Goal: Task Accomplishment & Management: Manage account settings

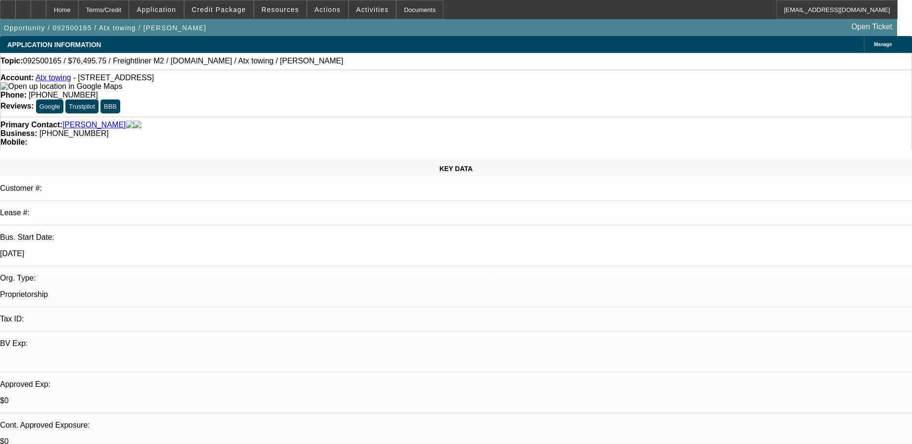
select select "0.15"
select select "2"
select select "0"
select select "6"
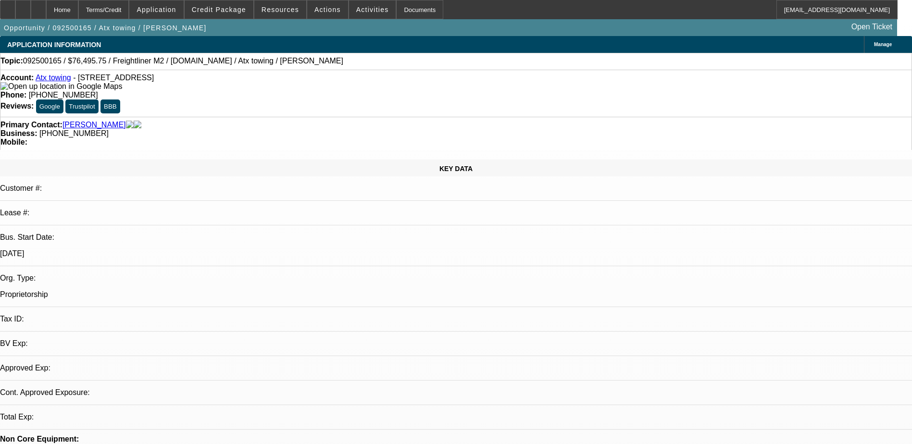
select select "0.15"
select select "2"
select select "0.2"
select select "17"
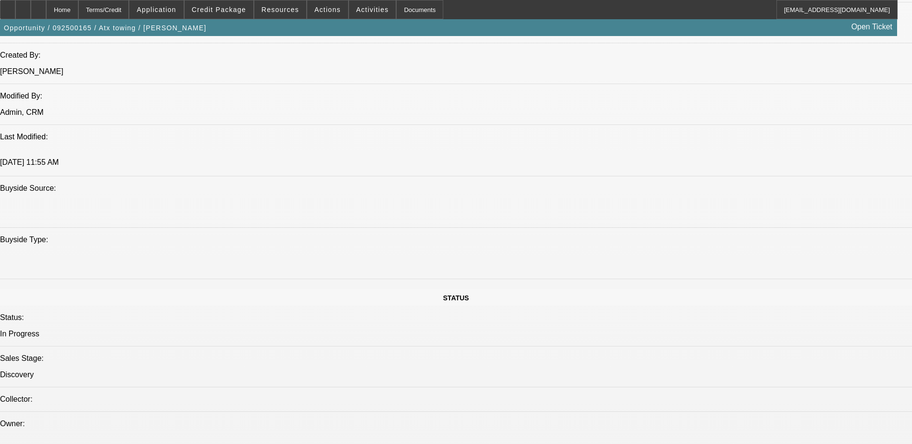
scroll to position [1058, 0]
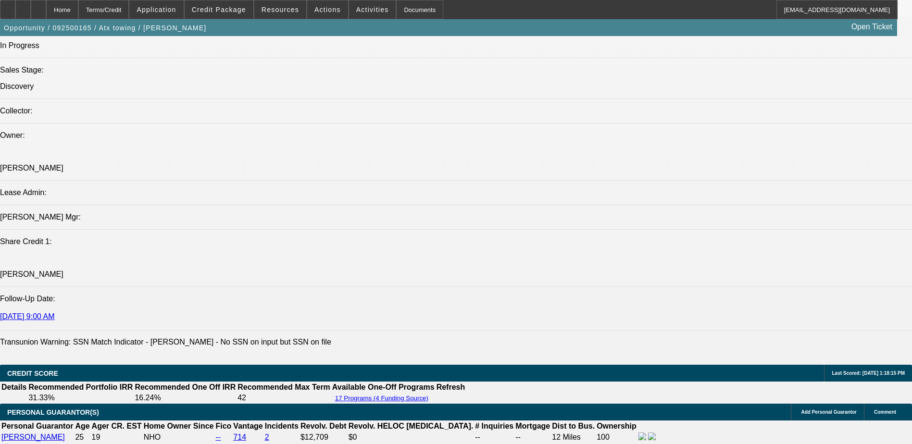
click at [46, 14] on div at bounding box center [38, 9] width 15 height 19
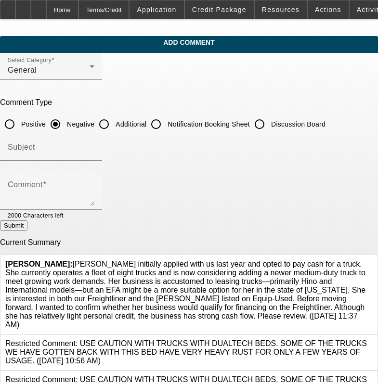
scroll to position [115, 0]
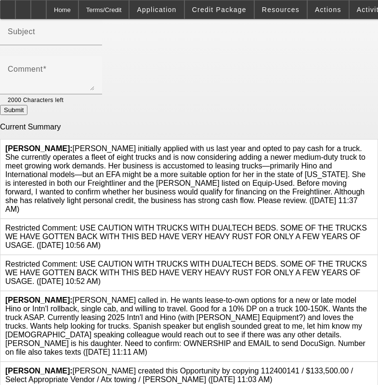
click at [372, 296] on icon at bounding box center [372, 296] width 0 height 0
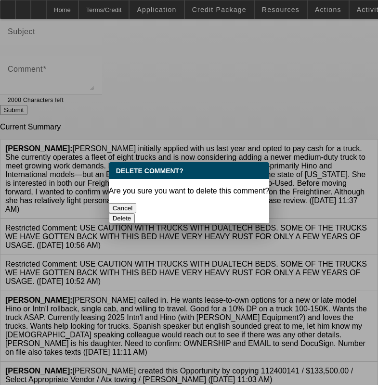
scroll to position [0, 0]
click at [135, 213] on button "Delete" at bounding box center [122, 218] width 26 height 10
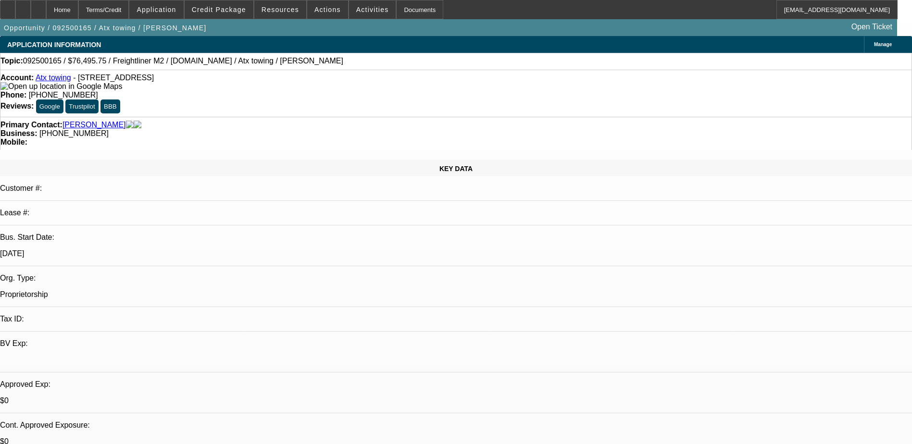
select select "0.15"
select select "2"
select select "0.2"
select select "1"
select select "2"
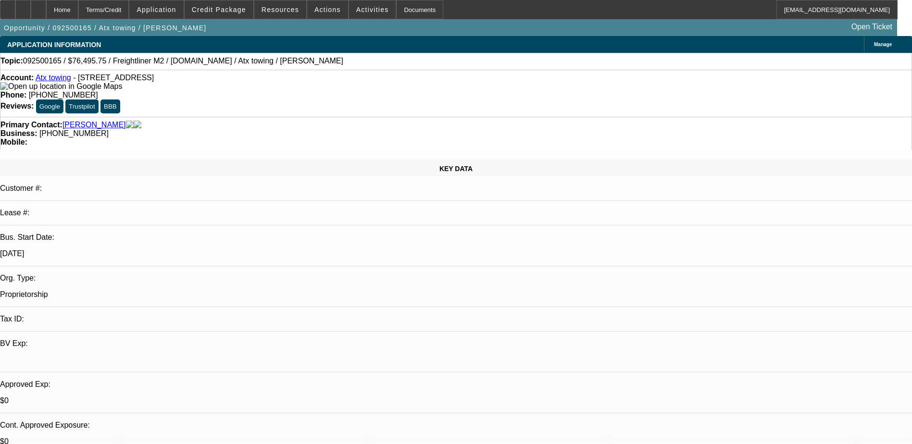
select select "17"
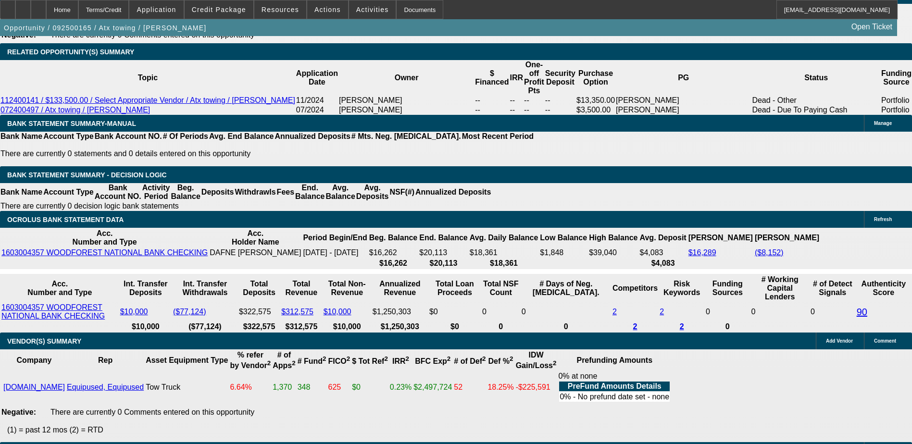
scroll to position [1587, 0]
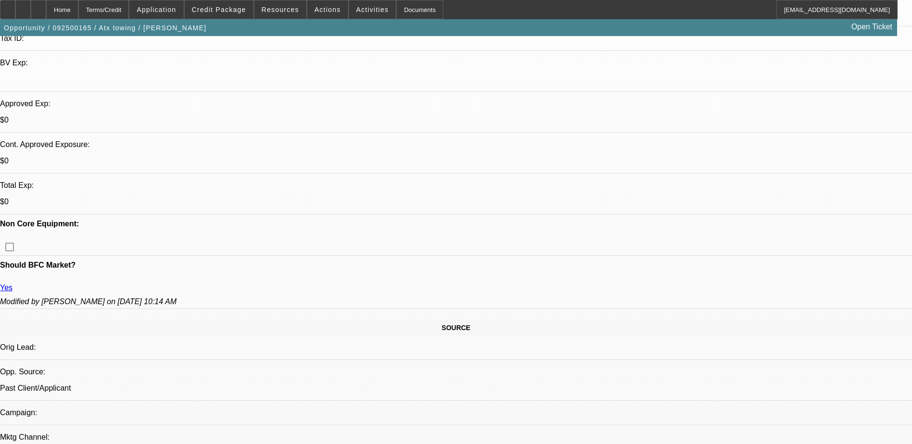
scroll to position [192, 0]
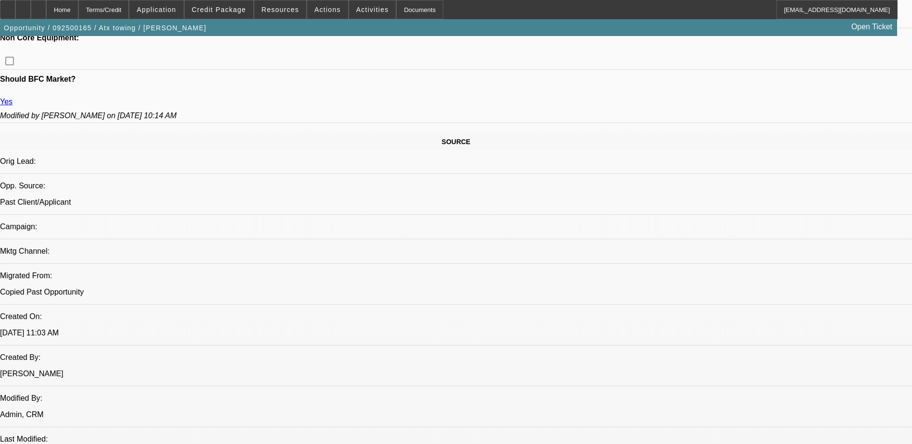
scroll to position [529, 0]
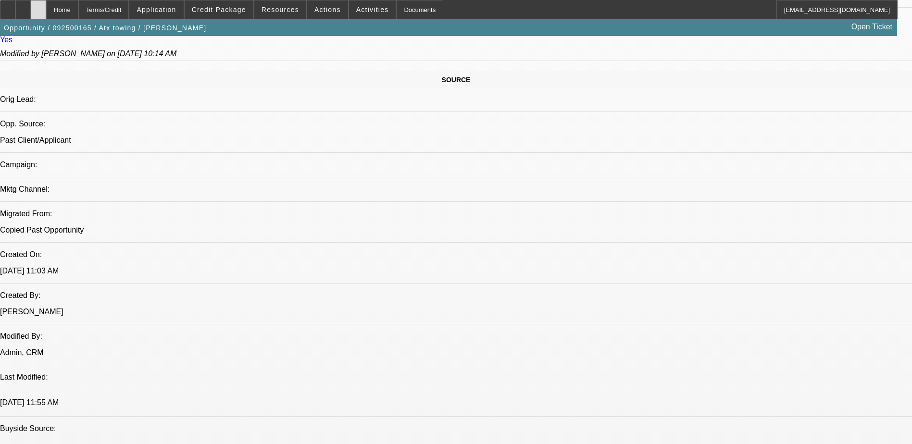
click at [46, 9] on div at bounding box center [38, 9] width 15 height 19
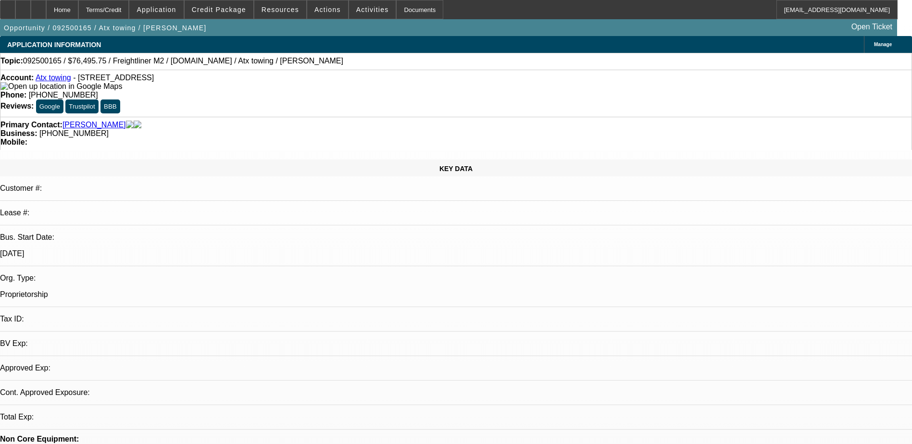
select select "0.15"
select select "2"
select select "0.2"
select select "1"
select select "2"
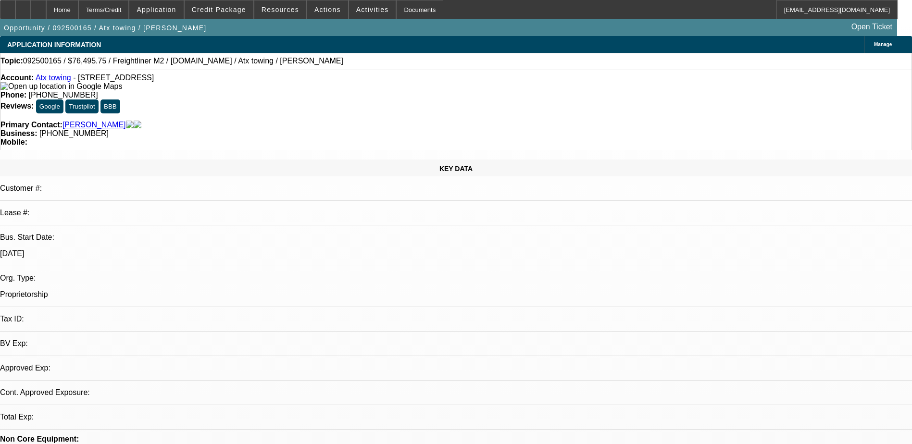
select select "17"
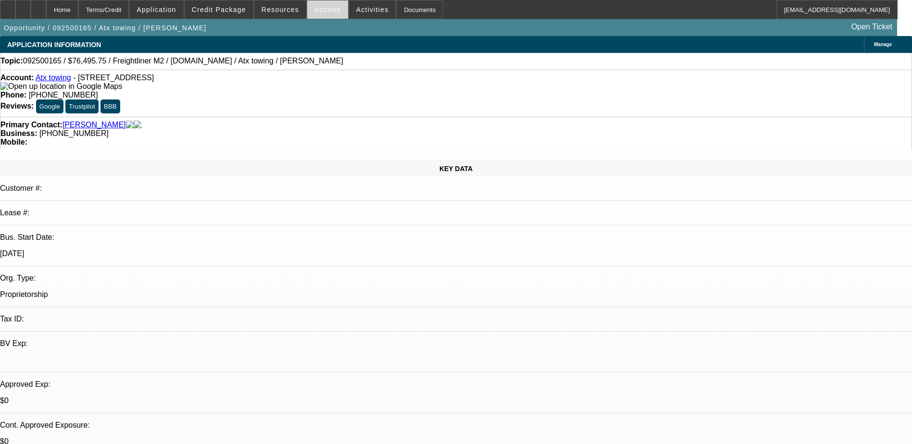
click at [320, 8] on span "Actions" at bounding box center [328, 10] width 26 height 8
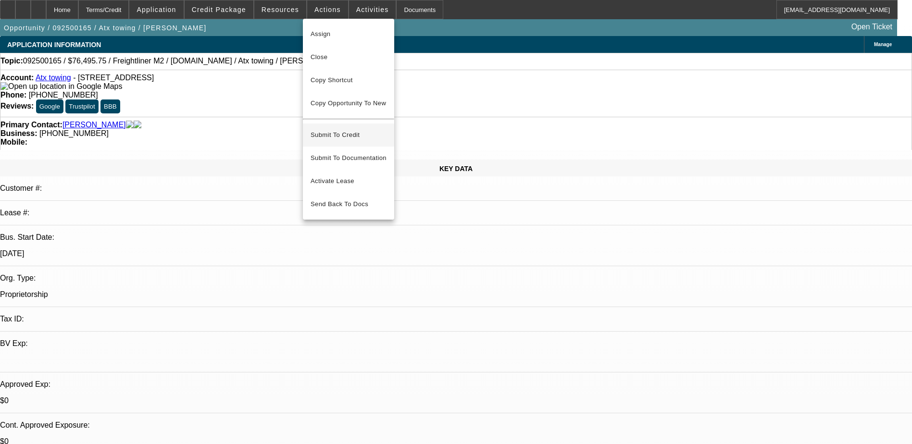
click at [346, 134] on button "Submit To Credit" at bounding box center [348, 135] width 91 height 23
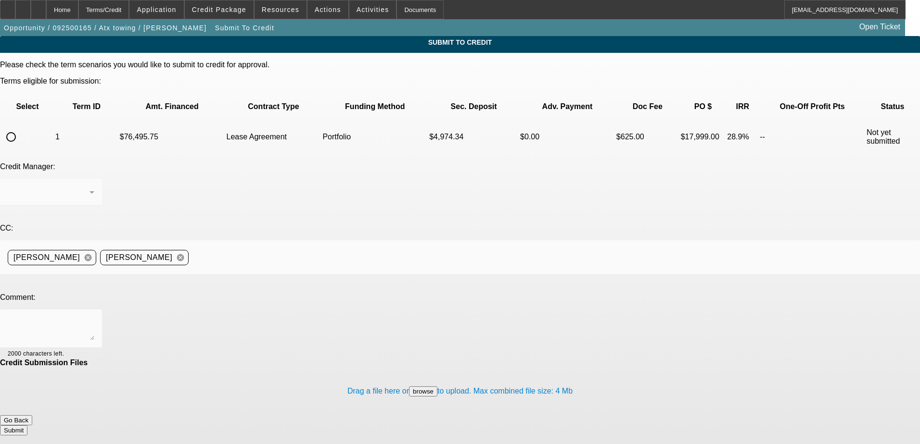
click at [21, 127] on input "radio" at bounding box center [10, 136] width 19 height 19
radio input "true"
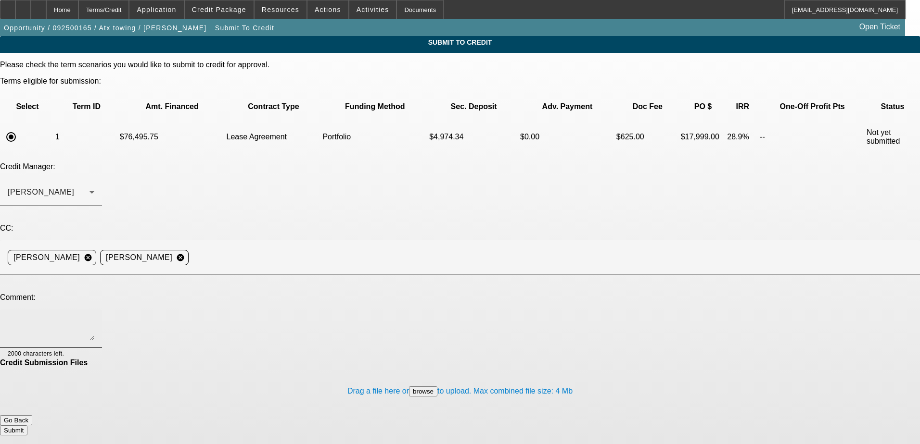
click at [94, 317] on textarea at bounding box center [51, 328] width 87 height 23
click at [94, 317] on textarea "PLease see write up in the comments. Thanks!" at bounding box center [51, 328] width 87 height 23
click at [94, 317] on textarea "PLease see our write up in the comments. Thanks!" at bounding box center [51, 328] width 87 height 23
click at [94, 317] on textarea "Please see our write up in the comments. Thanks!" at bounding box center [51, 328] width 87 height 23
click at [94, 317] on textarea "George, please see our write up in the comments. Thanks!" at bounding box center [51, 328] width 87 height 23
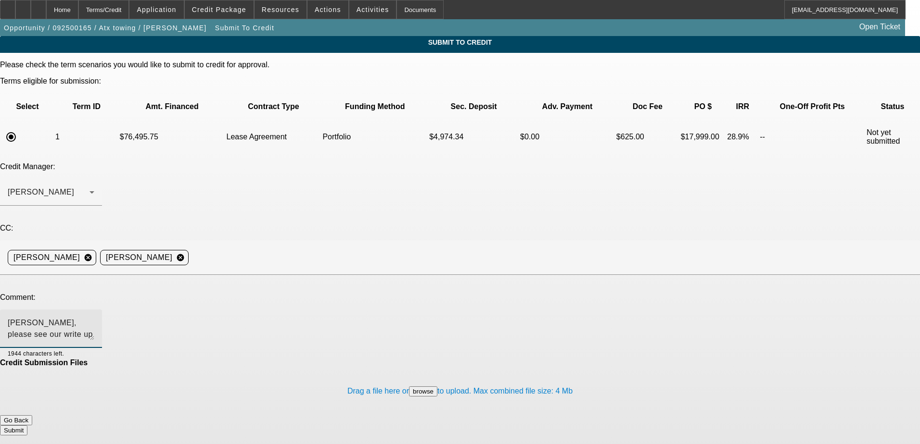
click at [94, 317] on textarea "George, please see our write up in the comments. Thanks!" at bounding box center [51, 328] width 87 height 23
click at [94, 317] on textarea "Please see our write up in the comments. Thanks!" at bounding box center [51, 328] width 87 height 23
type textarea "Please see our write up in the comments, thanks!"
click at [385, 163] on div "Credit Manager: Arida, George" at bounding box center [460, 190] width 920 height 54
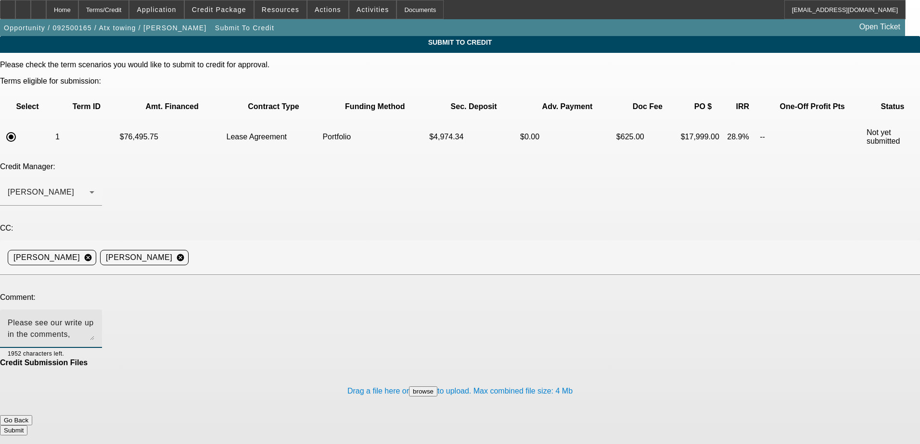
drag, startPoint x: 291, startPoint y: 223, endPoint x: 111, endPoint y: 224, distance: 179.9
click at [111, 293] on div "Comment: Please see our write up in the comments, thanks! 1952 characters left." at bounding box center [460, 325] width 920 height 65
click at [94, 317] on textarea "Please see our write up in the comments, thanks!" at bounding box center [51, 328] width 87 height 23
click at [27, 426] on button "Submit" at bounding box center [13, 431] width 27 height 10
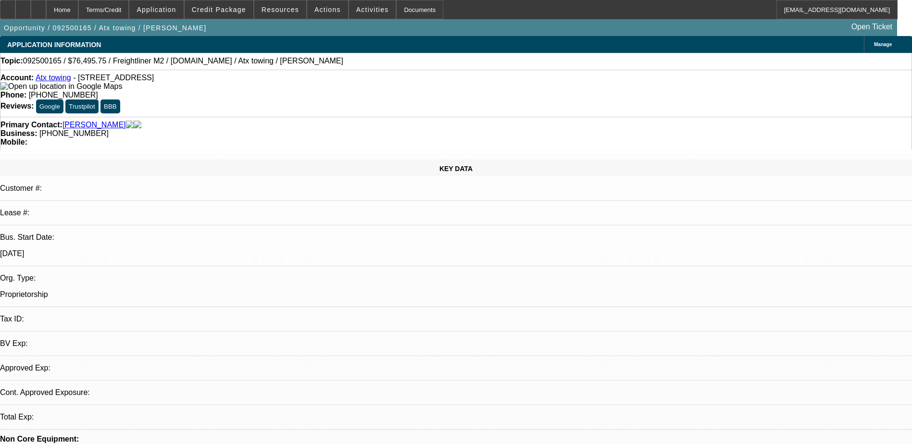
select select "0.15"
select select "2"
select select "0.2"
select select "17"
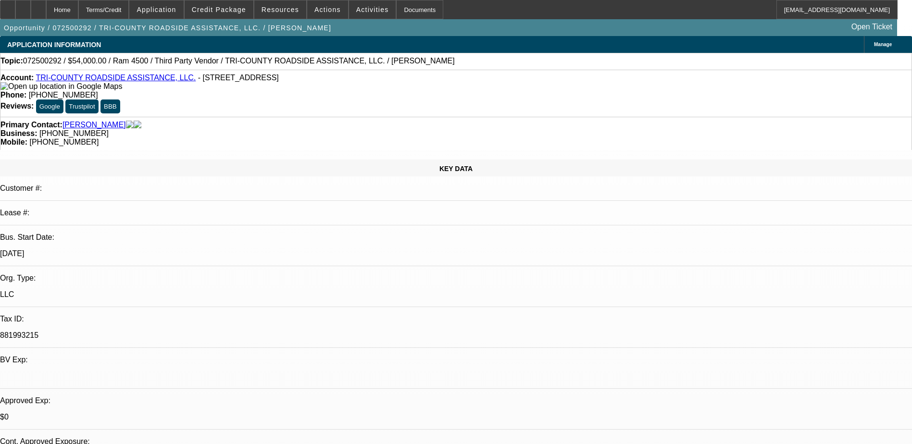
select select "0"
select select "2"
select select "0"
select select "6"
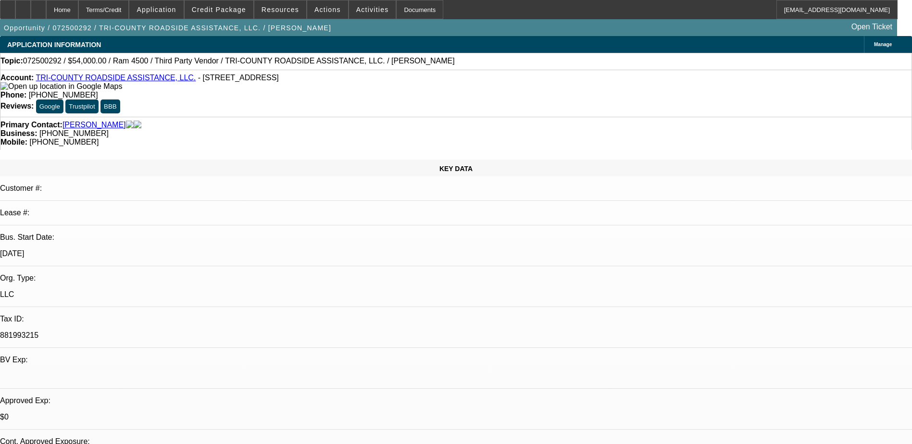
select select "0"
select select "2"
select select "0"
select select "6"
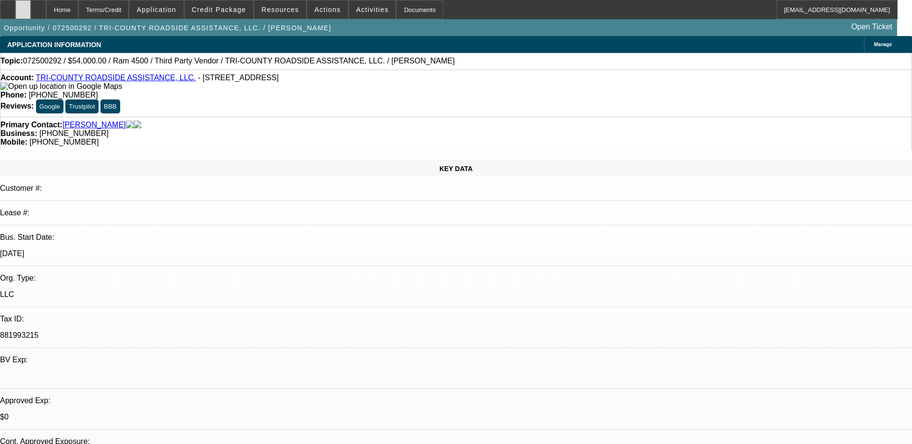
click at [31, 6] on div at bounding box center [22, 9] width 15 height 19
click at [38, 6] on icon at bounding box center [38, 6] width 0 height 0
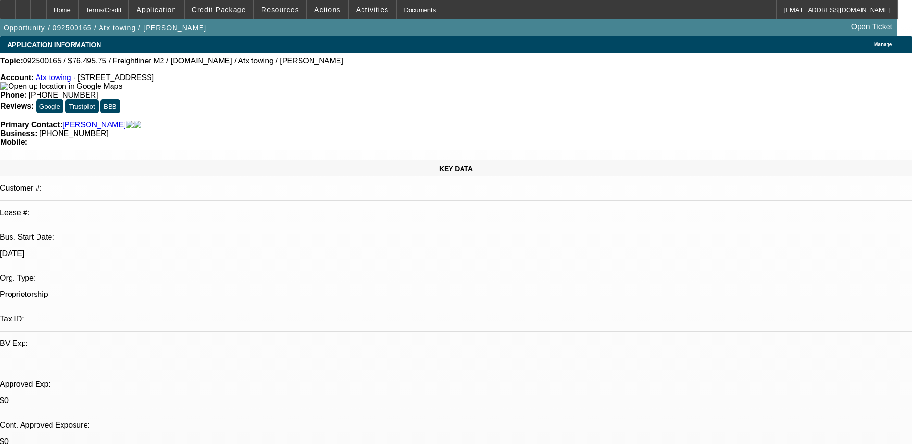
select select "0.15"
select select "2"
select select "0"
select select "6"
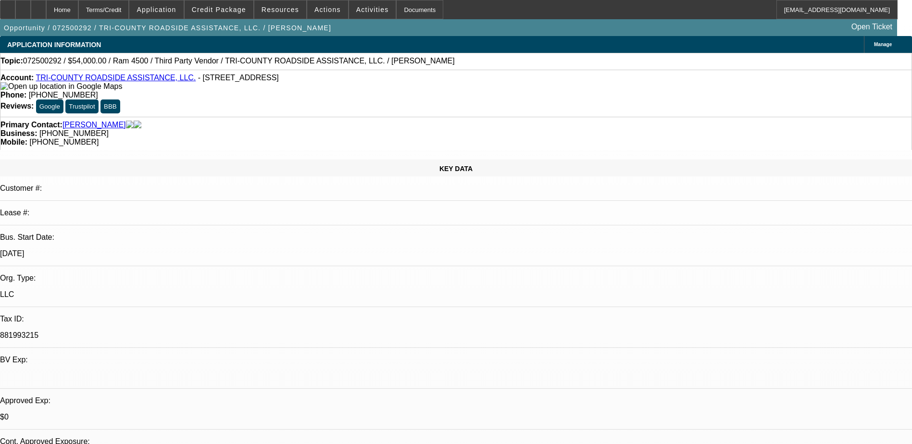
select select "0"
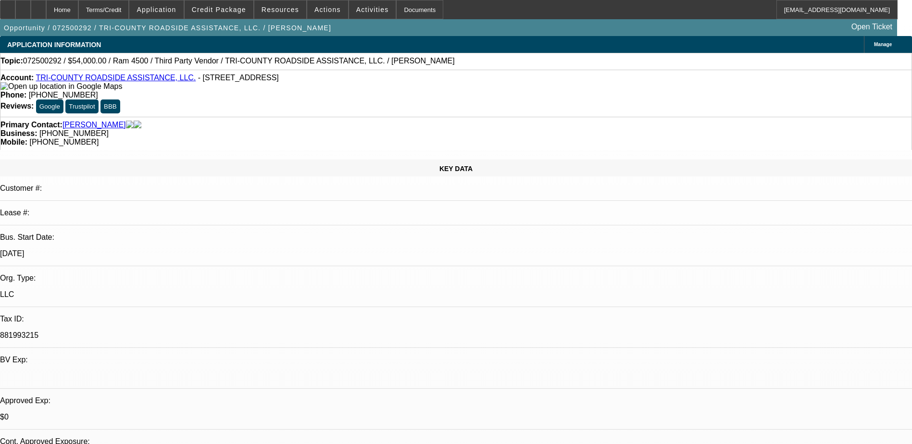
select select "0"
select select "1"
select select "2"
select select "6"
select select "1"
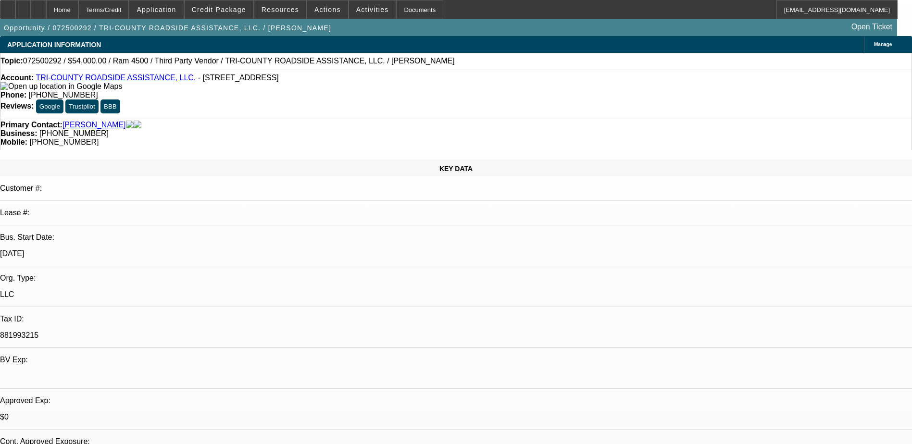
select select "2"
select select "6"
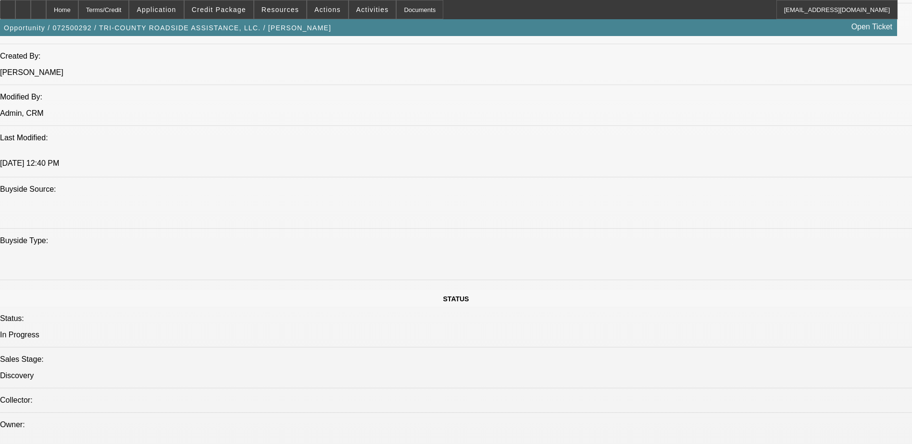
scroll to position [625, 0]
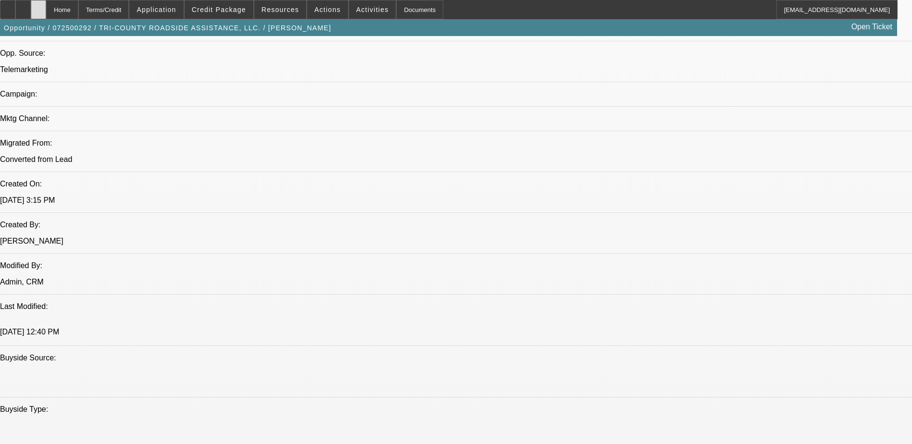
click at [46, 8] on div at bounding box center [38, 9] width 15 height 19
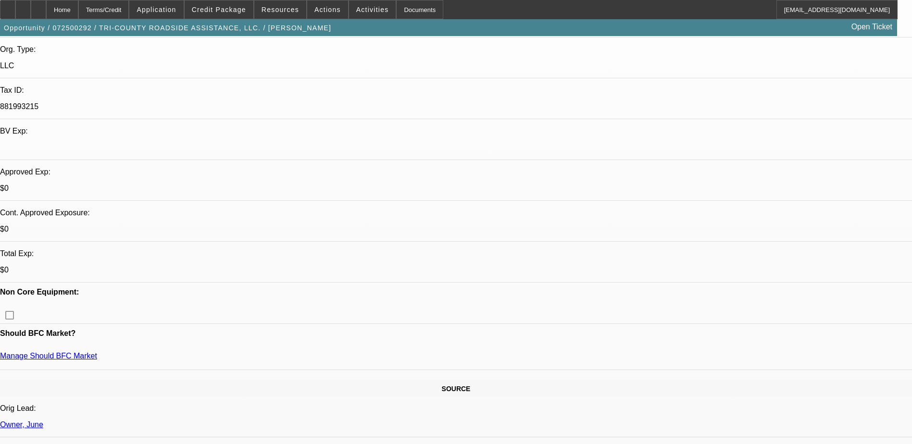
select select "0"
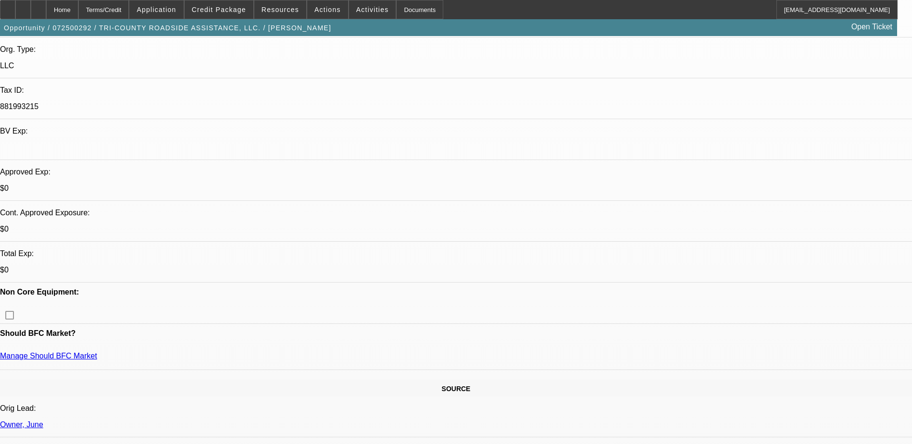
select select "0"
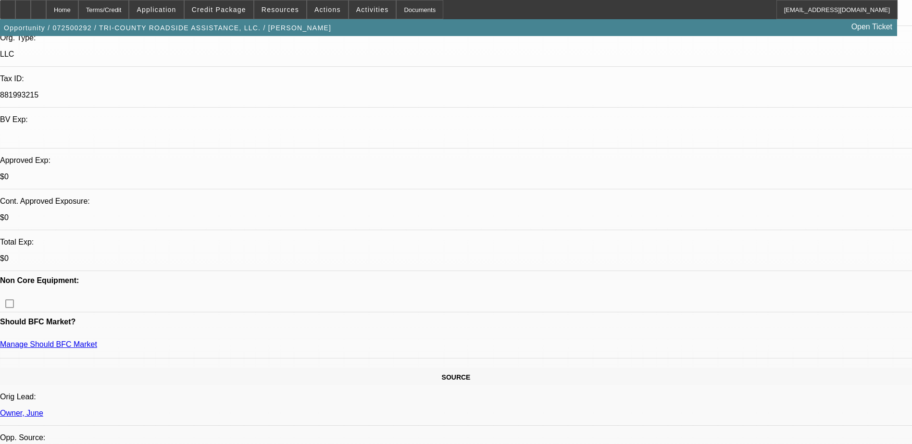
select select "1"
select select "2"
select select "6"
select select "1"
select select "2"
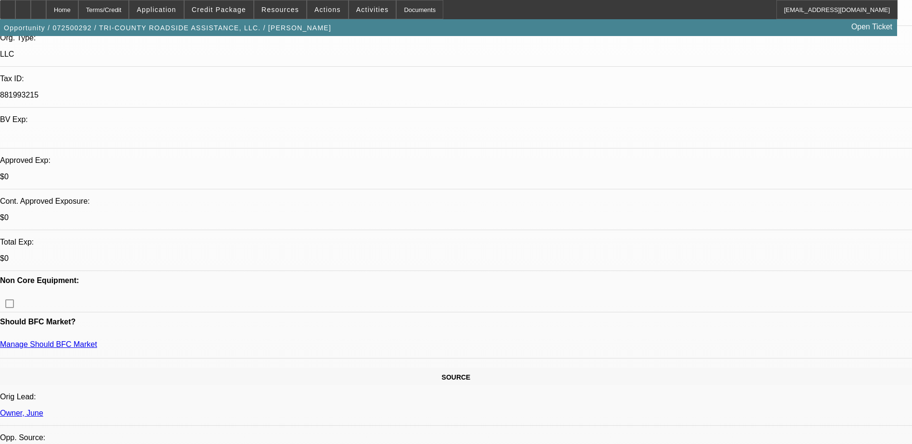
select select "6"
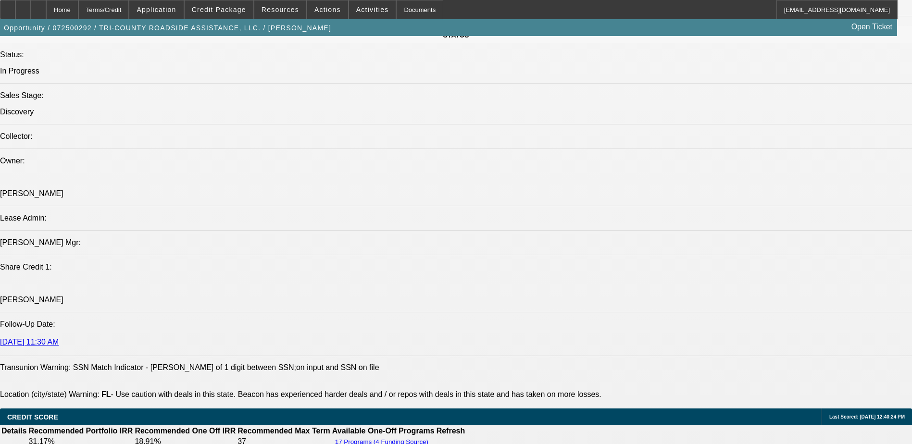
scroll to position [1395, 0]
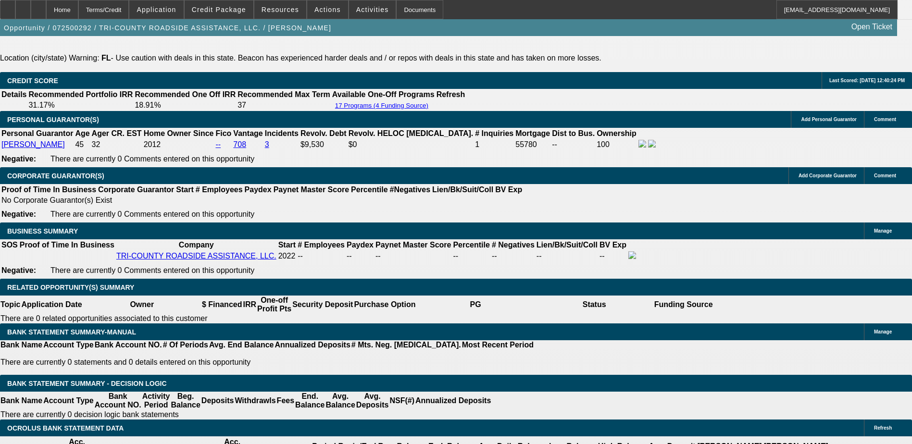
select select "0.2"
type input "$10,800.00"
type input "UNKNOWN"
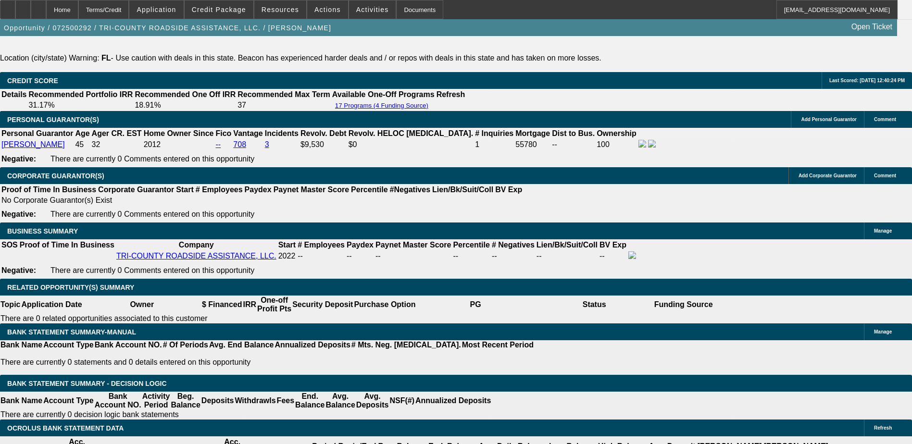
type input "$1,476.49"
type input "1"
type input "$1,218.59"
type input "15"
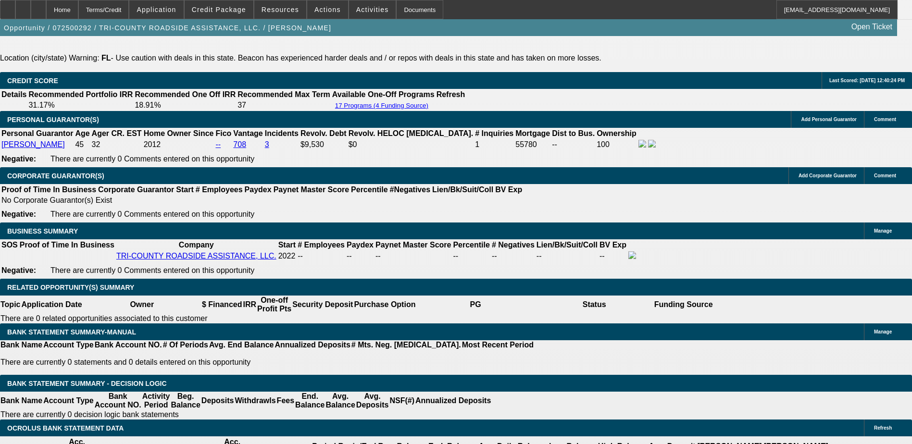
type input "$1,497.54"
type input "15"
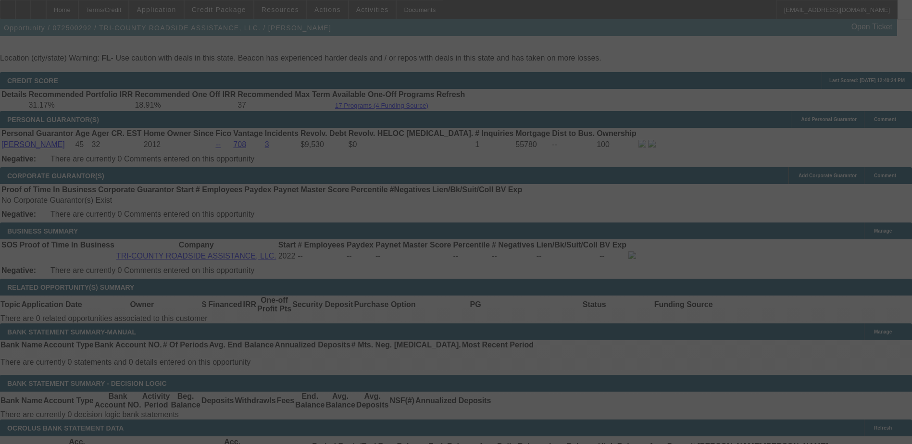
select select "0.2"
select select "0"
select select "2"
select select "0"
select select "6"
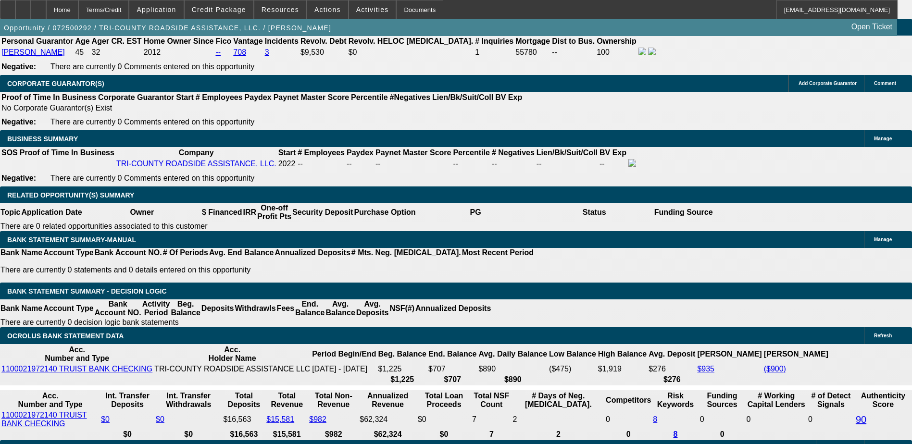
scroll to position [1491, 0]
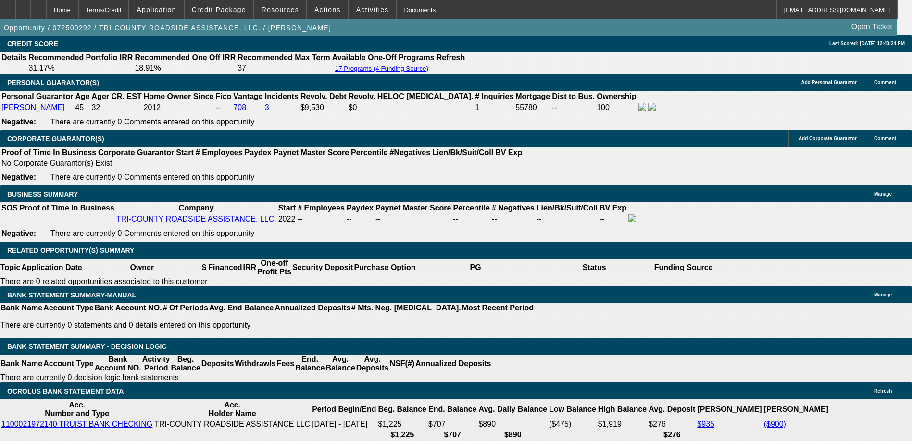
scroll to position [1569, 0]
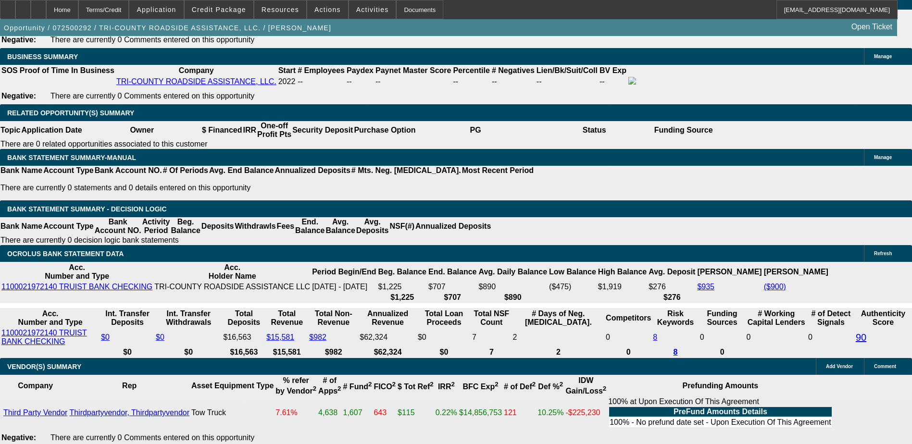
select select "1"
type input "UNKNOWN"
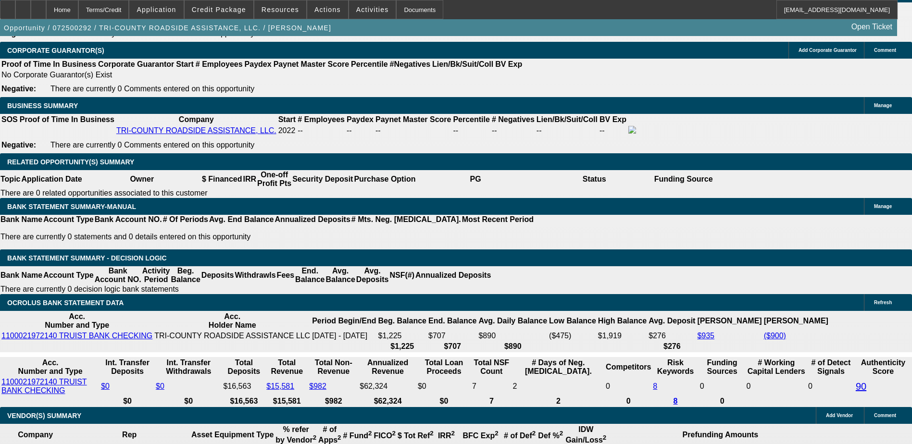
scroll to position [1377, 0]
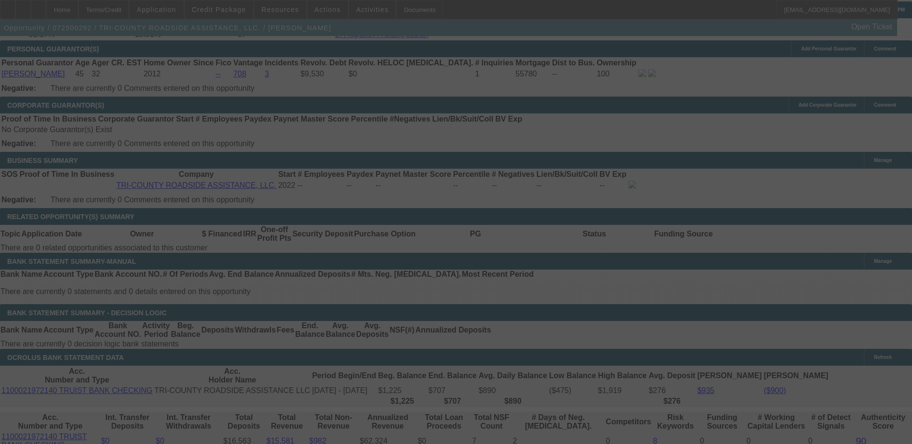
scroll to position [1521, 0]
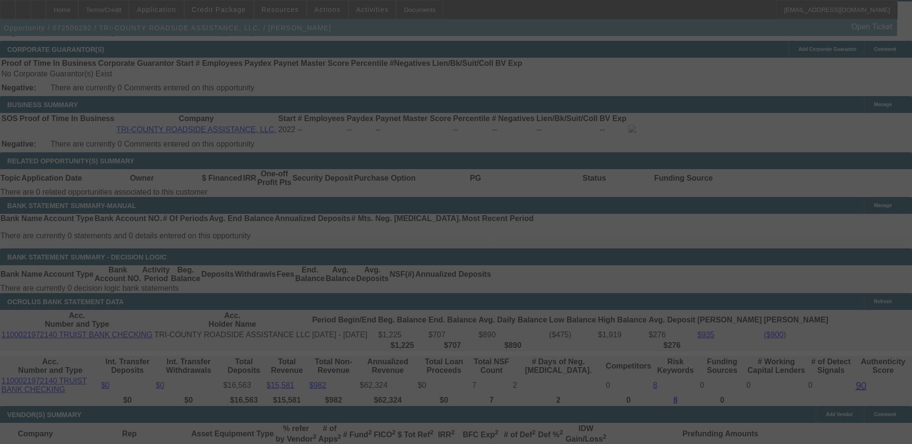
select select "0"
select select "6"
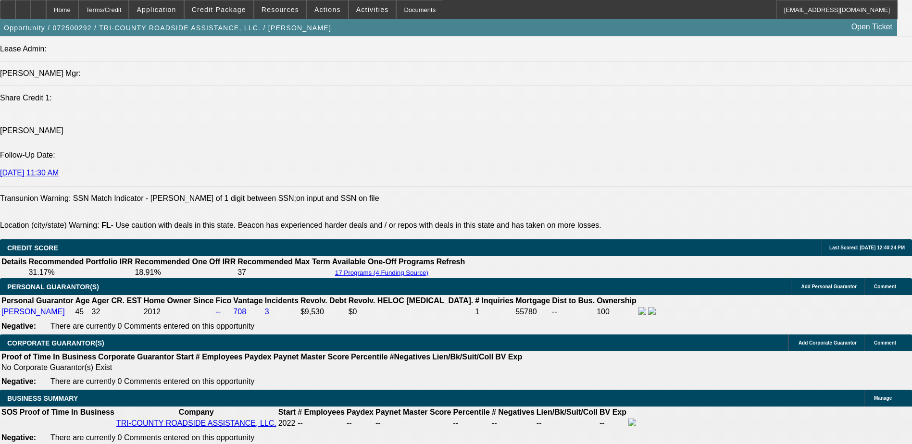
scroll to position [1660, 0]
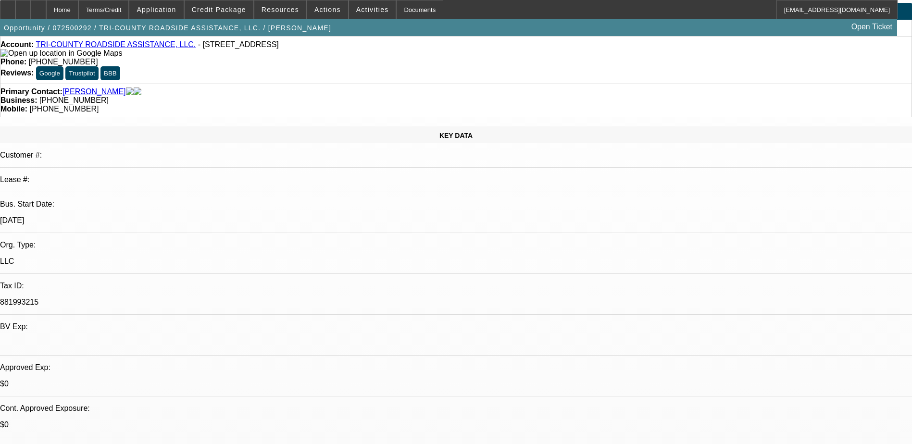
scroll to position [0, 0]
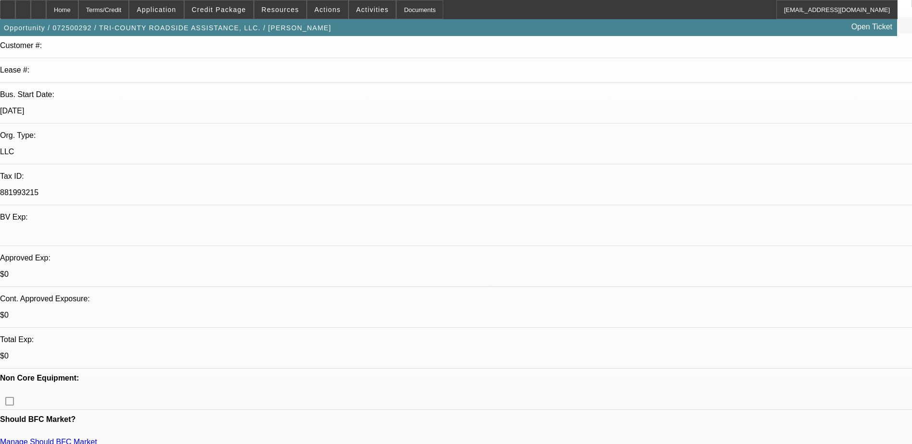
scroll to position [144, 0]
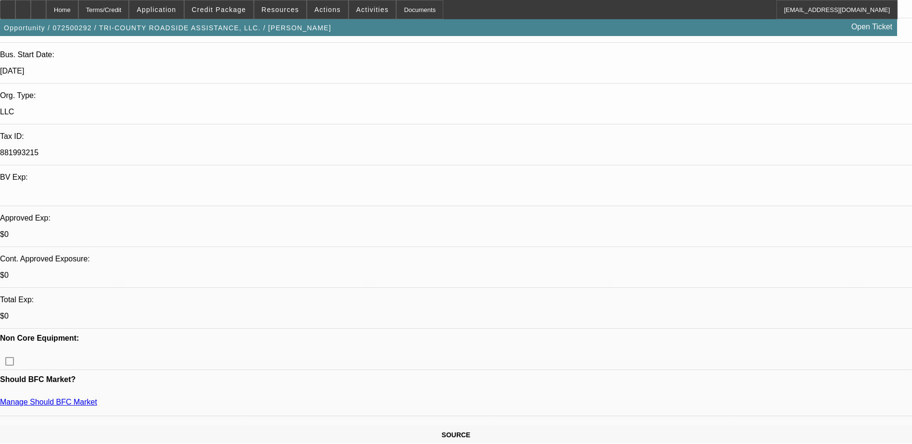
scroll to position [192, 0]
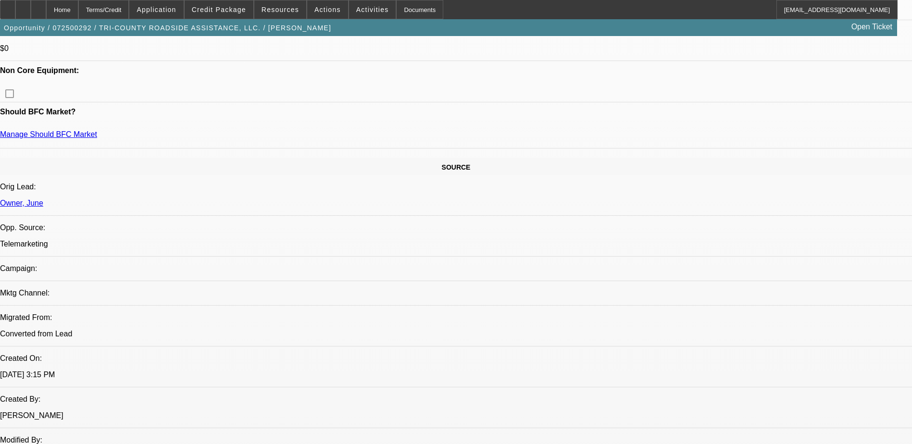
scroll to position [481, 0]
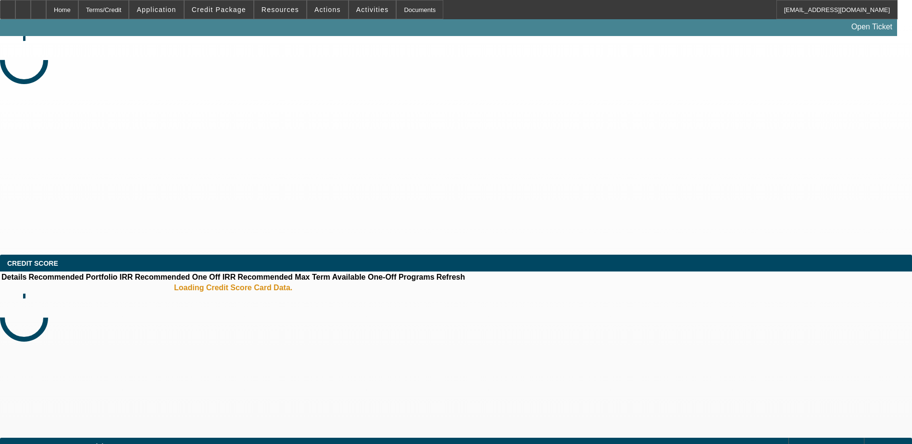
select select "0.15"
select select "2"
select select "0.2"
select select "1"
select select "2"
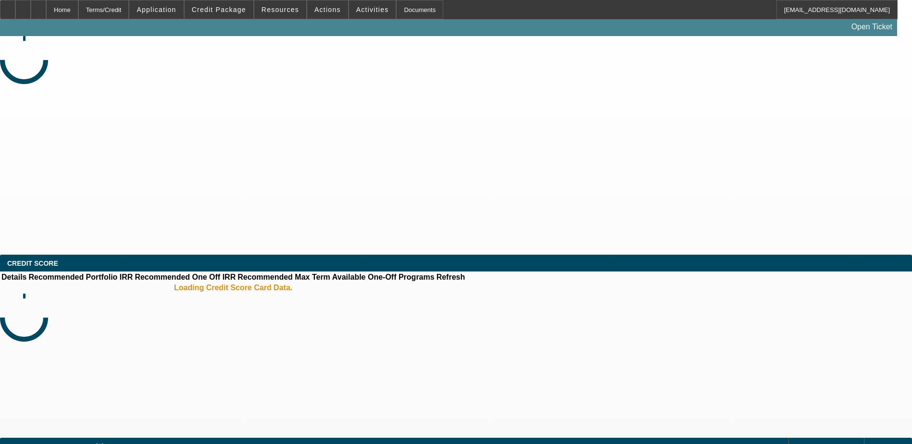
select select "17"
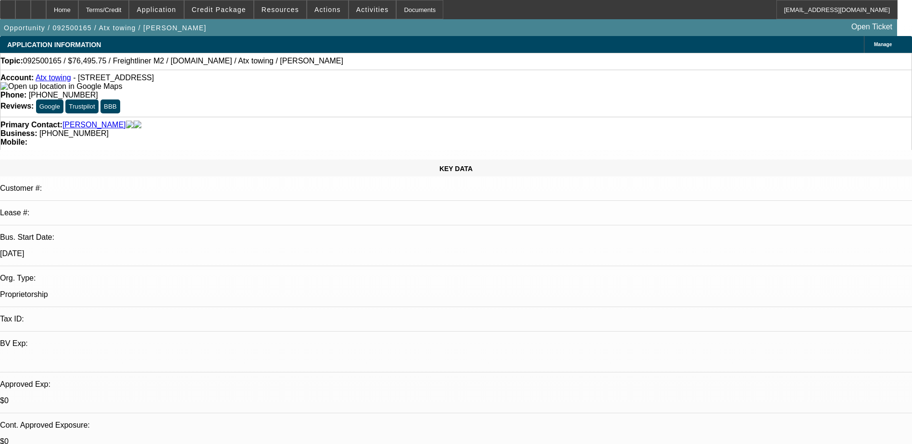
drag, startPoint x: 736, startPoint y: 129, endPoint x: 729, endPoint y: 113, distance: 17.7
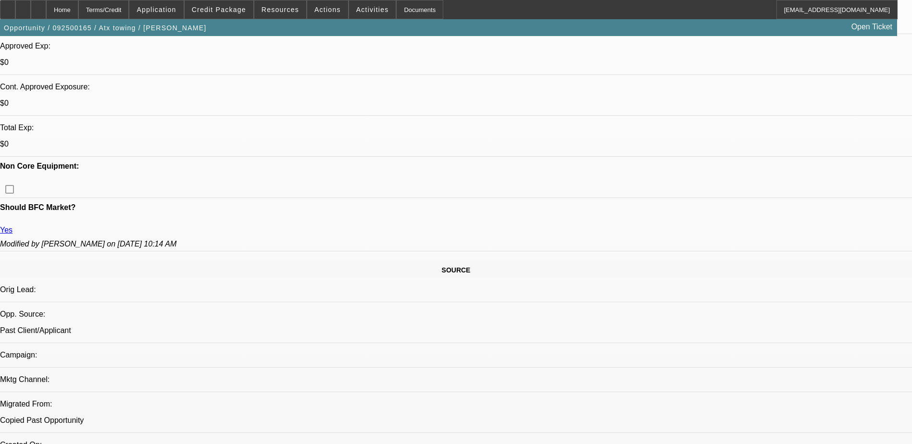
scroll to position [192, 0]
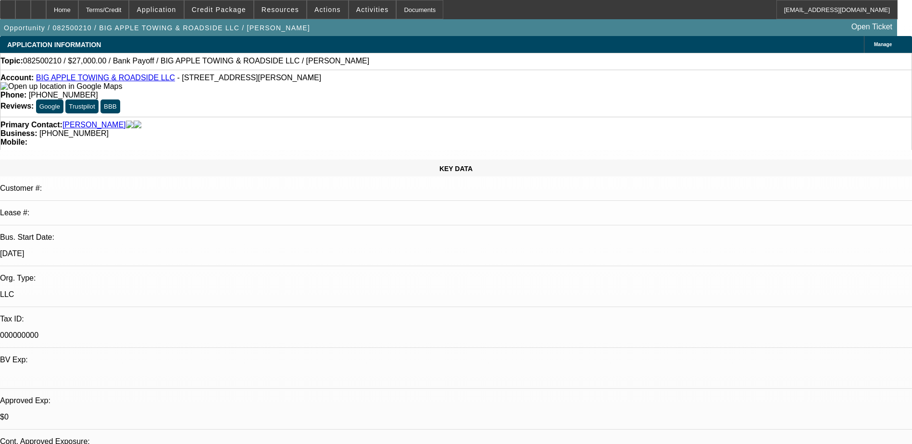
select select "0.1"
select select "2"
select select "0"
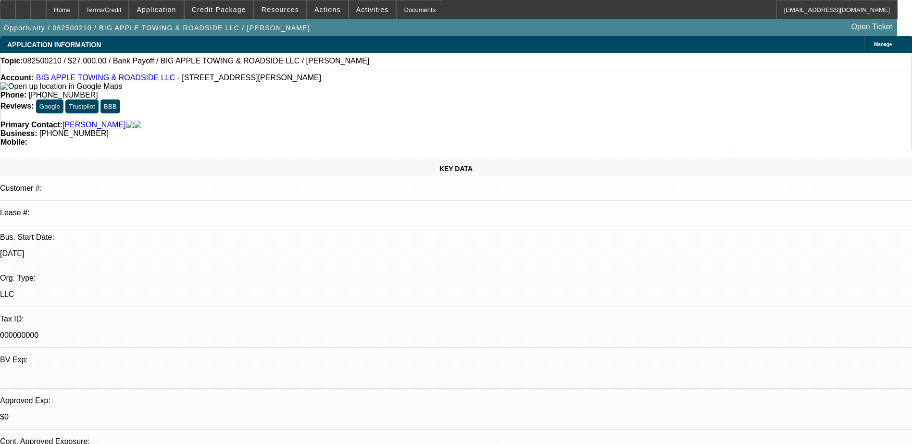
select select "0"
select select "1"
select select "2"
select select "6"
select select "1"
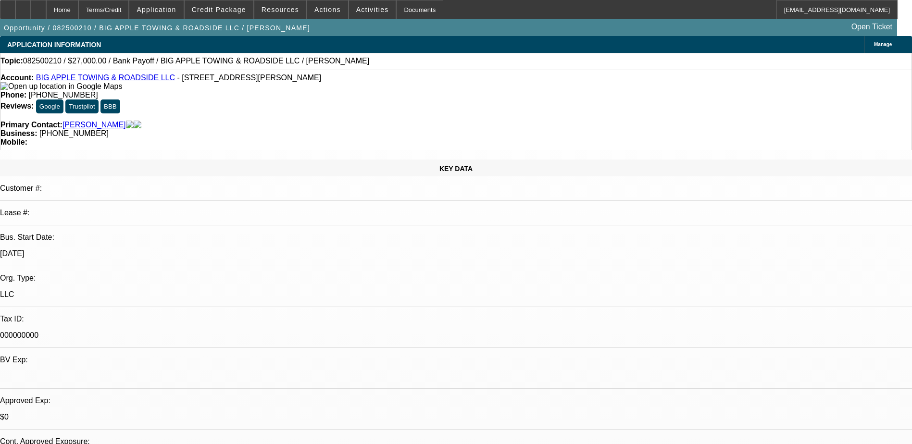
select select "2"
select select "6"
click at [230, 16] on span at bounding box center [219, 9] width 69 height 23
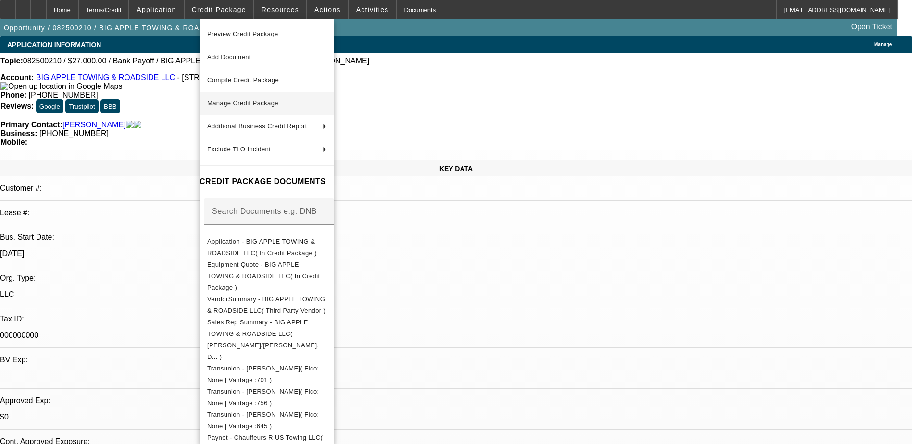
click at [246, 104] on span "Manage Credit Package" at bounding box center [242, 103] width 71 height 7
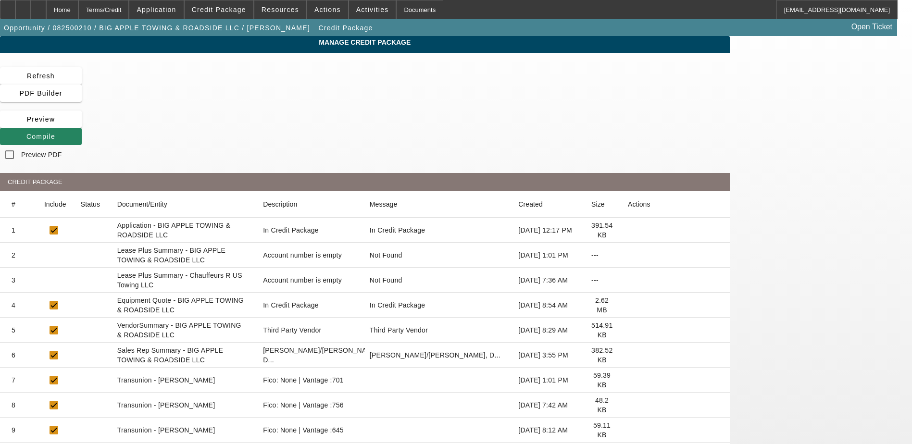
click at [628, 305] on icon at bounding box center [628, 305] width 0 height 0
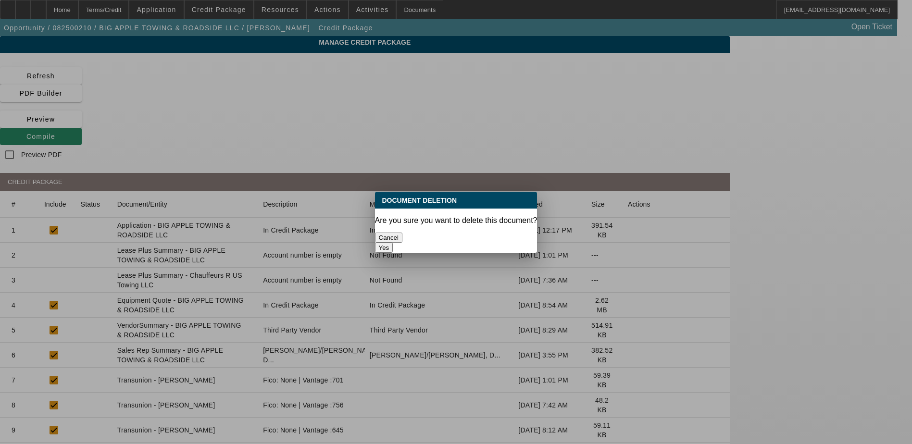
click at [393, 243] on button "Yes" at bounding box center [384, 248] width 18 height 10
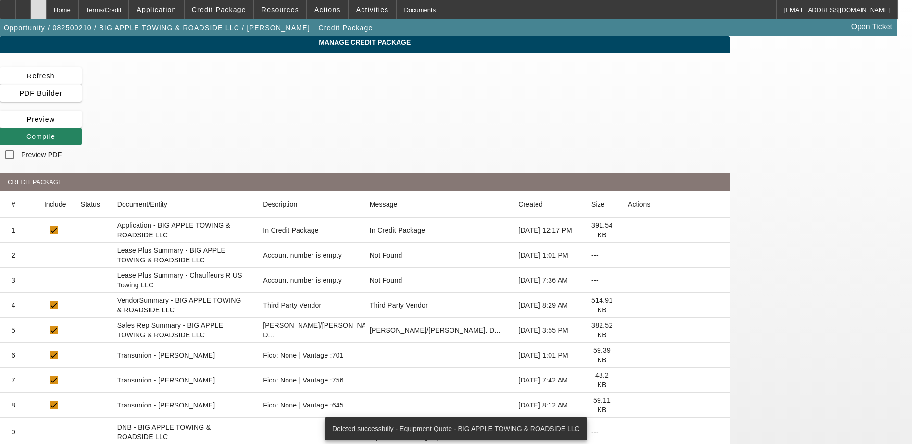
click at [46, 15] on div at bounding box center [38, 9] width 15 height 19
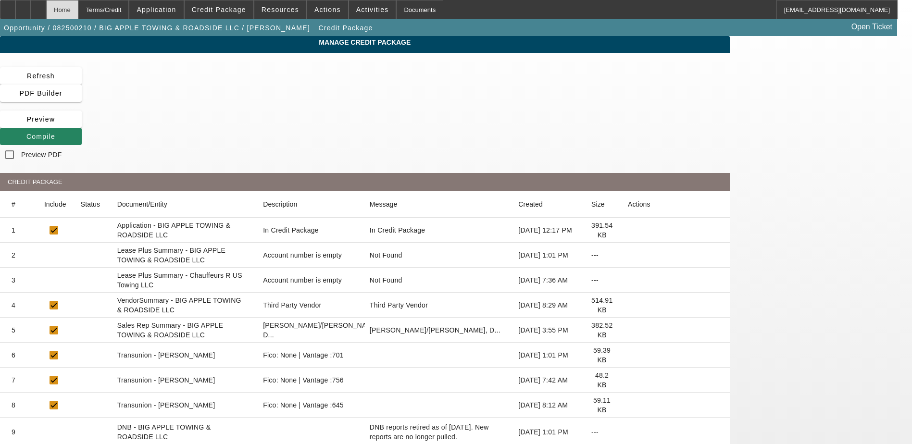
click at [78, 15] on div "Home" at bounding box center [62, 9] width 32 height 19
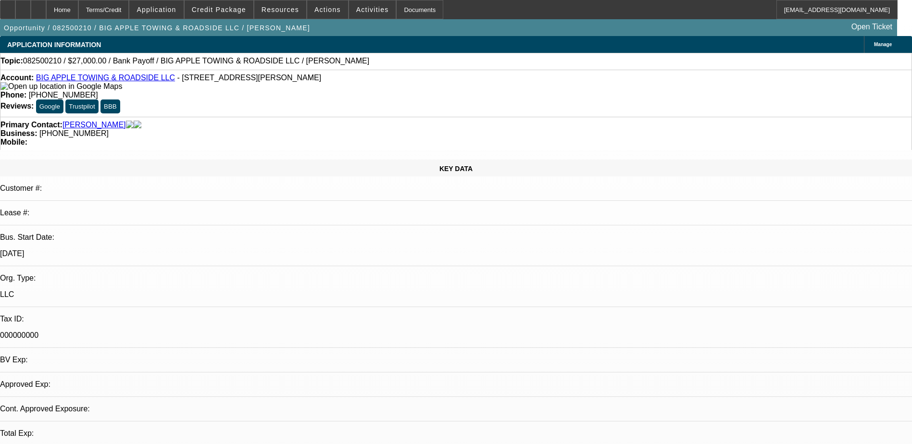
select select "0.1"
select select "2"
select select "0"
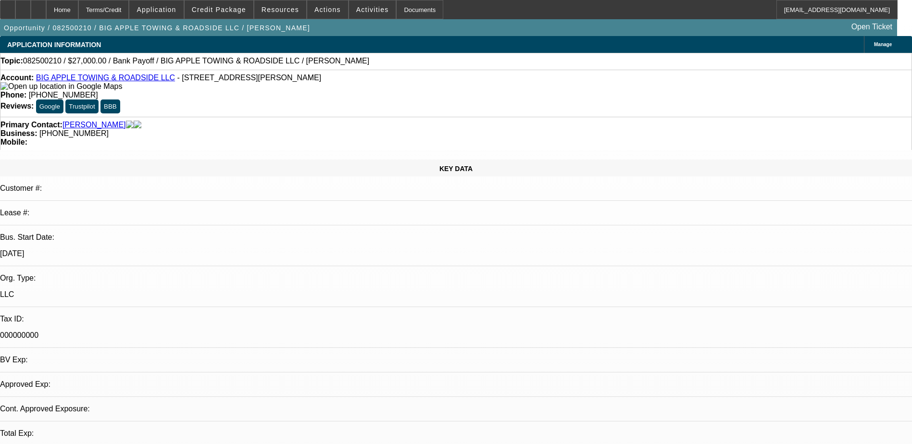
select select "0"
select select "1"
select select "2"
select select "6"
select select "1"
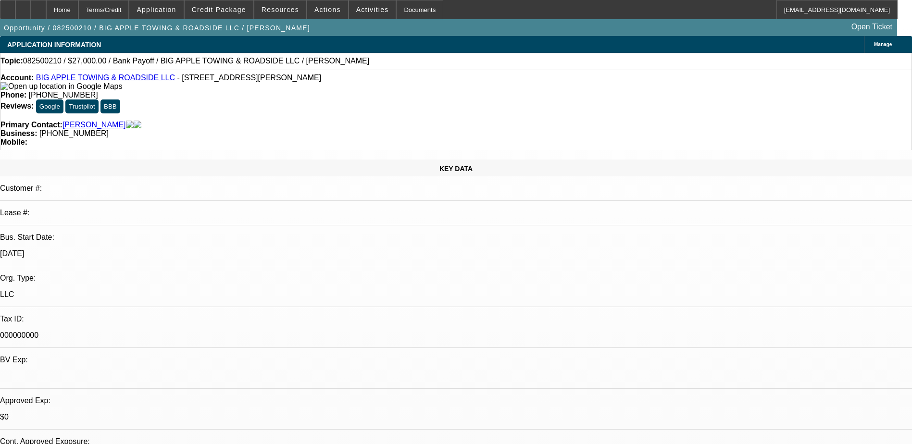
select select "2"
select select "6"
click at [46, 5] on div at bounding box center [38, 9] width 15 height 19
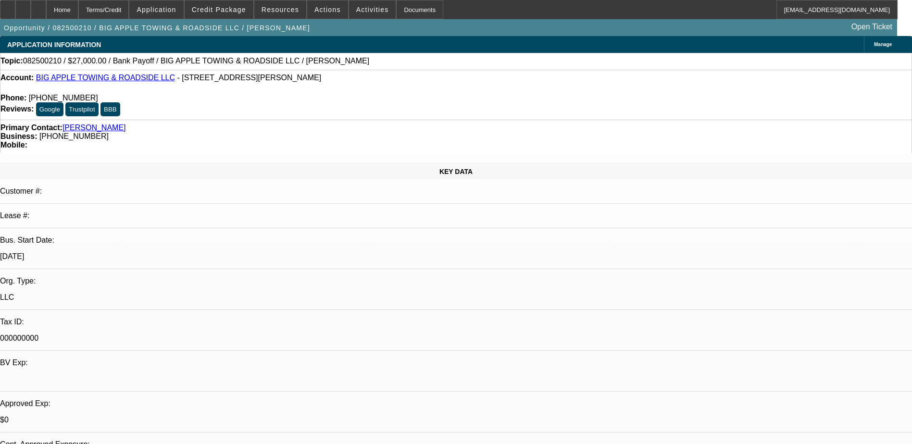
select select "0.1"
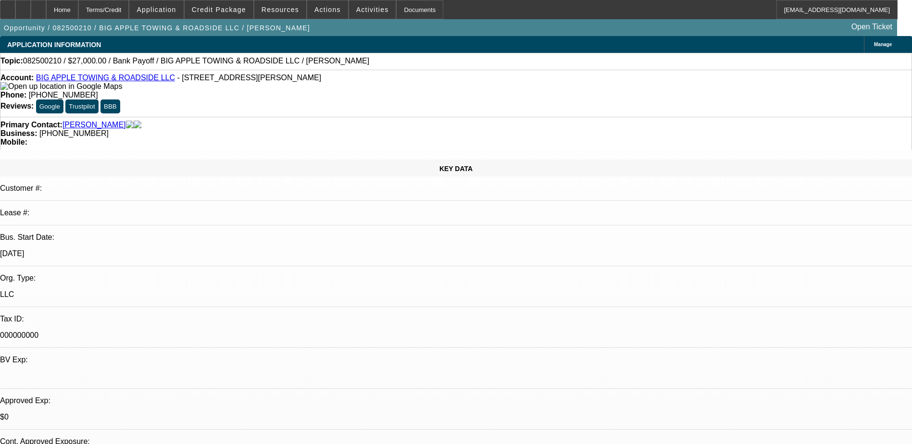
select select "2"
select select "0"
select select "6"
select select "0"
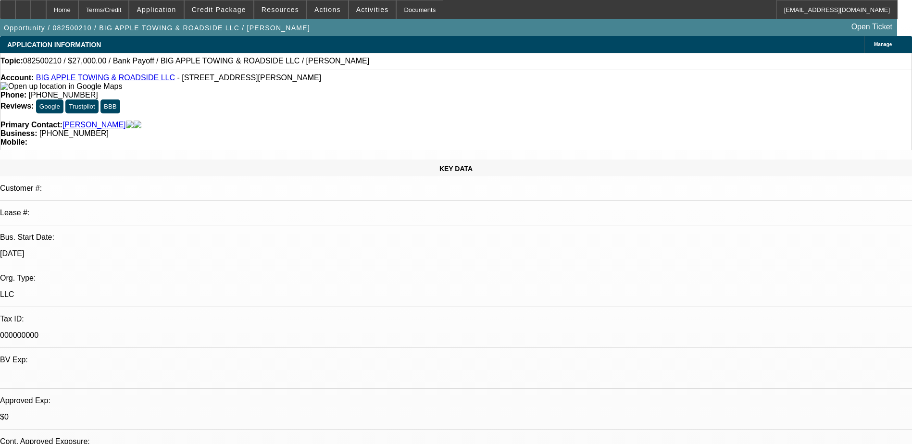
select select "0"
select select "2"
select select "0"
select select "6"
click at [418, 32] on div "Opportunity / 082500210 / BIG APPLE TOWING & ROADSIDE LLC / Suncar, Travis Open…" at bounding box center [448, 27] width 897 height 17
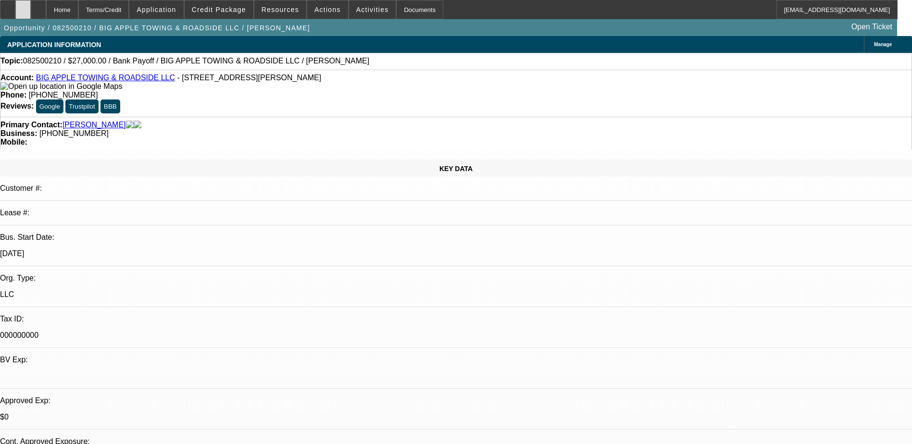
click at [31, 5] on div at bounding box center [22, 9] width 15 height 19
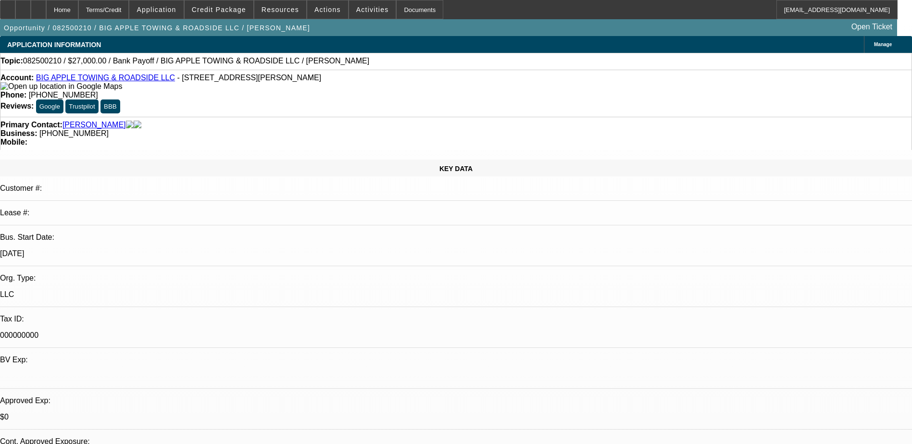
scroll to position [0, 0]
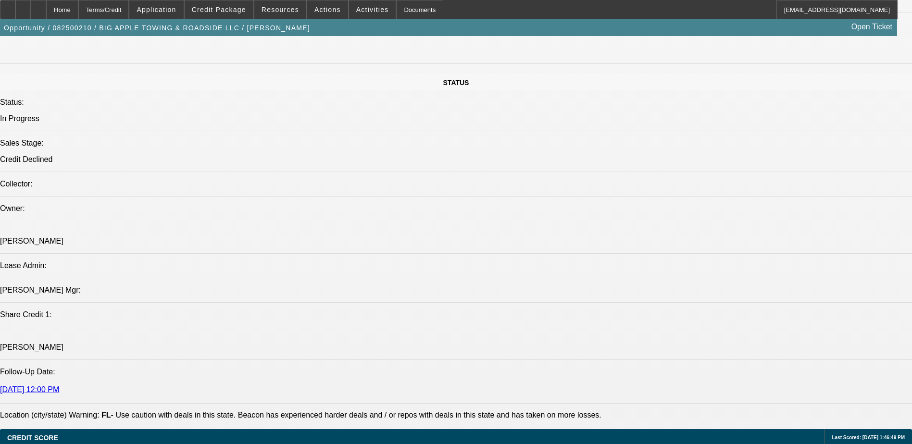
scroll to position [1154, 0]
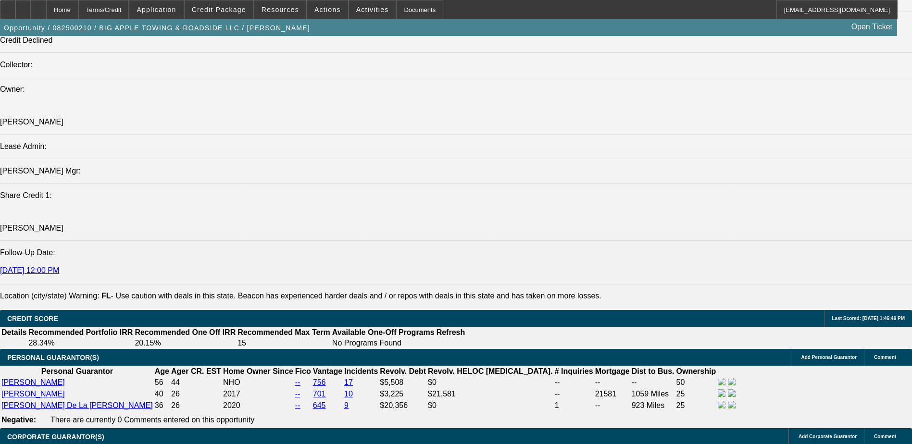
click at [46, 12] on div at bounding box center [38, 9] width 15 height 19
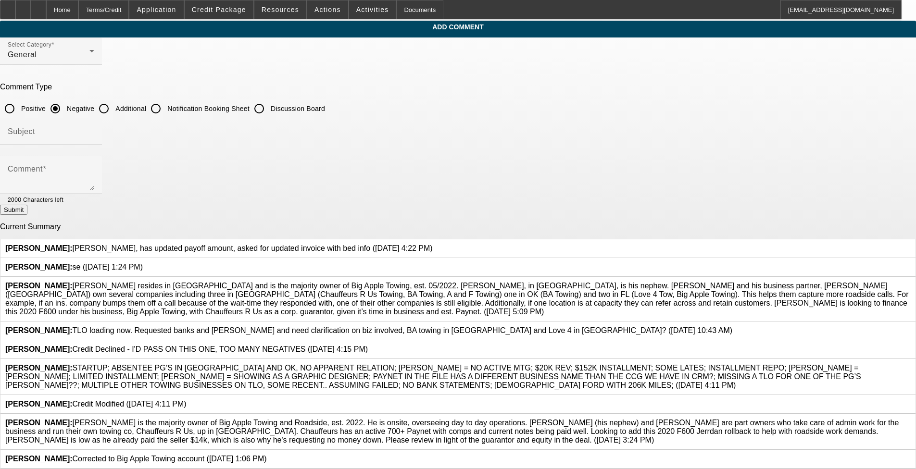
scroll to position [123, 0]
click at [384, 244] on icon at bounding box center [433, 244] width 0 height 0
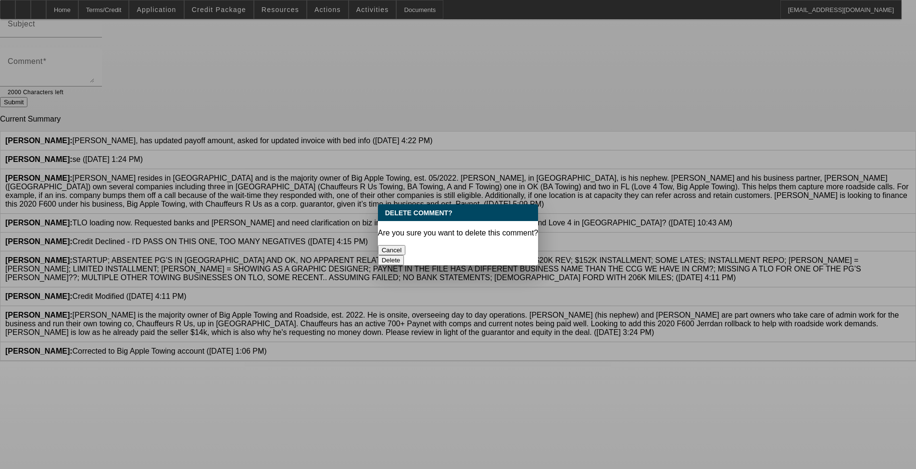
scroll to position [0, 0]
click at [384, 255] on button "Delete" at bounding box center [391, 260] width 26 height 10
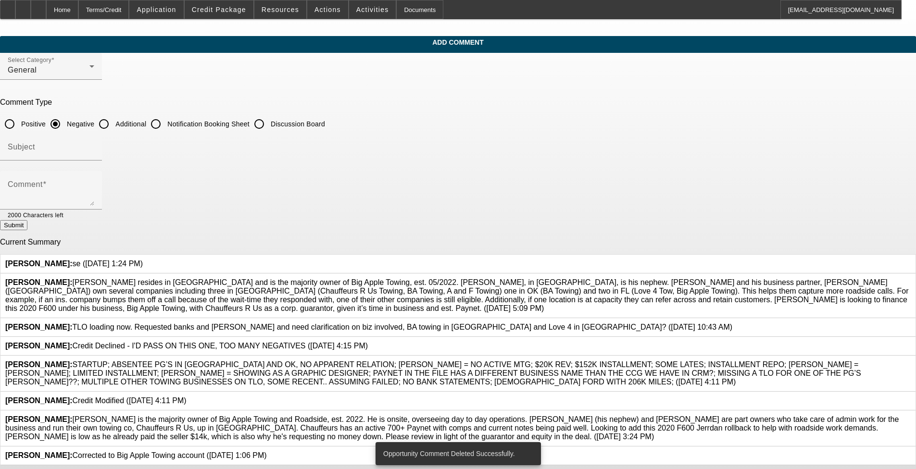
scroll to position [96, 0]
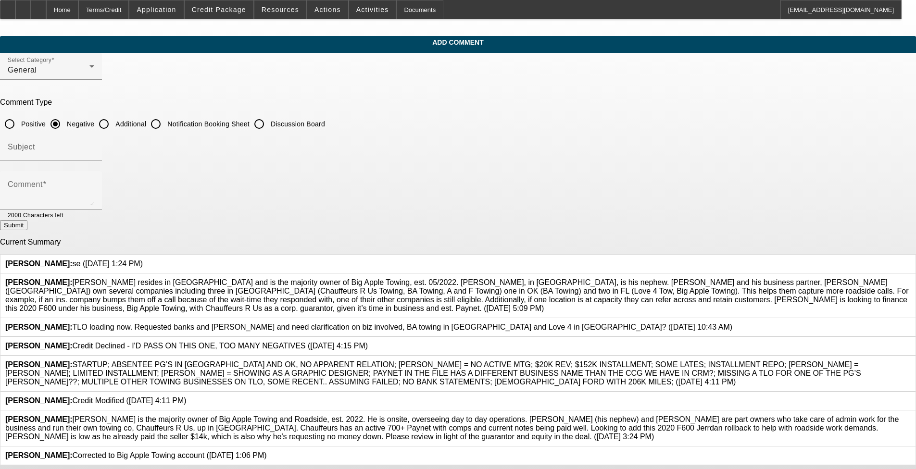
click at [143, 260] on icon at bounding box center [143, 260] width 0 height 0
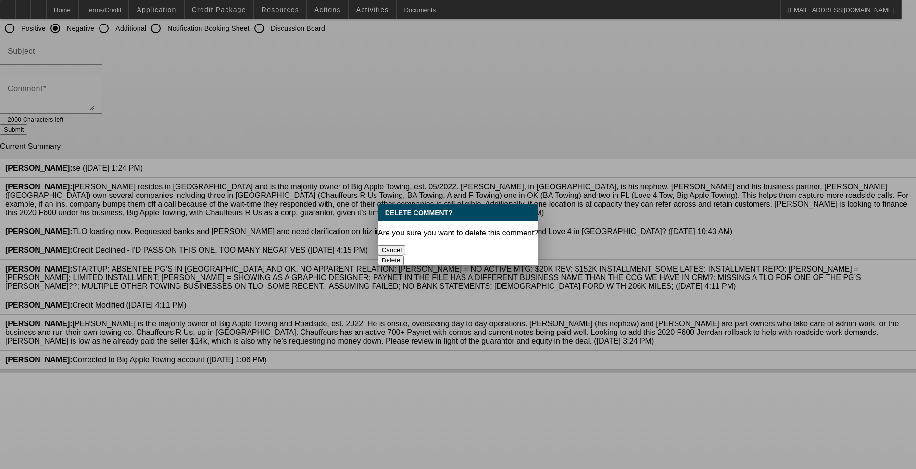
scroll to position [0, 0]
click at [384, 255] on button "Delete" at bounding box center [391, 260] width 26 height 10
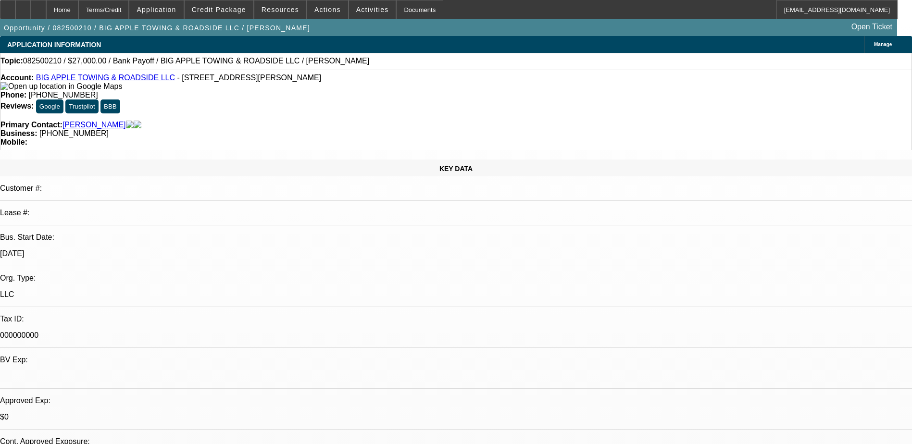
select select "0.1"
select select "2"
select select "0"
select select "6"
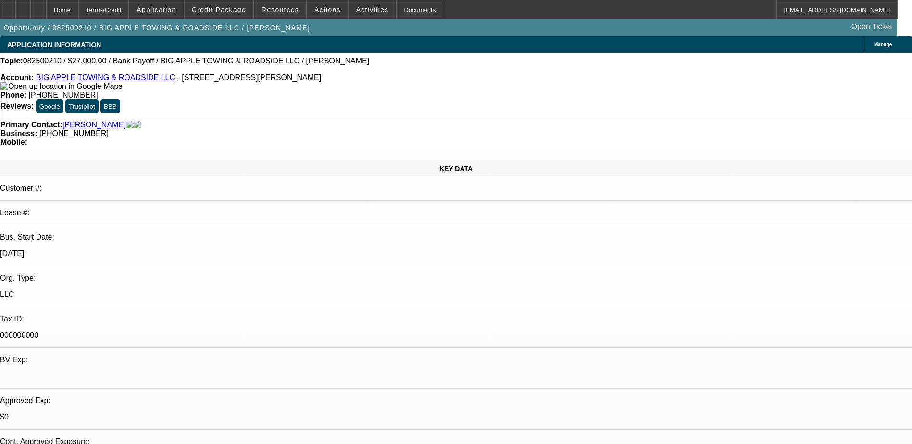
select select "0"
select select "2"
select select "0"
select select "6"
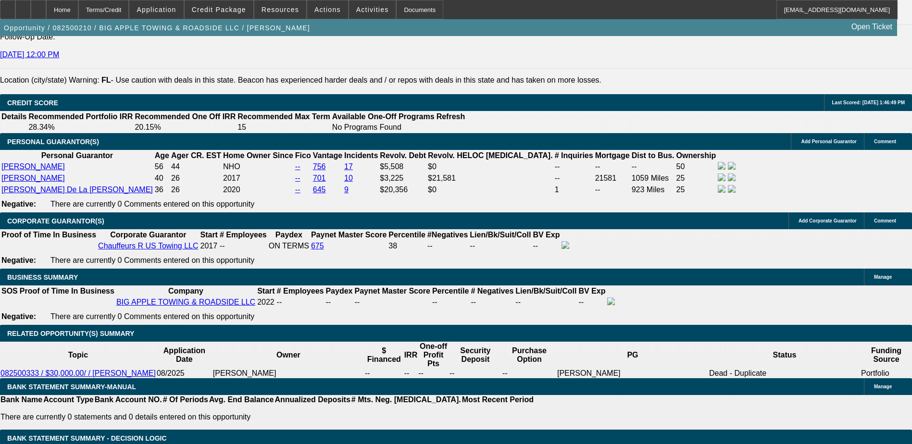
scroll to position [1491, 0]
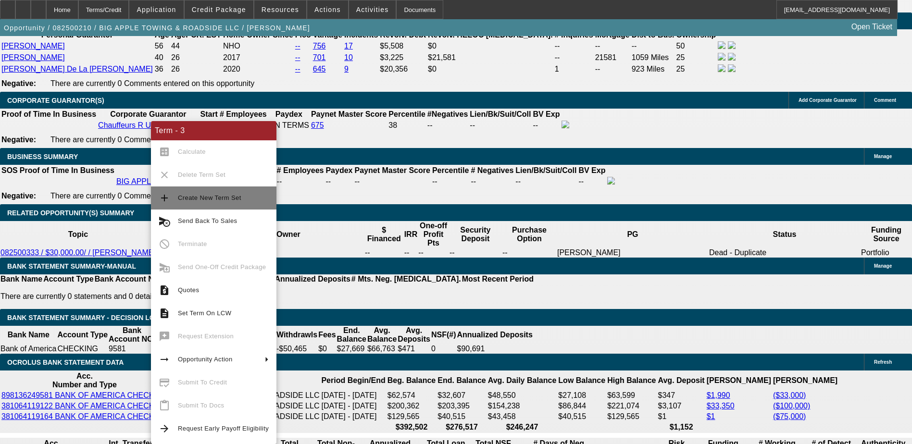
click at [199, 196] on span "Create New Term Set" at bounding box center [209, 197] width 63 height 7
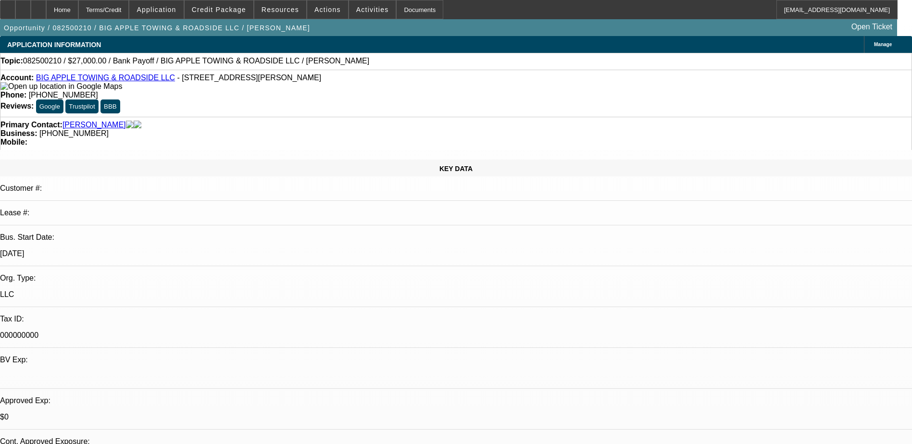
select select "0.1"
select select "2"
select select "0"
select select "6"
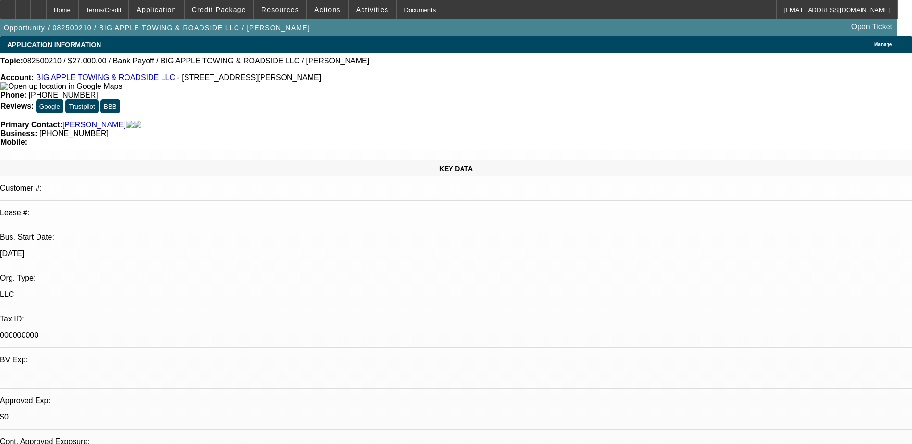
select select "0.1"
select select "2"
select select "0"
select select "6"
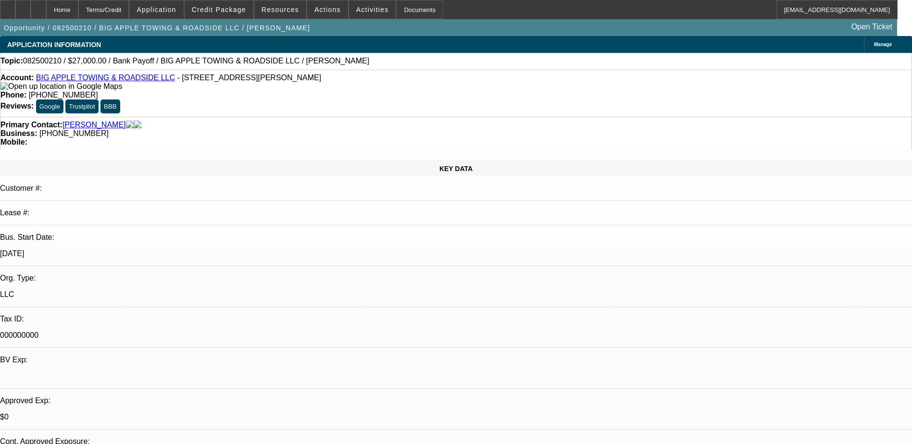
select select "0"
select select "2"
select select "0"
select select "6"
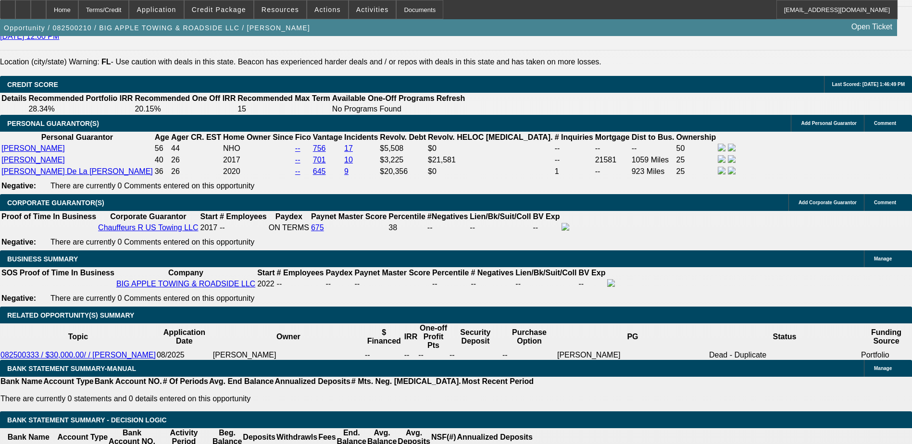
scroll to position [1539, 0]
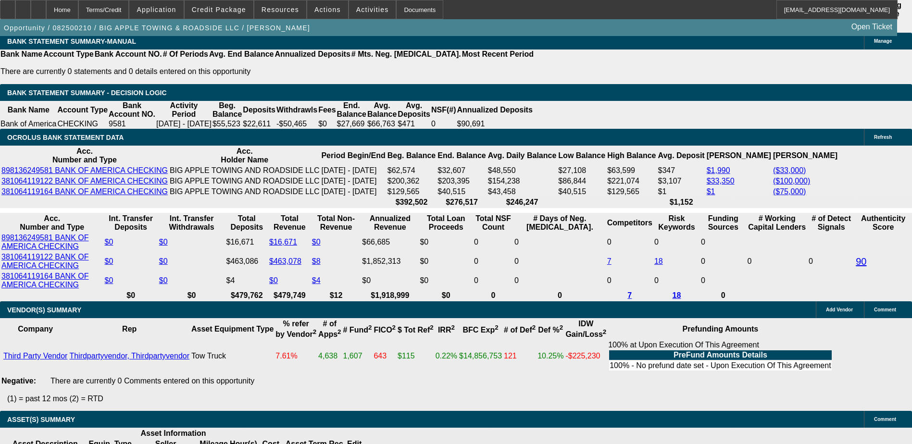
scroll to position [1681, 0]
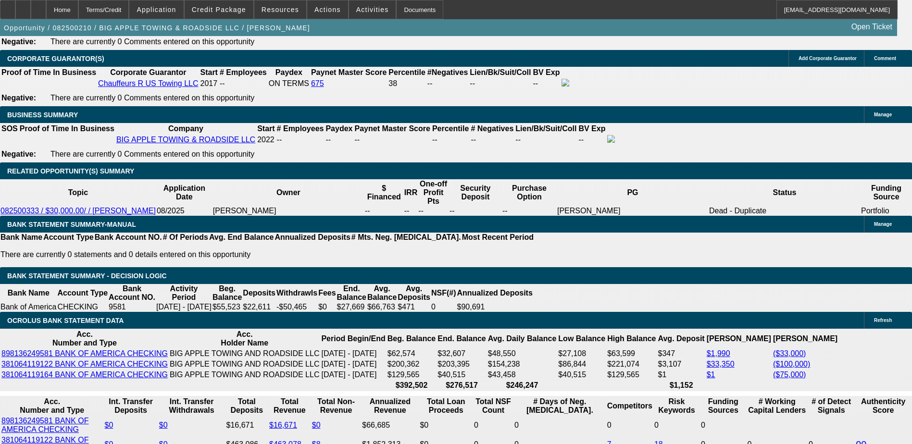
scroll to position [1537, 0]
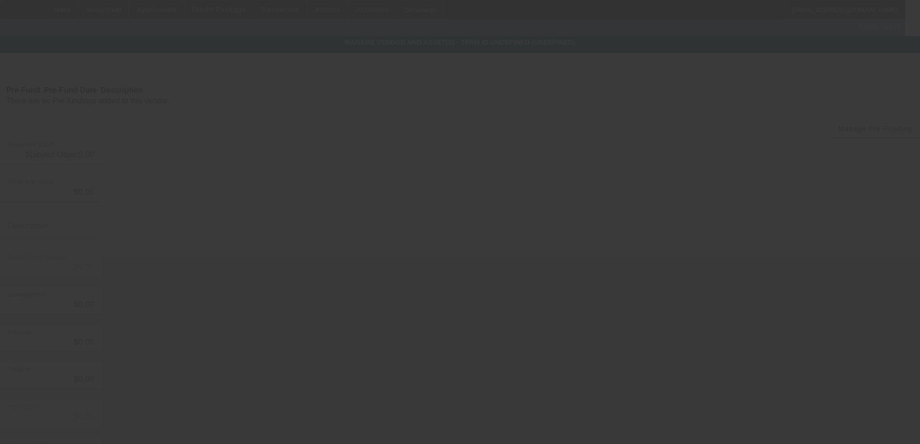
type input "$2,072.11"
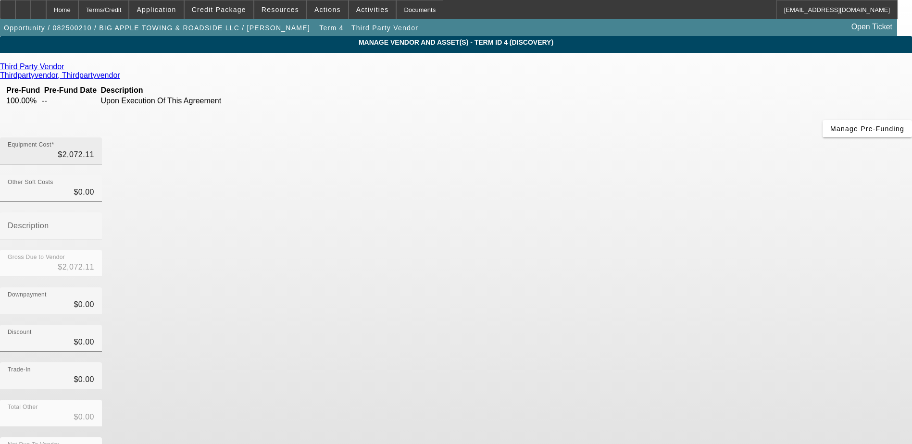
click at [102, 138] on div "Equipment Cost $2,072.11" at bounding box center [51, 151] width 102 height 27
type input "2072.1"
type input "$2,072.10"
type input "2072."
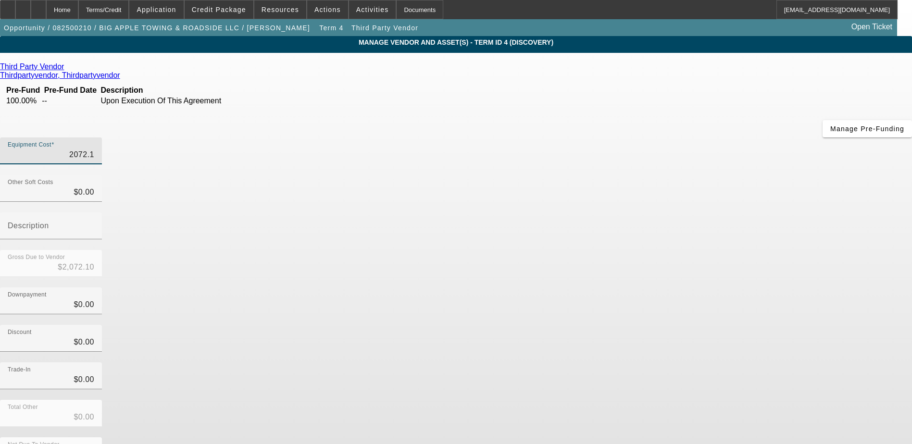
type input "$2,072.00"
type input "207"
type input "$207.00"
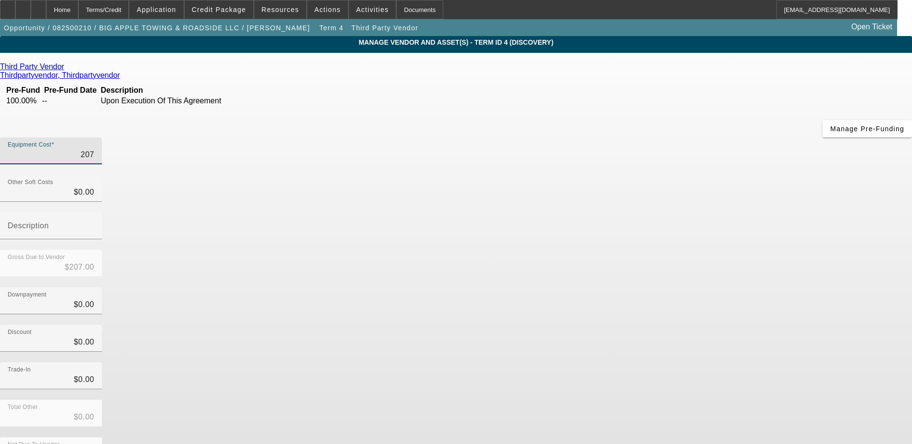
type input "20"
type input "$20.00"
type input "2"
type input "$2.00"
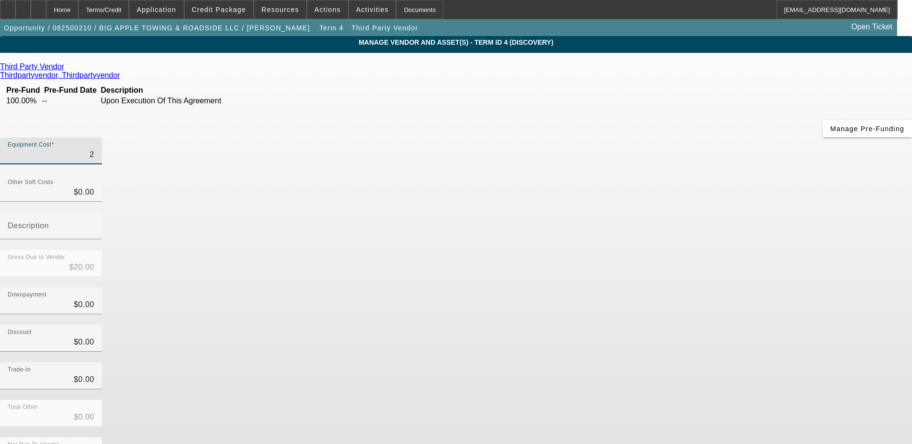
type input "$2.00"
type input "$0.00"
type input "3"
type input "$3.00"
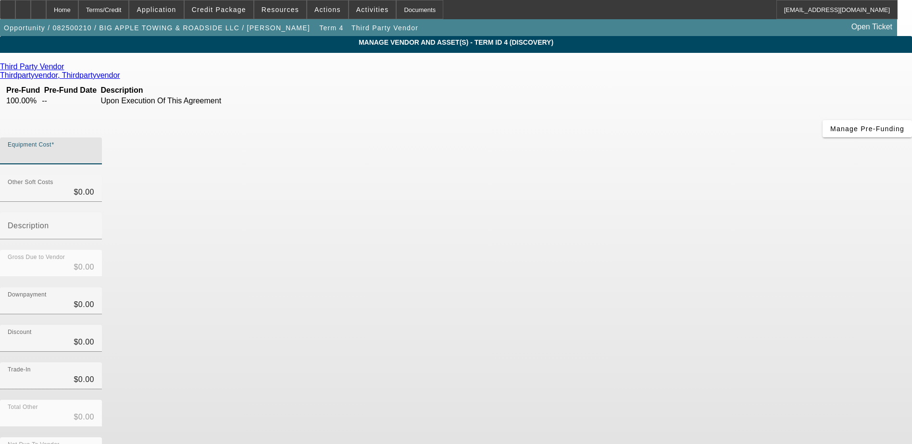
type input "$3.00"
type input "35"
type input "$35.00"
type input "355"
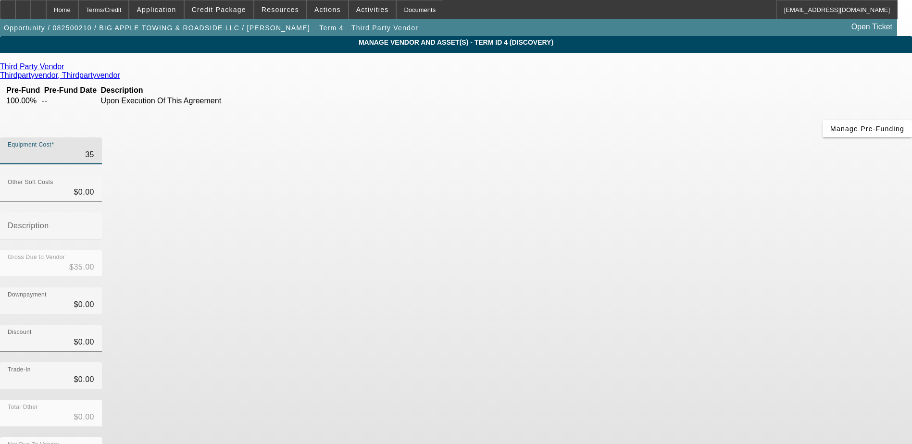
type input "$355.00"
type input "3556"
type input "$3,556.00"
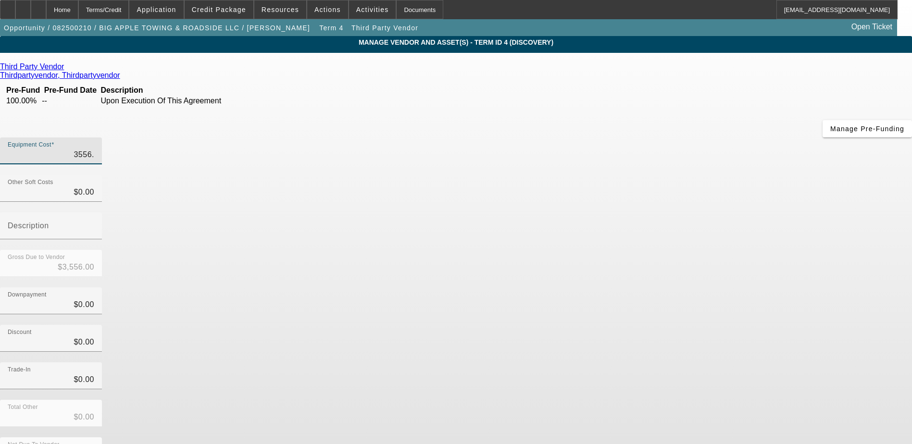
type input "3556.2"
type input "$3,556.20"
type input "3556.22"
type input "$3,556.22"
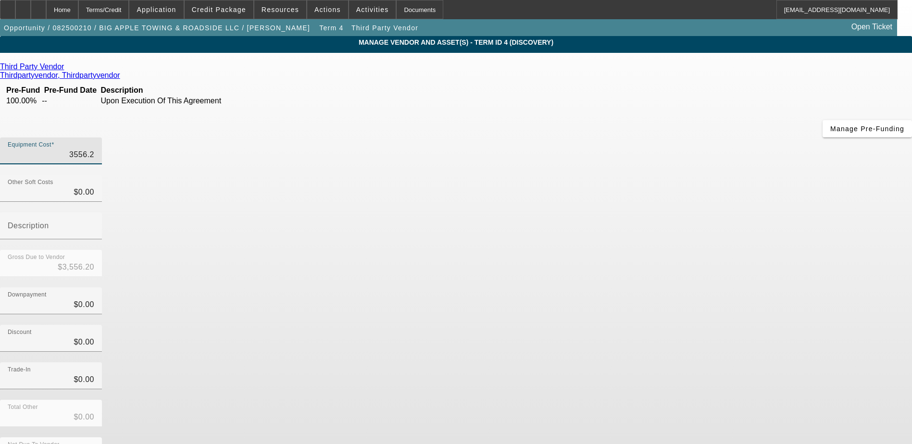
type input "$3,556.22"
type input "3556.2"
type input "$3,556.20"
type input "3556."
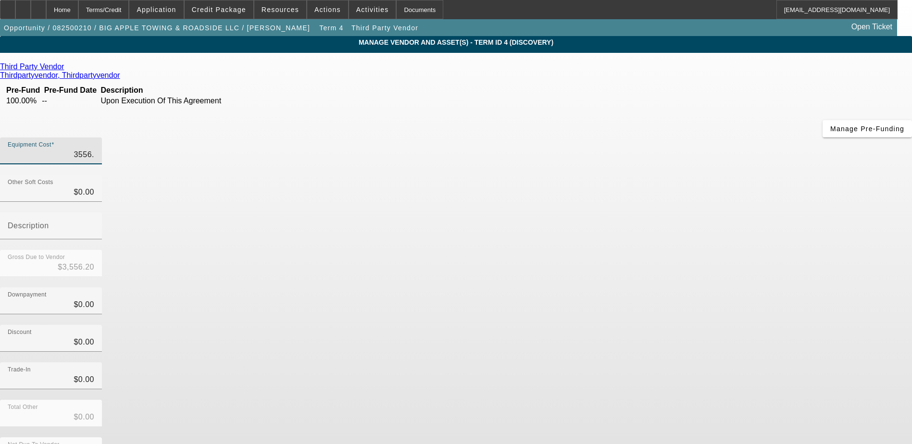
type input "$3,556.00"
type input "3556.2"
type input "$3,556.20"
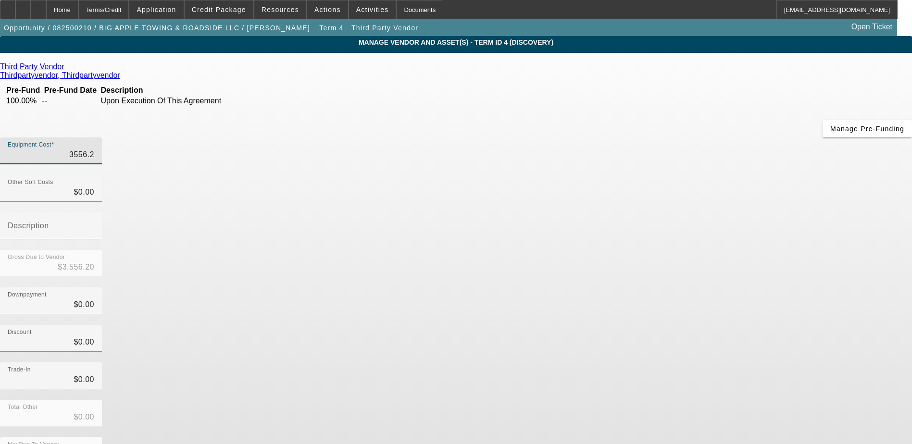
type input "3556.21"
type input "$3,556.21"
click at [675, 325] on div "Discount $0.00" at bounding box center [456, 344] width 912 height 38
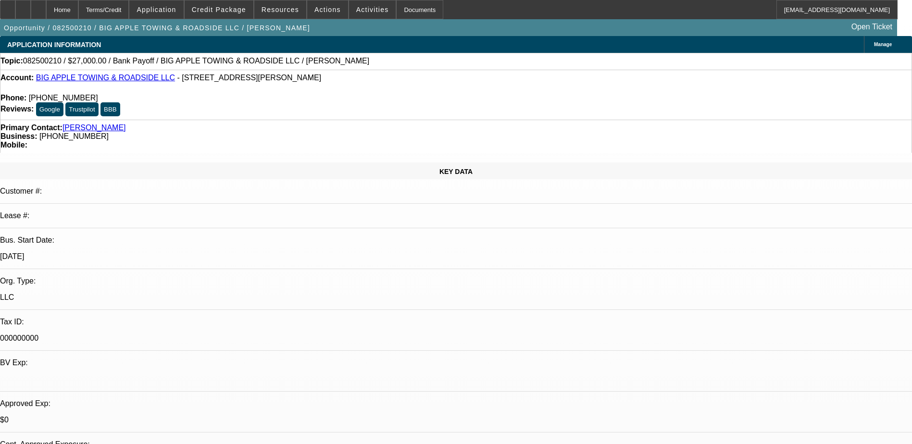
select select "0.1"
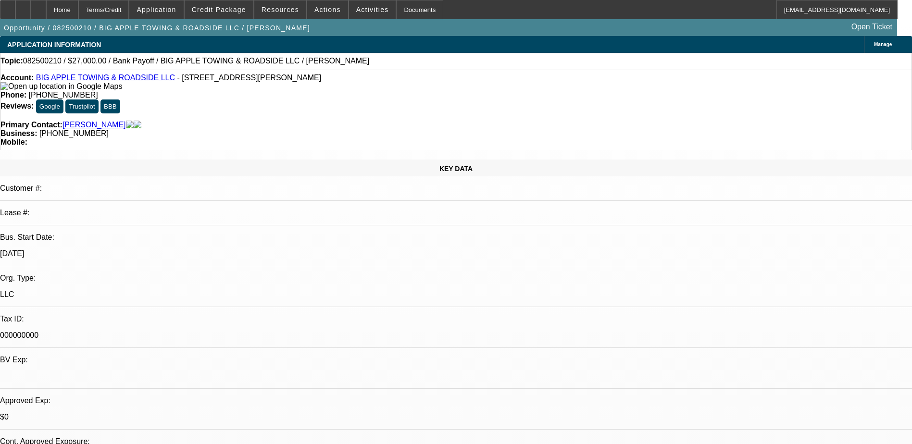
select select "2"
select select "0"
select select "6"
select select "0.1"
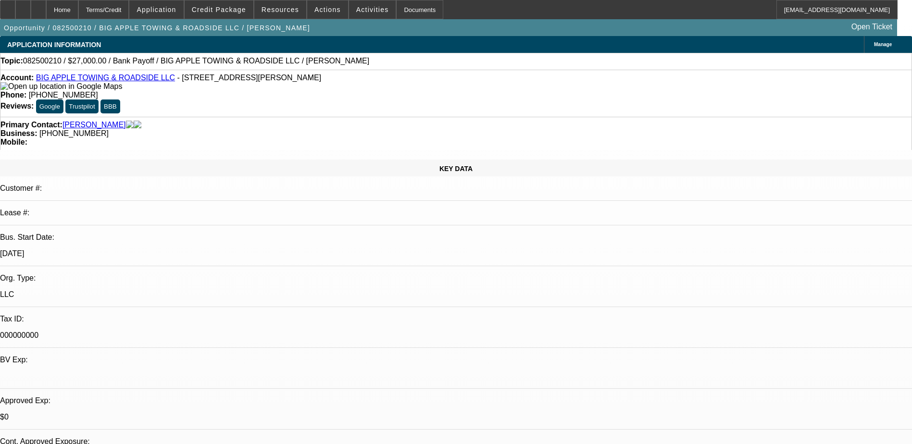
select select "2"
select select "0"
select select "6"
select select "0"
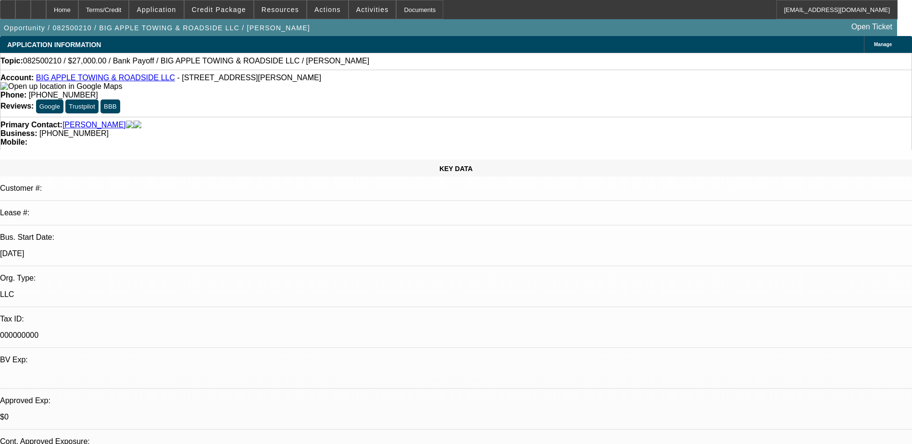
select select "0"
select select "2"
select select "0"
select select "6"
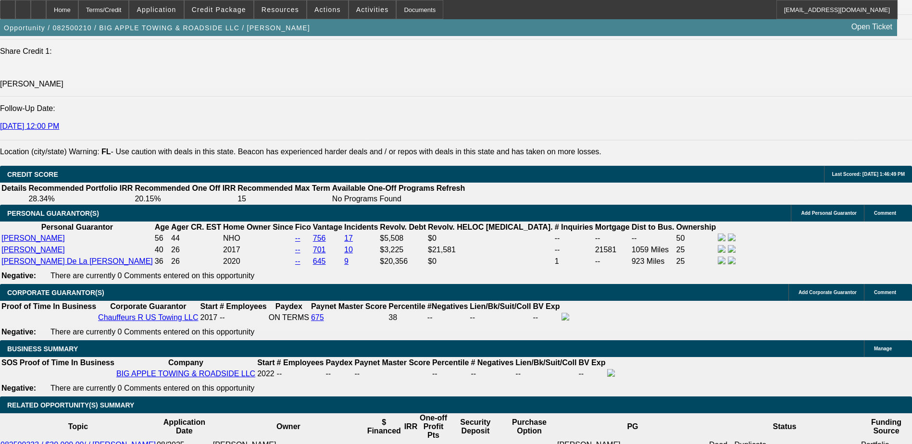
scroll to position [1587, 0]
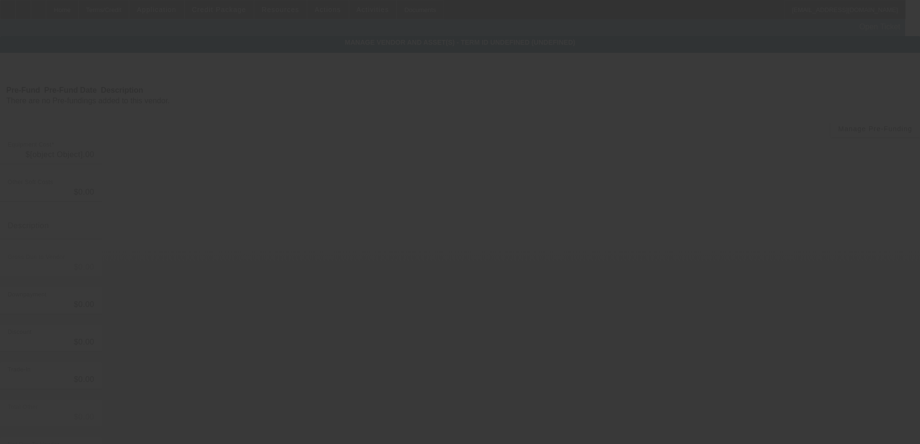
type input "$27,927.89"
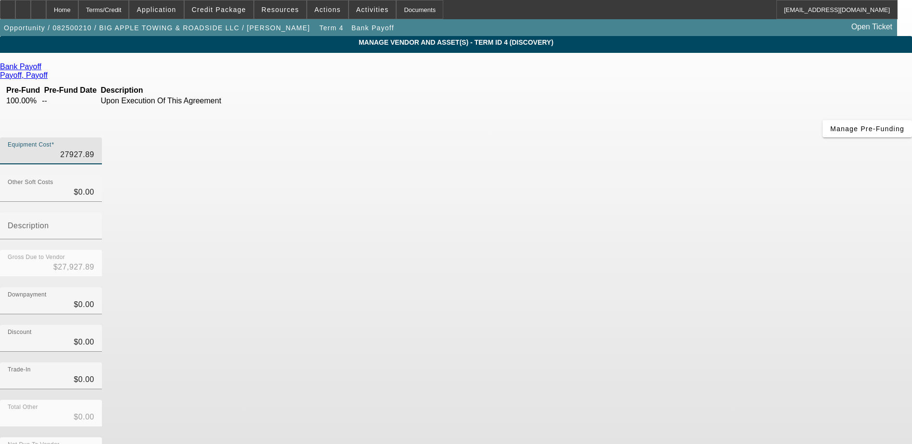
click at [94, 149] on input "27927.89" at bounding box center [51, 155] width 87 height 12
type input "27927.8"
type input "$27,927.80"
type input "27927."
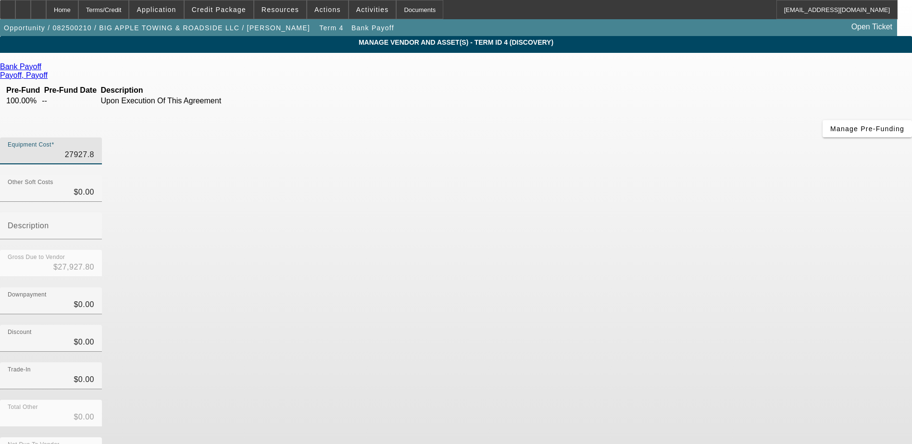
type input "$27,927.00"
type input "2792"
type input "$2,792.00"
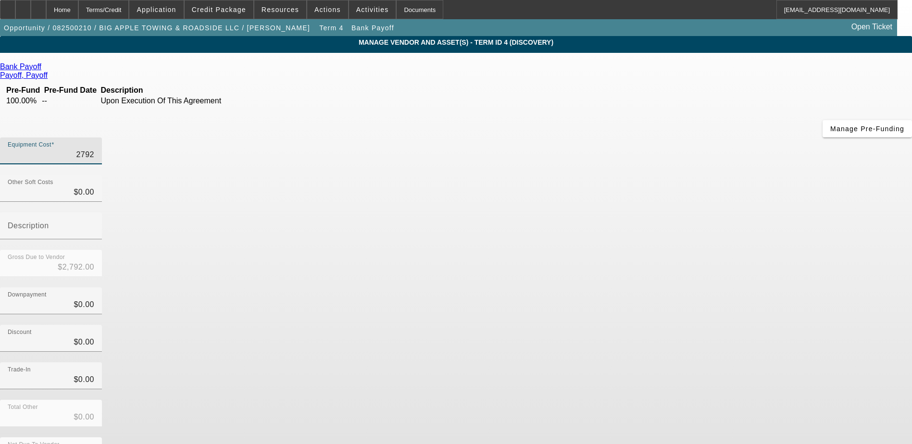
type input "279"
type input "$279.00"
type input "27"
type input "$27.00"
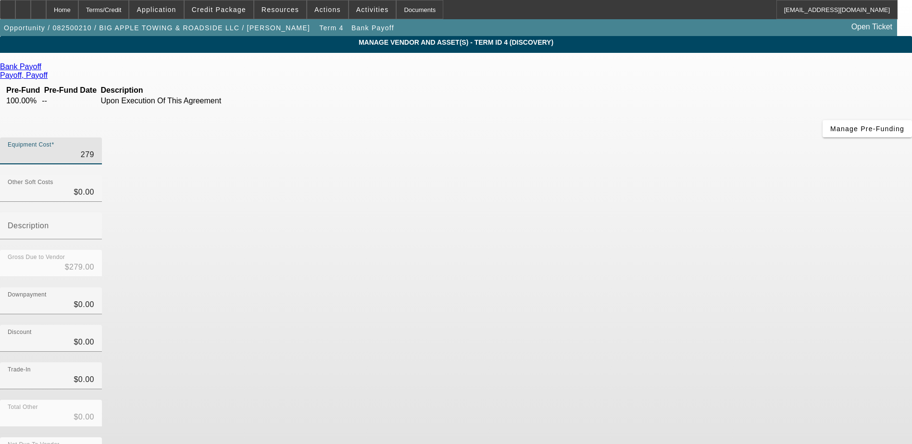
type input "$27.00"
type input "2"
type input "$2.00"
type input "$0.00"
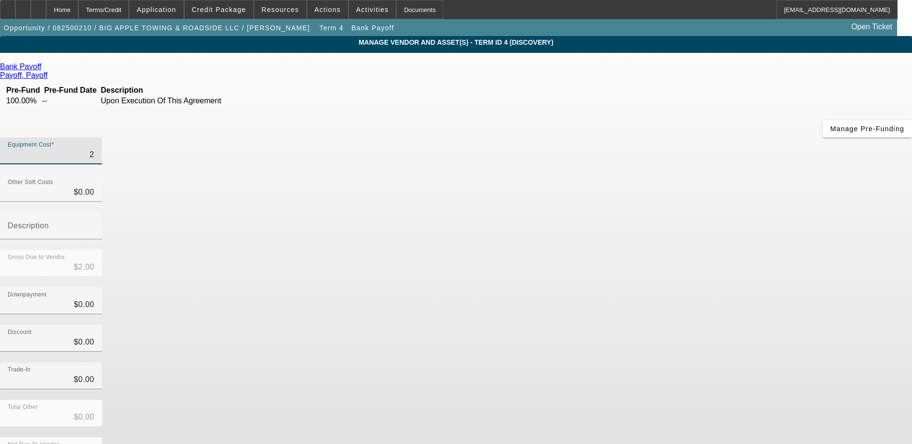
type input "$0.00"
type input "4"
type input "$4.00"
type input "$0.00"
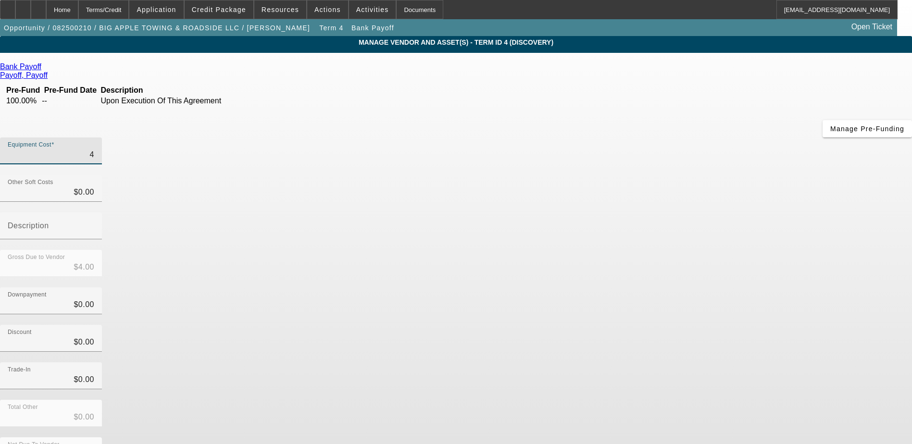
type input "$0.00"
type input "2"
type input "$2.00"
type input "26"
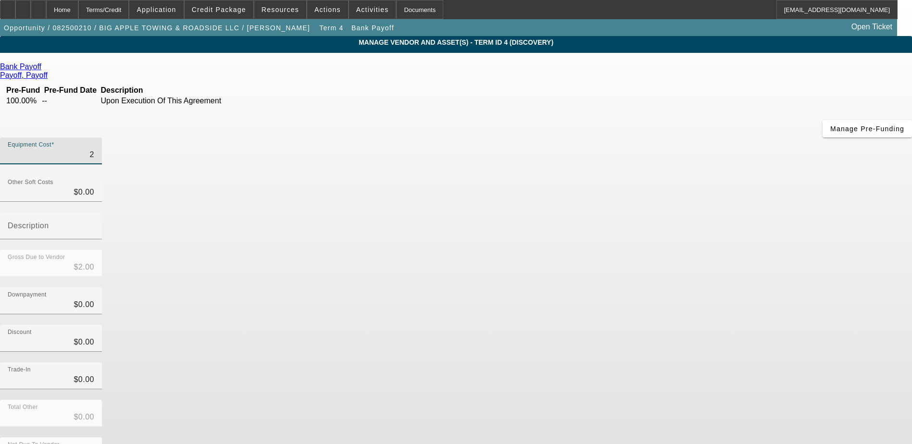
type input "$26.00"
type input "264"
type input "$264.00"
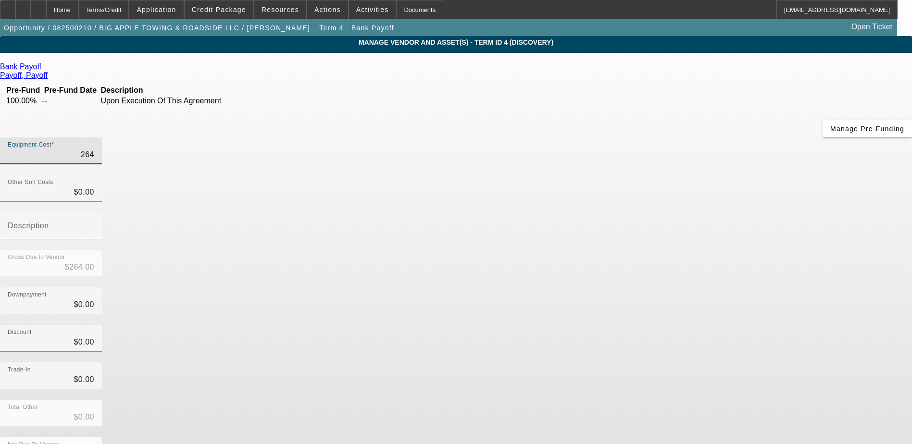
type input "2644"
type input "$2,644.00"
type input "26443"
type input "$26,443.00"
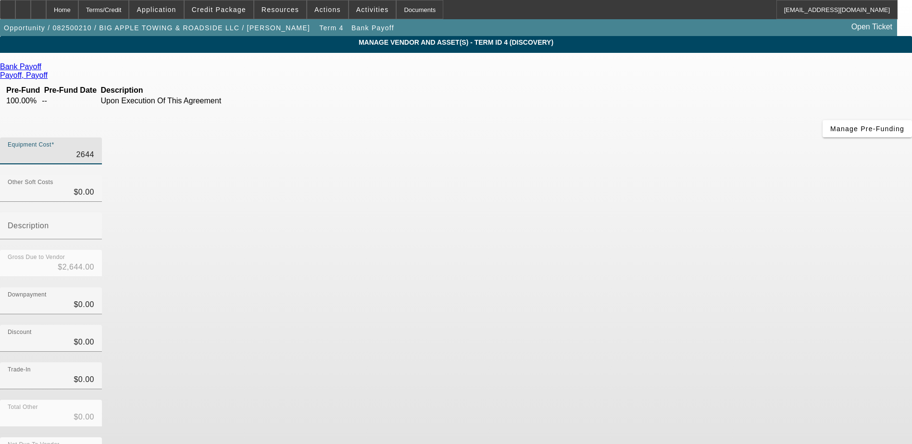
type input "$26,443.00"
type input "26443.7"
type input "$26,443.70"
type input "26443.79"
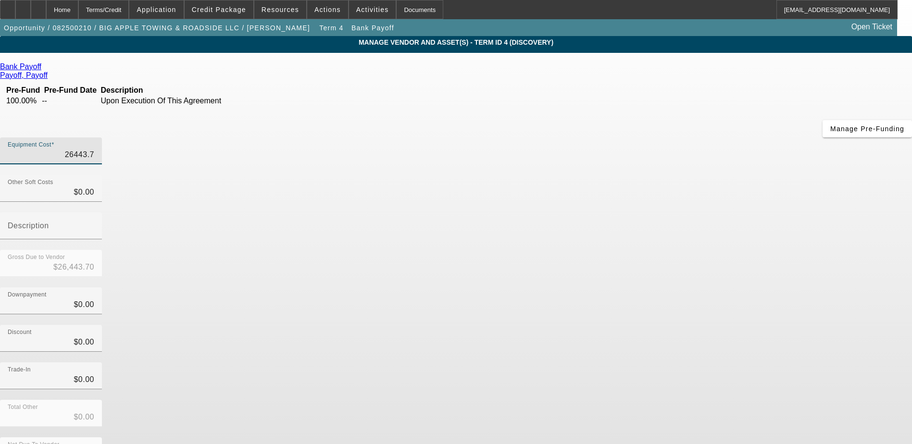
type input "$26,443.79"
click at [615, 250] on div "Gross Due to Vendor $26,443.79" at bounding box center [456, 269] width 912 height 38
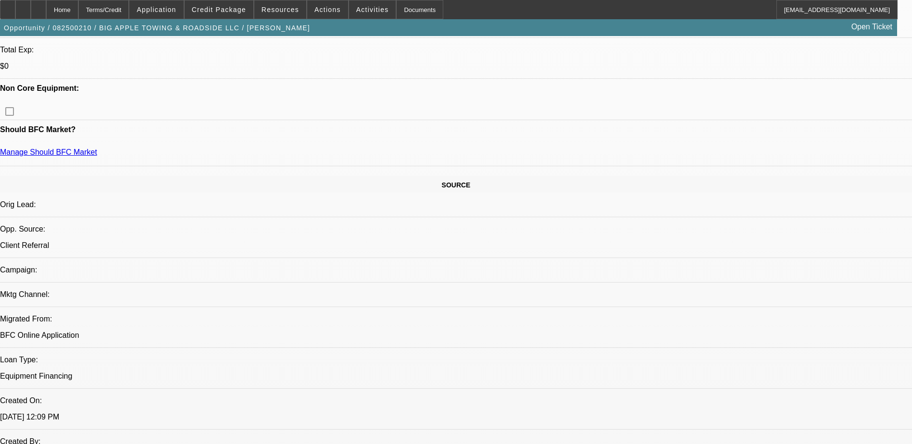
select select "0.1"
select select "2"
select select "0"
select select "6"
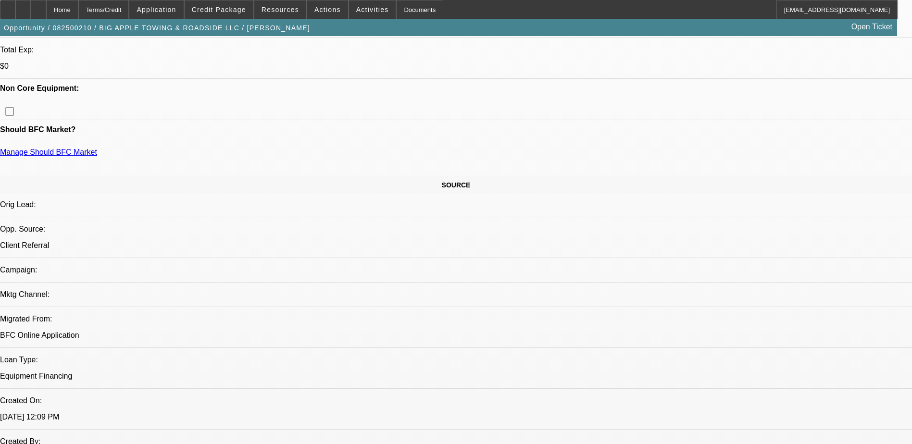
select select "0.1"
select select "2"
select select "0"
select select "6"
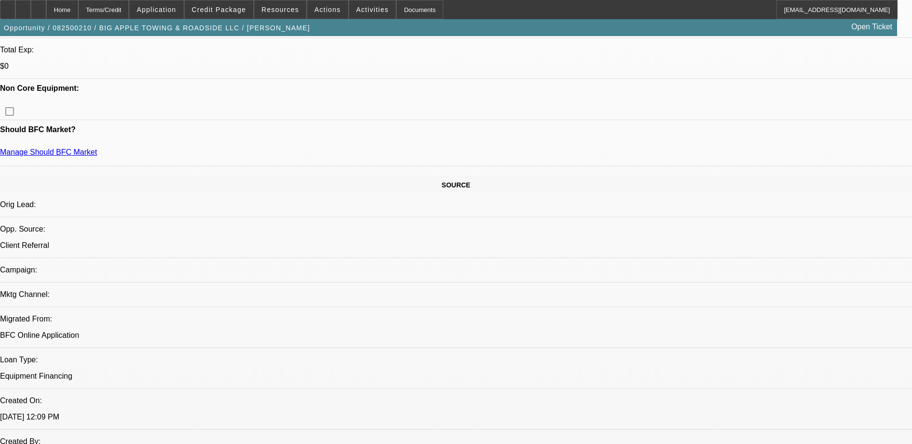
select select "0"
select select "2"
select select "0"
select select "6"
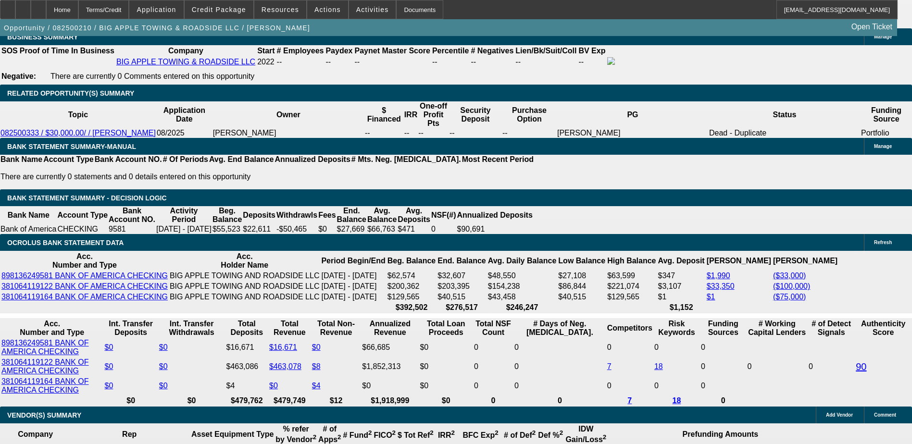
scroll to position [1587, 0]
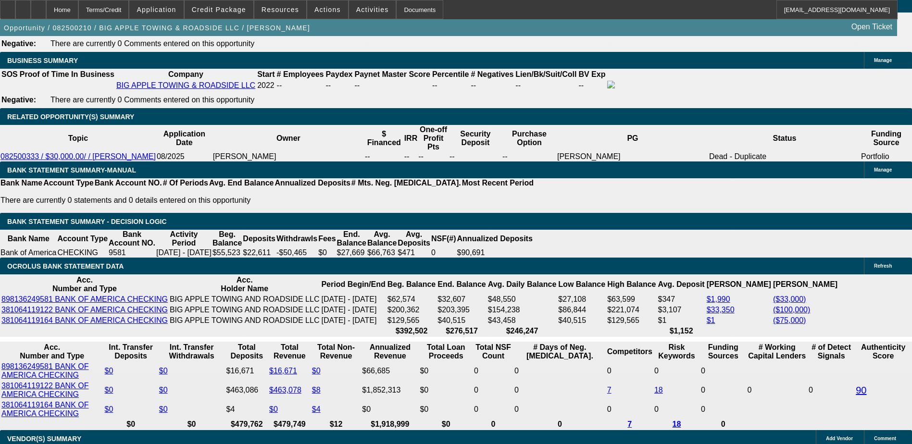
type input "UNKNOWN"
type input "2"
type input "$3,648.18"
type input "$1,824.09"
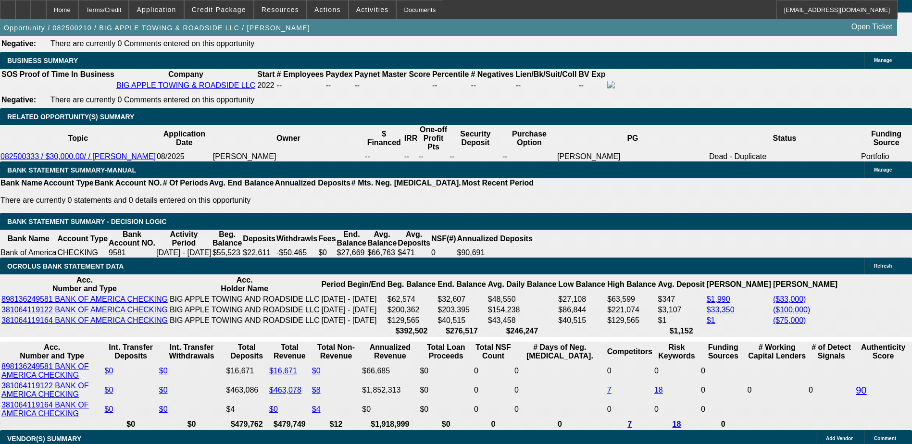
type input "214"
type input "$4,124.38"
type input "$2,062.19"
type input "$10,528.10"
type input "$5,264.05"
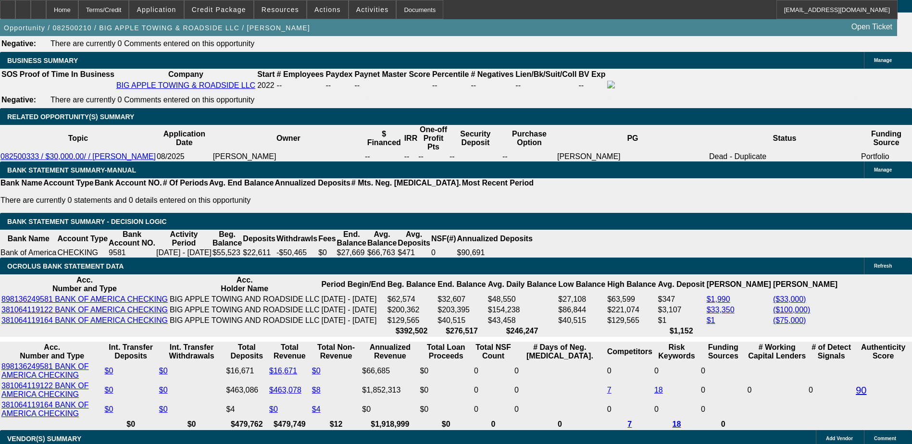
type input "24"
type input "$4,202.58"
type input "$2,101.29"
type input "14"
type input "$3,945.08"
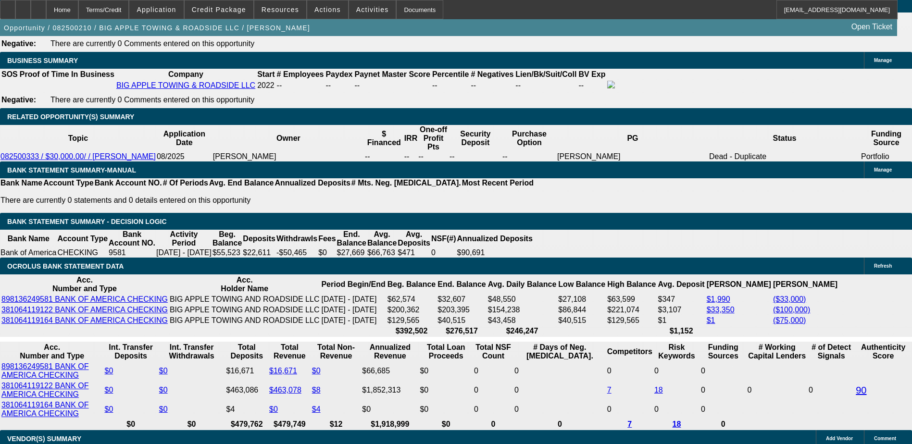
type input "$1,972.54"
type input "$3,696.74"
type input "$1,848.37"
type input "13"
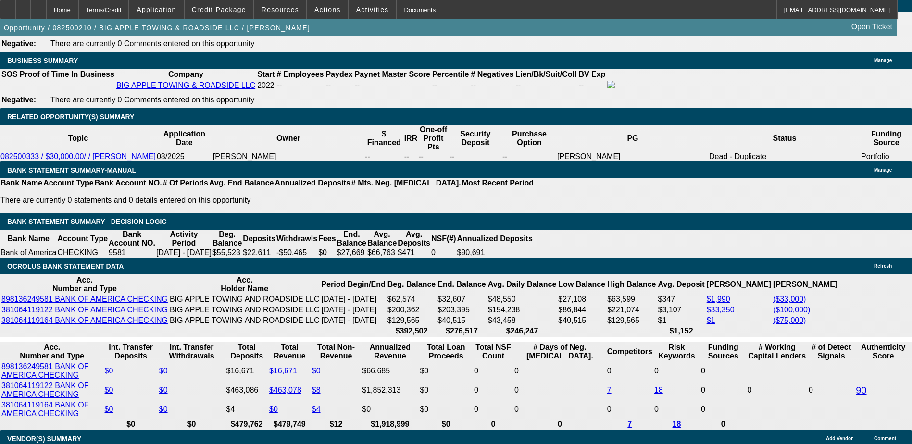
type input "$3,624.04"
type input "$1,812.02"
type input "$3,919.84"
type input "$1,959.92"
type input "13"
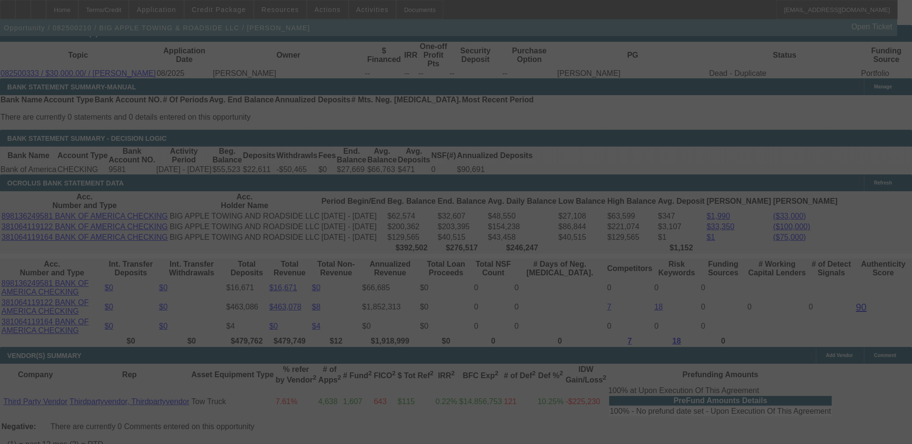
scroll to position [1731, 0]
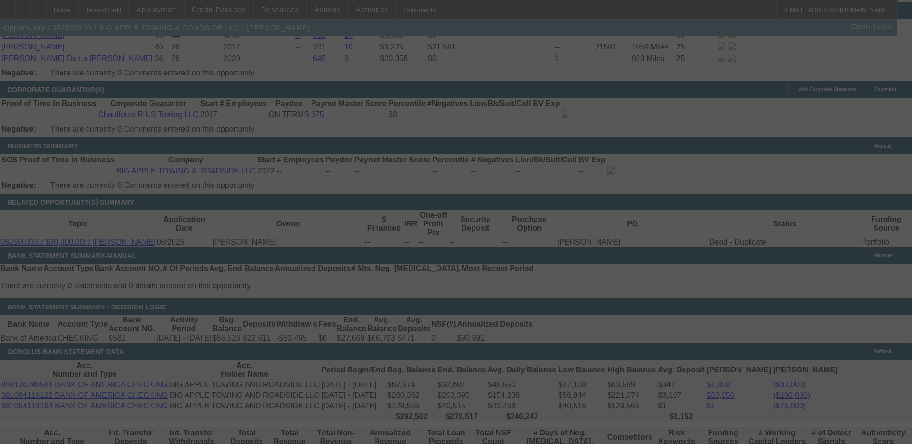
select select "0.1"
select select "2"
select select "0"
select select "6"
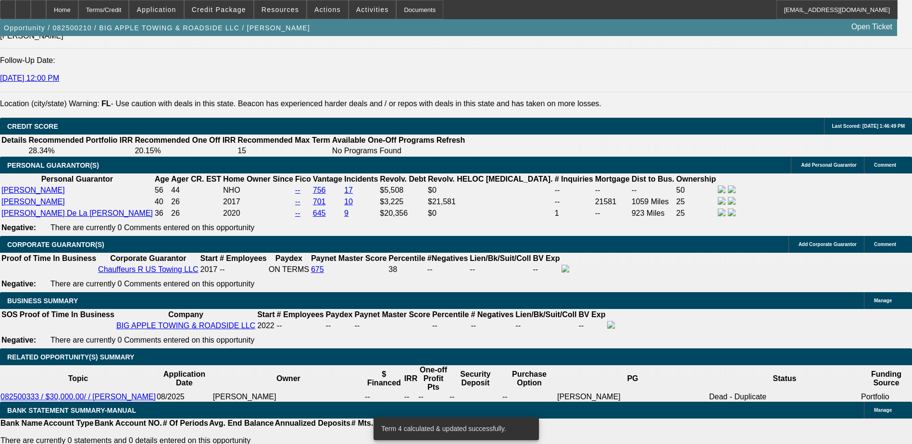
scroll to position [1683, 0]
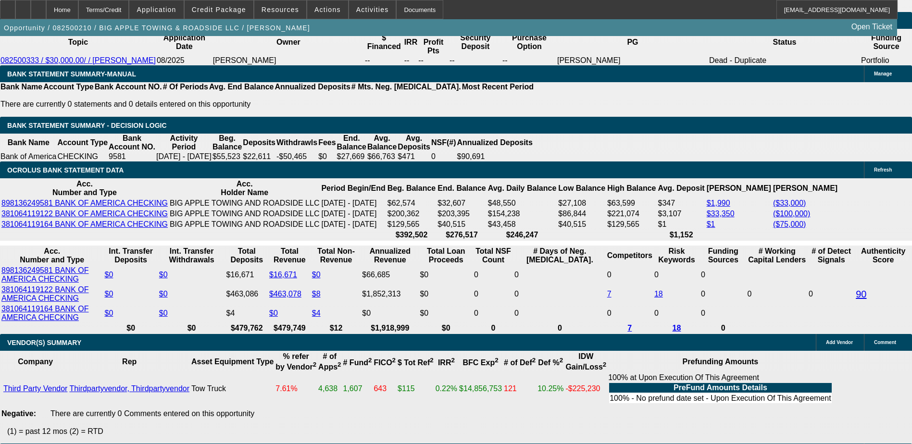
type input "UNKNOWN"
type input "1524"
type input "$726.18"
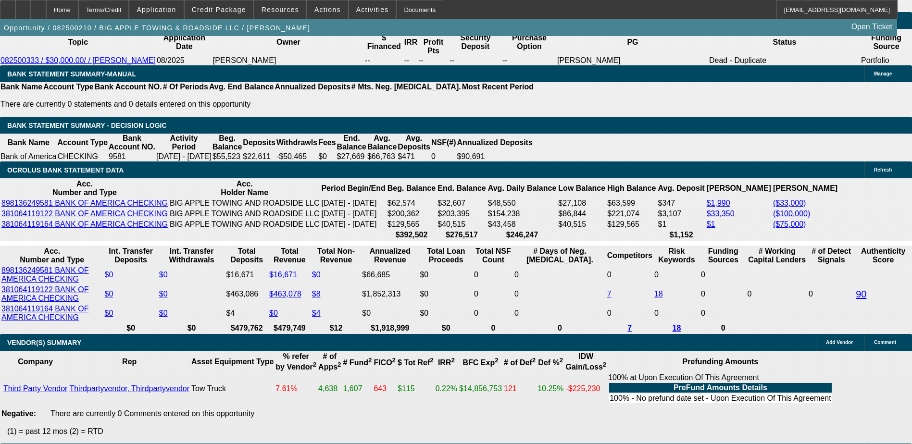
type input "$363.09"
type input "24"
type input "$0.22"
type input "$0.11"
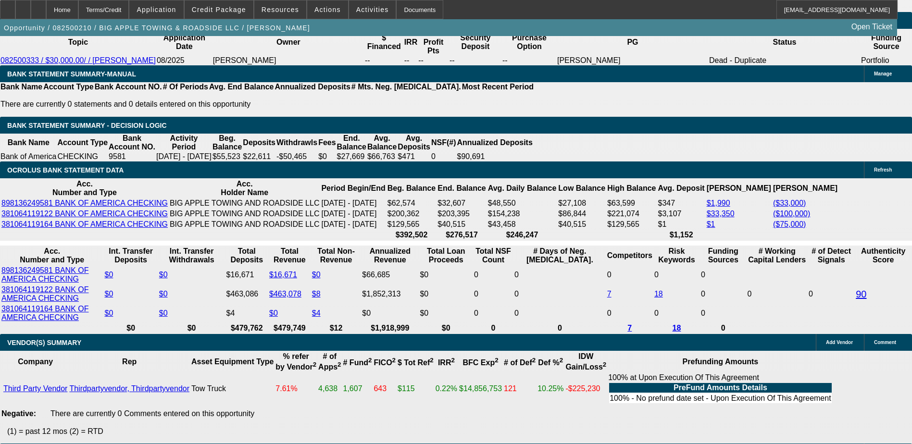
type input "24"
type input "13"
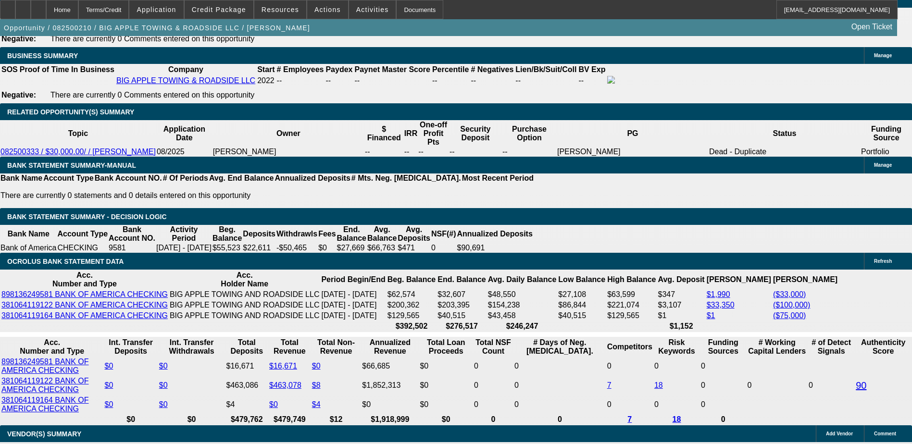
scroll to position [1443, 0]
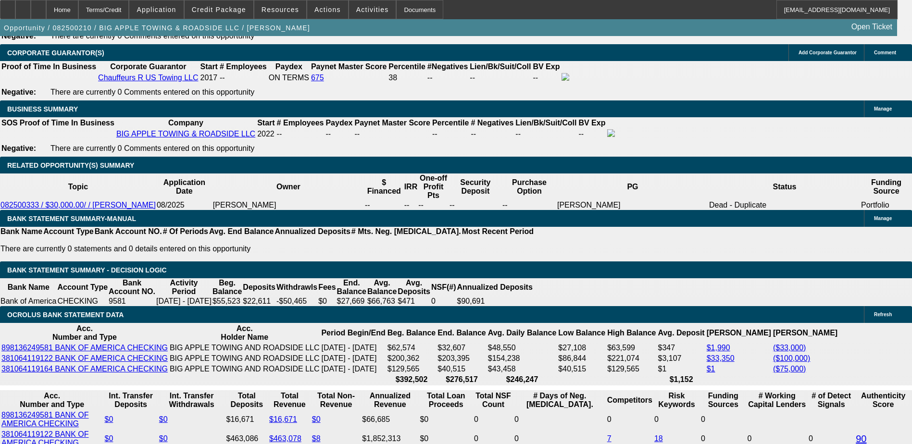
scroll to position [1683, 0]
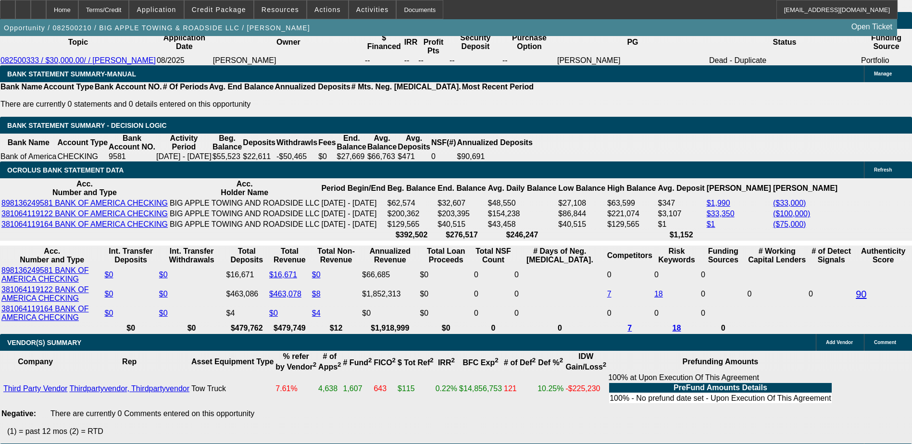
type input "$2,273.52"
type input "$1,136.76"
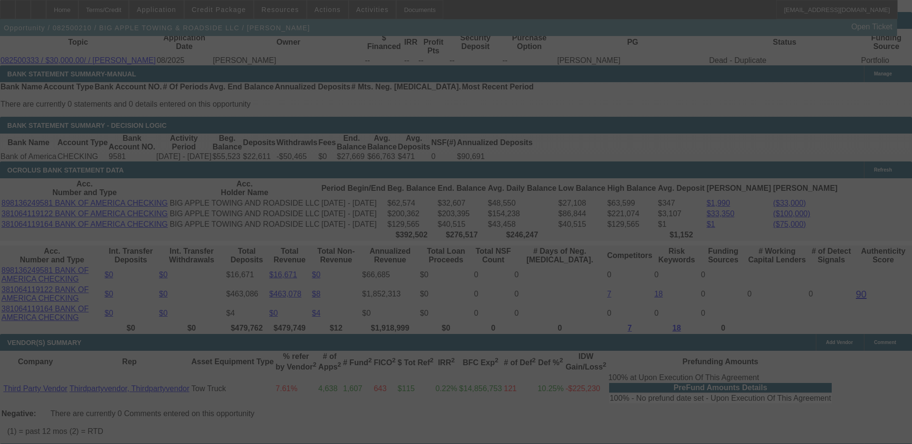
type input "$2,567.26"
type input "$1,283.63"
select select "0.1"
select select "2"
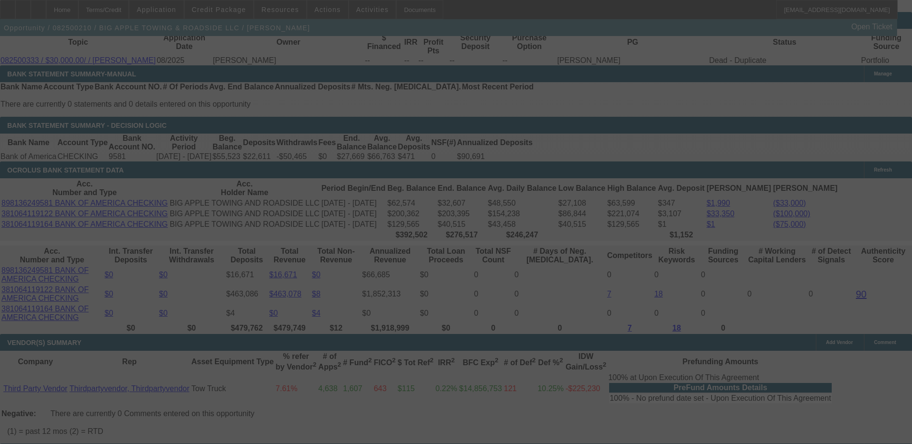
select select "0"
select select "6"
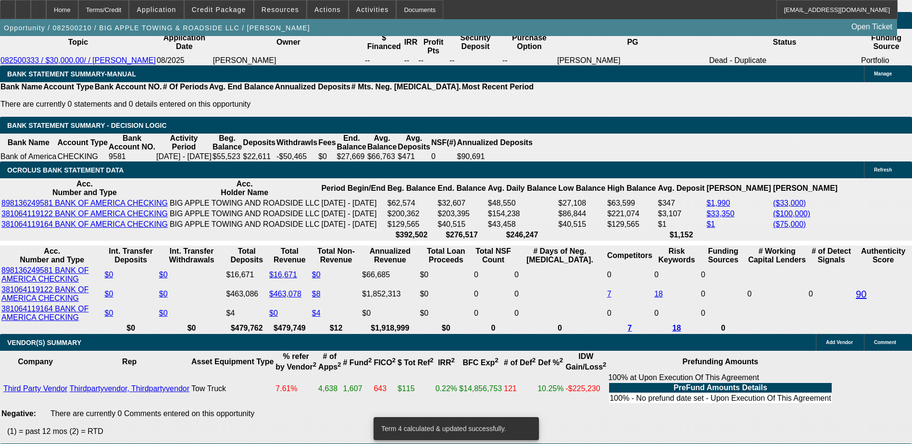
select select "0"
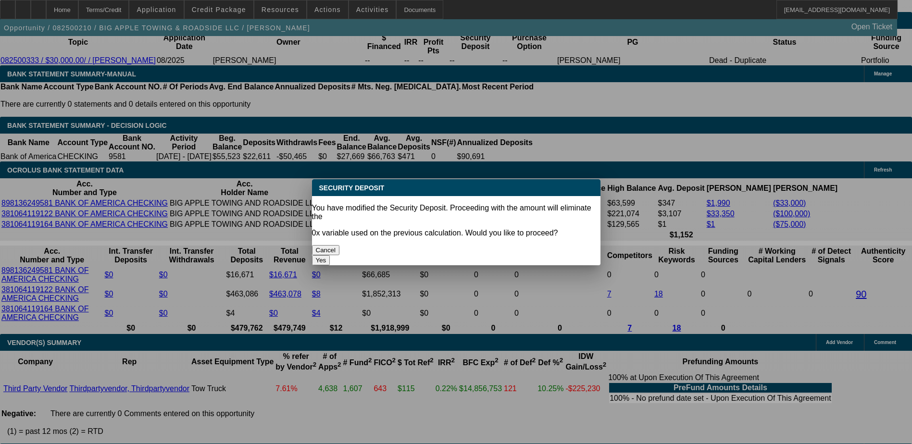
click at [330, 255] on button "Yes" at bounding box center [321, 260] width 18 height 10
type input "$0.00"
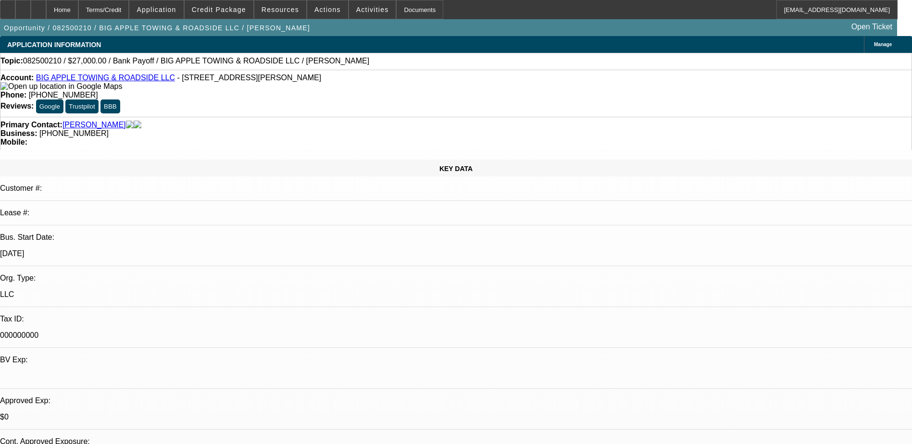
scroll to position [1683, 0]
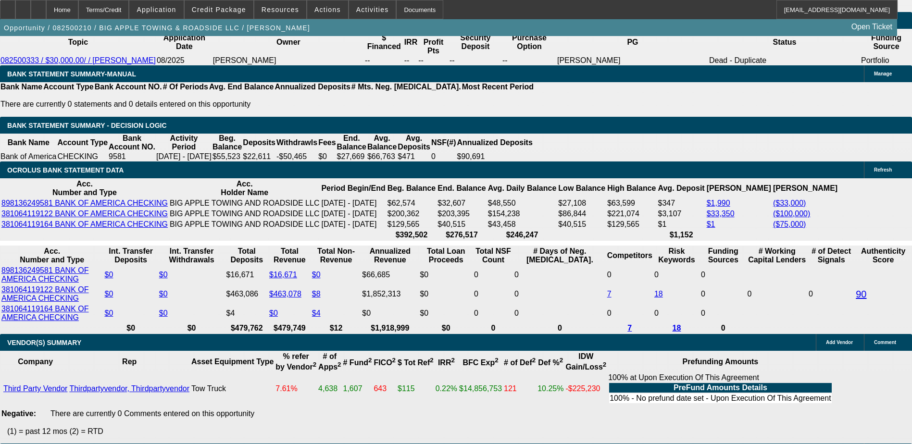
type input "13"
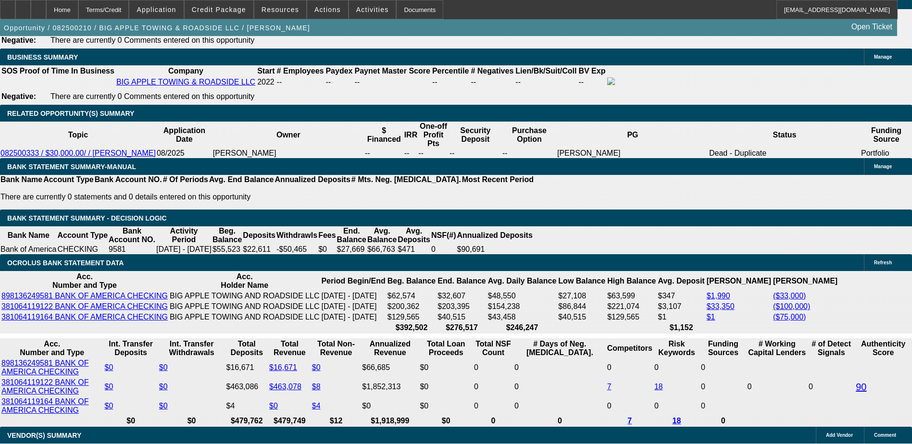
scroll to position [1587, 0]
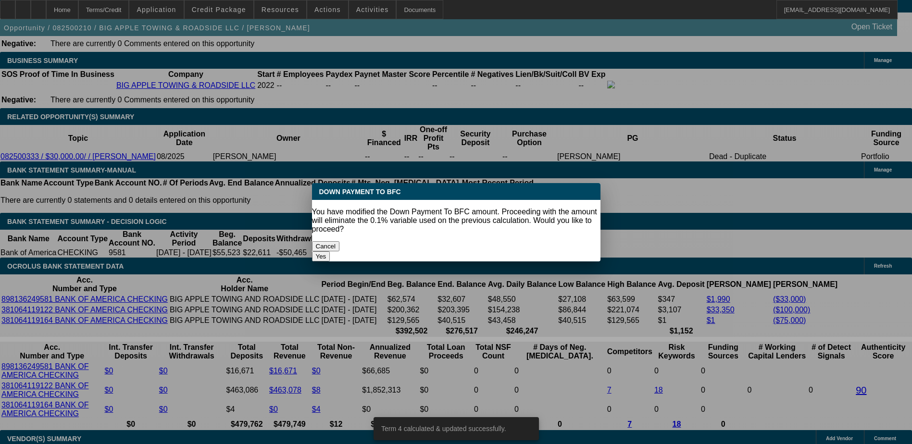
click at [330, 252] on button "Yes" at bounding box center [321, 257] width 18 height 10
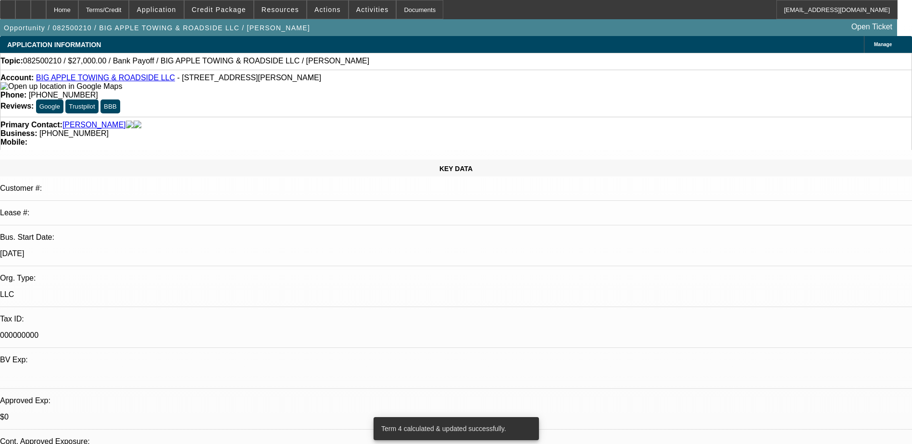
scroll to position [1587, 0]
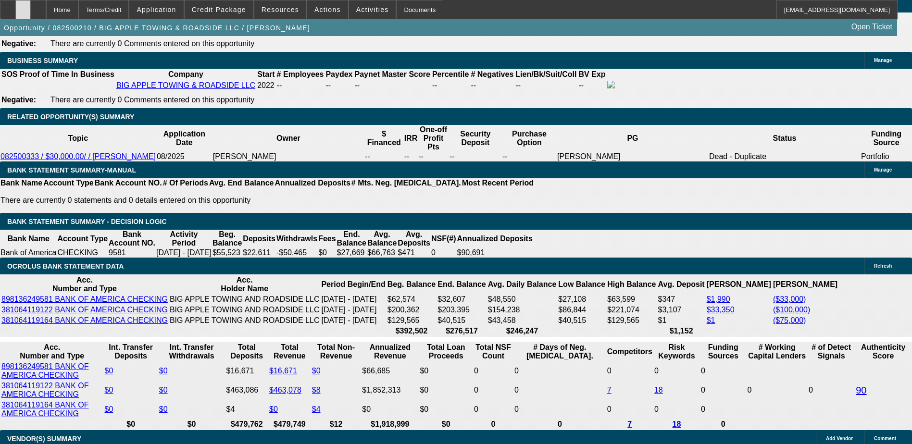
click at [31, 4] on div at bounding box center [22, 9] width 15 height 19
drag, startPoint x: 812, startPoint y: 391, endPoint x: 618, endPoint y: 310, distance: 210.4
copy div "Jose Fanjul resides in FL and is the majority owner of Big Apple Towing, est. 0…"
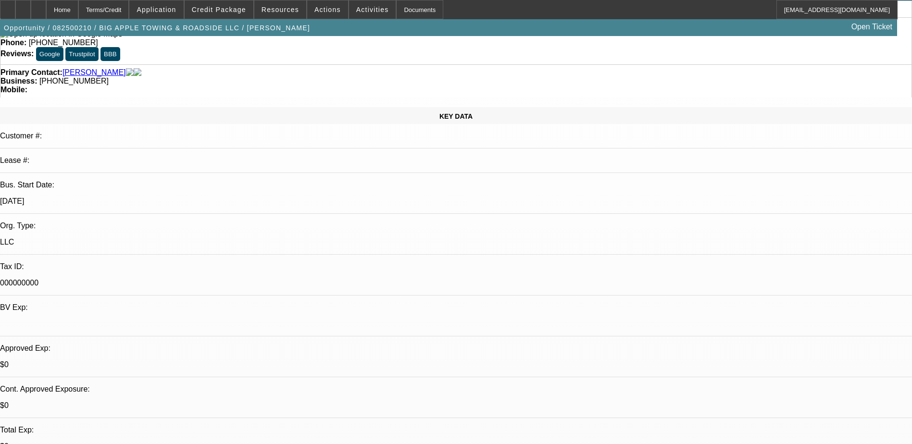
scroll to position [0, 0]
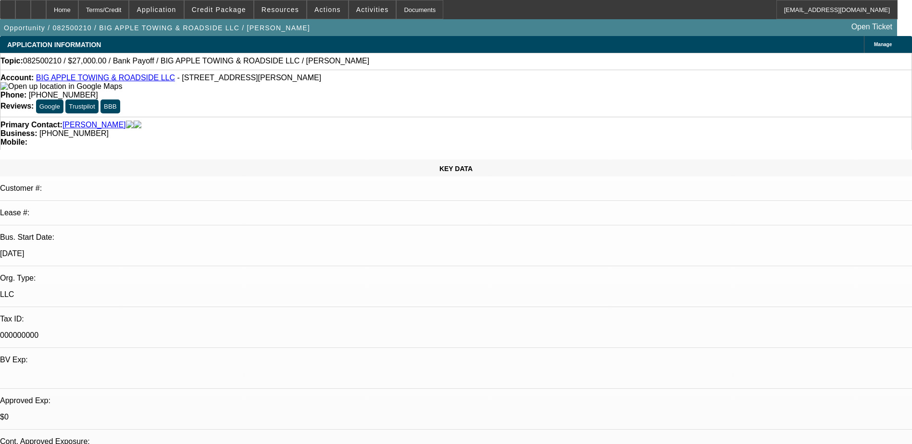
paste textarea "Jose Fanjul resides in FL and is the majority owner of Big Apple Towing, est. 0…"
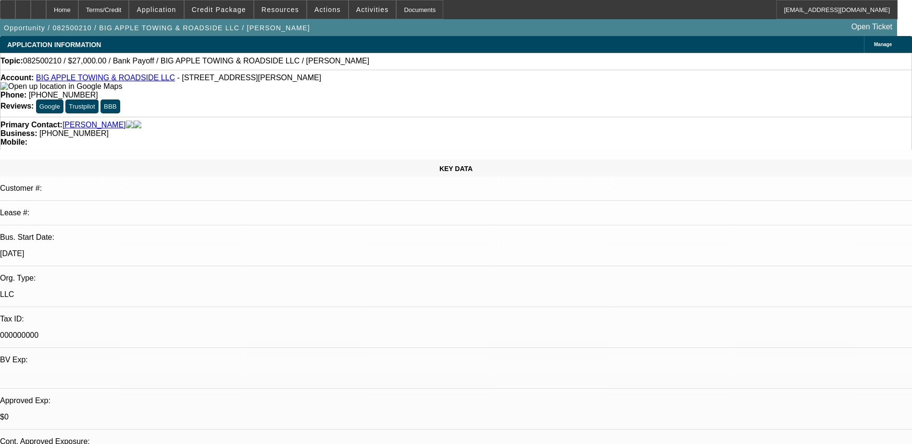
scroll to position [90, 0]
drag, startPoint x: 661, startPoint y: 199, endPoint x: 642, endPoint y: 201, distance: 18.8
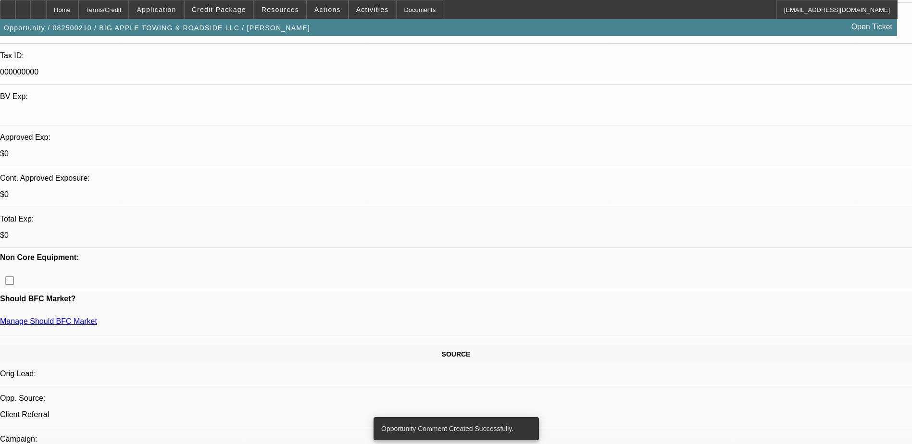
scroll to position [289, 0]
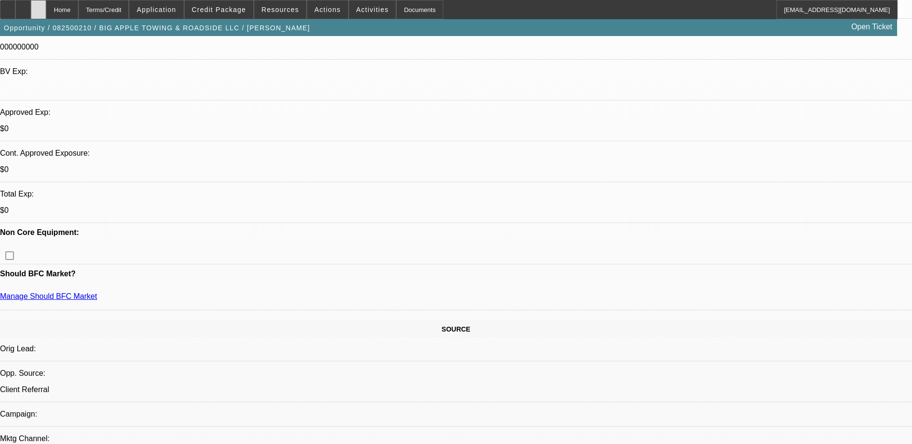
click at [46, 13] on div at bounding box center [38, 9] width 15 height 19
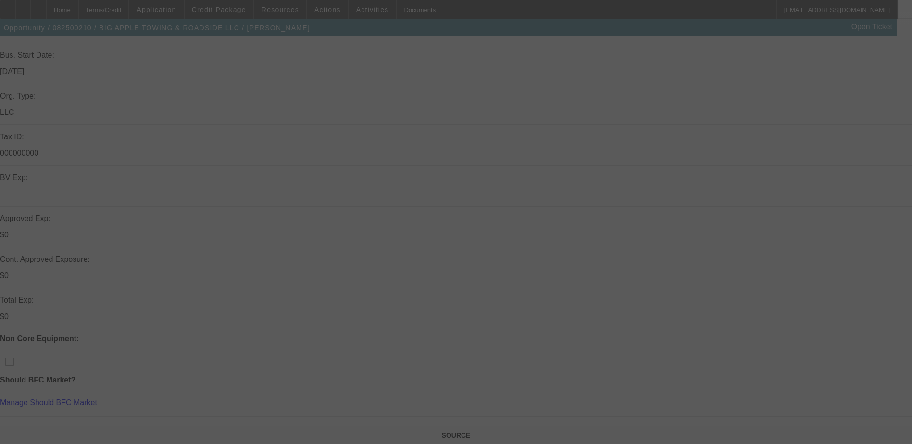
scroll to position [192, 0]
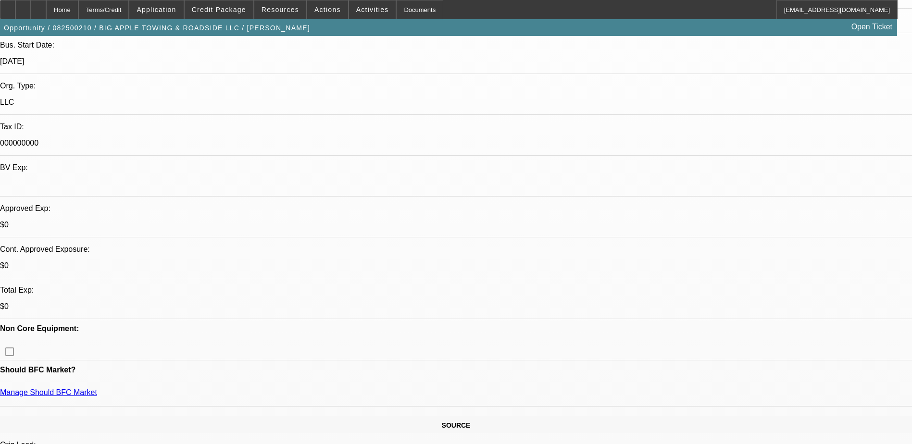
select select "0"
select select "0.1"
select select "2"
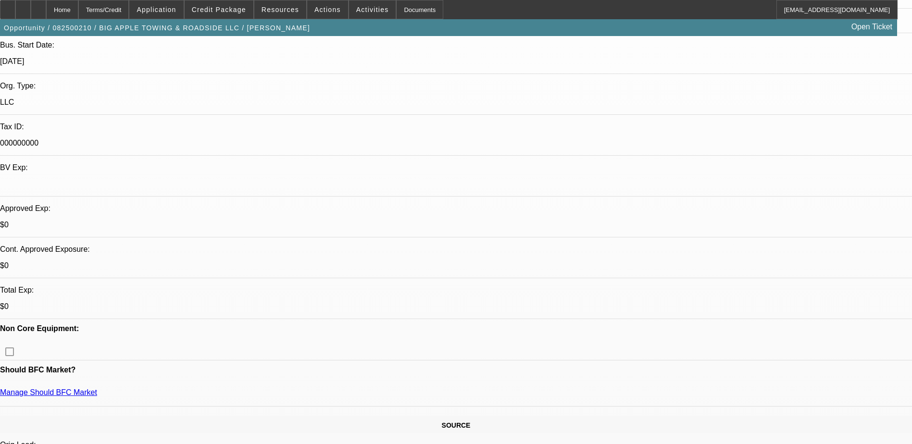
select select "0"
select select "1"
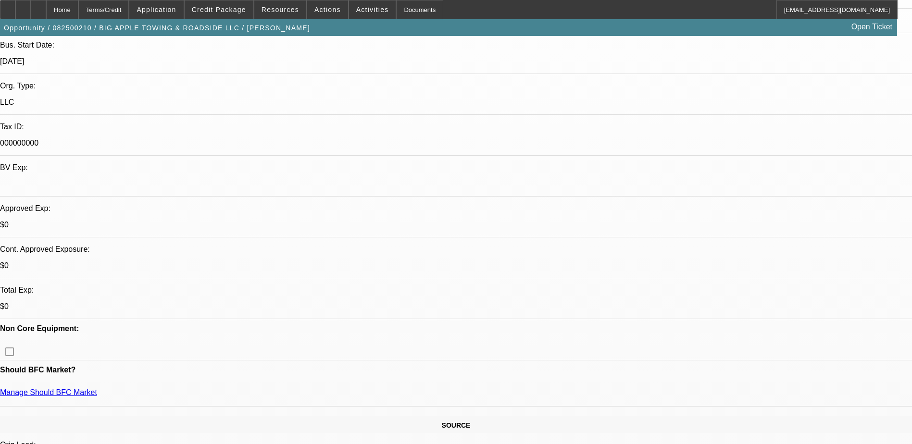
select select "2"
select select "6"
select select "1"
select select "2"
select select "6"
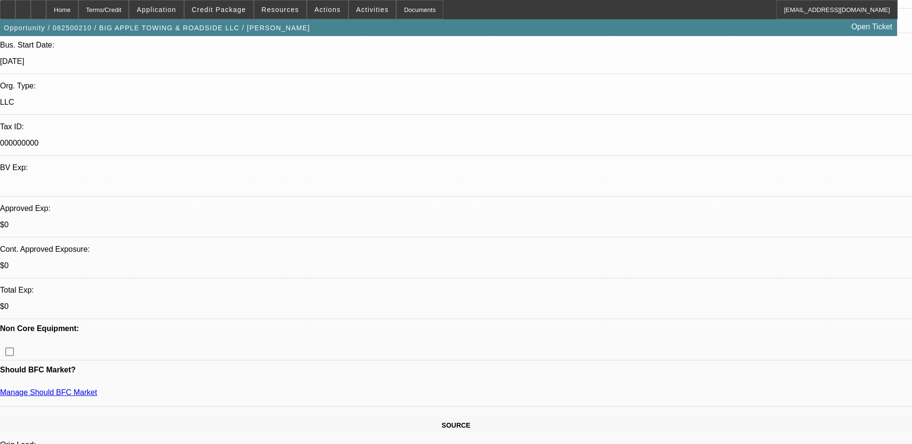
select select "1"
select select "2"
select select "6"
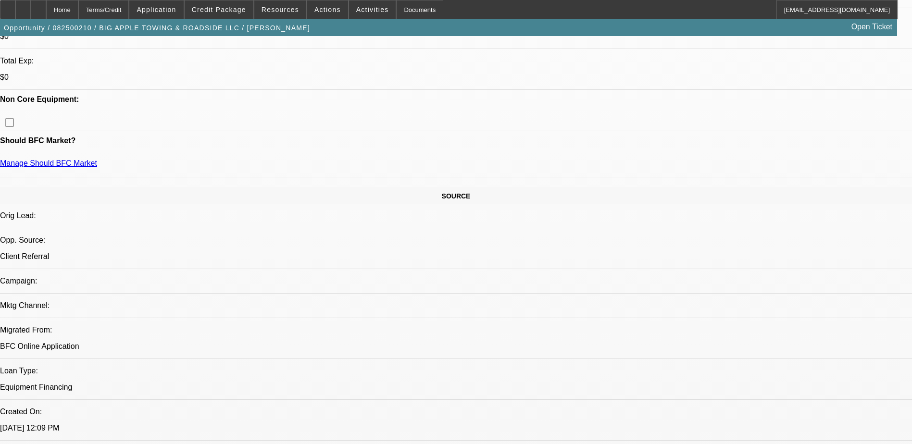
scroll to position [433, 0]
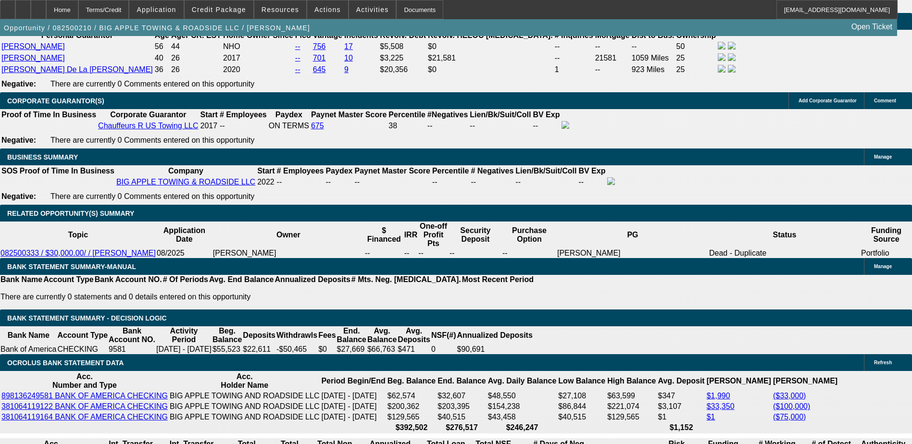
scroll to position [1491, 0]
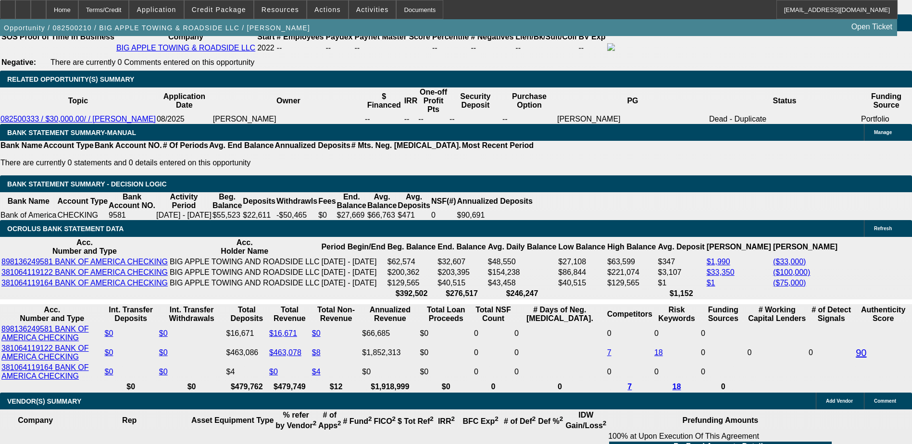
scroll to position [1635, 0]
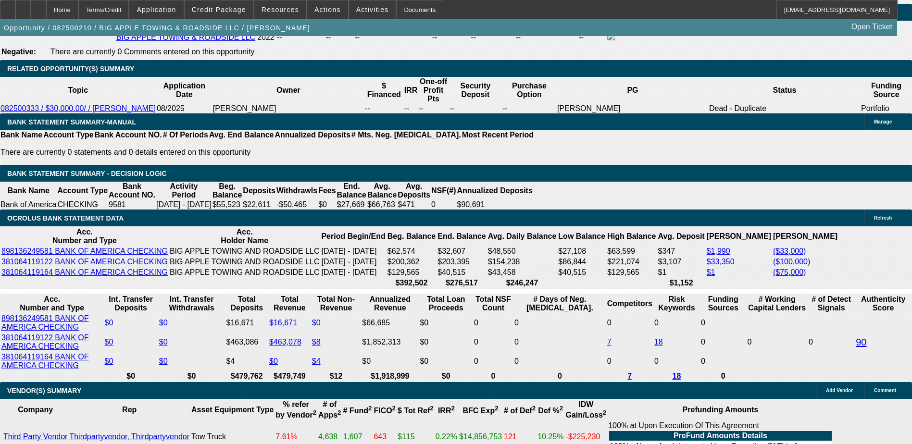
drag, startPoint x: 639, startPoint y: 407, endPoint x: 611, endPoint y: 313, distance: 98.3
copy div "[PERSON_NAME] resides in [GEOGRAPHIC_DATA] and is the majority owner of Big App…"
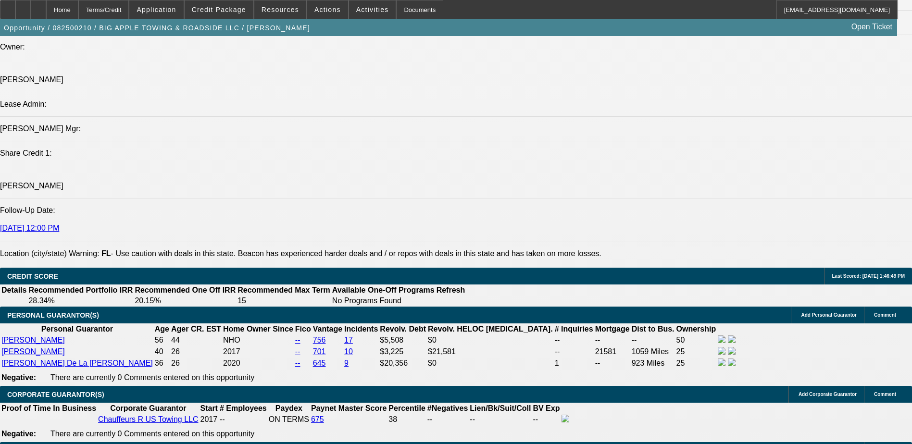
scroll to position [1106, 0]
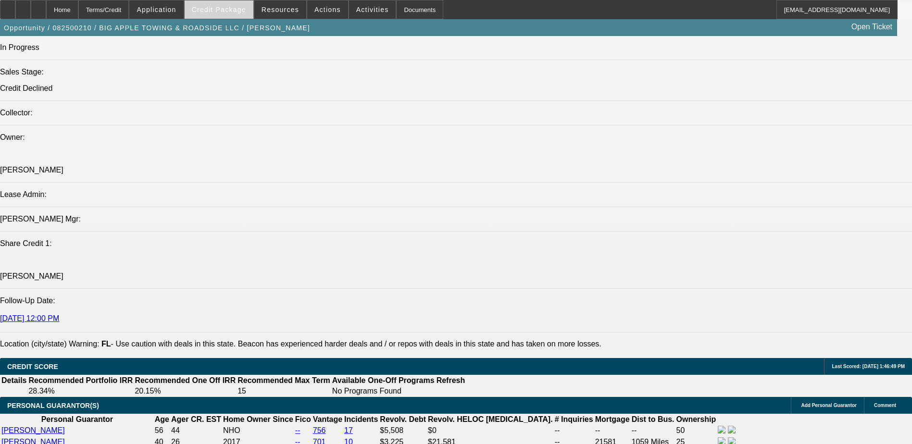
click at [223, 16] on span at bounding box center [219, 9] width 69 height 23
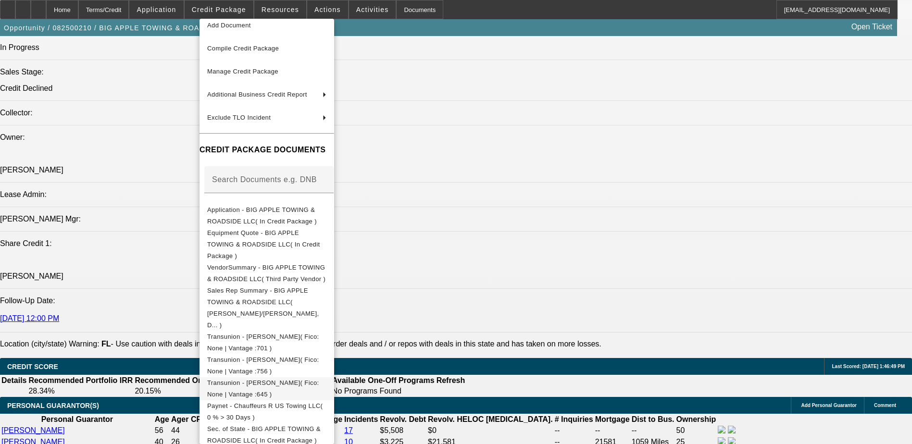
scroll to position [48, 0]
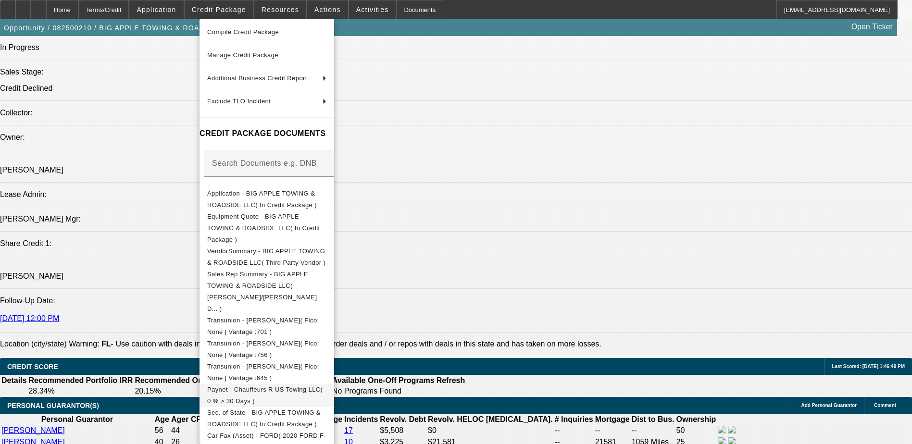
click at [317, 386] on span "Paynet - Chauffeurs R US Towing LLC( 0 % > 30 Days )" at bounding box center [264, 395] width 115 height 19
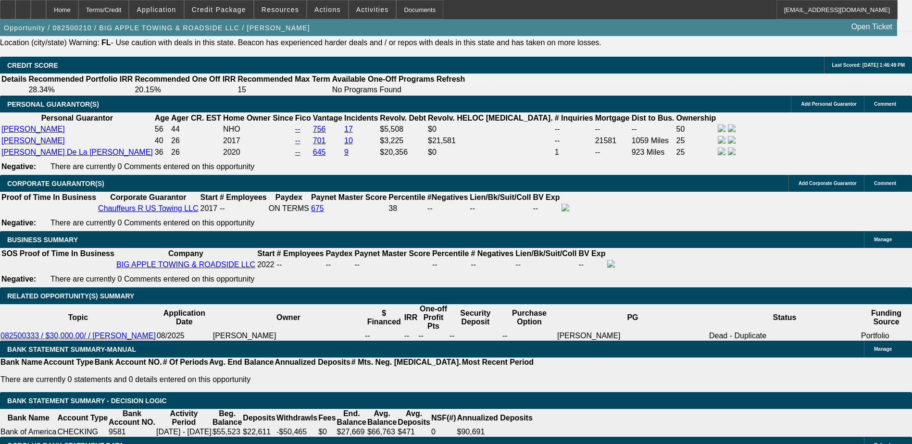
scroll to position [1251, 0]
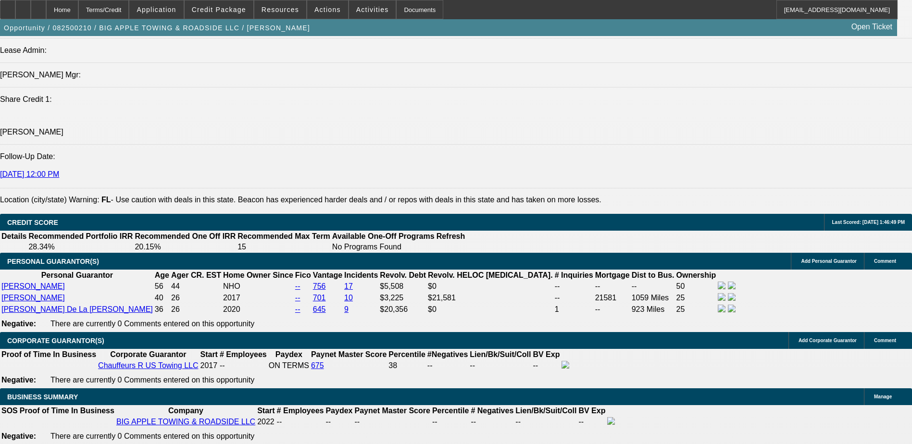
click at [38, 6] on icon at bounding box center [38, 6] width 0 height 0
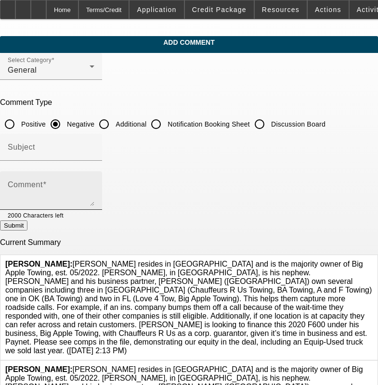
click at [89, 190] on textarea "Comment" at bounding box center [51, 194] width 87 height 23
paste textarea "[PERSON_NAME] resides in [GEOGRAPHIC_DATA] and is the majority owner of Big App…"
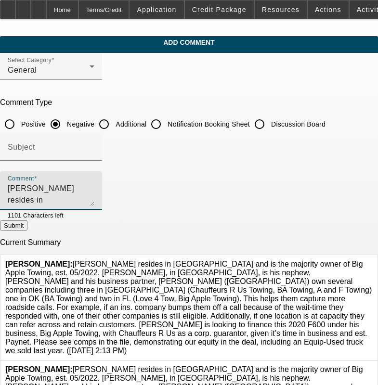
scroll to position [67, 0]
click at [94, 189] on textarea "[PERSON_NAME] resides in [GEOGRAPHIC_DATA] and is the majority owner of Big App…" at bounding box center [51, 194] width 87 height 23
click at [94, 191] on textarea "[PERSON_NAME] resides in [GEOGRAPHIC_DATA] and is the majority owner of Big App…" at bounding box center [51, 194] width 87 height 23
type textarea "[PERSON_NAME] resides in [GEOGRAPHIC_DATA] and is the majority owner of Big App…"
click at [269, 124] on input "Discussion Board" at bounding box center [259, 123] width 19 height 19
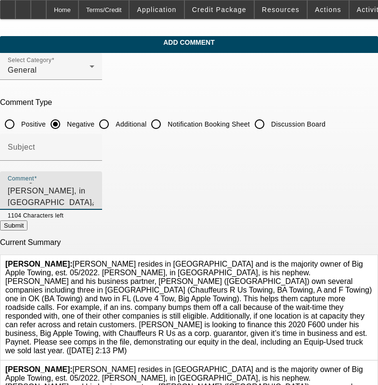
radio input "true"
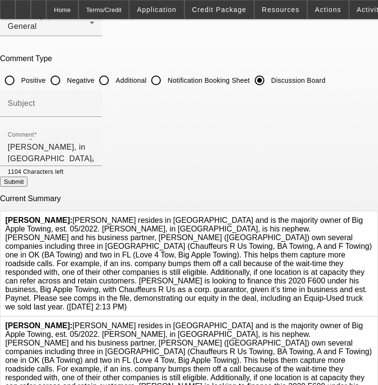
scroll to position [144, 0]
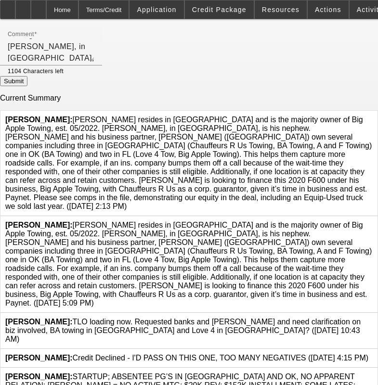
click at [372, 221] on icon at bounding box center [372, 221] width 0 height 0
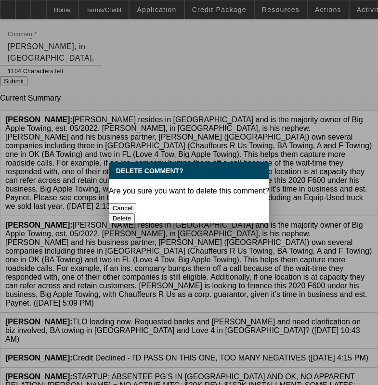
click at [135, 213] on button "Delete" at bounding box center [122, 218] width 26 height 10
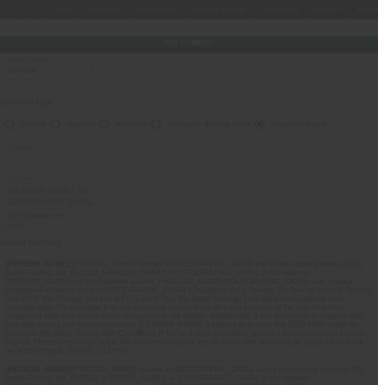
scroll to position [144, 0]
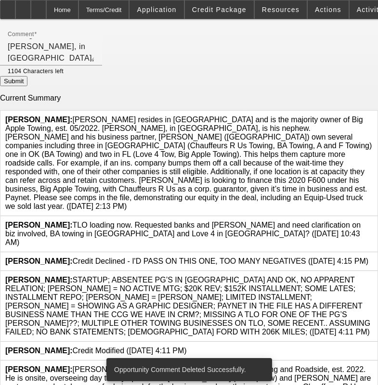
click at [372, 115] on icon at bounding box center [372, 115] width 0 height 0
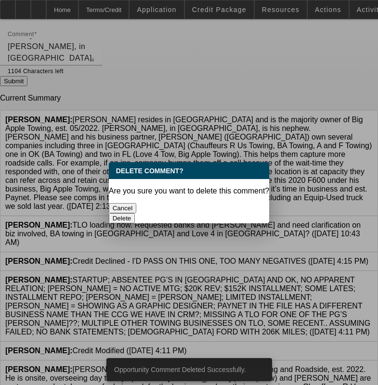
click at [135, 213] on button "Delete" at bounding box center [122, 218] width 26 height 10
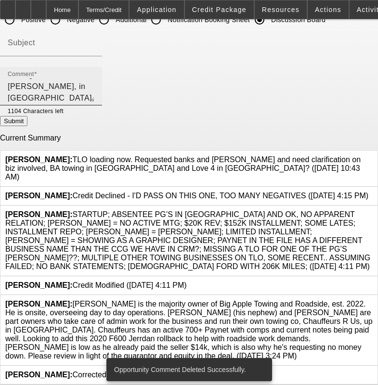
scroll to position [100, 0]
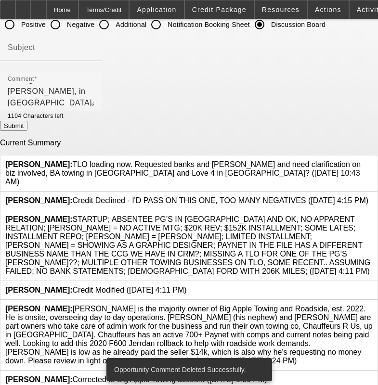
click at [27, 125] on button "Submit" at bounding box center [13, 126] width 27 height 10
radio input "true"
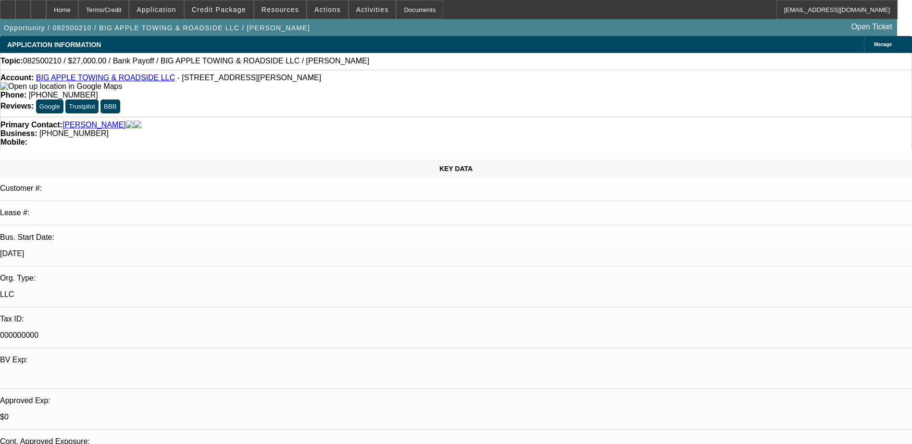
select select "0"
select select "0.1"
select select "2"
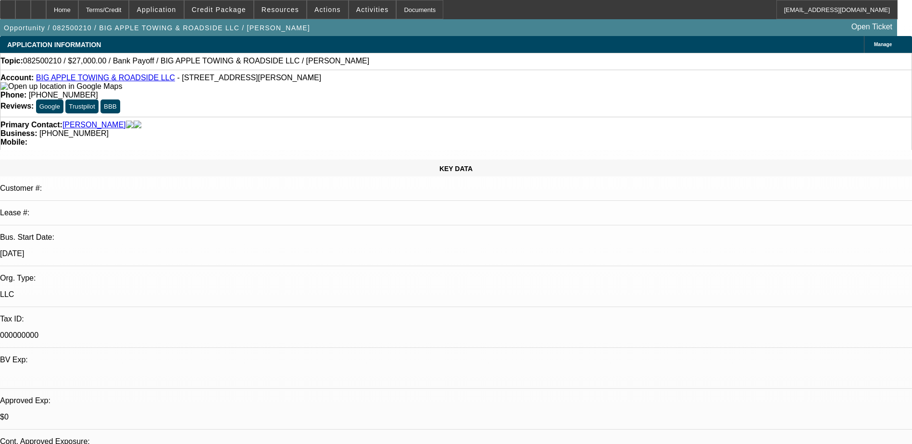
select select "0"
select select "1"
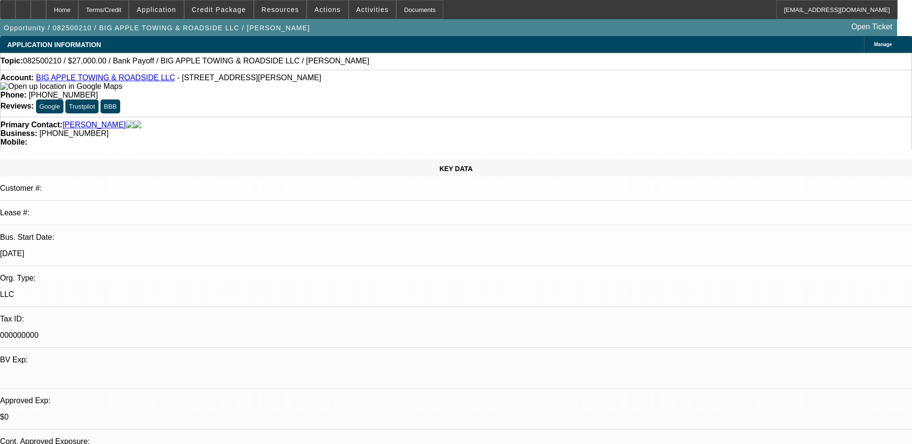
select select "2"
select select "6"
select select "1"
select select "2"
select select "6"
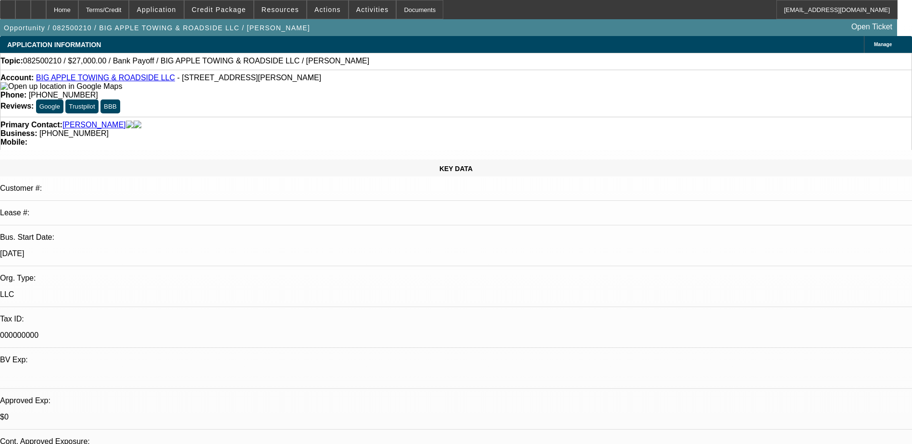
select select "1"
select select "2"
select select "6"
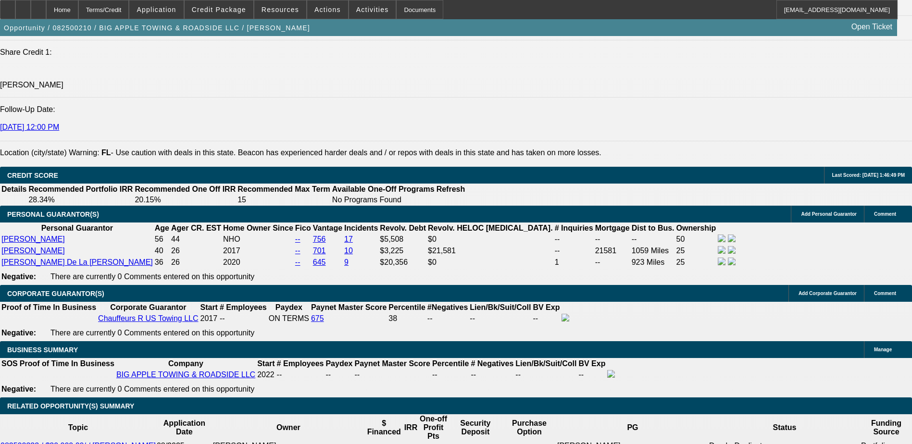
scroll to position [1347, 0]
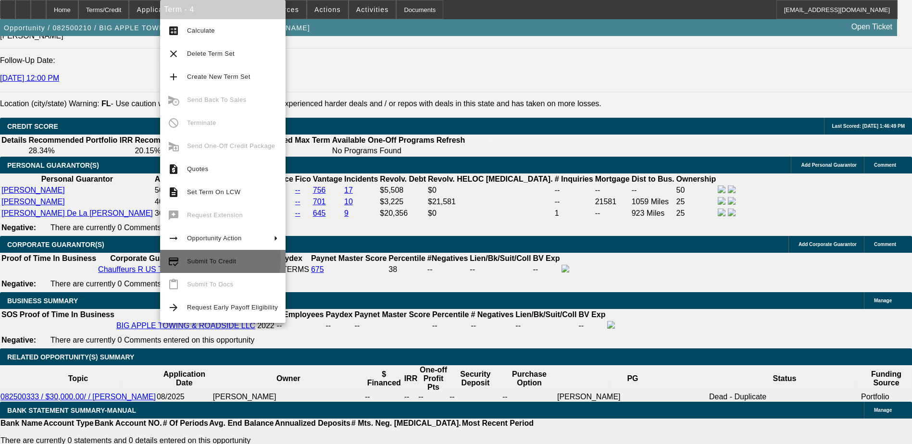
click at [201, 259] on span "Submit To Credit" at bounding box center [211, 261] width 49 height 7
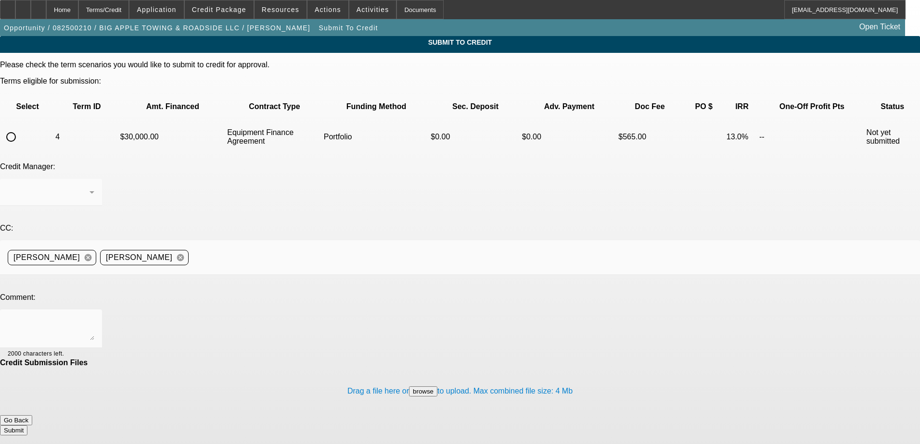
click at [21, 127] on input "radio" at bounding box center [10, 136] width 19 height 19
radio input "true"
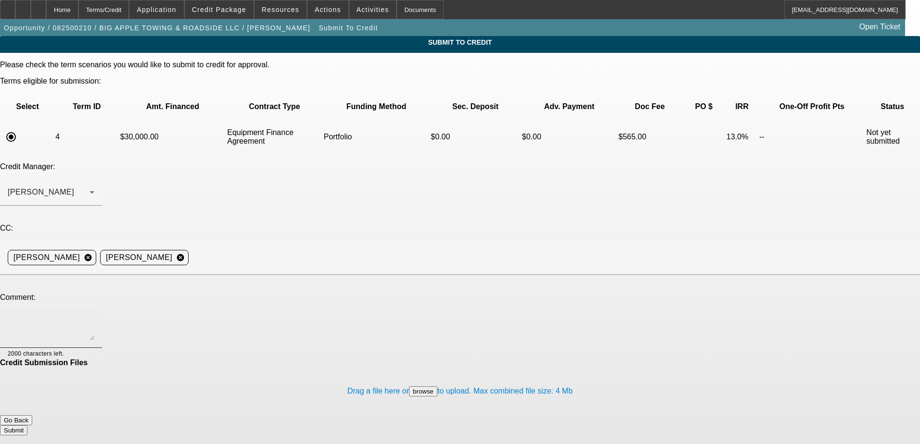
click at [94, 317] on textarea at bounding box center [51, 328] width 87 height 23
click at [94, 317] on textarea "Hi [PERSON_NAME], please see my writeup and clarification from my earlier submi…" at bounding box center [51, 328] width 87 height 23
click at [94, 317] on textarea "Hi [PERSON_NAME], please see my writeup and clarifiyng comments from my earlier…" at bounding box center [51, 328] width 87 height 23
click at [94, 317] on textarea "Hi [PERSON_NAME], please see my writeup and clarification from my earlier submi…" at bounding box center [51, 328] width 87 height 23
click at [94, 317] on textarea "Hi [PERSON_NAME], please see my writeup and clarification from questions in my …" at bounding box center [51, 328] width 87 height 23
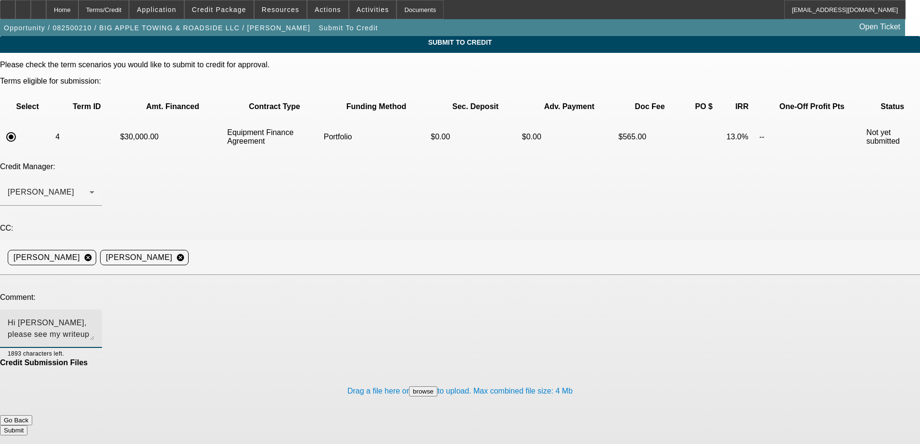
type textarea "Hi [PERSON_NAME], please see my writeup and clarification from questions in my …"
click at [27, 426] on button "Submit" at bounding box center [13, 431] width 27 height 10
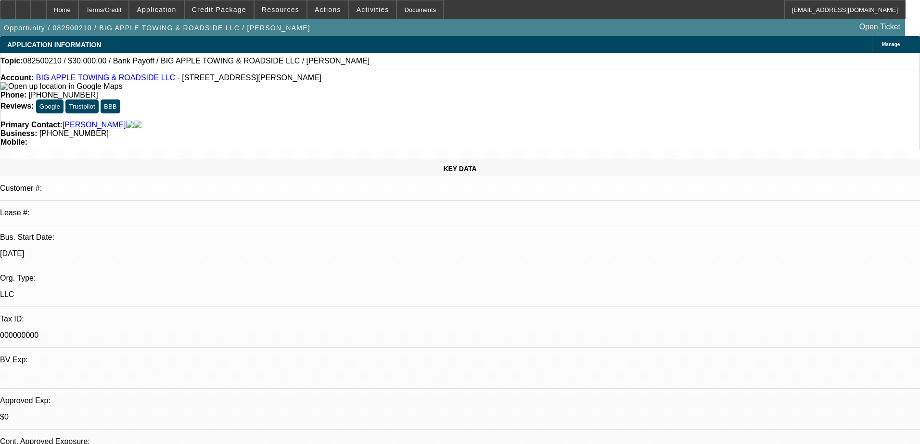
select select "0"
select select "2"
select select "0"
select select "6"
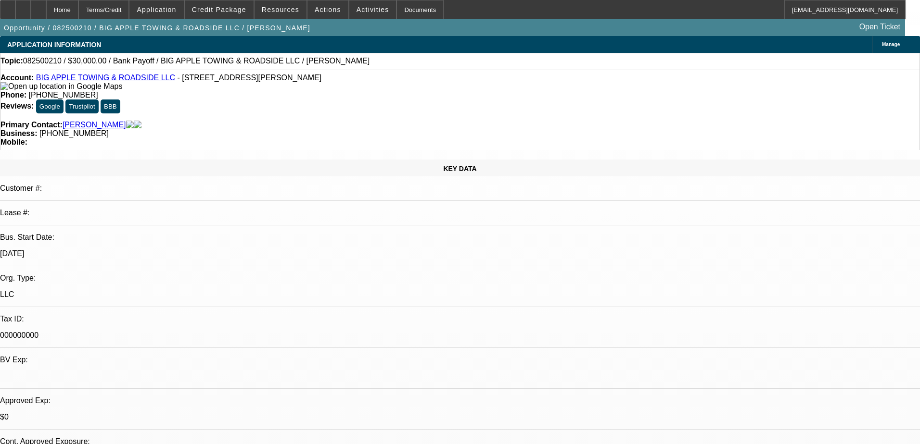
select select "0.1"
select select "2"
select select "0"
select select "6"
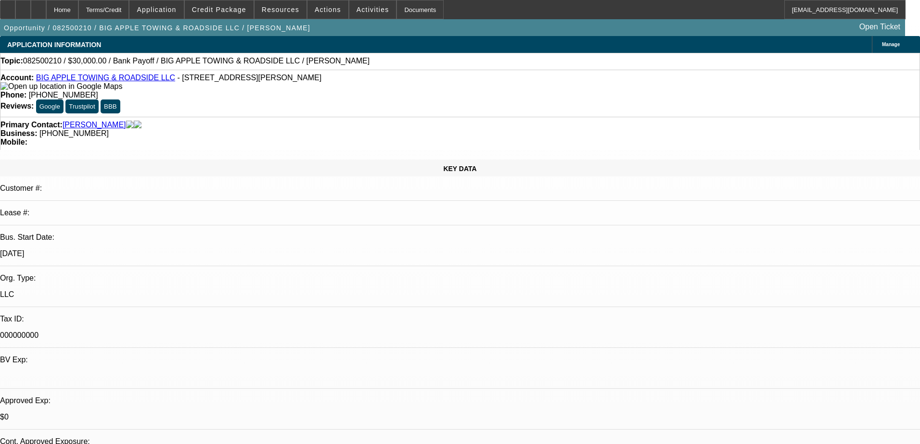
select select "0"
select select "2"
select select "0"
select select "6"
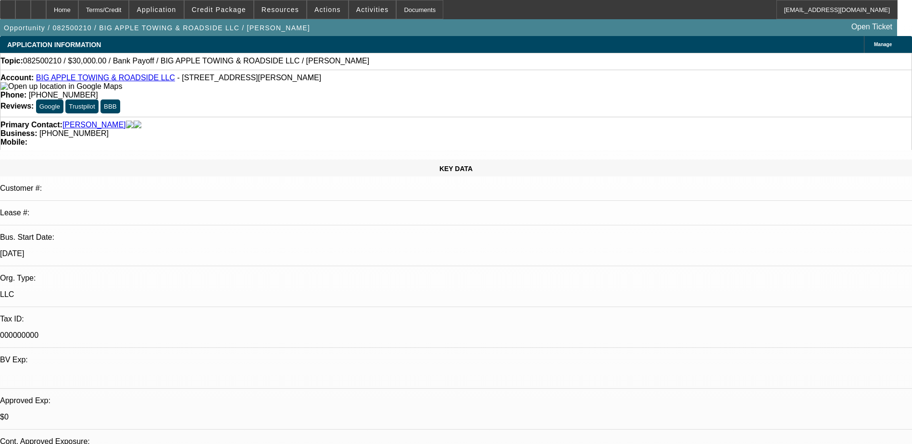
select select "0"
select select "0.1"
select select "2"
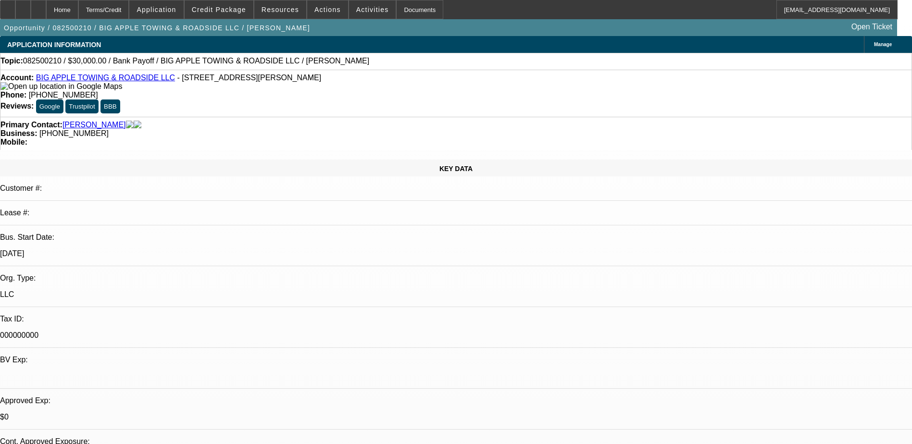
select select "0"
select select "1"
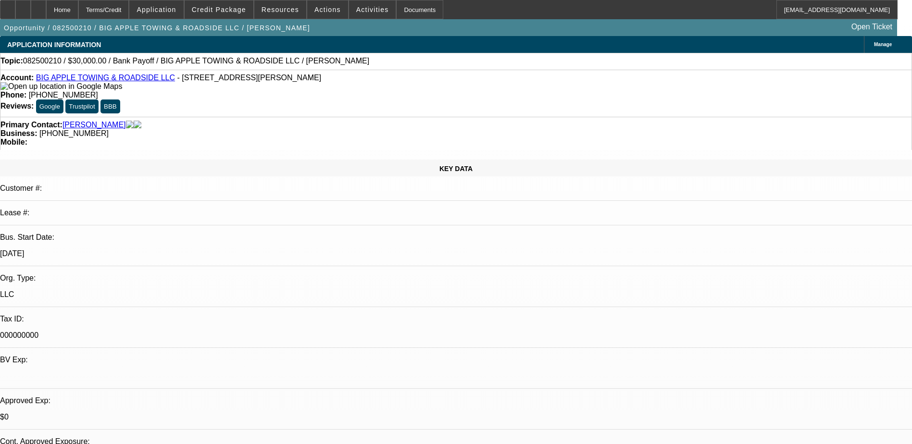
select select "2"
select select "6"
select select "1"
select select "2"
select select "6"
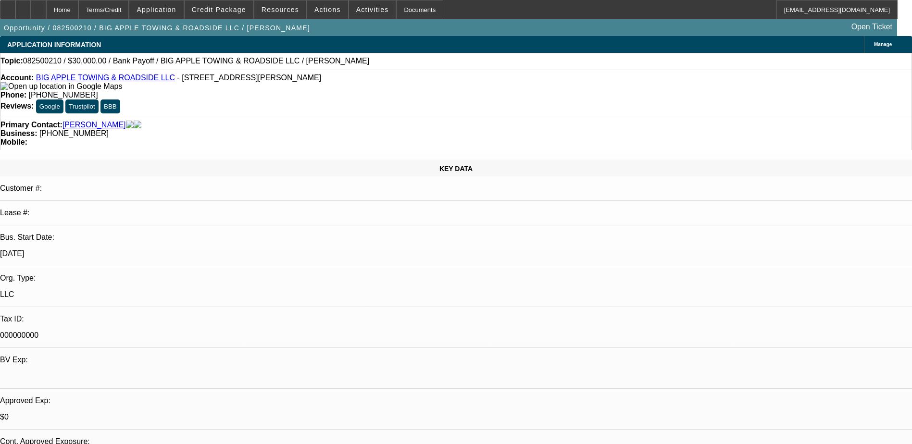
select select "1"
select select "2"
select select "6"
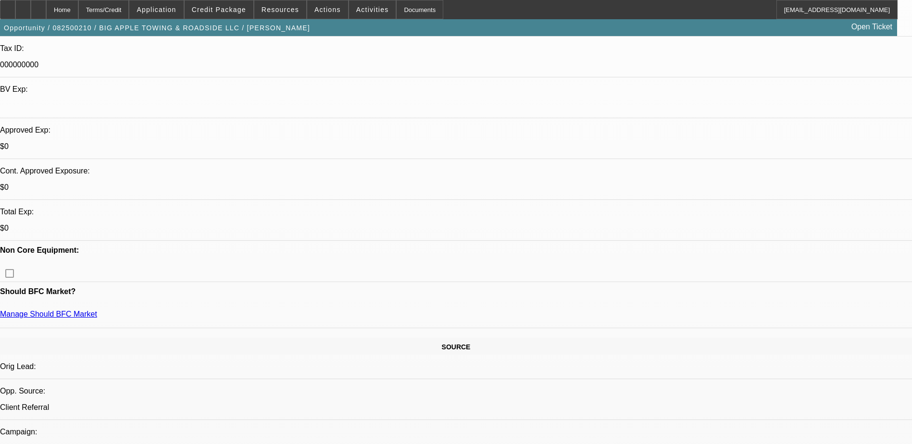
scroll to position [289, 0]
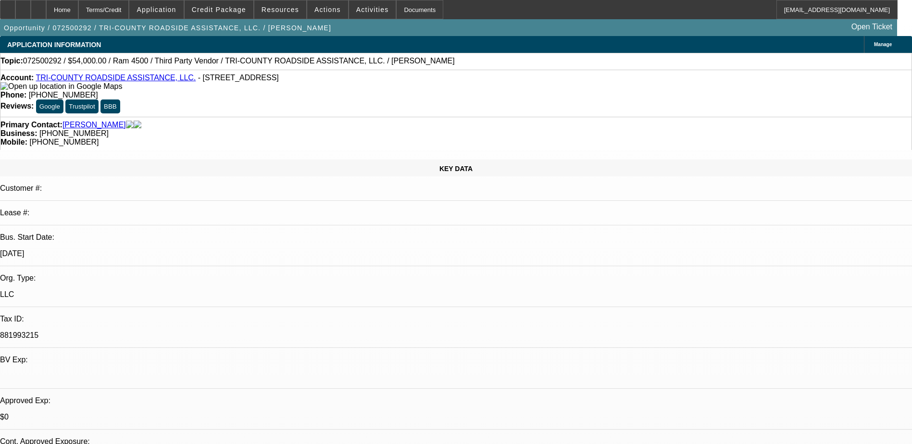
select select "0.2"
select select "0"
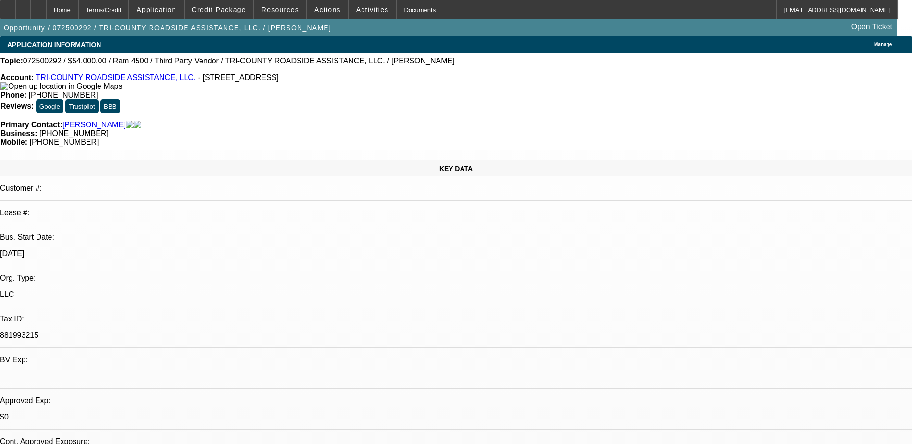
select select "0"
select select "1"
select select "2"
select select "6"
select select "1"
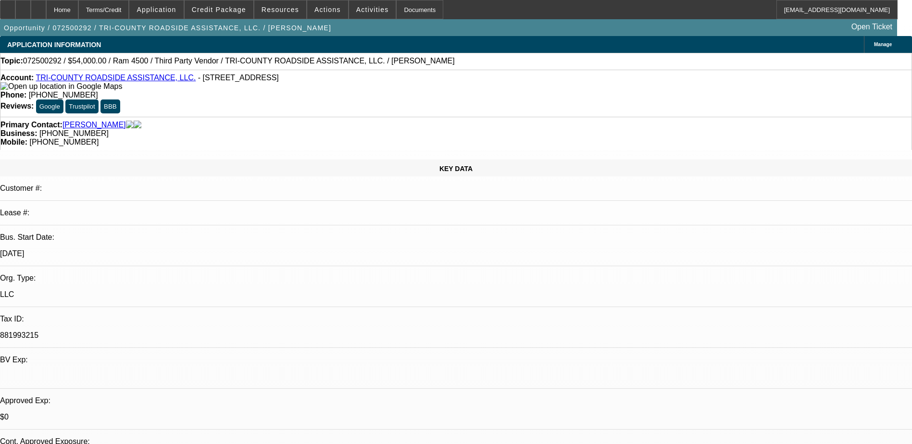
select select "1"
select select "6"
drag, startPoint x: 533, startPoint y: 108, endPoint x: 482, endPoint y: 111, distance: 51.1
click at [482, 117] on div "Primary Contact: Walls, Jimmy Business: (941) 268-2255 Mobile: (863) 990-5369" at bounding box center [456, 133] width 912 height 33
copy span "(863) 990-5369"
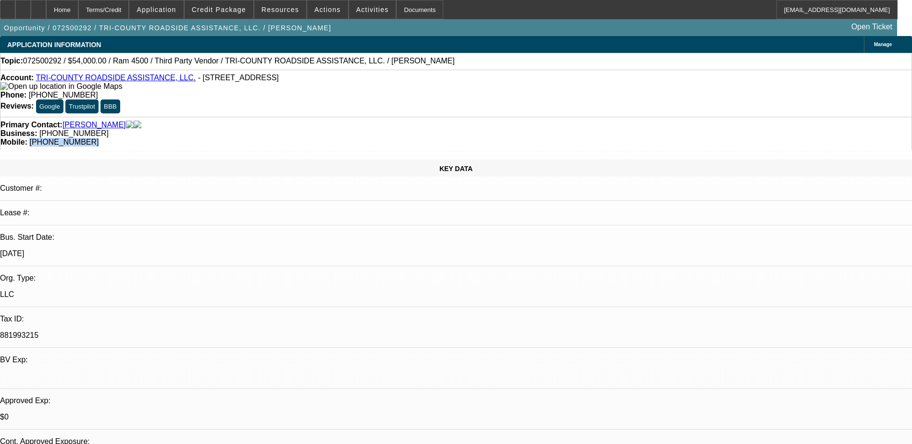
drag, startPoint x: 500, startPoint y: 29, endPoint x: 495, endPoint y: 32, distance: 6.0
click at [500, 29] on div "Opportunity / 072500292 / TRI-COUNTY ROADSIDE ASSISTANCE, LLC. / Walls, Jimmy O…" at bounding box center [448, 27] width 897 height 17
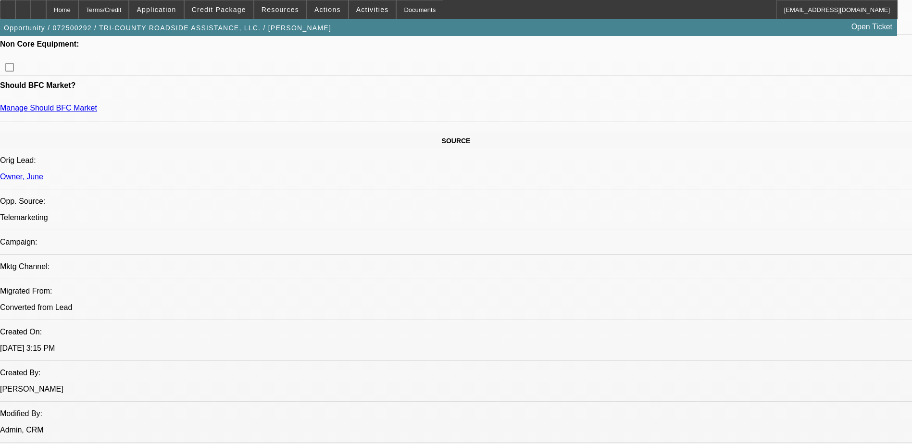
scroll to position [529, 0]
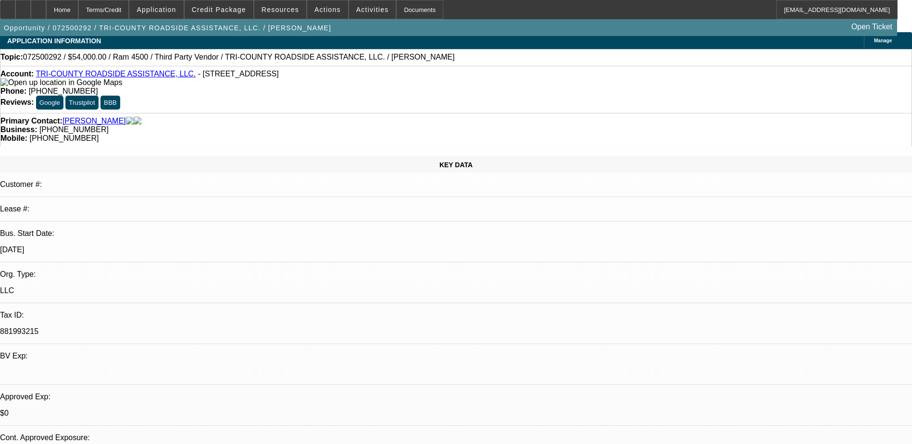
scroll to position [0, 0]
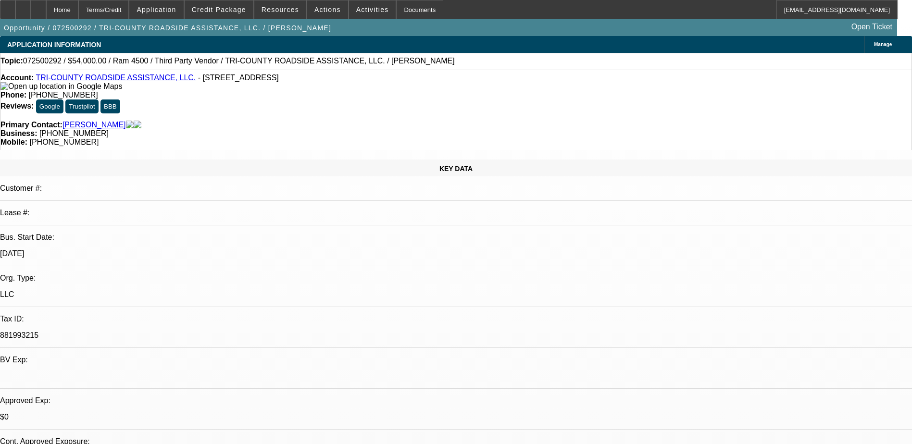
click at [63, 100] on button "Google" at bounding box center [49, 107] width 27 height 14
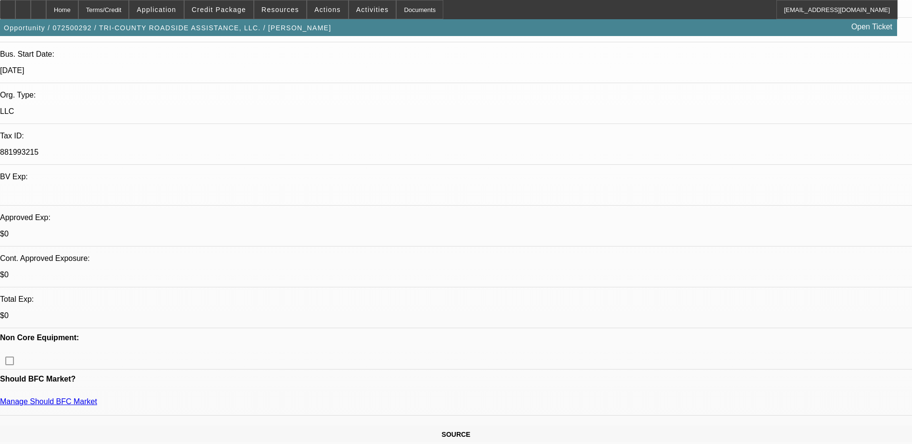
scroll to position [192, 0]
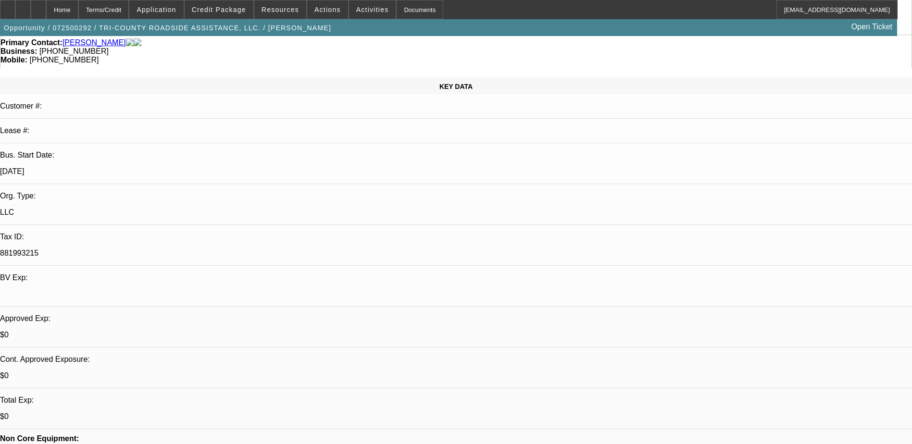
scroll to position [0, 0]
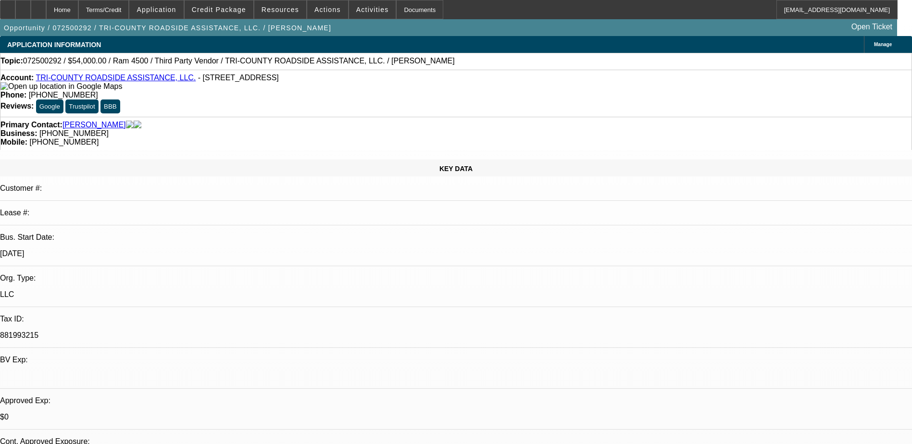
click at [315, 30] on div "Opportunity / 072500292 / TRI-COUNTY ROADSIDE ASSISTANCE, LLC. / Walls, Jimmy O…" at bounding box center [448, 27] width 897 height 17
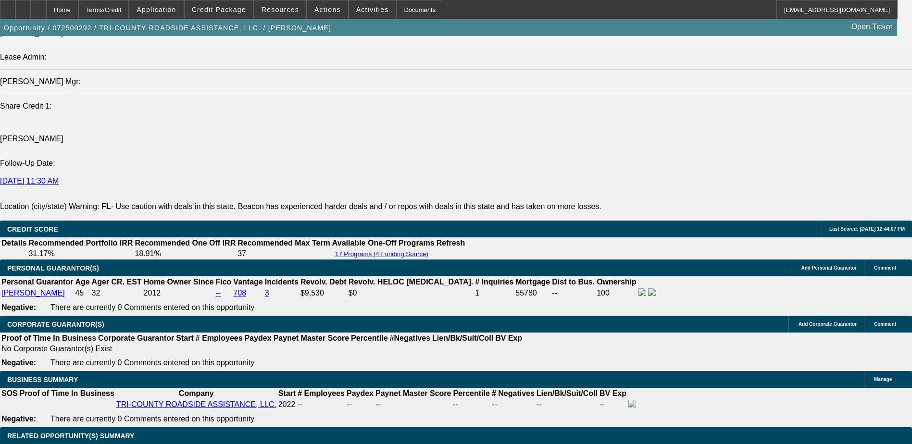
scroll to position [1251, 0]
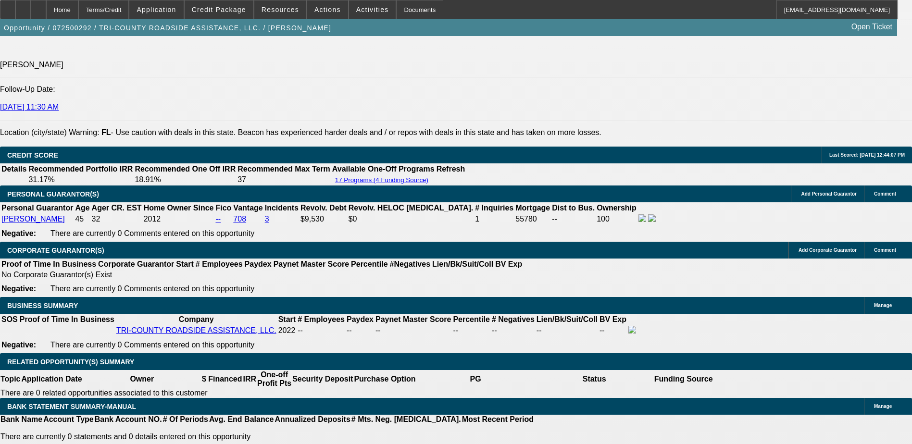
scroll to position [1299, 0]
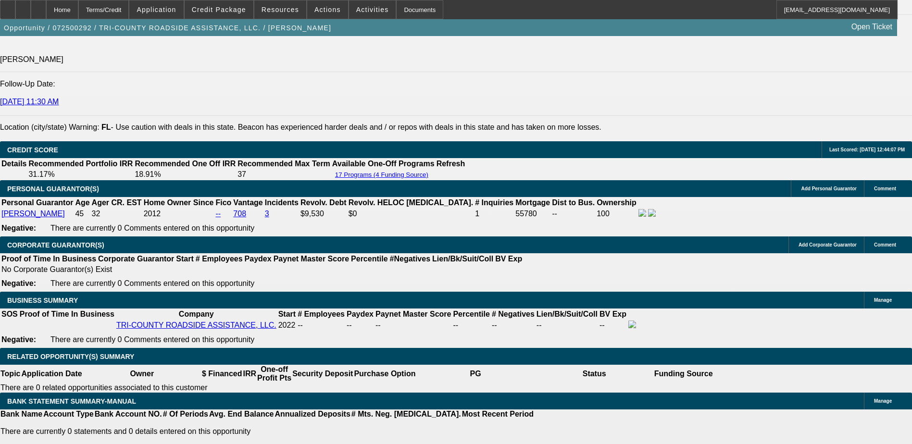
select select "2"
type input "UNKNOWN"
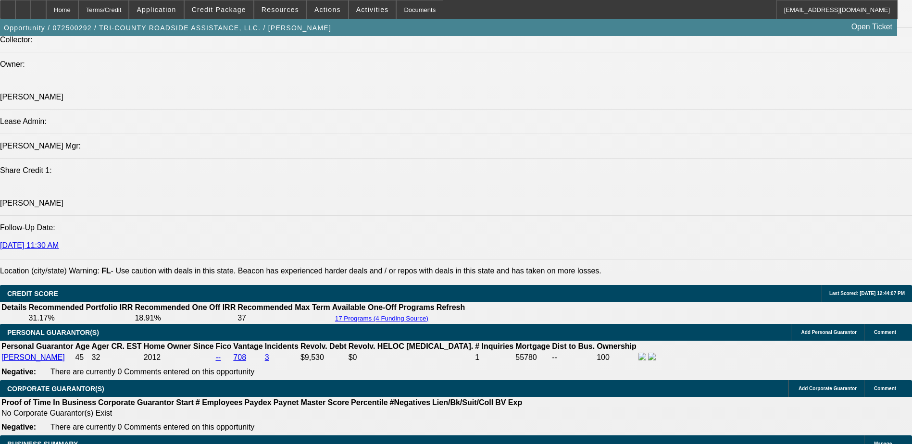
scroll to position [1058, 0]
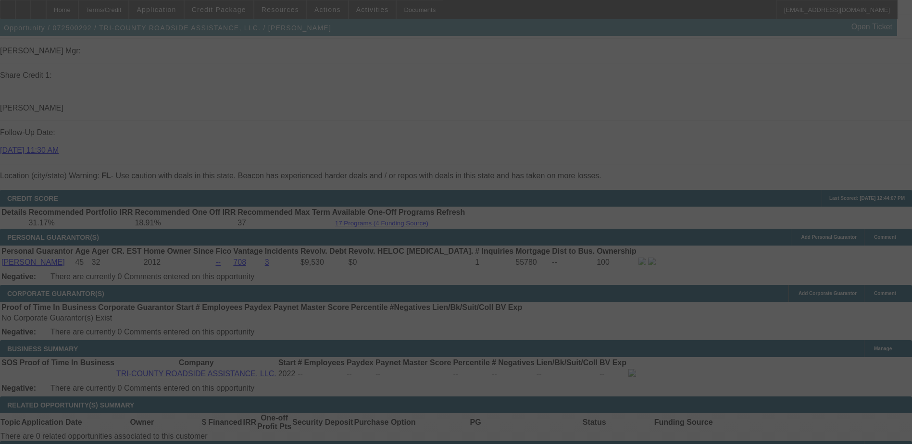
scroll to position [1251, 0]
select select "0"
select select "2"
select select "0"
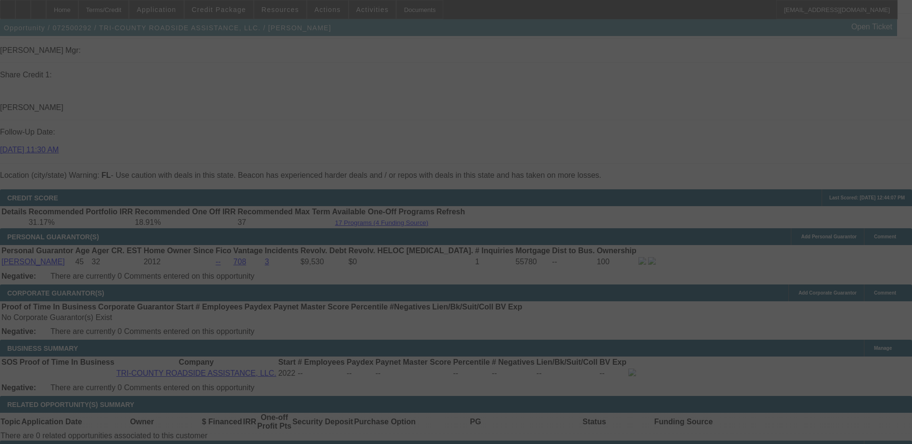
select select "6"
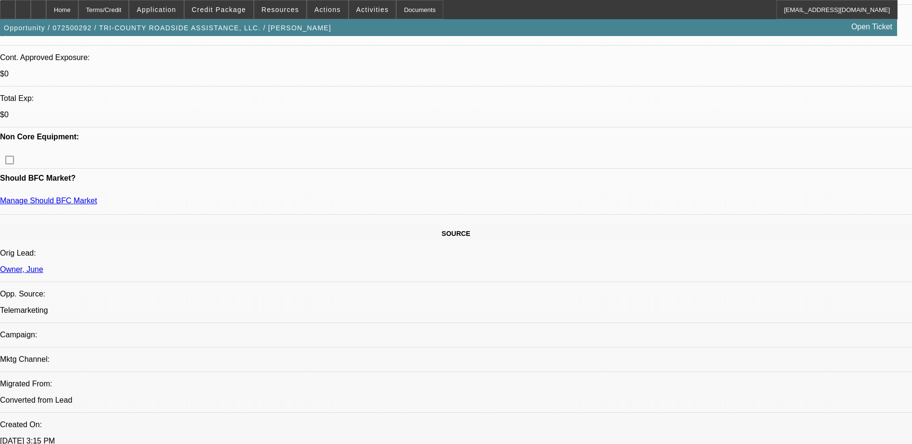
scroll to position [385, 0]
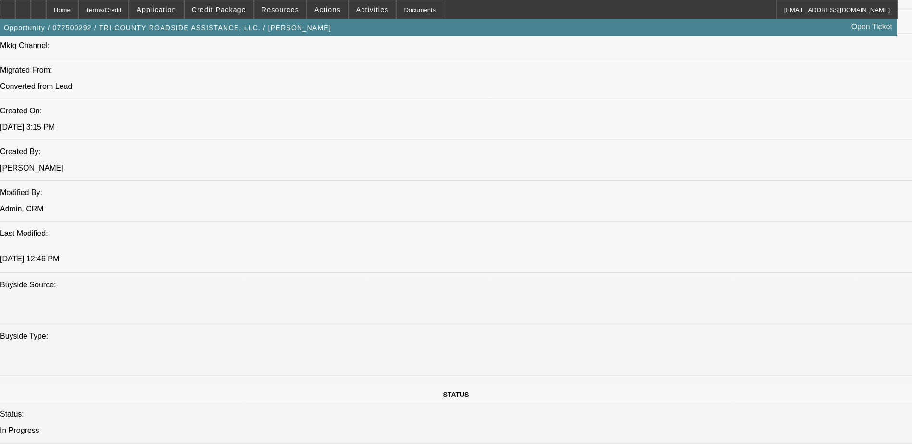
scroll to position [818, 0]
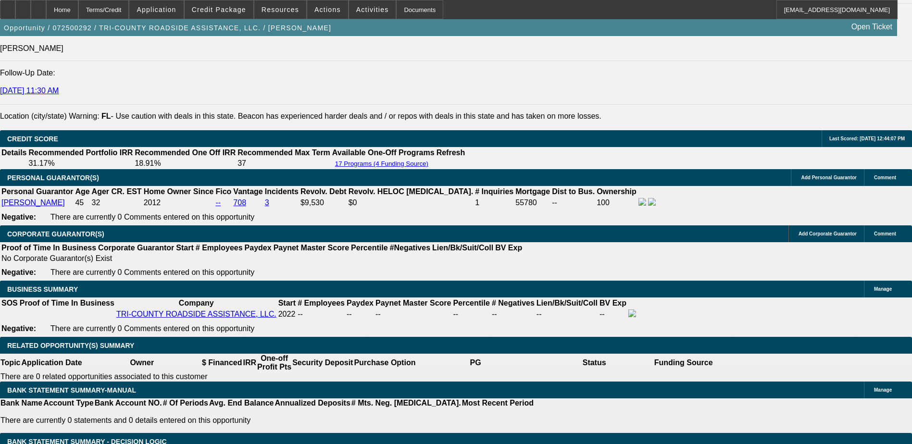
scroll to position [1347, 0]
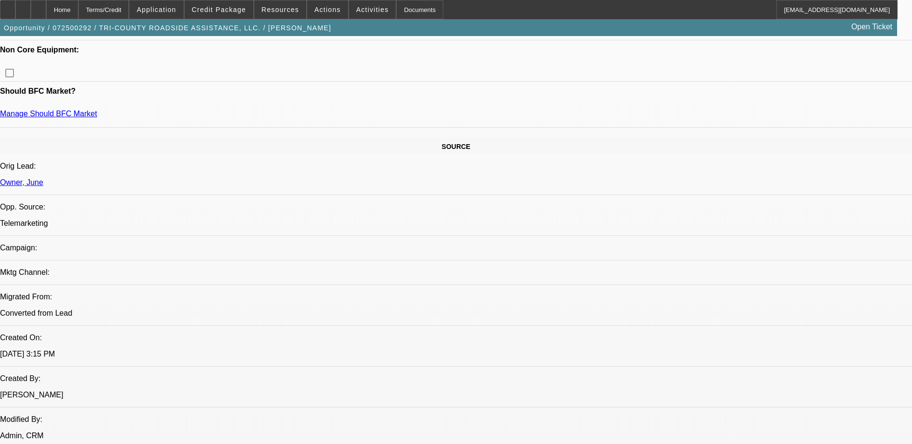
scroll to position [461, 0]
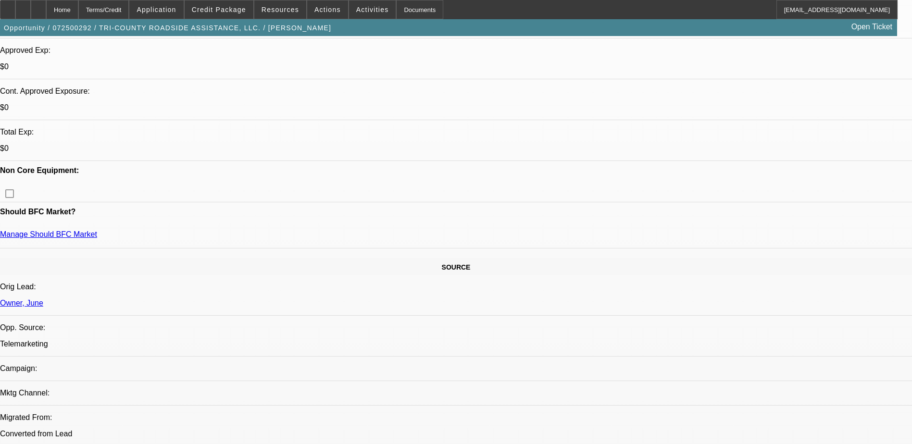
scroll to position [317, 0]
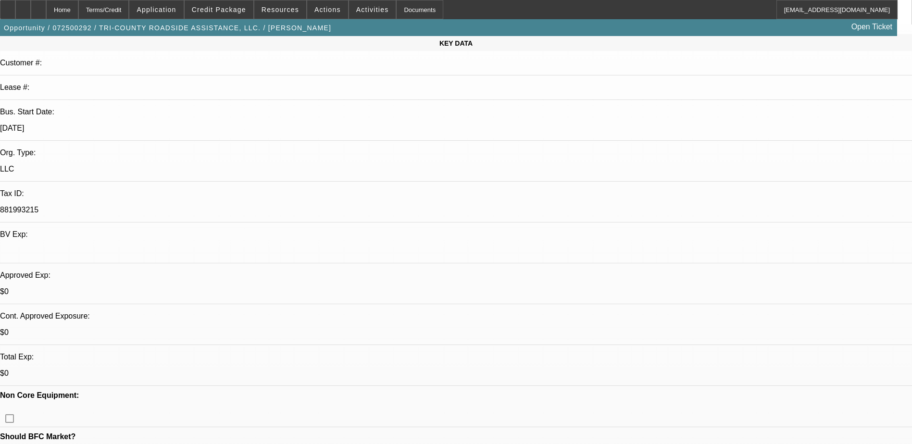
scroll to position [125, 0]
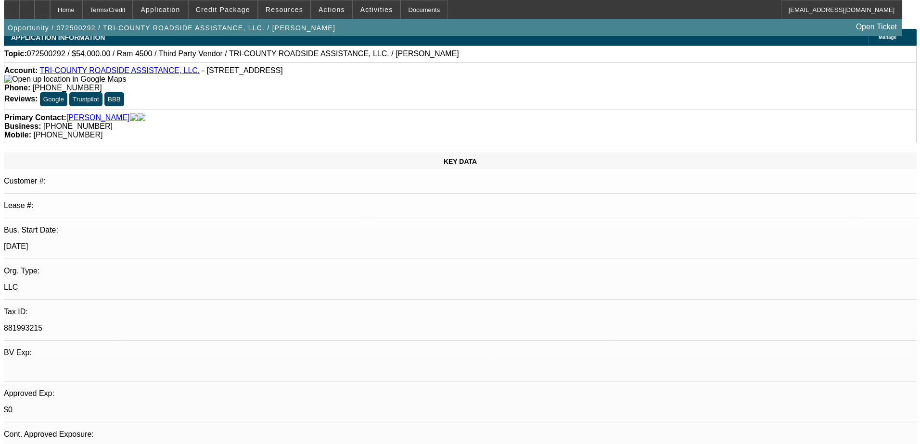
scroll to position [0, 0]
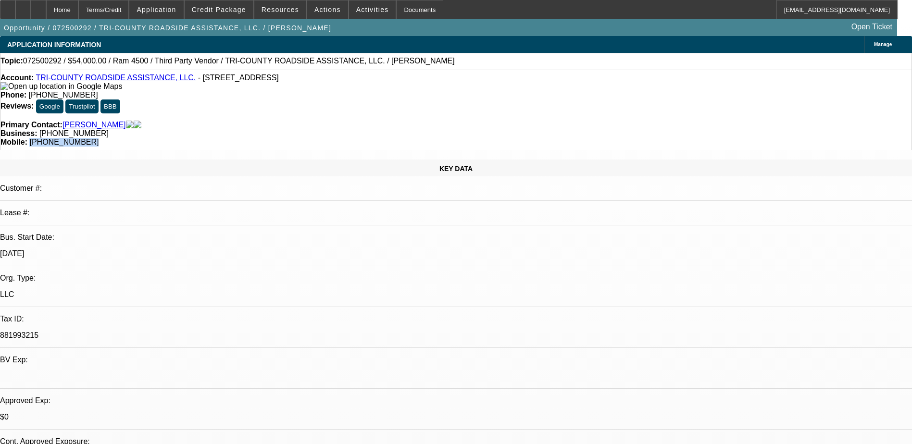
drag, startPoint x: 528, startPoint y: 110, endPoint x: 482, endPoint y: 109, distance: 45.2
click at [482, 138] on div "Mobile: (863) 990-5369" at bounding box center [455, 142] width 911 height 9
copy span "(863) 990-5369"
click at [388, 129] on div "Business: (941) 268-2255" at bounding box center [455, 133] width 911 height 9
drag, startPoint x: 532, startPoint y: 106, endPoint x: 484, endPoint y: 110, distance: 48.7
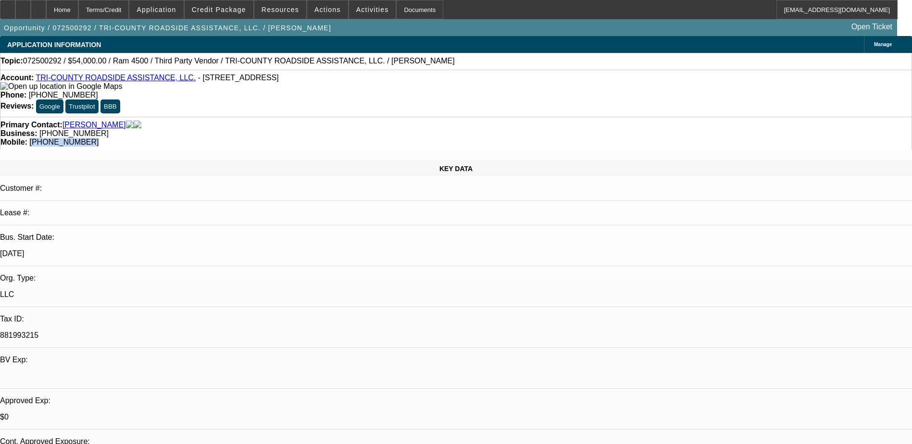
click at [484, 138] on div "Mobile: (863) 990-5369" at bounding box center [455, 142] width 911 height 9
copy span "(863) 990-5369"
click at [275, 13] on span at bounding box center [280, 9] width 52 height 23
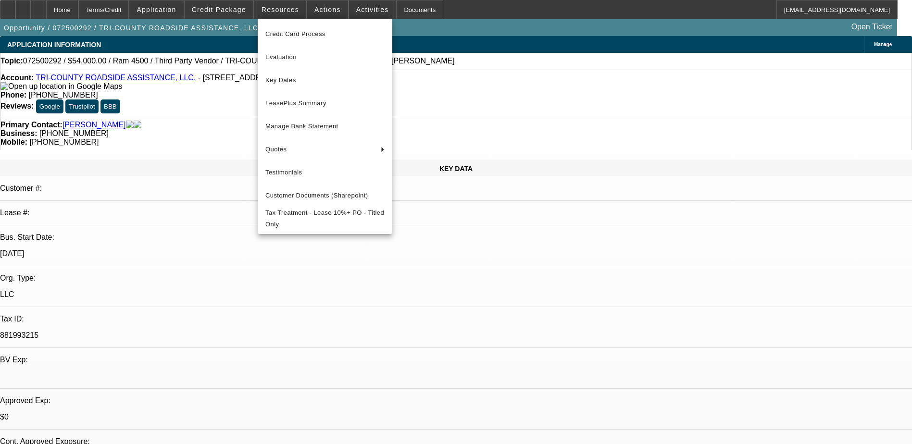
click at [320, 11] on div at bounding box center [456, 222] width 912 height 444
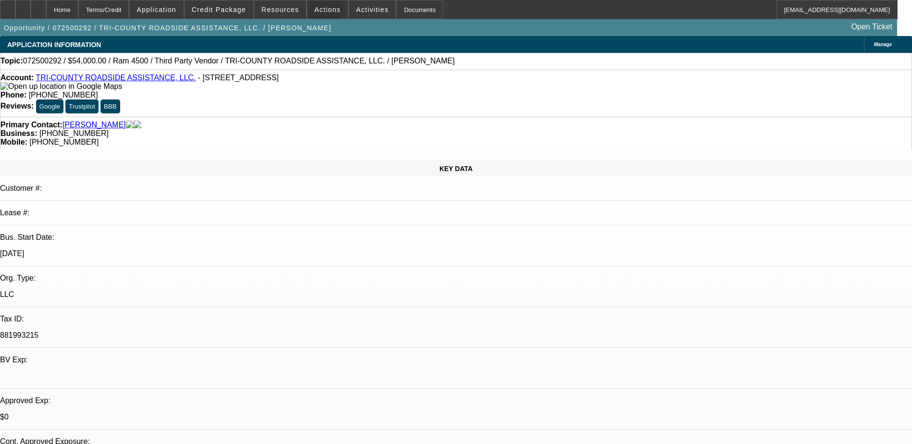
click at [320, 11] on span "Actions" at bounding box center [328, 10] width 26 height 8
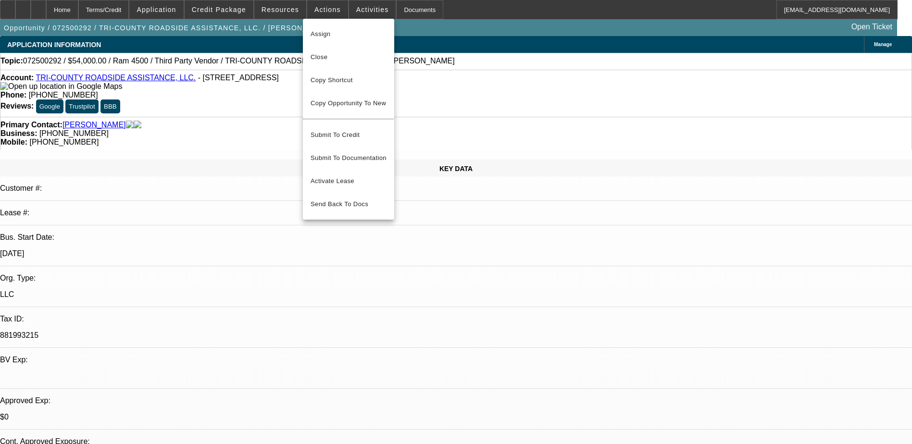
click at [233, 8] on div at bounding box center [456, 222] width 912 height 444
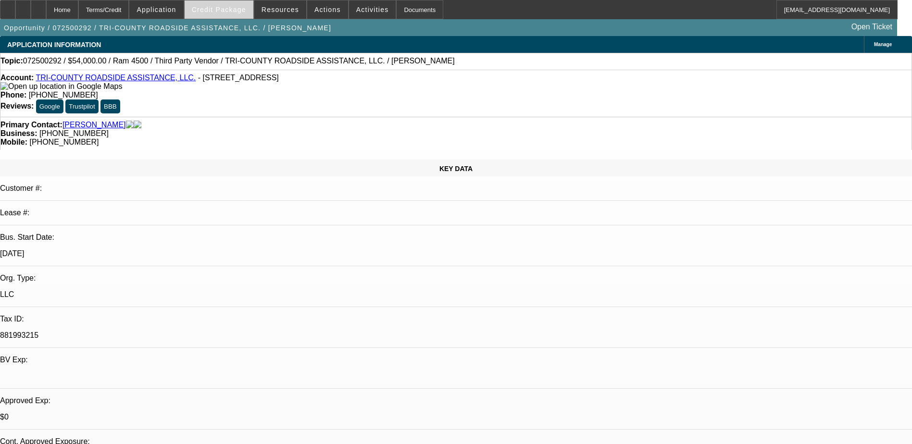
click at [230, 11] on span "Credit Package" at bounding box center [219, 10] width 54 height 8
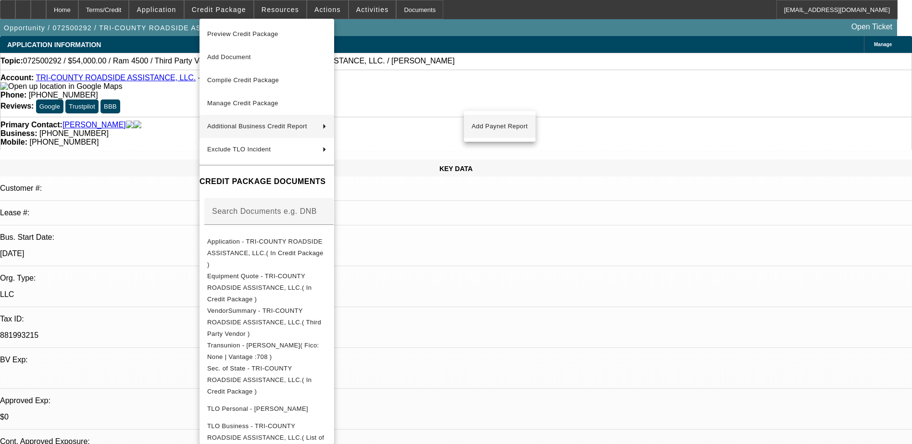
click at [504, 126] on span "Add Paynet Report" at bounding box center [500, 127] width 56 height 12
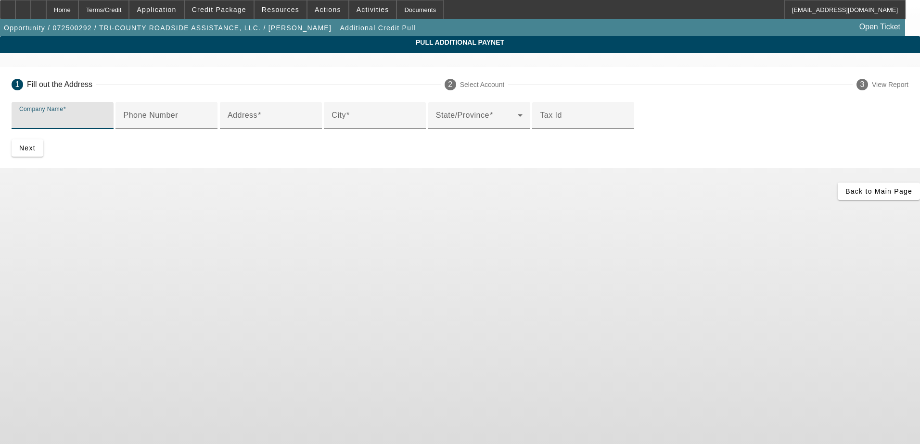
click at [106, 121] on input "Company Name" at bounding box center [62, 120] width 87 height 12
paste input "J&J MOBILE DETAILING OF ARCADIA FL II, LLC."
type input "J&J MOBILE DETAILING OF ARCADIA FL II, LLC."
click at [210, 125] on input "Phone Number" at bounding box center [166, 120] width 87 height 12
click at [540, 119] on mat-label "Tax Id" at bounding box center [551, 115] width 22 height 8
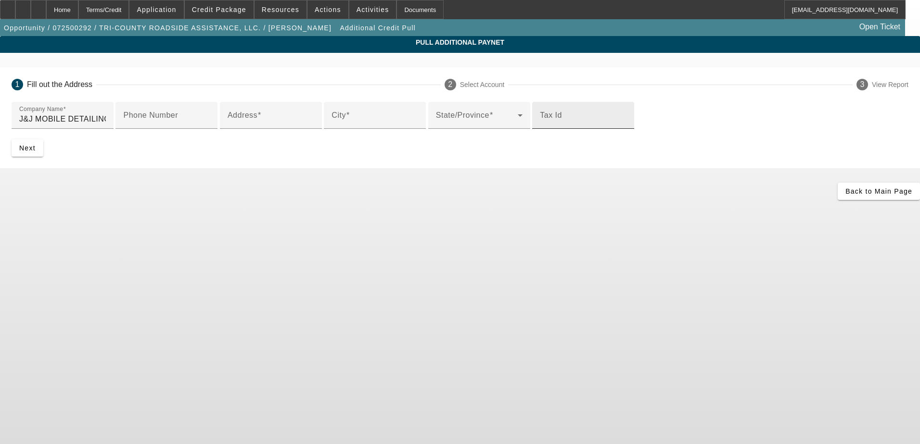
click at [540, 125] on input "Tax Id" at bounding box center [583, 120] width 87 height 12
drag, startPoint x: 229, startPoint y: 306, endPoint x: 217, endPoint y: 309, distance: 12.4
click at [540, 119] on mat-label "Tax Id" at bounding box center [551, 115] width 22 height 8
click at [540, 125] on input "Tax Id" at bounding box center [583, 120] width 87 height 12
paste input "20-4219861"
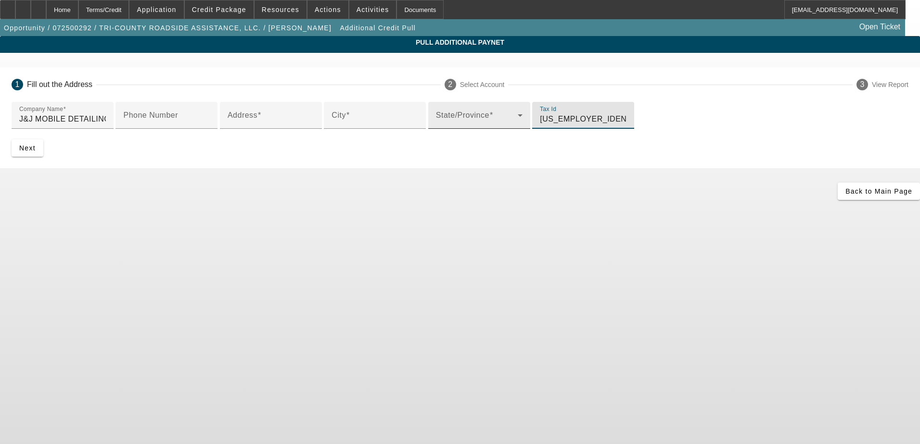
type input "20-4219861"
click at [436, 125] on span at bounding box center [477, 120] width 82 height 12
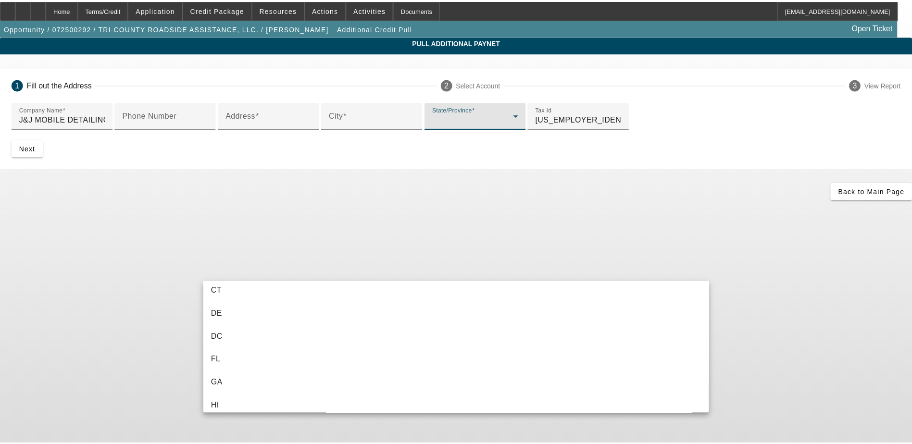
scroll to position [144, 0]
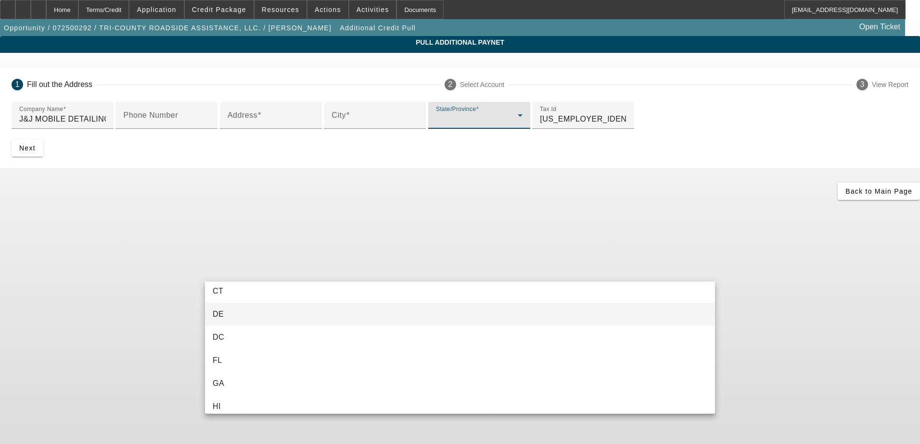
drag, startPoint x: 234, startPoint y: 354, endPoint x: 223, endPoint y: 325, distance: 31.4
click at [234, 354] on mat-option "FL" at bounding box center [460, 360] width 510 height 23
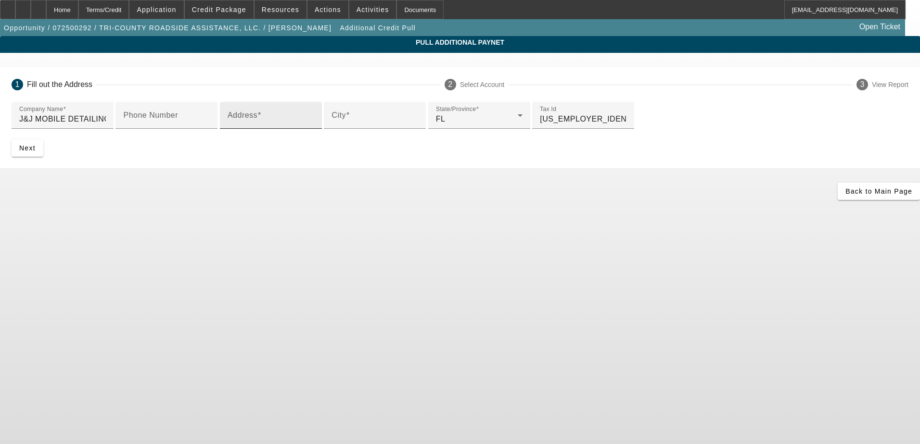
click at [247, 129] on div "Address" at bounding box center [270, 115] width 87 height 27
paste input "3604 SE HWY 31"
type input "3604 SE HWY 31"
click at [331, 129] on div "City" at bounding box center [374, 115] width 87 height 27
type input "Arcadia"
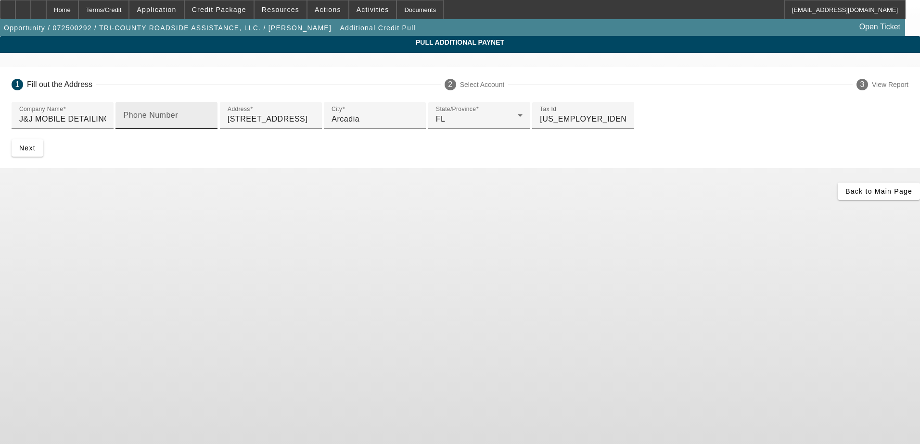
click at [178, 119] on mat-label "Phone Number" at bounding box center [150, 115] width 55 height 8
click at [210, 125] on input "Phone Number" at bounding box center [166, 120] width 87 height 12
drag, startPoint x: 240, startPoint y: 153, endPoint x: 223, endPoint y: 156, distance: 17.1
click at [178, 119] on mat-label "Phone Number" at bounding box center [150, 115] width 55 height 8
click at [210, 125] on input "Phone Number" at bounding box center [166, 120] width 87 height 12
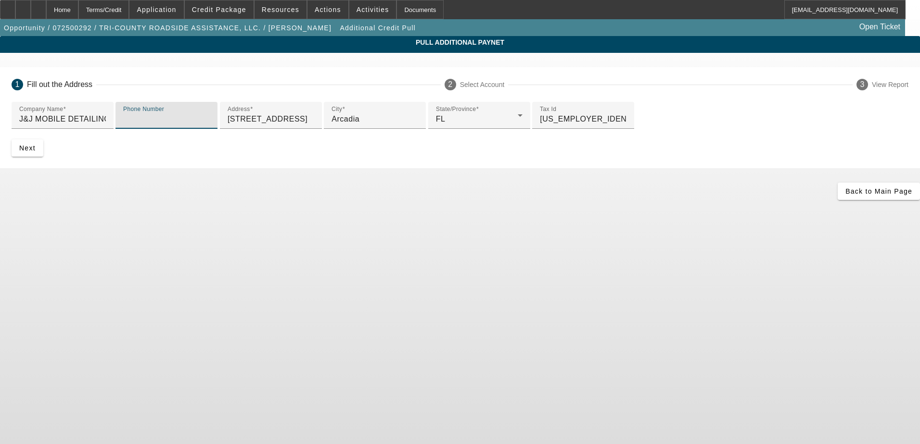
paste input "(863) 990-5369"
type input "(863) 990-5369"
click at [43, 160] on span "submit" at bounding box center [28, 148] width 32 height 23
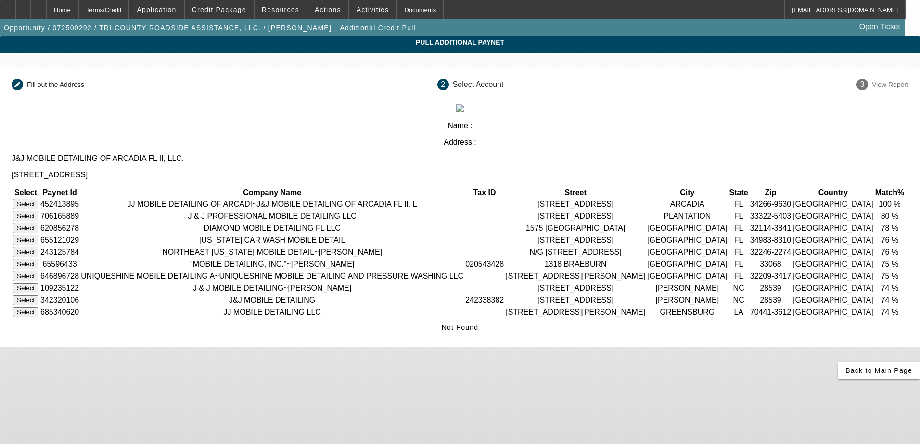
click at [38, 199] on button "Select" at bounding box center [25, 204] width 25 height 10
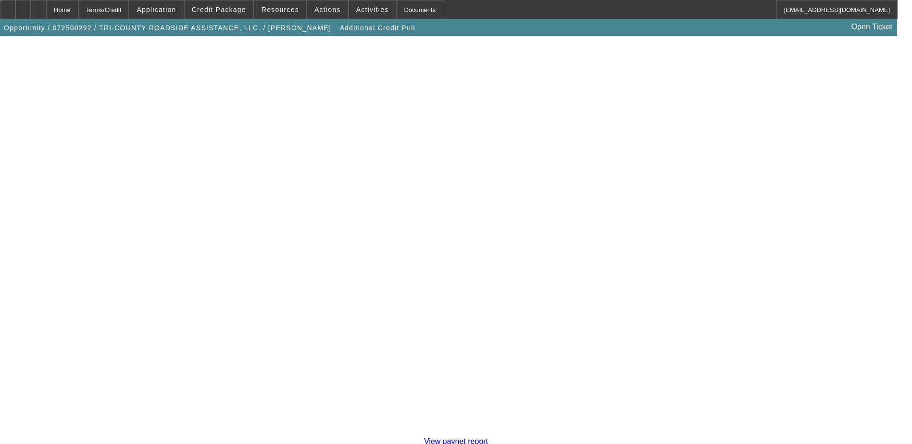
scroll to position [0, 0]
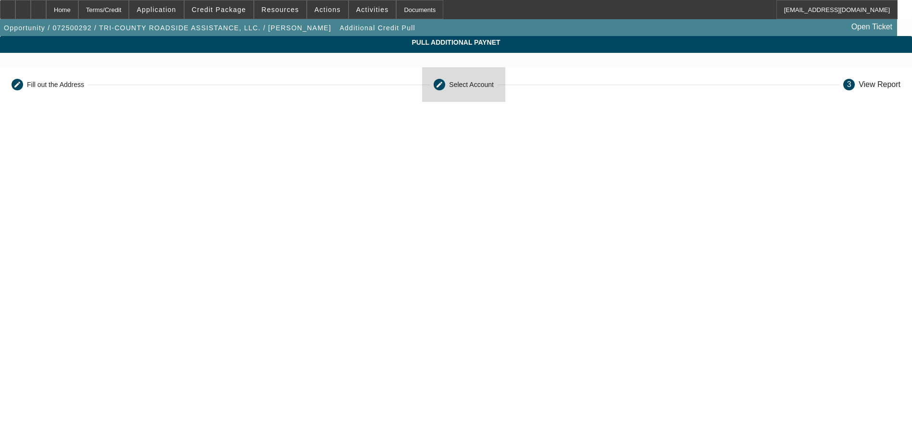
click at [452, 87] on div "Select Account" at bounding box center [471, 85] width 45 height 8
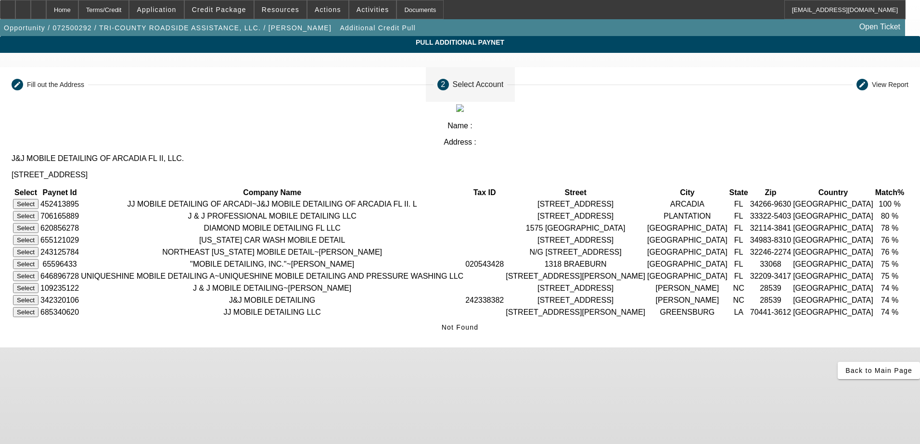
click at [38, 199] on button "Select" at bounding box center [25, 204] width 25 height 10
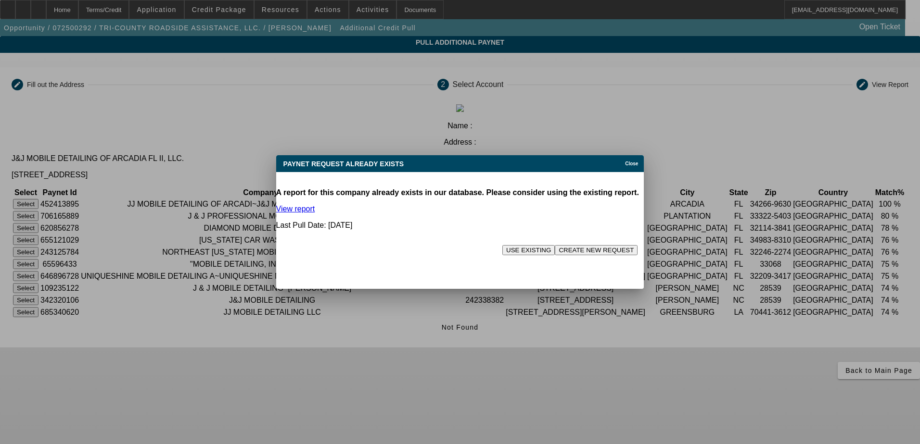
click at [502, 245] on button "USE EXISTING" at bounding box center [528, 250] width 52 height 10
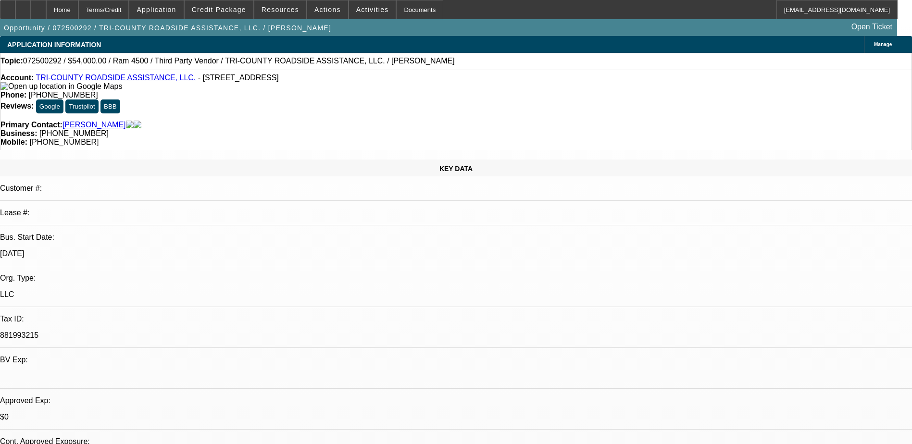
select select "0.2"
select select "0"
select select "2"
select select "0"
select select "6"
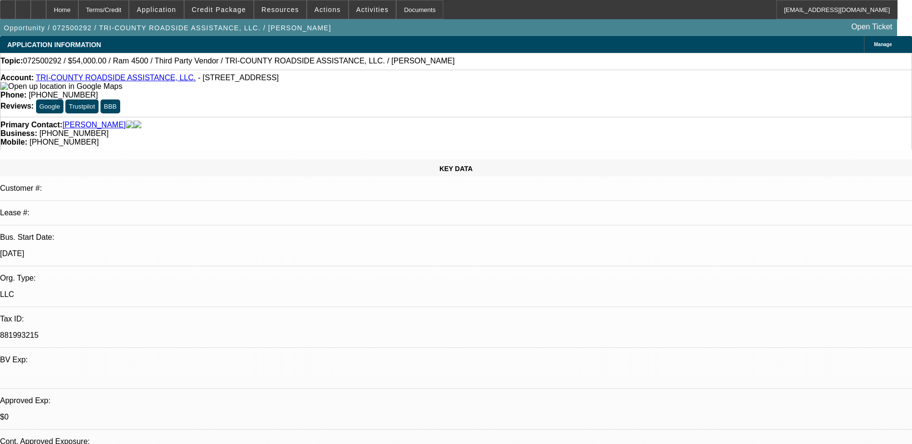
select select "0"
select select "2"
select select "0"
select select "6"
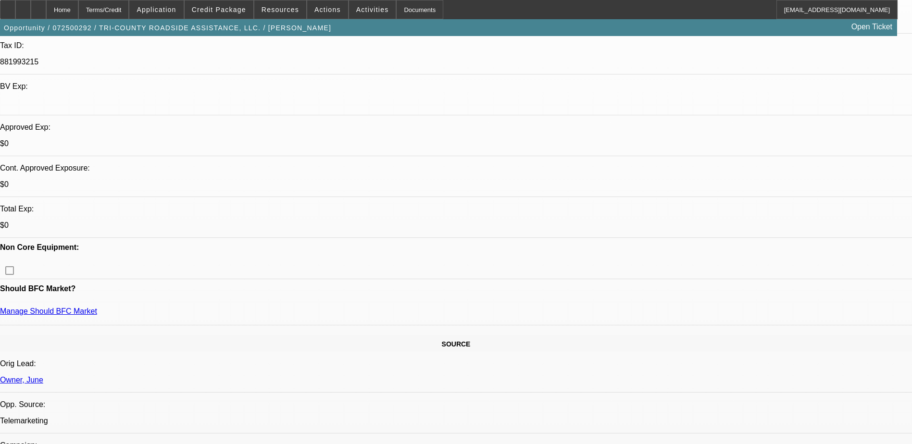
scroll to position [240, 0]
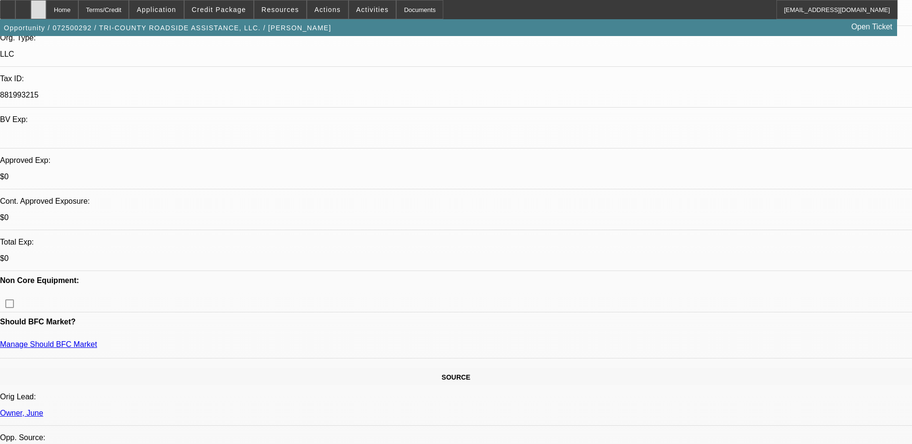
click at [46, 15] on div at bounding box center [38, 9] width 15 height 19
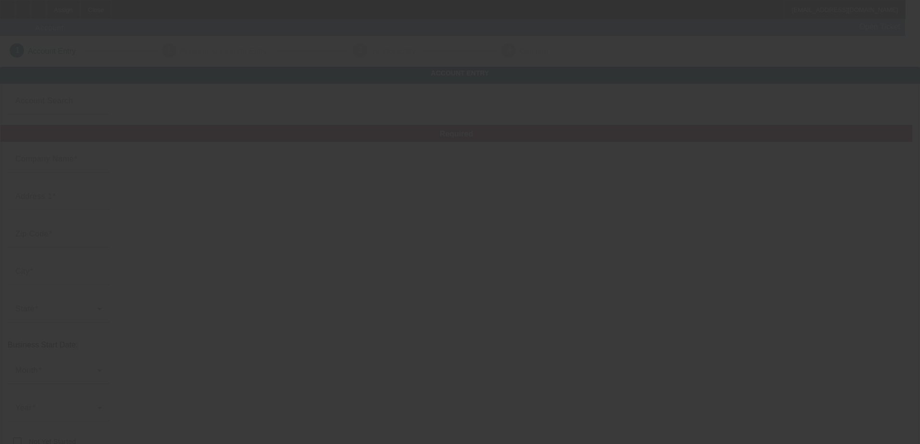
type input "[PERSON_NAME]"
type input "."
type input "[PHONE_NUMBER]"
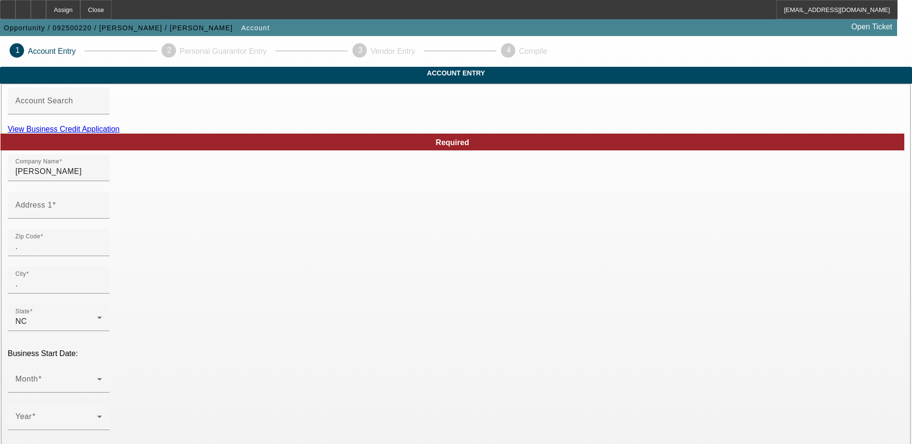
click at [120, 133] on link "View Business Credit Application" at bounding box center [64, 129] width 112 height 8
click at [102, 177] on input "[PERSON_NAME]" at bounding box center [58, 172] width 87 height 12
paste input "Grading and Excavation WNC"
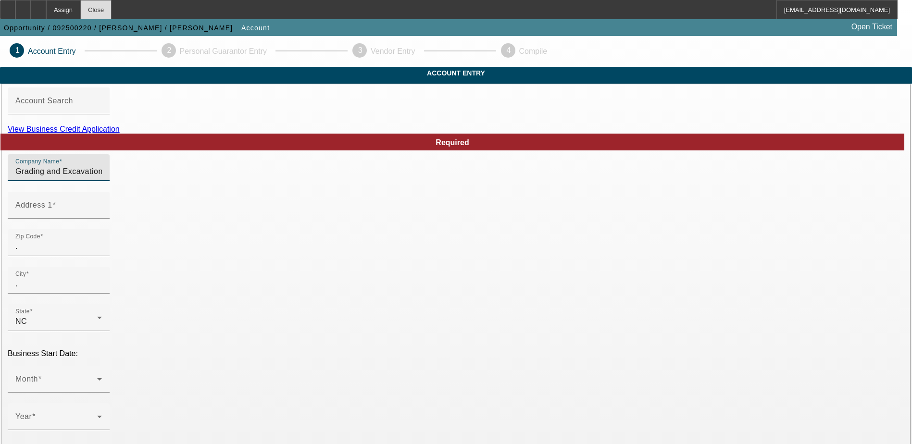
type input "Grading and Excavation WNC"
click at [73, 105] on mat-label "Account Search" at bounding box center [44, 101] width 58 height 8
click at [102, 111] on input "Account Search" at bounding box center [58, 105] width 87 height 12
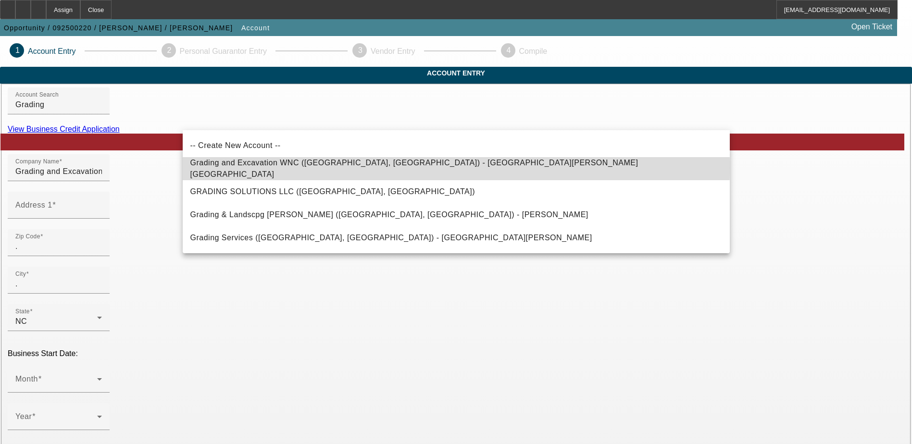
click at [314, 168] on span "Grading and Excavation WNC ([GEOGRAPHIC_DATA], [GEOGRAPHIC_DATA]) - [GEOGRAPHIC…" at bounding box center [414, 169] width 448 height 20
type input "Grading and Excavation WNC ([GEOGRAPHIC_DATA], [GEOGRAPHIC_DATA]) - [GEOGRAPHIC…"
type input "102 Taurus Dr"
type input "28726"
type input "[GEOGRAPHIC_DATA]"
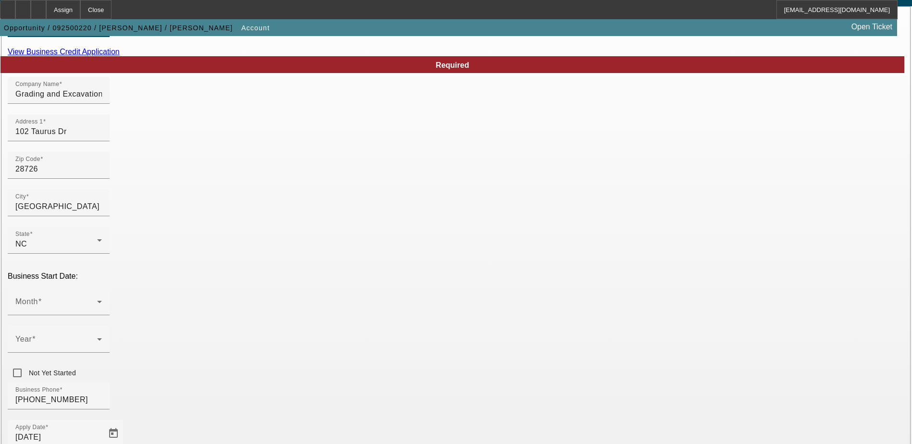
scroll to position [96, 0]
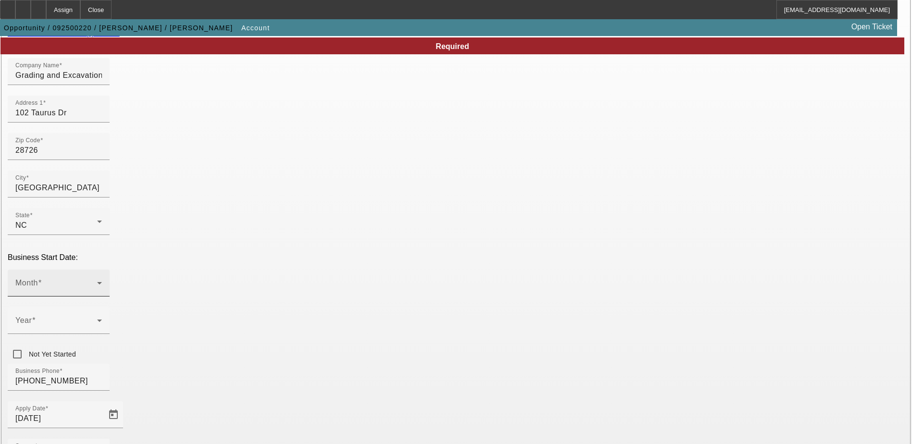
click at [97, 281] on span at bounding box center [56, 287] width 82 height 12
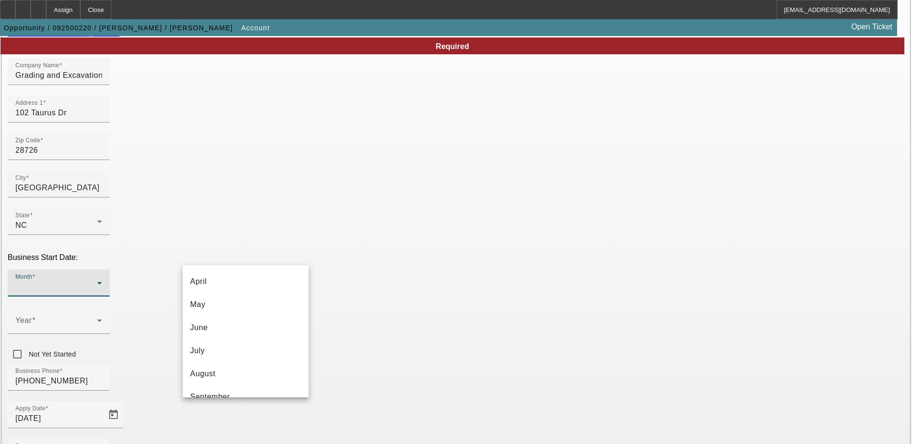
scroll to position [176, 0]
click at [212, 298] on mat-option "August" at bounding box center [246, 289] width 126 height 23
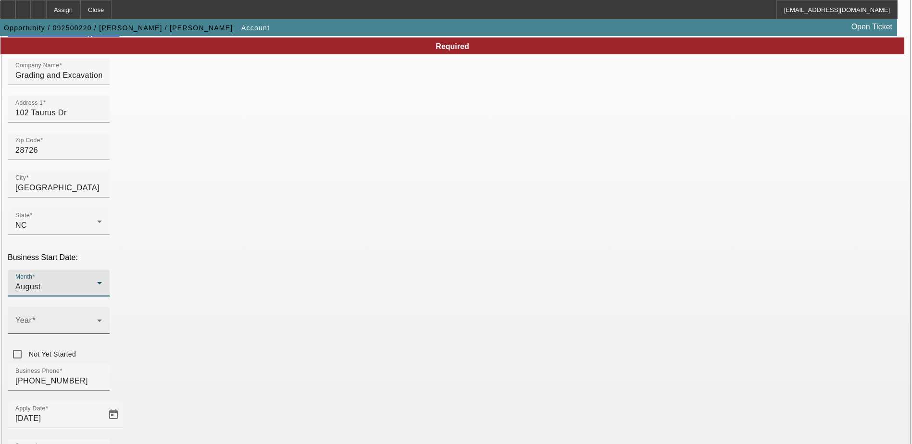
click at [102, 307] on div "Year" at bounding box center [58, 320] width 87 height 27
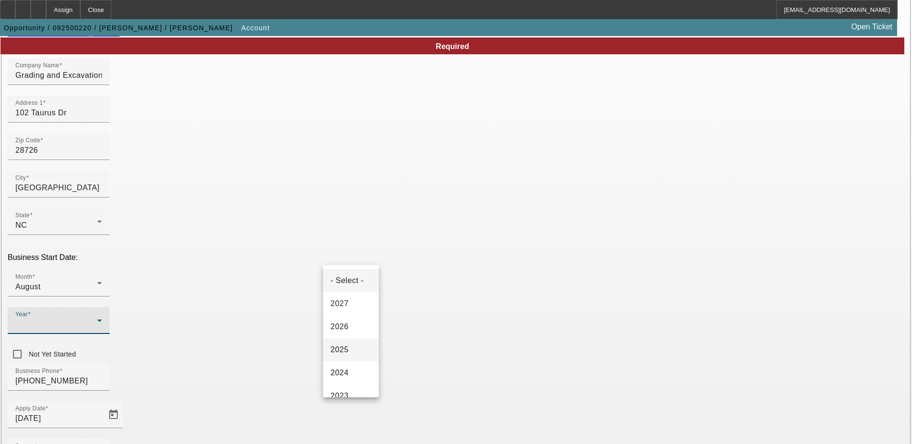
click at [354, 346] on mat-option "2025" at bounding box center [351, 350] width 56 height 23
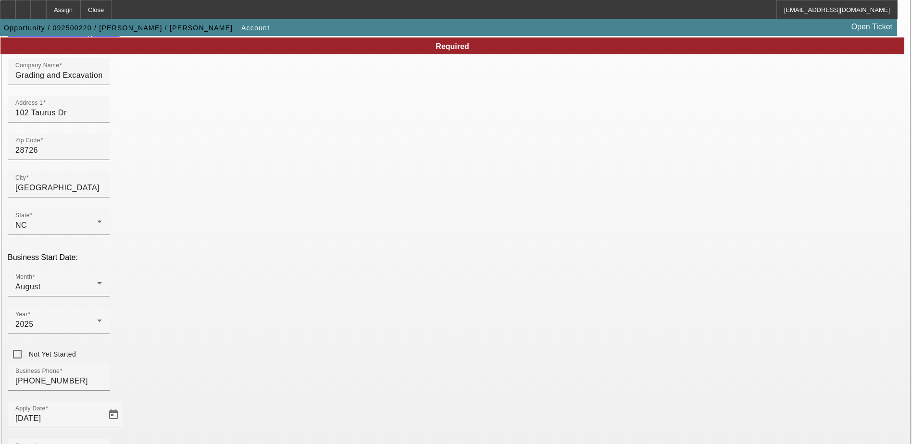
click at [338, 364] on div "Business Phone [PHONE_NUMBER]" at bounding box center [456, 383] width 897 height 38
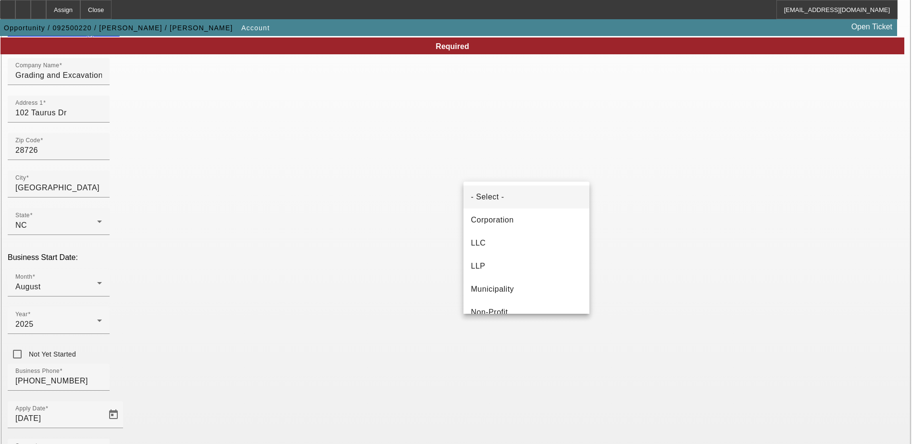
click at [627, 208] on div at bounding box center [456, 222] width 912 height 444
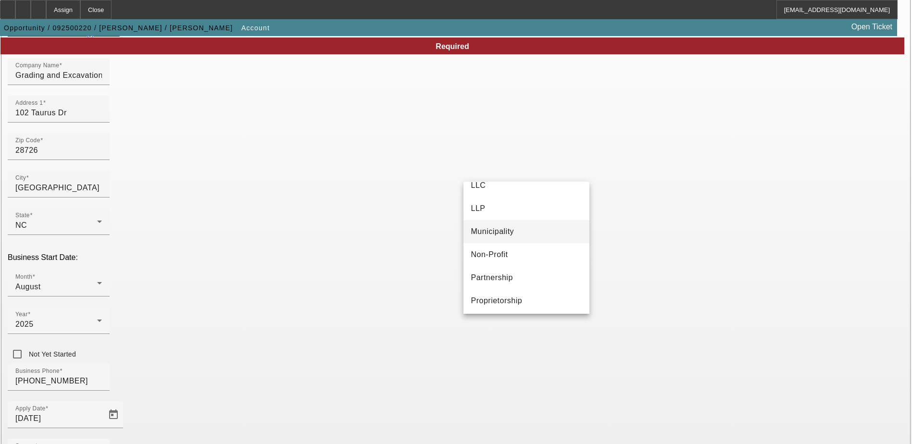
scroll to position [60, 0]
click at [514, 296] on span "Proprietorship" at bounding box center [496, 299] width 51 height 12
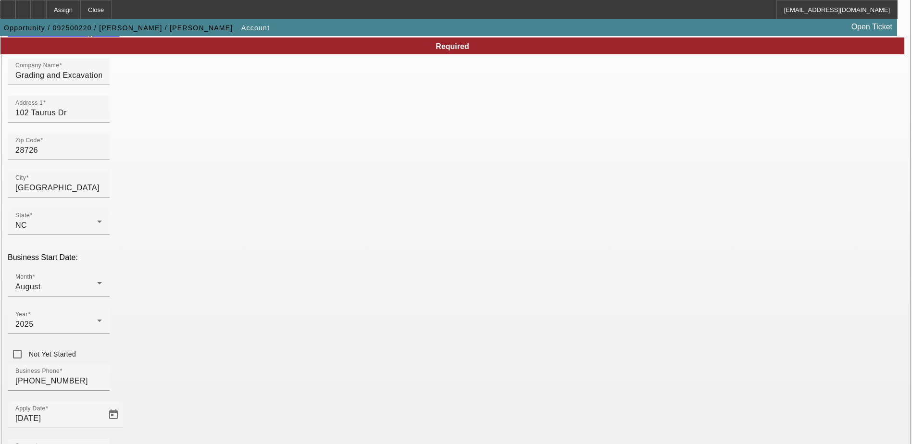
drag, startPoint x: 620, startPoint y: 294, endPoint x: 626, endPoint y: 307, distance: 14.0
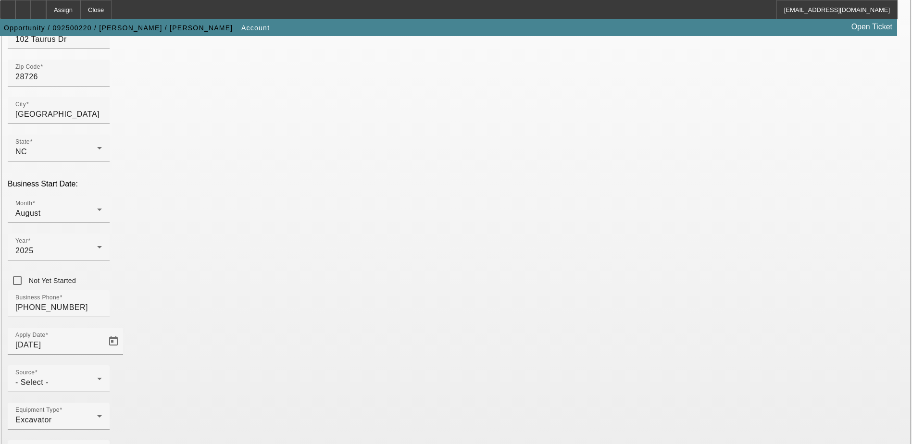
scroll to position [171, 0]
click at [102, 364] on div "Source - Select -" at bounding box center [58, 377] width 87 height 27
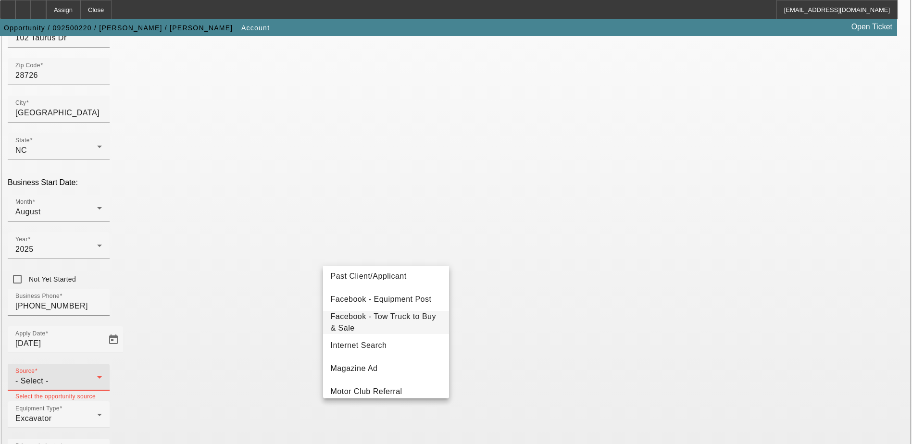
scroll to position [144, 0]
click at [367, 345] on span "Internet Search" at bounding box center [359, 346] width 56 height 12
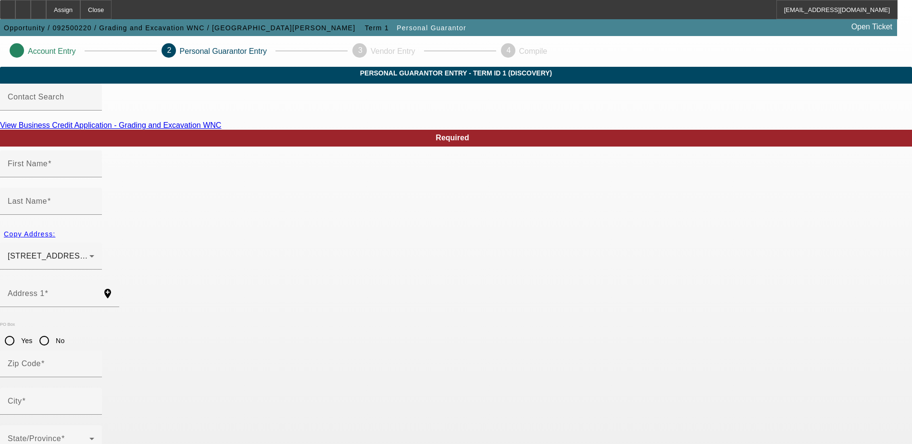
type input "[PERSON_NAME]"
type input "[STREET_ADDRESS][PERSON_NAME]"
radio input "true"
type input "28731"
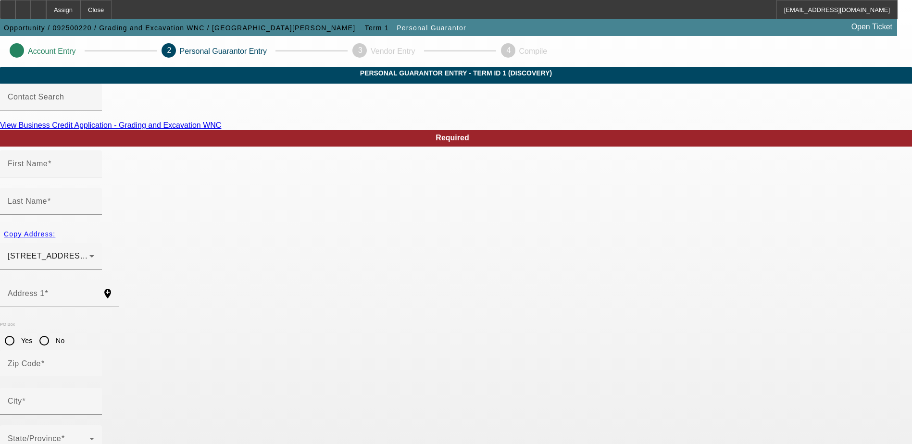
type input "Flat Rock"
type input "[PHONE_NUMBER]"
type input "100"
type input "643-28-2311"
type input "[EMAIL_ADDRESS][DOMAIN_NAME]"
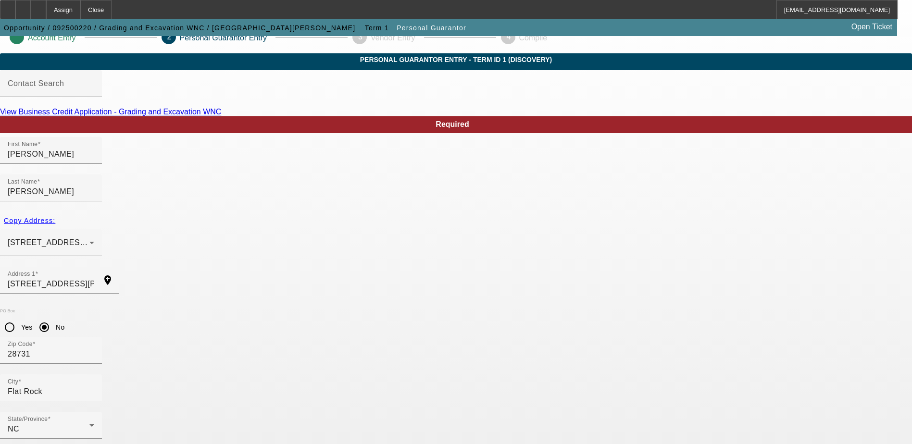
scroll to position [26, 0]
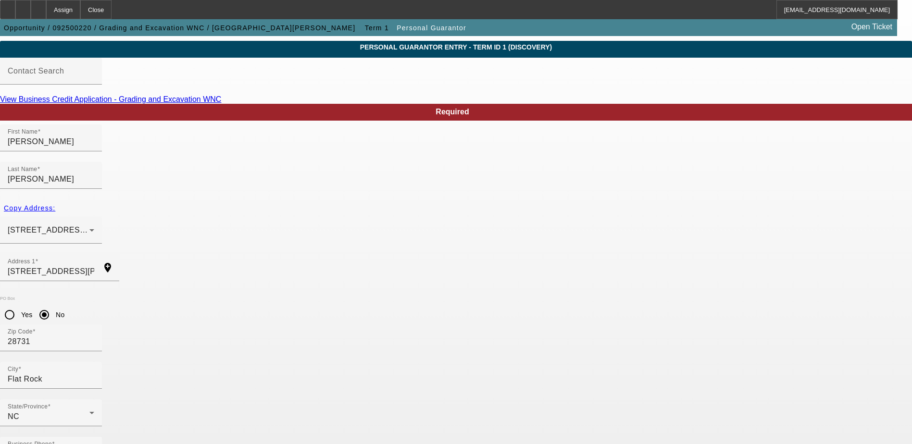
click at [493, 307] on mat-option "Yes" at bounding box center [503, 305] width 79 height 23
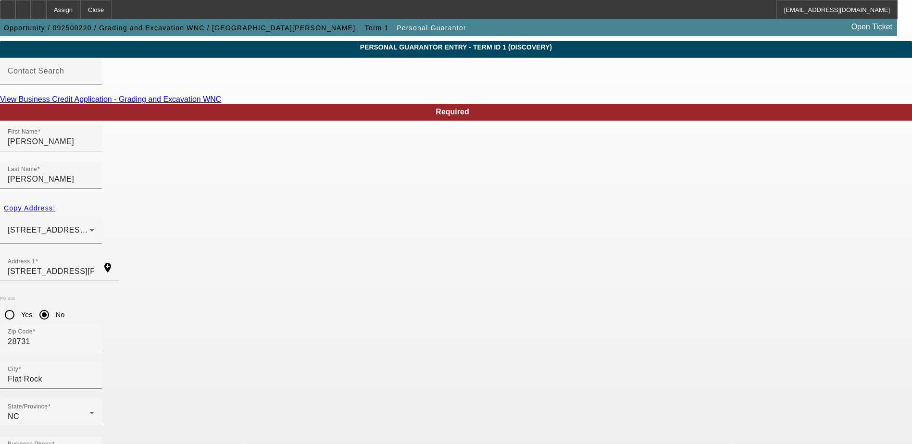
paste input "[PHONE_NUMBER]"
type input "[PHONE_NUMBER]"
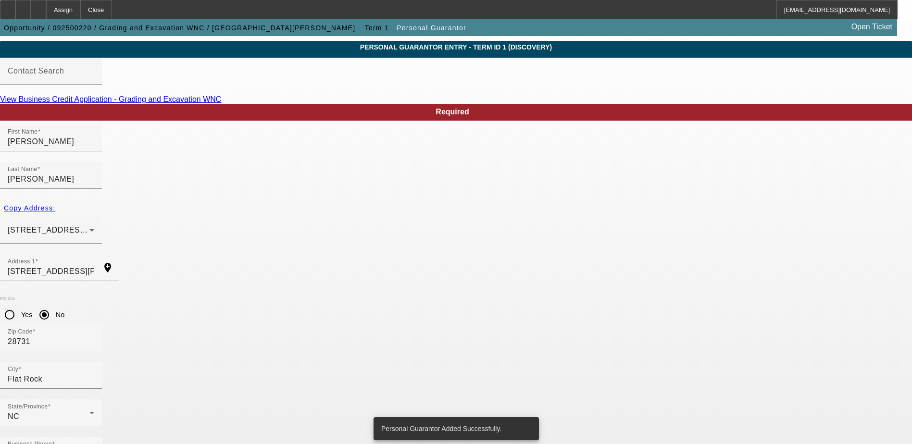
scroll to position [0, 0]
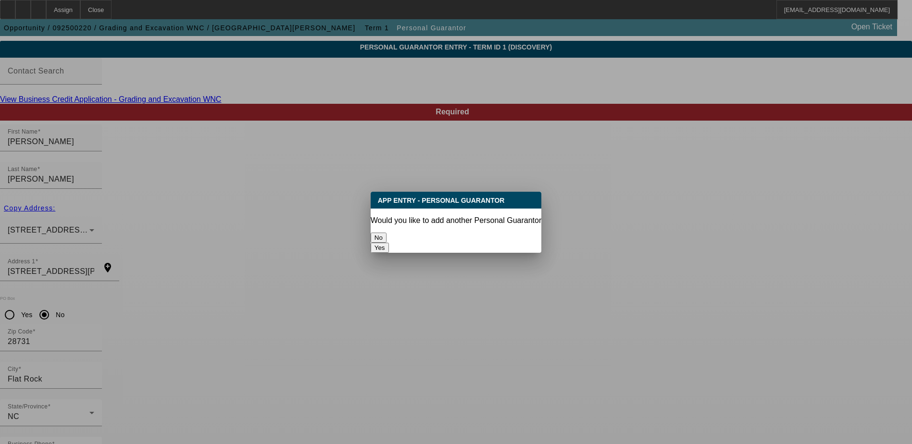
click at [387, 233] on button "No" at bounding box center [379, 238] width 16 height 10
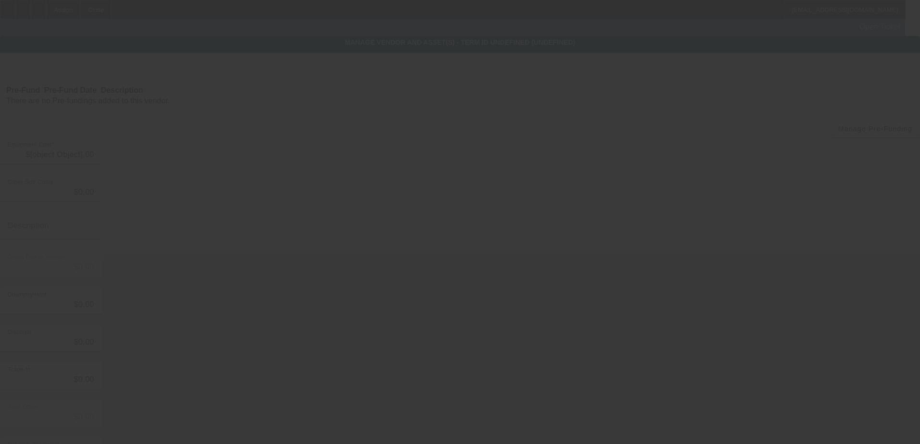
type input "$40,000.00"
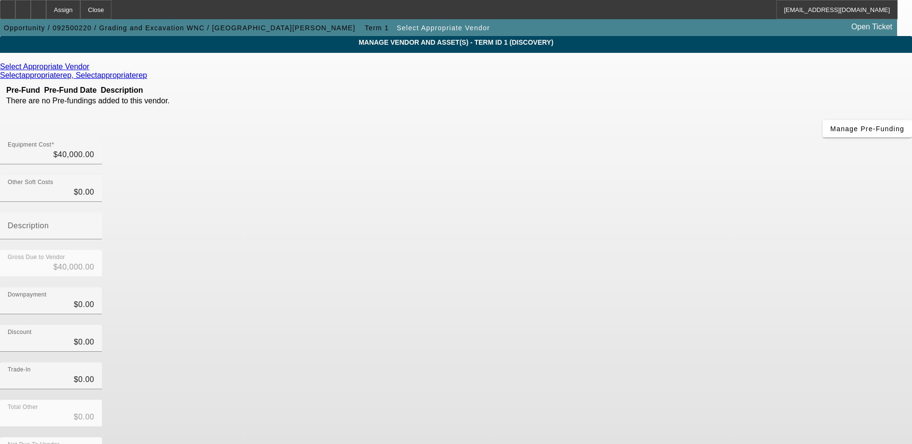
scroll to position [47, 0]
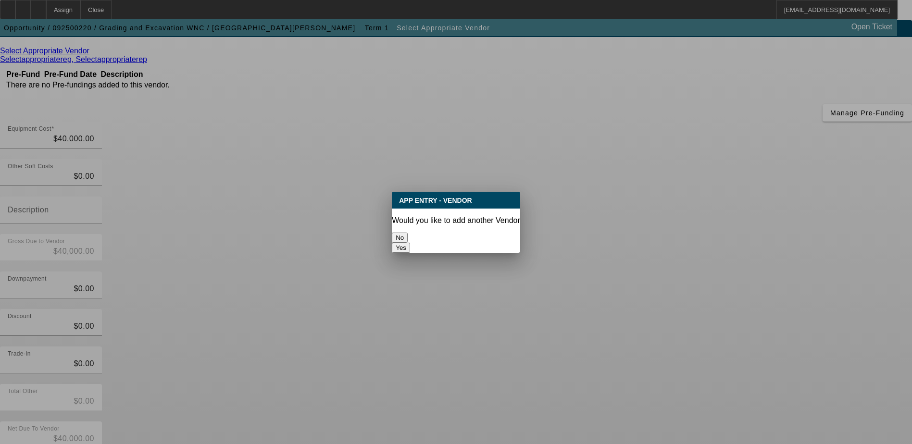
scroll to position [0, 0]
click at [408, 240] on button "No" at bounding box center [400, 238] width 16 height 10
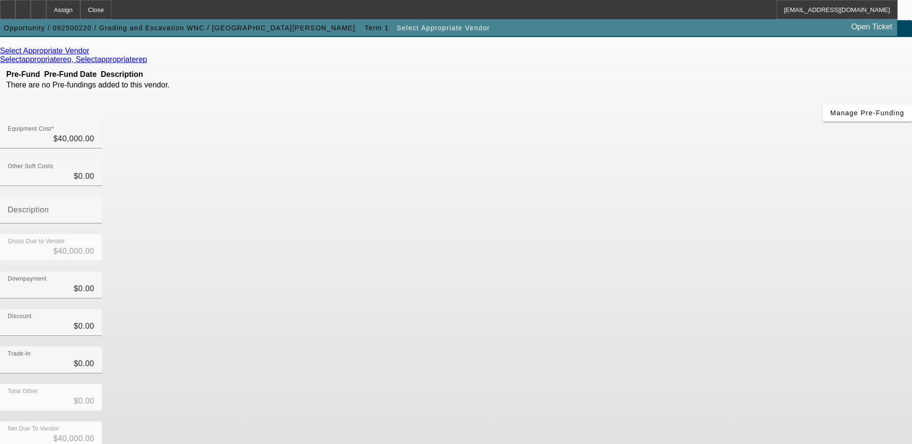
scroll to position [47, 0]
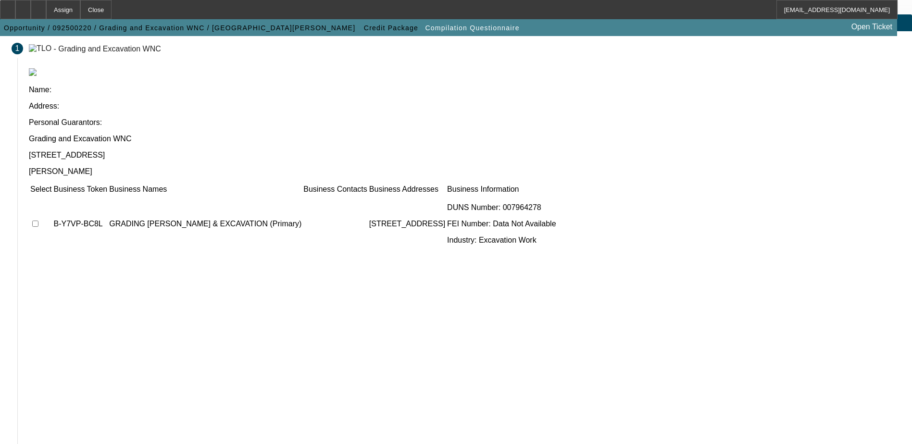
scroll to position [53, 0]
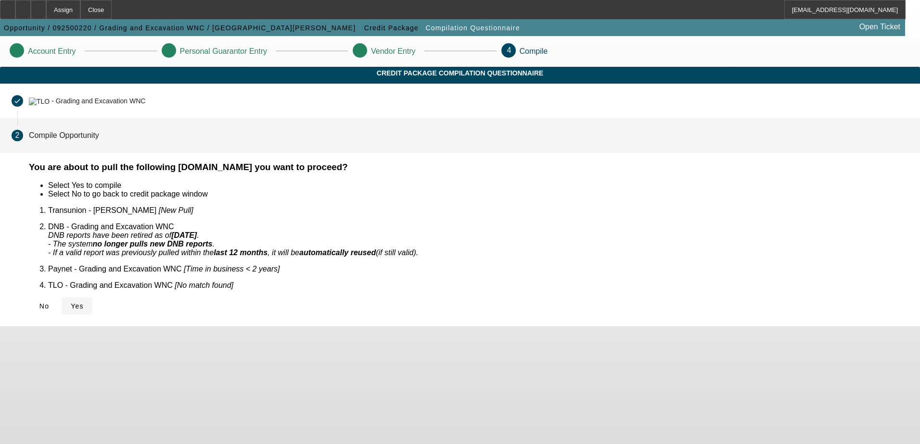
click at [71, 303] on icon at bounding box center [71, 307] width 0 height 8
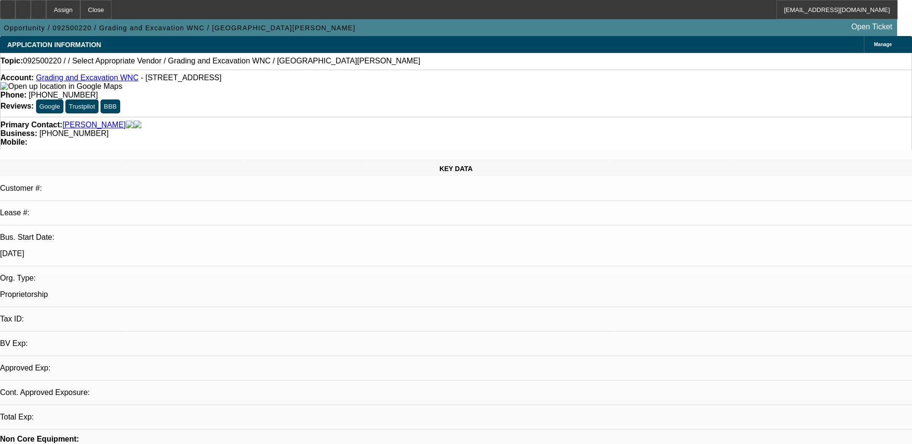
select select "0"
select select "2"
select select "0.1"
select select "1"
select select "2"
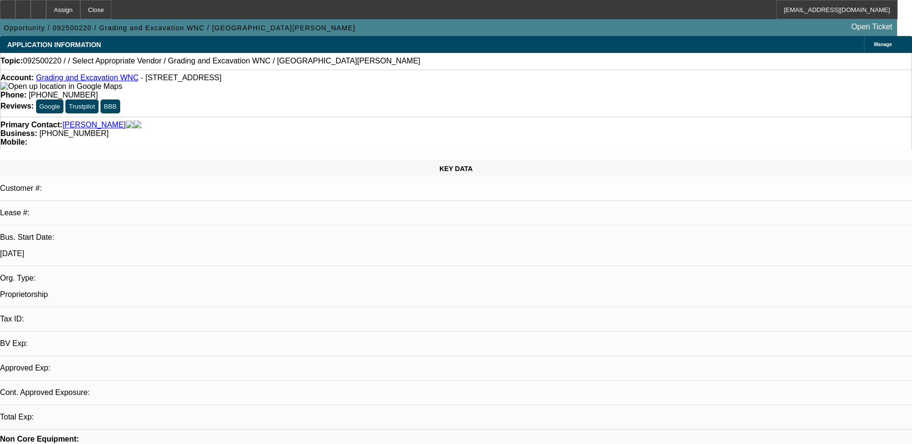
select select "4"
click at [38, 6] on icon at bounding box center [38, 6] width 0 height 0
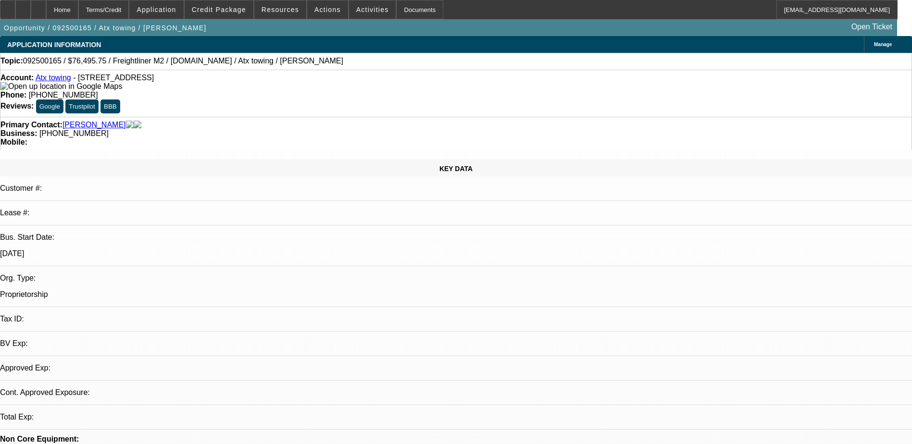
select select "0.15"
select select "2"
select select "0.2"
select select "1"
select select "2"
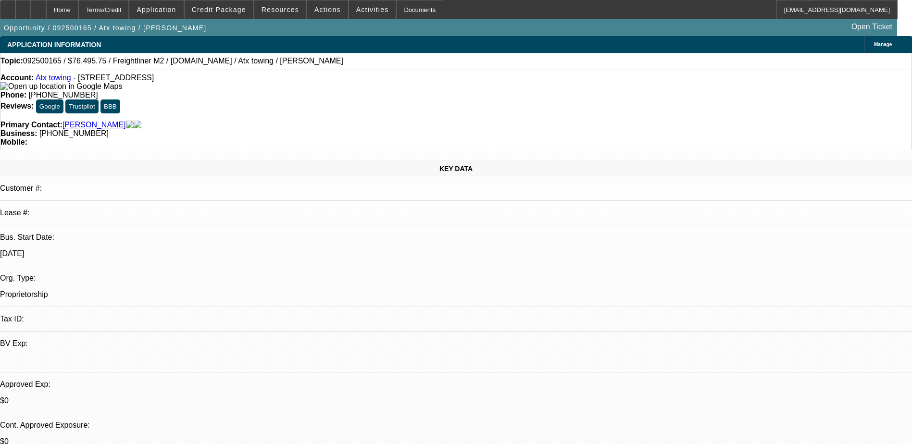
select select "17"
drag, startPoint x: 388, startPoint y: 104, endPoint x: 342, endPoint y: 109, distance: 46.0
click at [342, 129] on div "Business: [PHONE_NUMBER]" at bounding box center [455, 133] width 911 height 9
drag, startPoint x: 342, startPoint y: 109, endPoint x: 352, endPoint y: 107, distance: 9.8
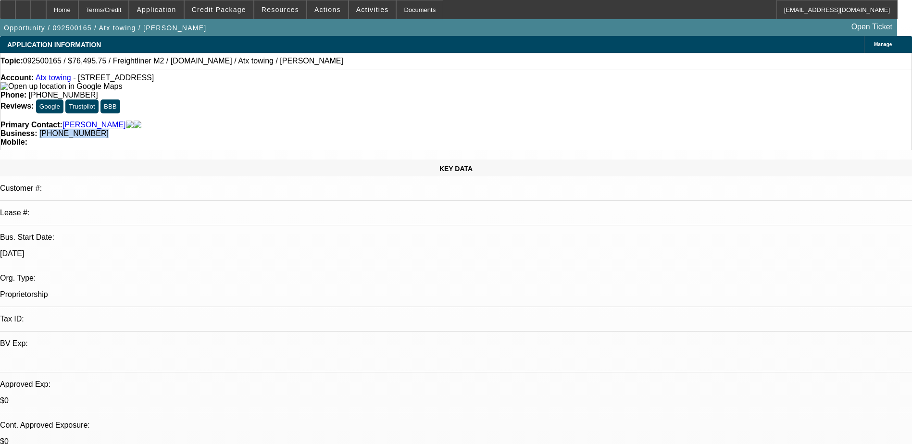
copy span "[PHONE_NUMBER]"
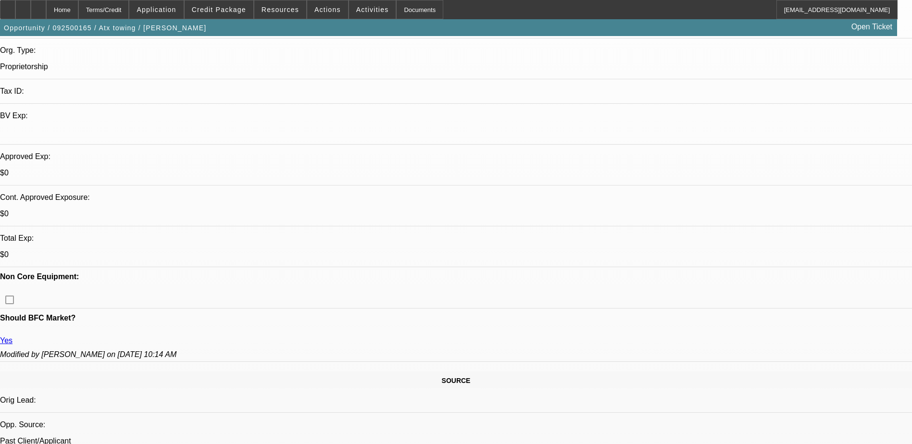
scroll to position [289, 0]
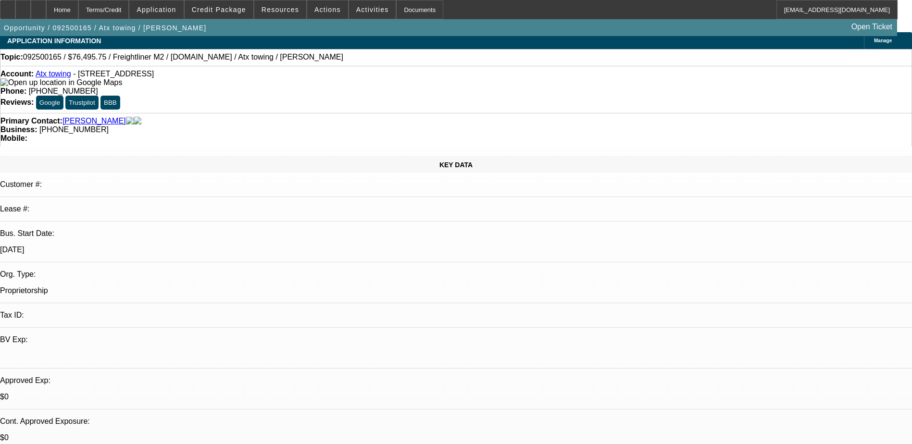
scroll to position [0, 0]
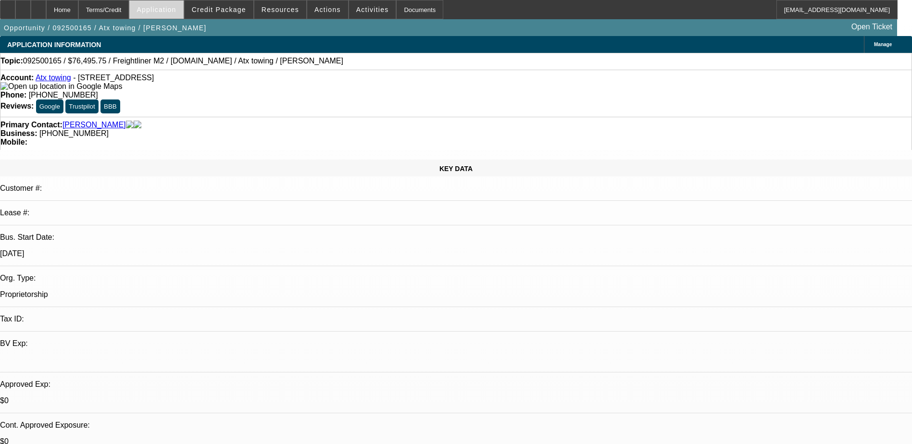
click at [176, 6] on span "Application" at bounding box center [156, 10] width 39 height 8
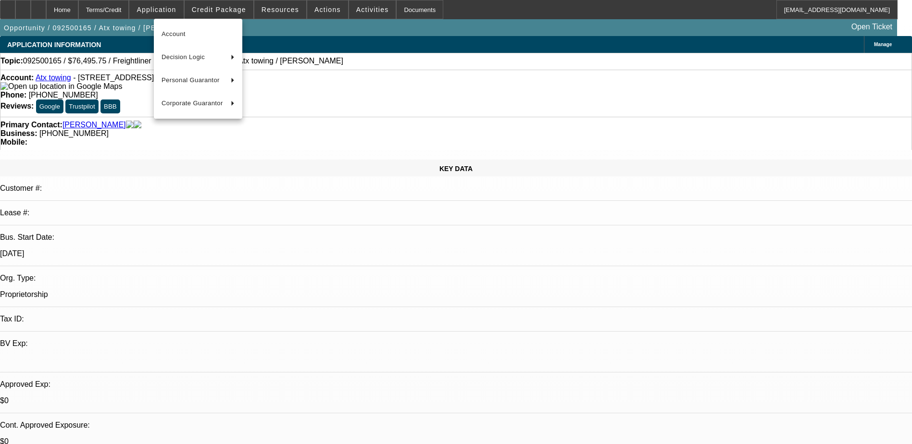
click at [232, 5] on div at bounding box center [456, 222] width 912 height 444
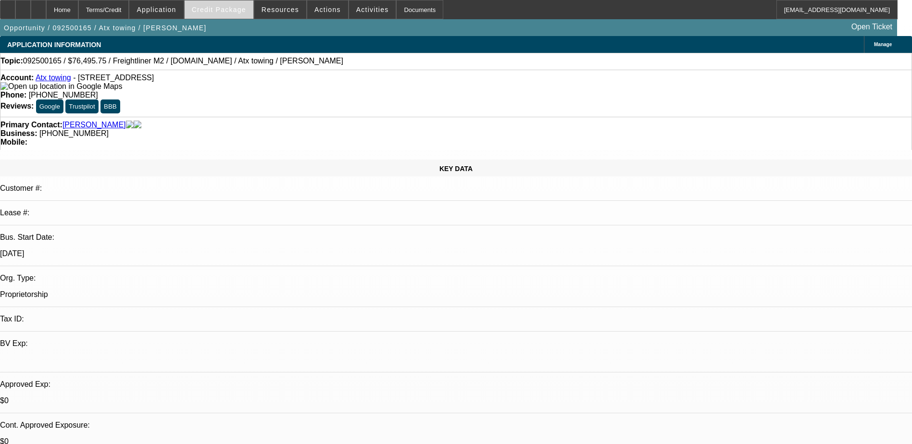
click at [236, 10] on span "Credit Package" at bounding box center [219, 10] width 54 height 8
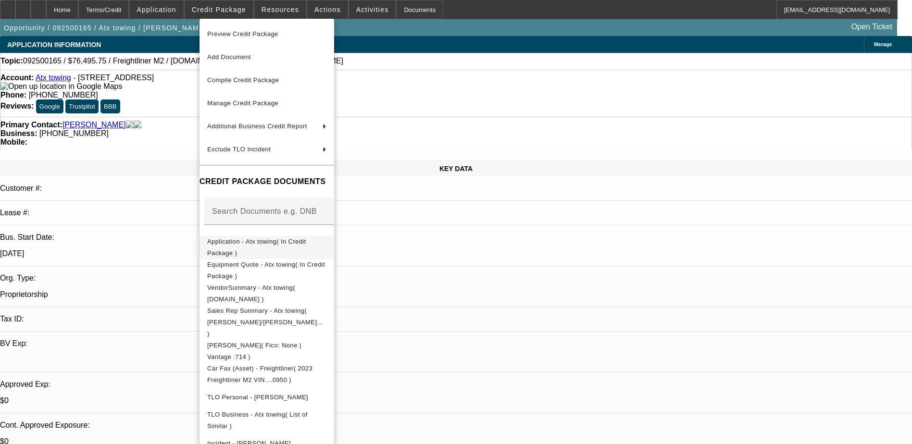
click at [282, 252] on button "Application - Atx towing( In Credit Package )" at bounding box center [267, 247] width 135 height 23
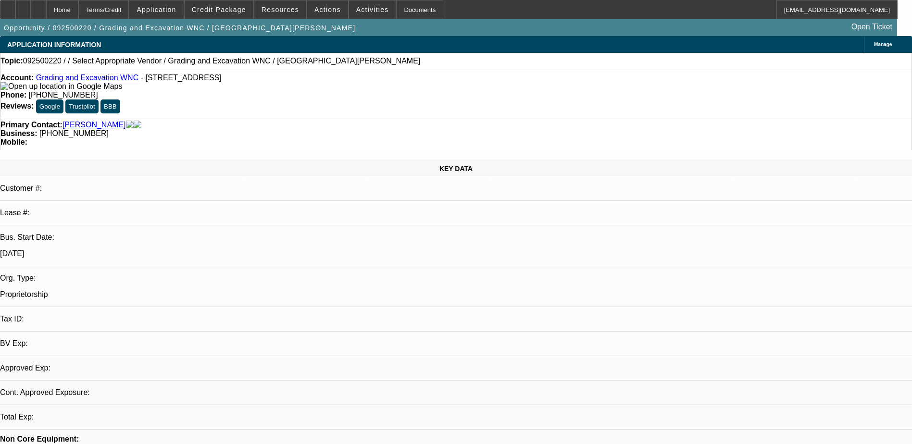
select select "0"
select select "2"
select select "0.1"
select select "4"
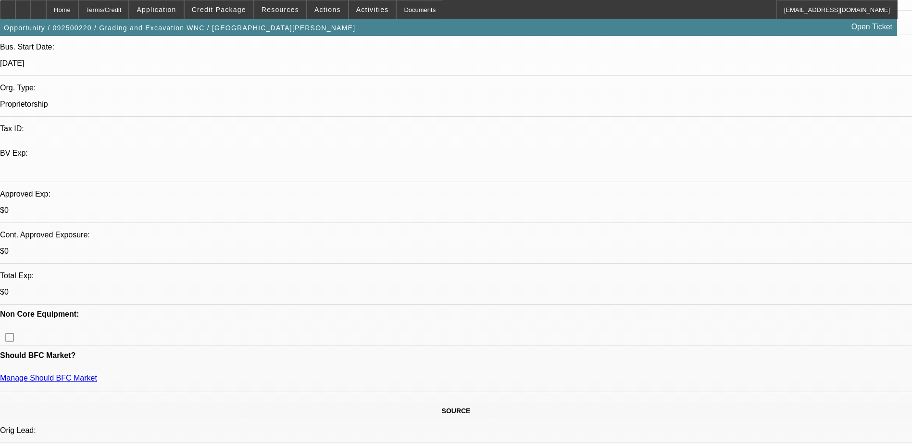
scroll to position [192, 0]
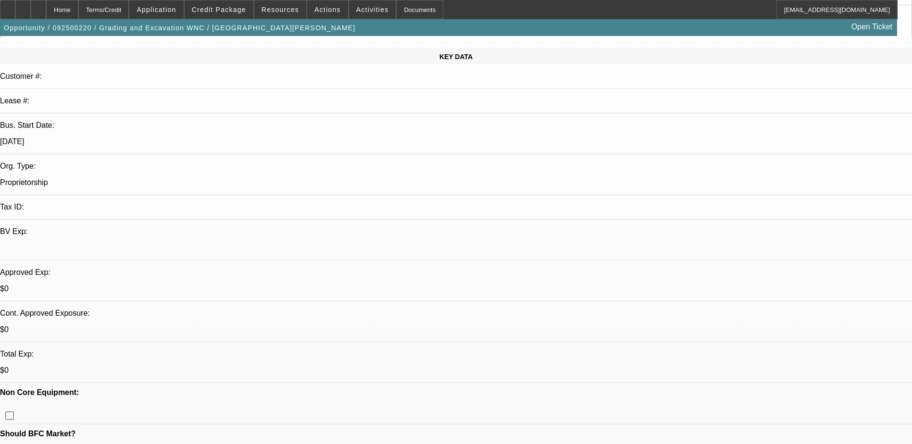
scroll to position [0, 0]
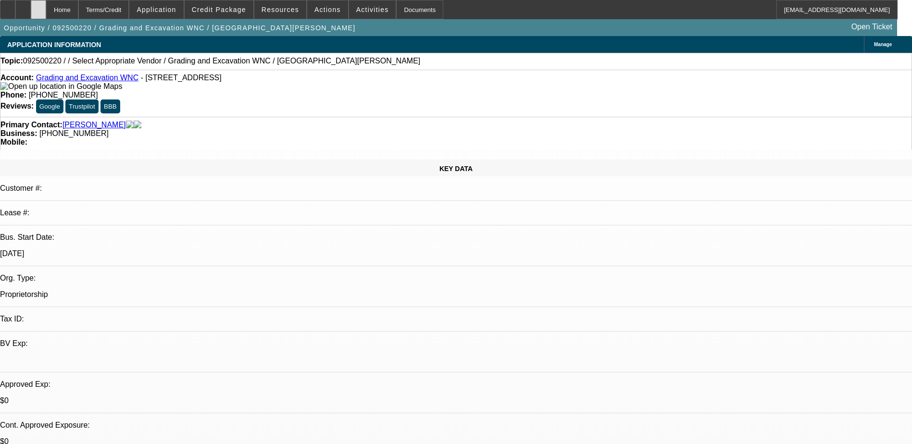
click at [38, 6] on icon at bounding box center [38, 6] width 0 height 0
select select "0"
select select "2"
select select "0.1"
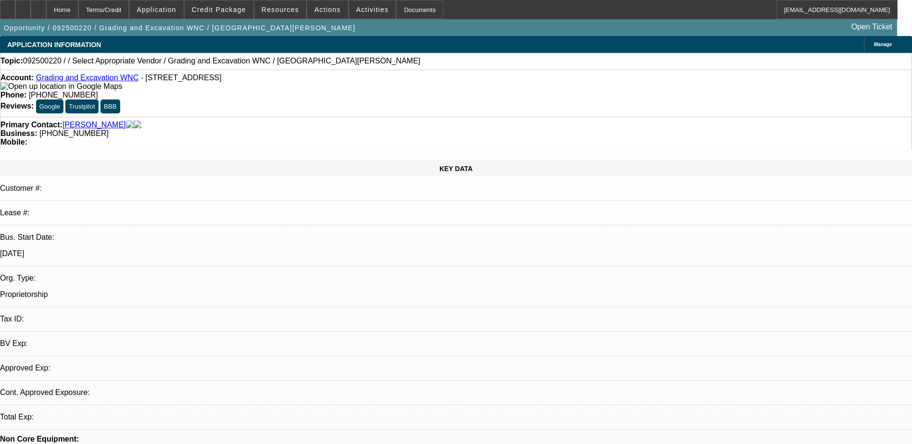
select select "4"
click at [46, 6] on div at bounding box center [38, 9] width 15 height 19
select select "0"
select select "2"
select select "0.1"
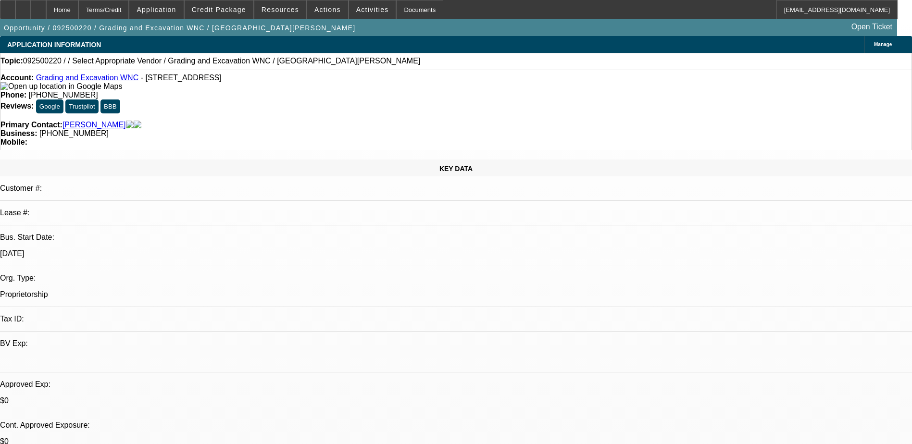
select select "1"
select select "2"
select select "4"
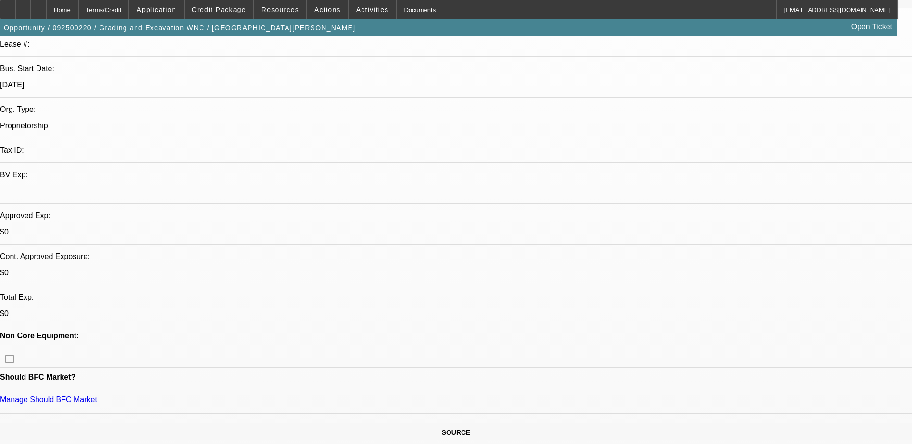
scroll to position [147, 0]
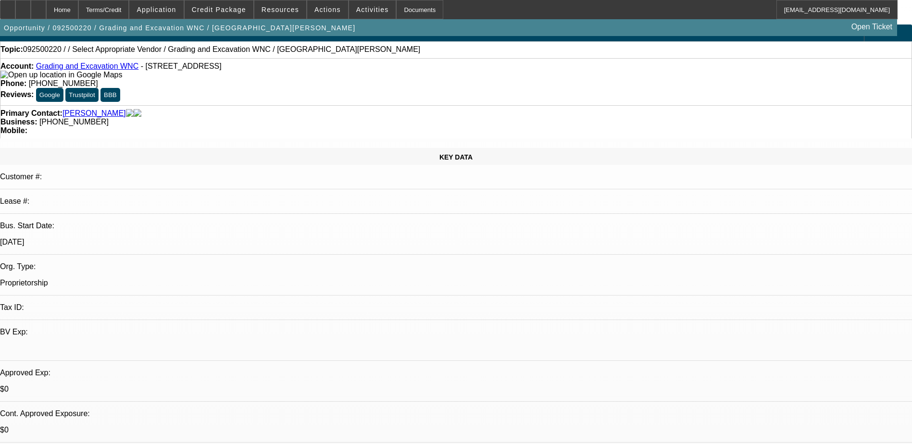
scroll to position [0, 0]
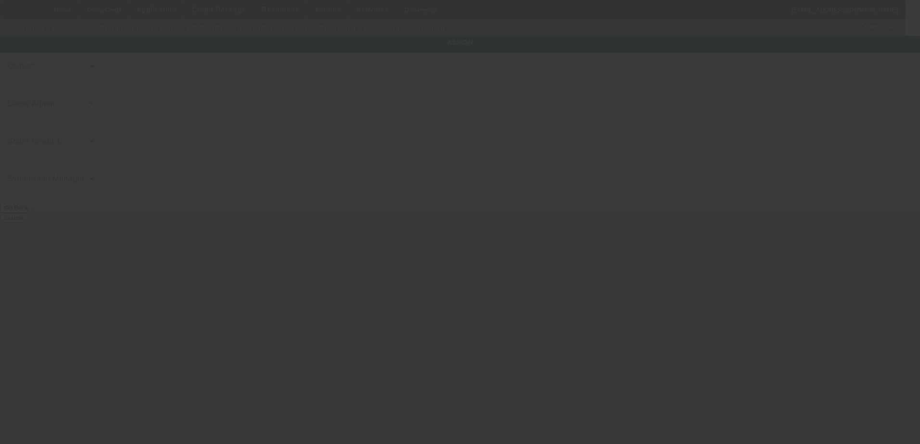
click at [208, 82] on div at bounding box center [460, 222] width 920 height 444
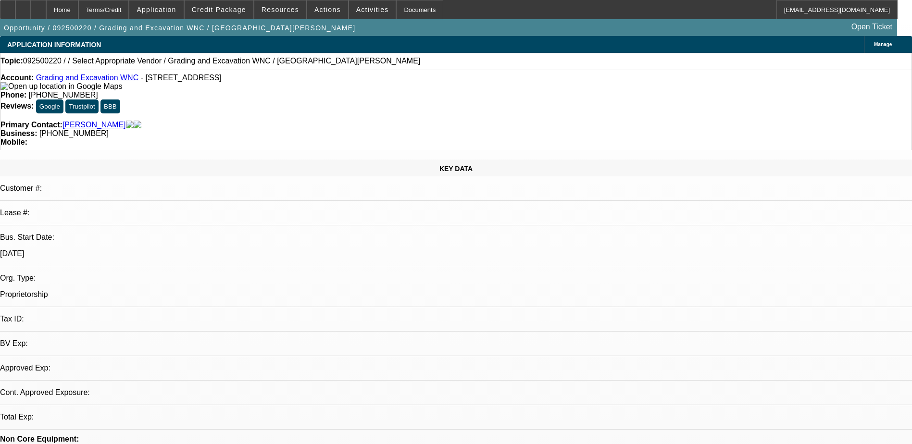
select select "0"
select select "2"
select select "0.1"
select select "4"
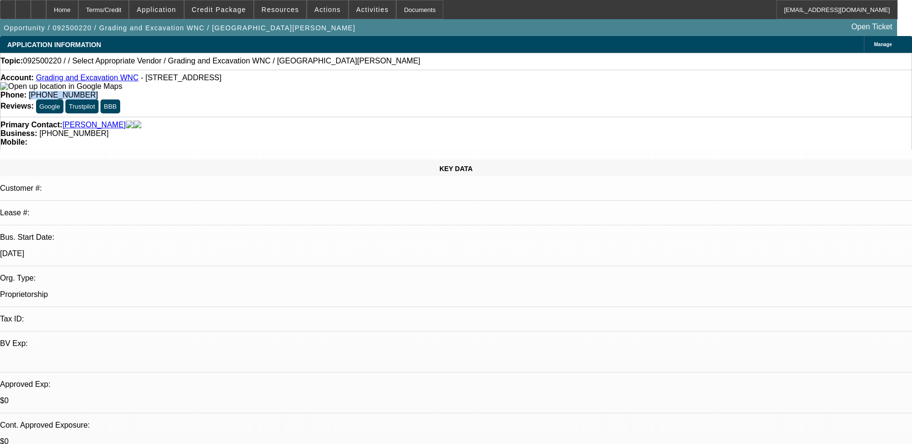
drag, startPoint x: 386, startPoint y: 79, endPoint x: 334, endPoint y: 90, distance: 53.1
click at [334, 90] on div "Account: Grading and Excavation WNC - [STREET_ADDRESS] Phone: [PHONE_NUMBER] Re…" at bounding box center [456, 93] width 912 height 47
copy span "[PHONE_NUMBER]"
click at [379, 63] on div "Topic: 092500220 / / Select Appropriate Vendor / Grading and Excavation WNC / […" at bounding box center [455, 61] width 911 height 9
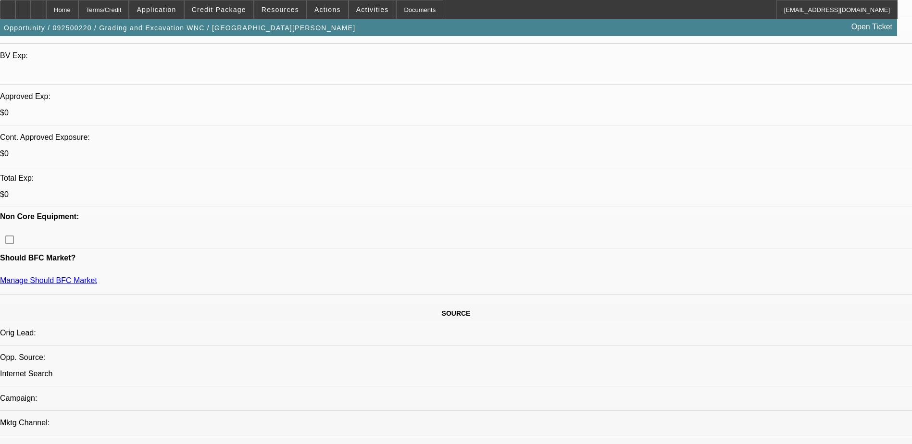
scroll to position [289, 0]
click at [176, 10] on span "Application" at bounding box center [156, 10] width 39 height 8
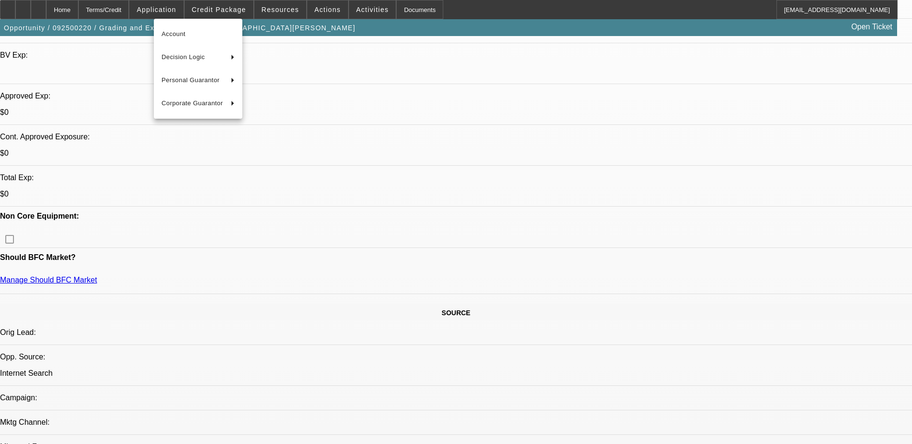
click at [244, 8] on div at bounding box center [456, 222] width 912 height 444
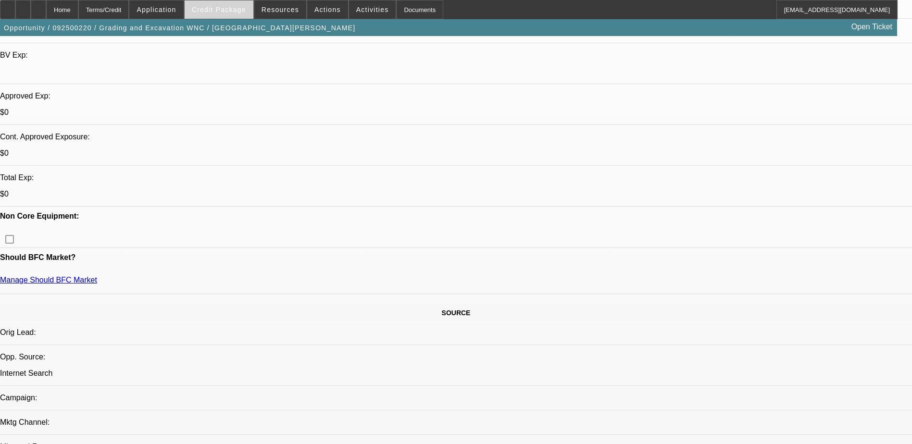
click at [246, 15] on span at bounding box center [219, 9] width 69 height 23
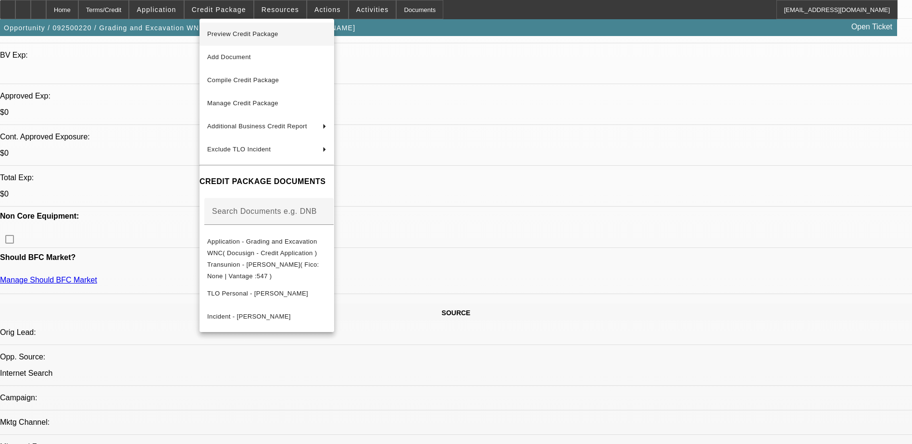
click at [264, 36] on span "Preview Credit Package" at bounding box center [242, 33] width 71 height 7
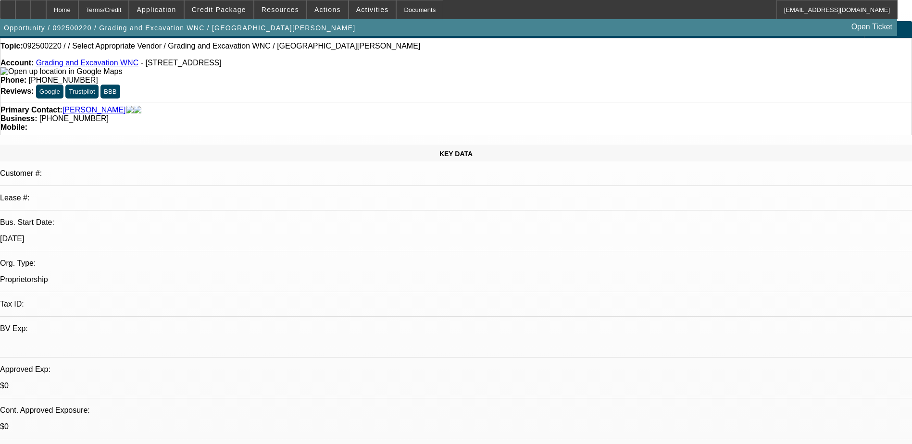
scroll to position [0, 0]
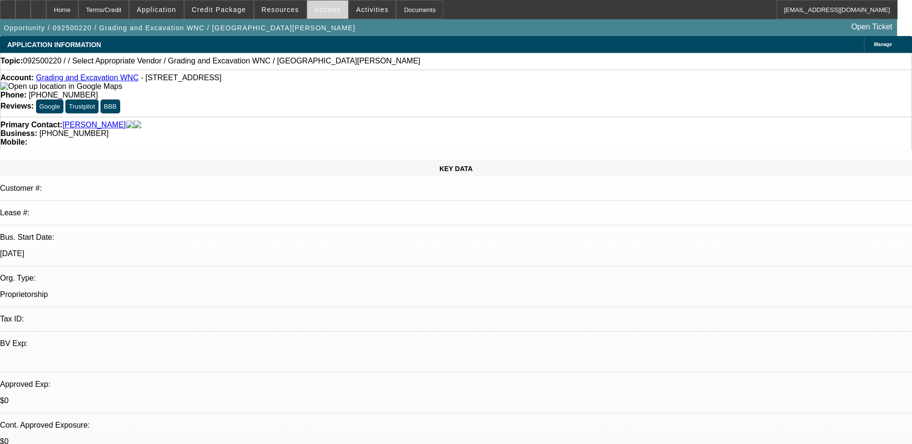
click at [326, 9] on span "Actions" at bounding box center [328, 10] width 26 height 8
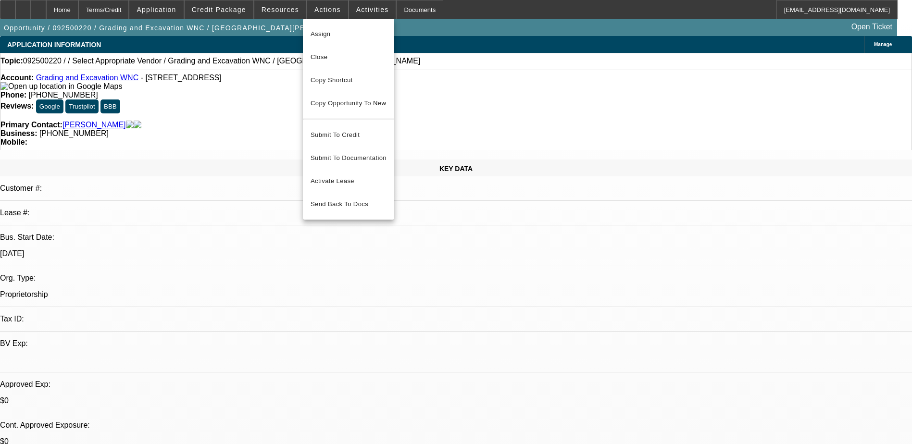
click at [358, 1] on div at bounding box center [456, 222] width 912 height 444
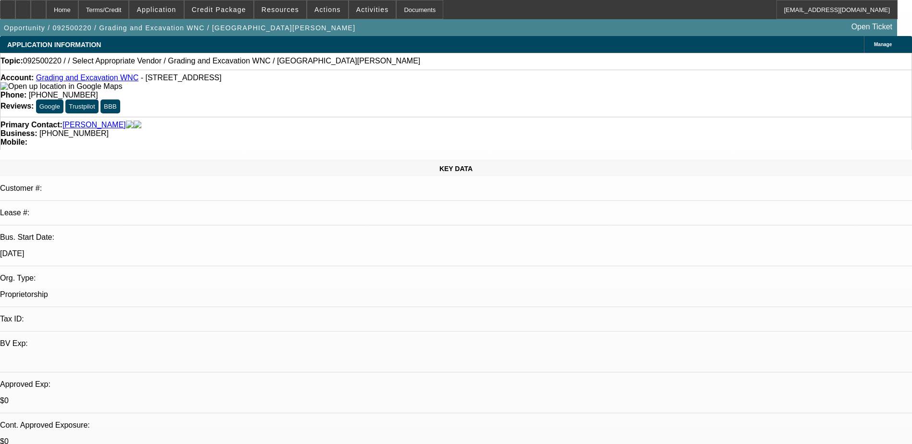
click at [358, 5] on span at bounding box center [372, 9] width 47 height 23
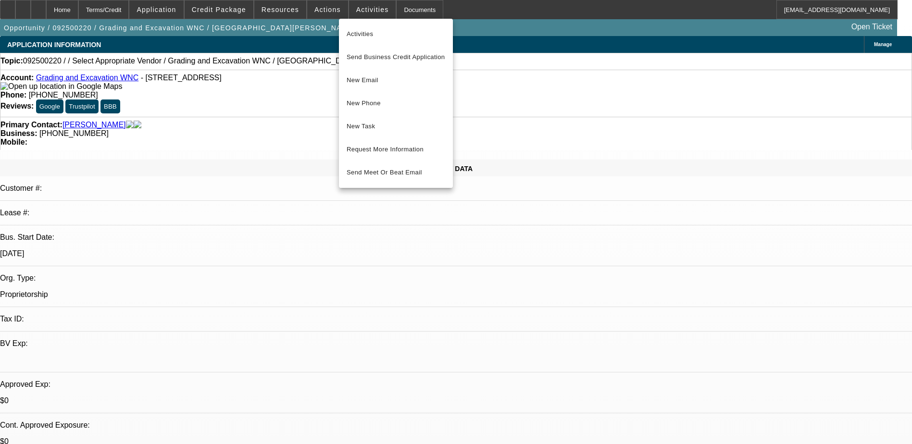
click at [259, 10] on div at bounding box center [456, 222] width 912 height 444
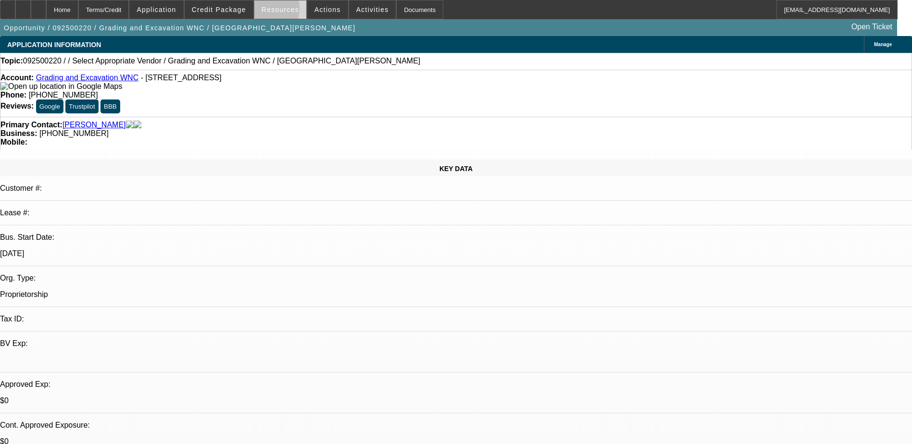
click at [264, 11] on span at bounding box center [280, 9] width 52 height 23
click at [236, 12] on div at bounding box center [456, 222] width 912 height 444
click at [228, 11] on span "Credit Package" at bounding box center [219, 10] width 54 height 8
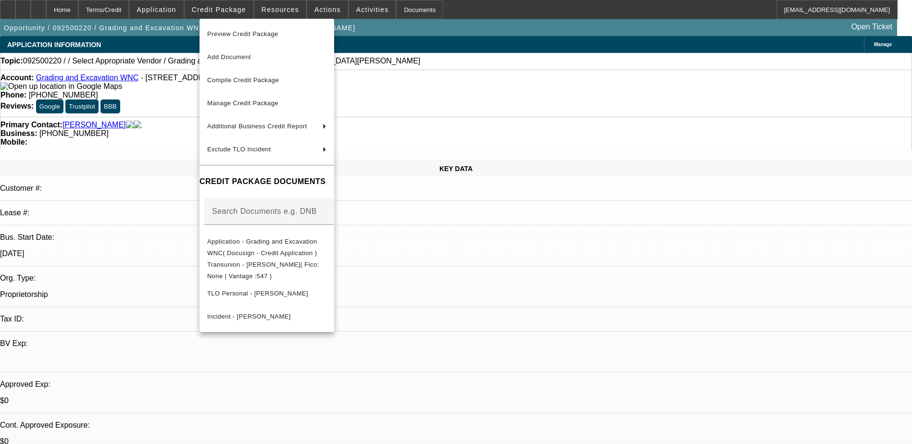
click at [177, 8] on div at bounding box center [456, 222] width 912 height 444
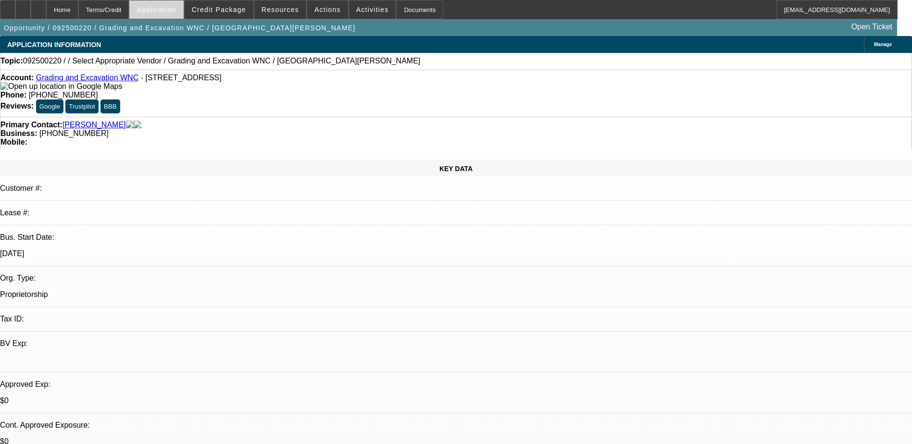
click at [176, 8] on span "Application" at bounding box center [156, 10] width 39 height 8
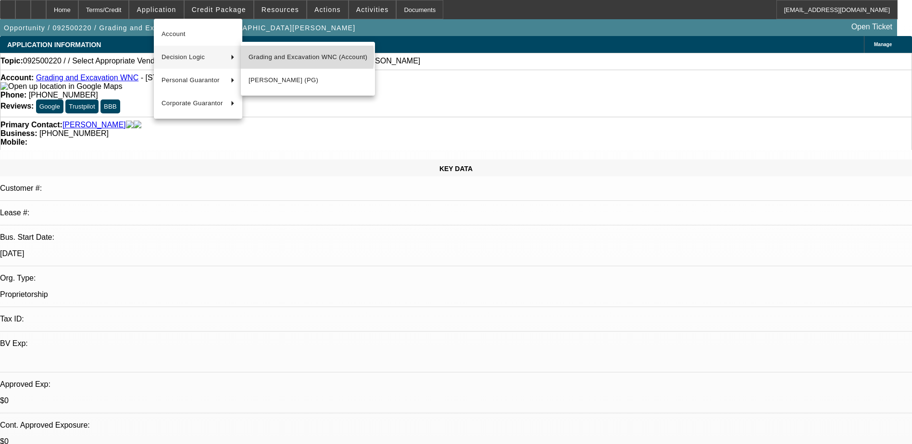
click at [290, 57] on span "Grading and Excavation WNC (Account)" at bounding box center [308, 57] width 119 height 12
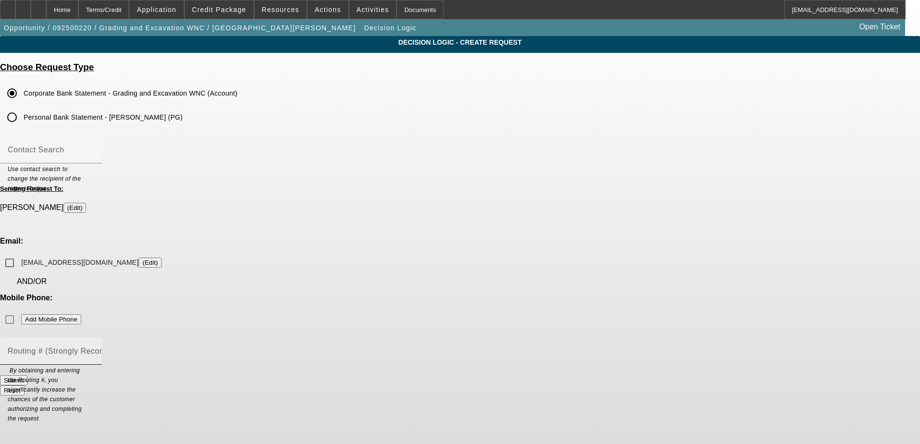
drag, startPoint x: 366, startPoint y: 279, endPoint x: 343, endPoint y: 278, distance: 23.2
click at [138, 347] on mat-label "Routing # (Strongly Recommended)" at bounding box center [73, 351] width 130 height 8
click at [94, 350] on input "Routing # (Strongly Recommended)" at bounding box center [51, 356] width 87 height 12
paste input "053100300"
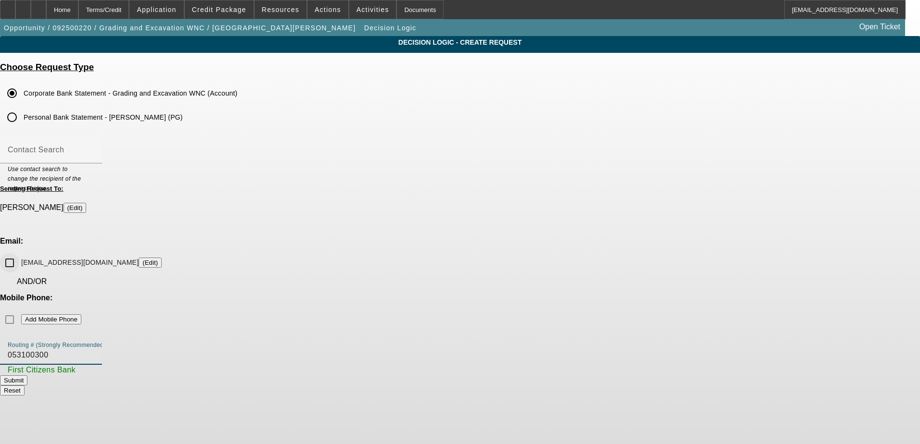
type input "053100300"
click at [19, 253] on input "[EMAIL_ADDRESS][DOMAIN_NAME] (Edit)" at bounding box center [9, 262] width 19 height 19
checkbox input "true"
click at [64, 146] on mat-label "Contact Search" at bounding box center [36, 150] width 56 height 8
click at [94, 148] on input "Contact Search" at bounding box center [51, 154] width 87 height 12
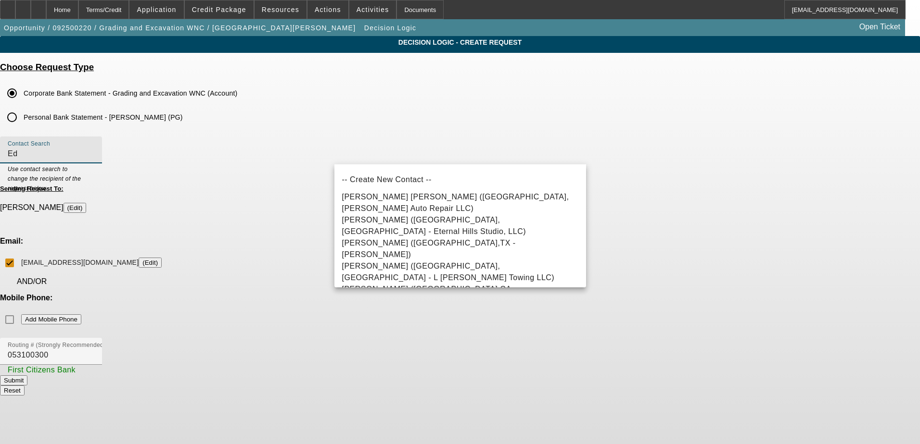
type input "E"
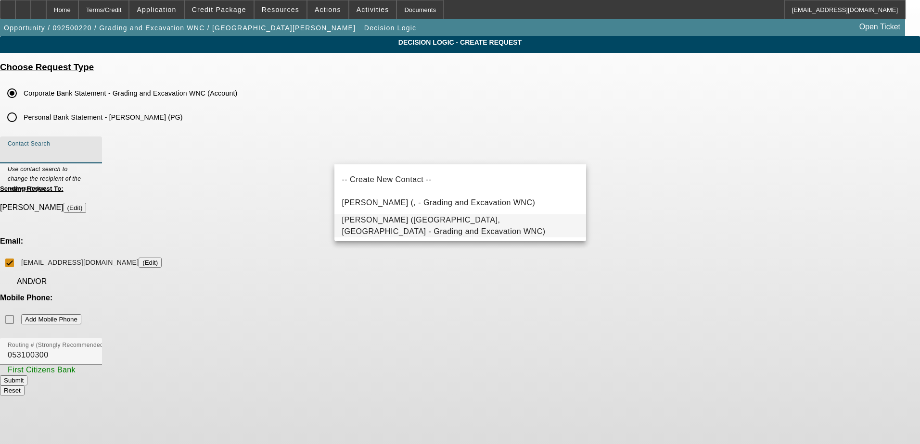
click at [412, 222] on span "[PERSON_NAME] ([GEOGRAPHIC_DATA],[GEOGRAPHIC_DATA] - Grading and Excavation WNC)" at bounding box center [460, 226] width 236 height 23
type input "[PERSON_NAME] ([GEOGRAPHIC_DATA],[GEOGRAPHIC_DATA] - Grading and Excavation WNC)"
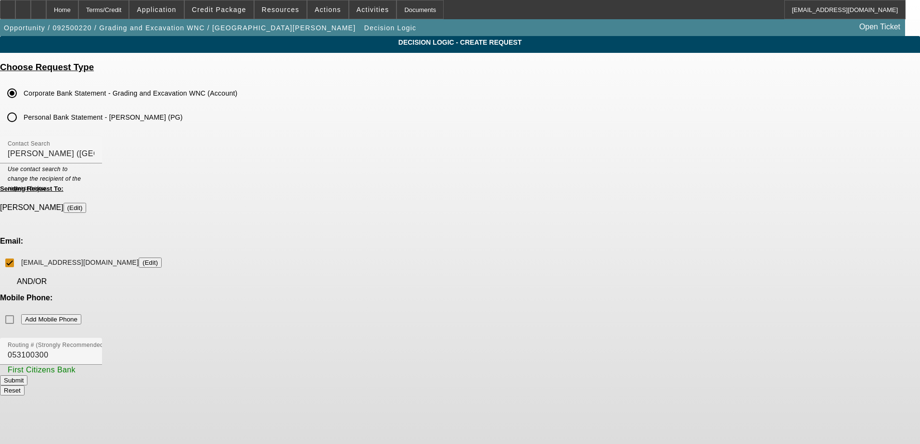
click at [640, 152] on div "Decision Logic - Create Request Choose Request Type Corporate Bank Statement - …" at bounding box center [460, 220] width 920 height 368
click at [183, 118] on label "Personal Bank Statement - [PERSON_NAME] (PG)" at bounding box center [102, 118] width 161 height 10
click at [22, 118] on input "Personal Bank Statement - [PERSON_NAME] (PG)" at bounding box center [11, 117] width 19 height 19
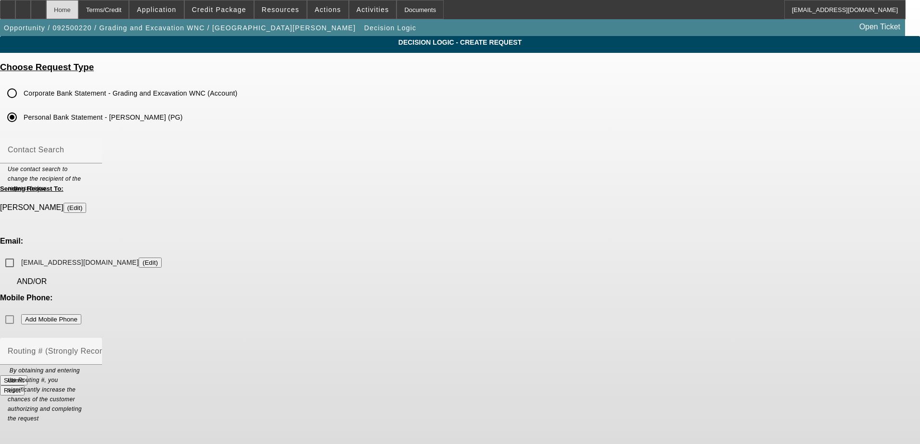
click at [78, 9] on div "Home" at bounding box center [62, 9] width 32 height 19
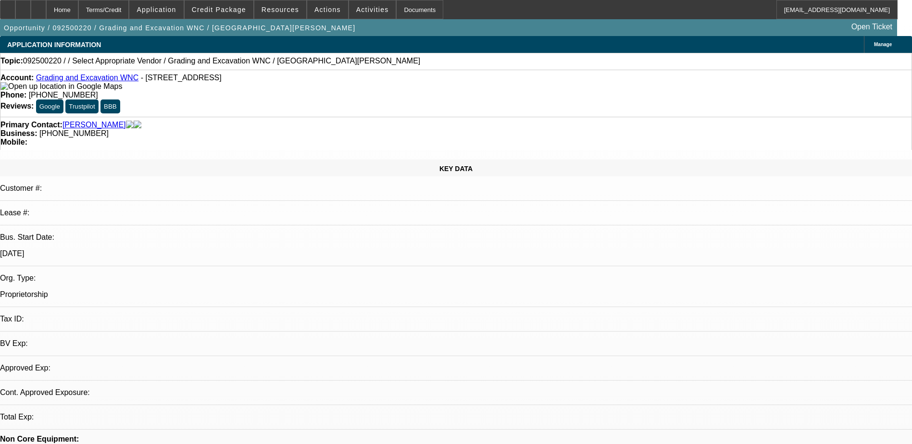
select select "0"
select select "2"
select select "0.1"
select select "4"
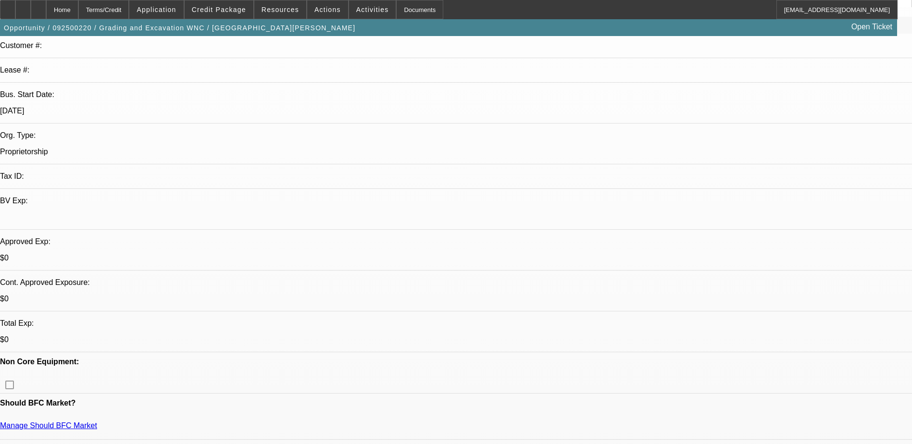
scroll to position [144, 0]
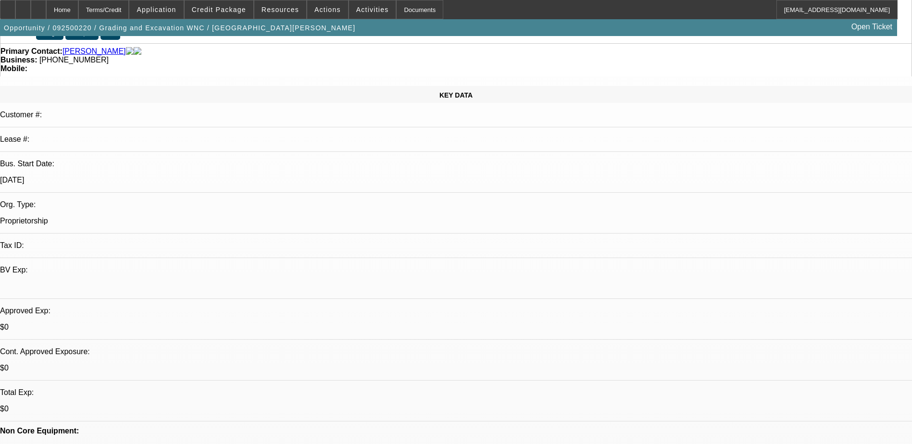
scroll to position [0, 0]
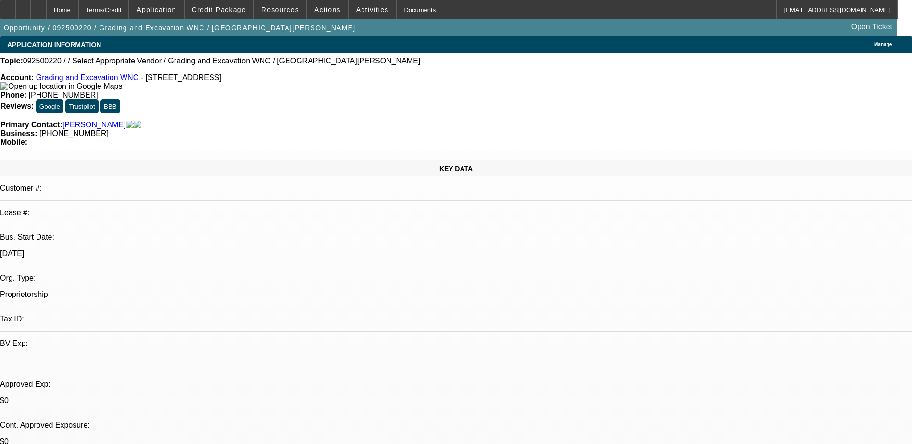
click at [382, 32] on div "Opportunity / 092500220 / Grading and Excavation WNC / [GEOGRAPHIC_DATA][PERSON…" at bounding box center [448, 27] width 897 height 17
click at [232, 11] on span "Credit Package" at bounding box center [219, 10] width 54 height 8
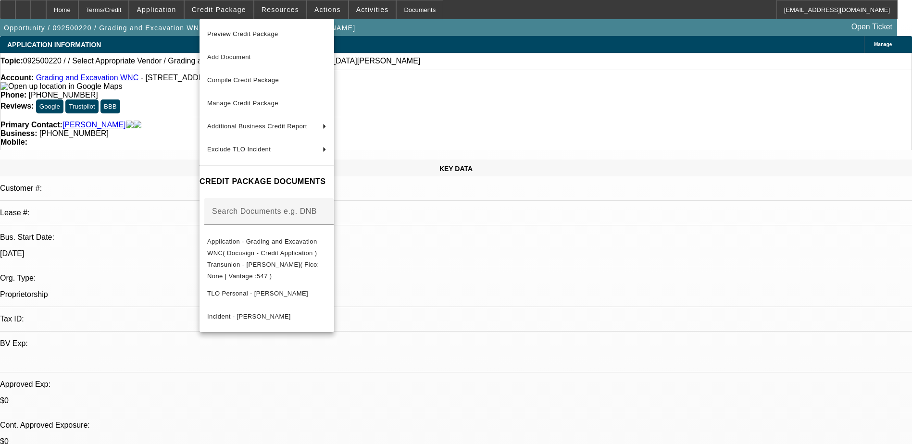
click at [177, 9] on div at bounding box center [456, 222] width 912 height 444
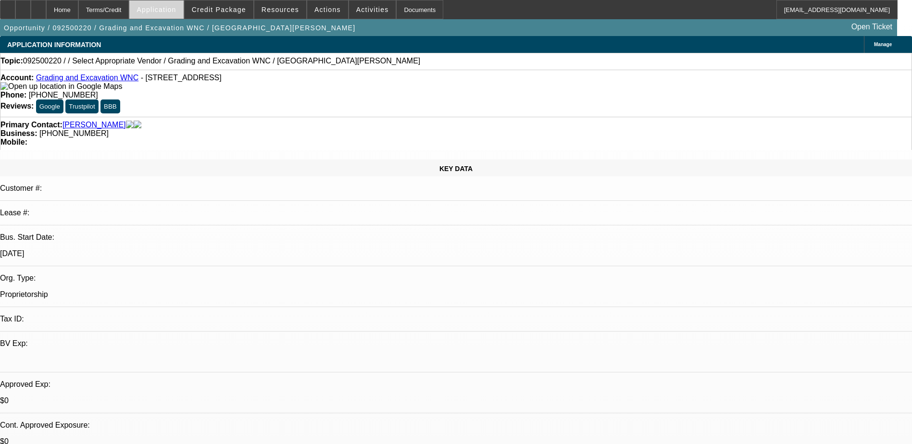
click at [176, 13] on span "Application" at bounding box center [156, 10] width 39 height 8
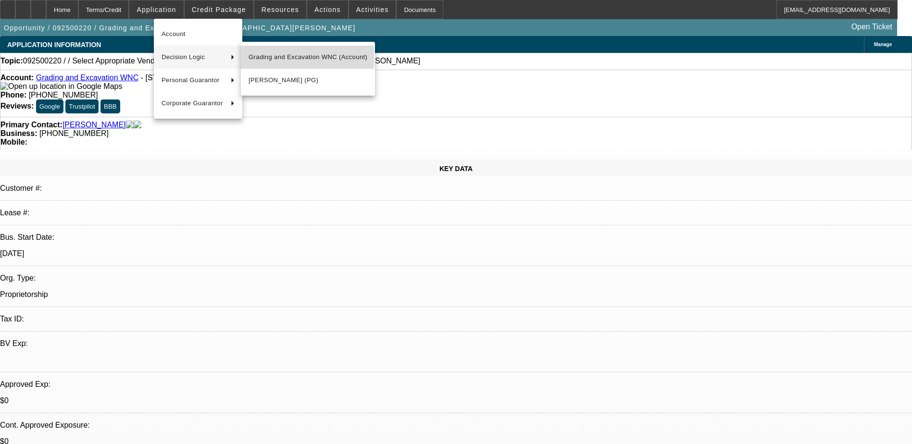
click at [273, 59] on span "Grading and Excavation WNC (Account)" at bounding box center [308, 57] width 119 height 12
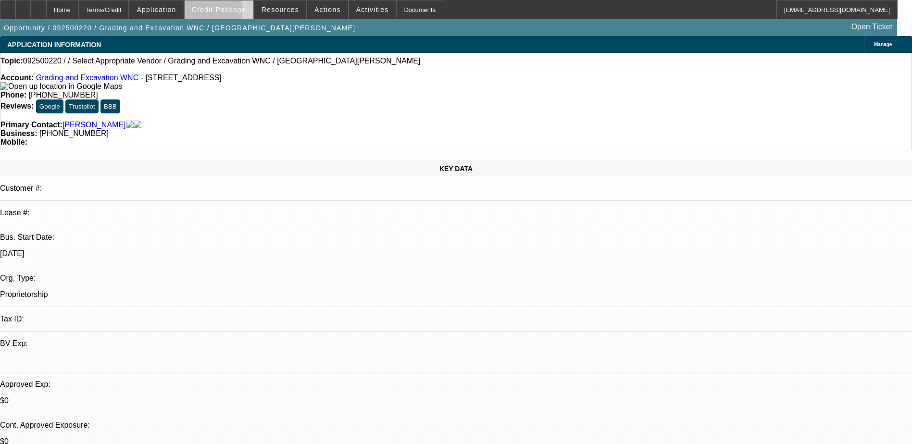
click at [217, 12] on span "Credit Package" at bounding box center [219, 10] width 54 height 8
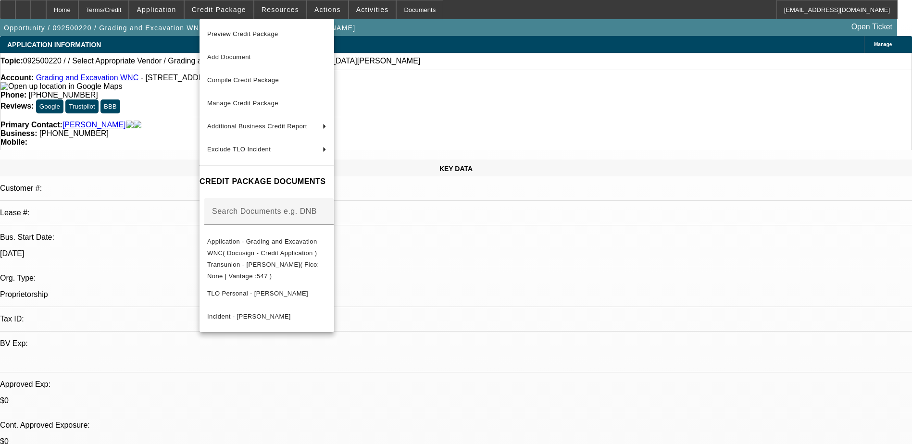
click at [168, 11] on div at bounding box center [456, 222] width 912 height 444
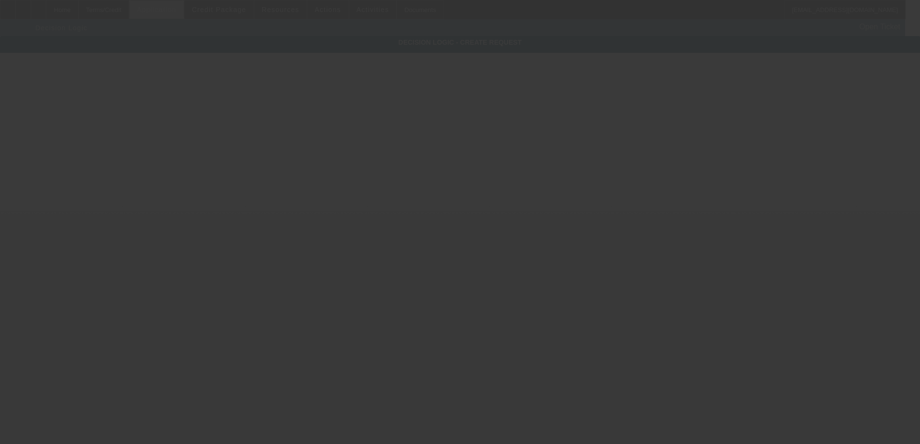
click at [173, 9] on div at bounding box center [460, 222] width 920 height 444
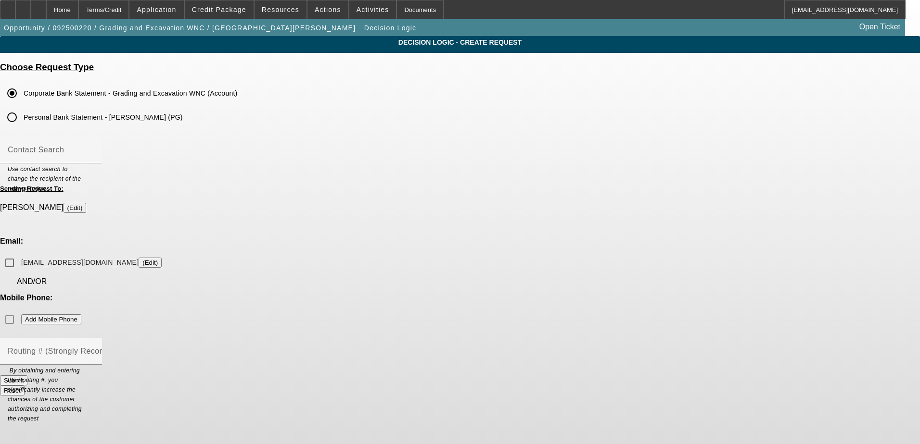
click at [22, 114] on input "Personal Bank Statement - [PERSON_NAME] (PG)" at bounding box center [11, 117] width 19 height 19
click at [64, 149] on mat-label "Contact Search" at bounding box center [36, 150] width 56 height 8
click at [94, 149] on input "Contact Search" at bounding box center [51, 154] width 87 height 12
click at [138, 347] on mat-label "Routing # (Strongly Recommended)" at bounding box center [73, 351] width 130 height 8
click at [94, 350] on input "Routing # (Strongly Recommended)" at bounding box center [51, 356] width 87 height 12
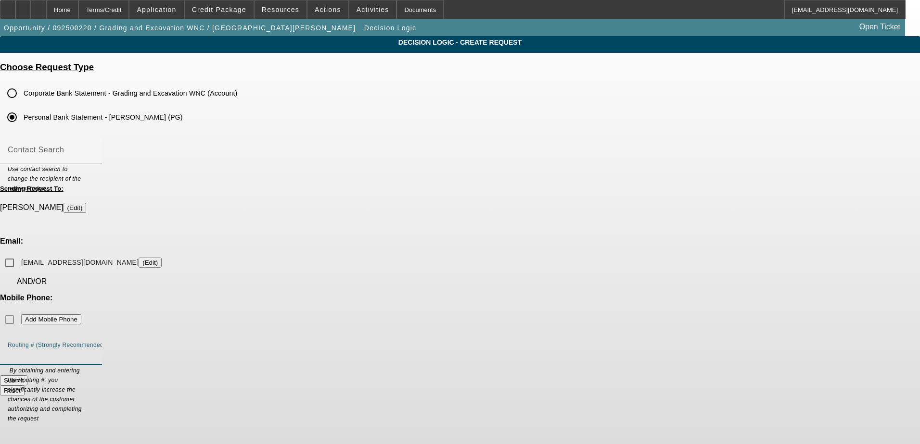
paste input "053100300"
type input "053100300"
click at [64, 152] on mat-label "Contact Search" at bounding box center [36, 150] width 56 height 8
click at [94, 152] on input "Contact Search" at bounding box center [51, 154] width 87 height 12
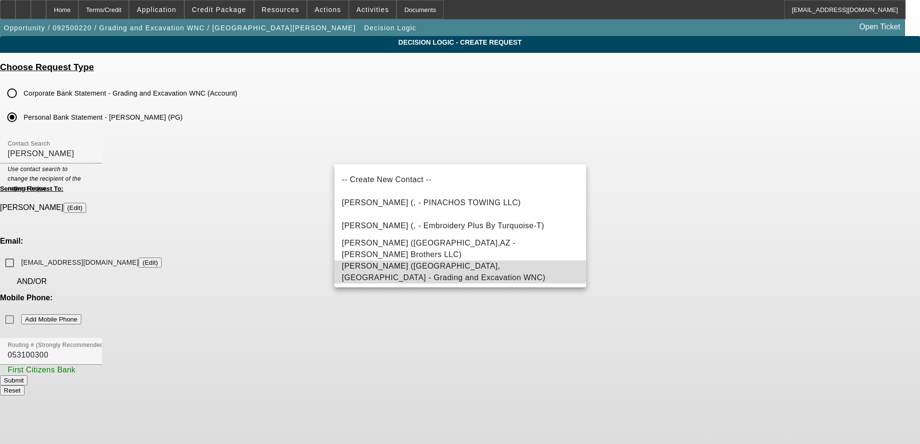
click at [455, 269] on span "[PERSON_NAME] ([GEOGRAPHIC_DATA],[GEOGRAPHIC_DATA] - Grading and Excavation WNC)" at bounding box center [443, 272] width 203 height 20
type input "[PERSON_NAME] ([GEOGRAPHIC_DATA],[GEOGRAPHIC_DATA] - Grading and Excavation WNC)"
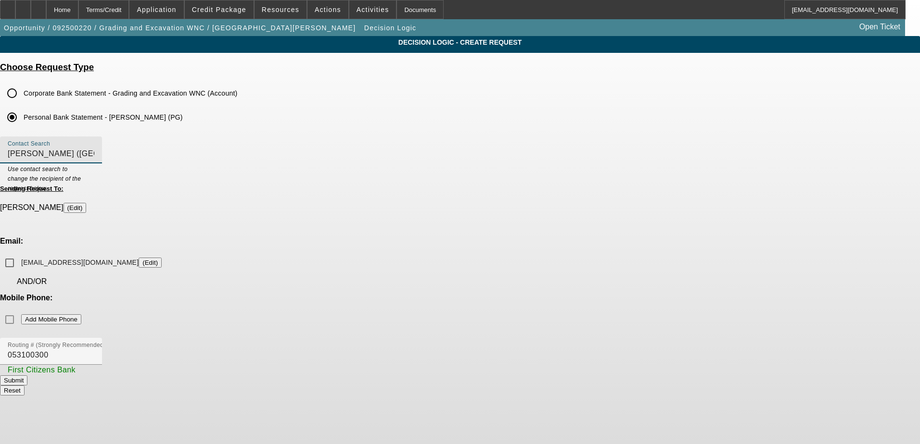
click at [627, 172] on div "Decision Logic - Create Request Choose Request Type Corporate Bank Statement - …" at bounding box center [460, 220] width 920 height 368
click at [19, 253] on input "[EMAIL_ADDRESS][DOMAIN_NAME] (Edit)" at bounding box center [9, 262] width 19 height 19
checkbox input "true"
click at [636, 155] on div "Decision Logic - Create Request Choose Request Type Corporate Bank Statement - …" at bounding box center [460, 220] width 920 height 368
click at [27, 376] on button "Submit" at bounding box center [13, 381] width 27 height 10
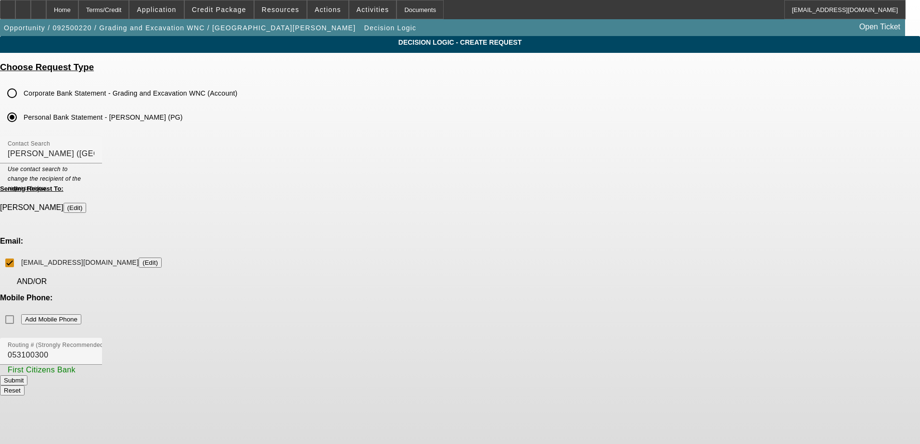
click at [27, 376] on button "Submit" at bounding box center [13, 381] width 27 height 10
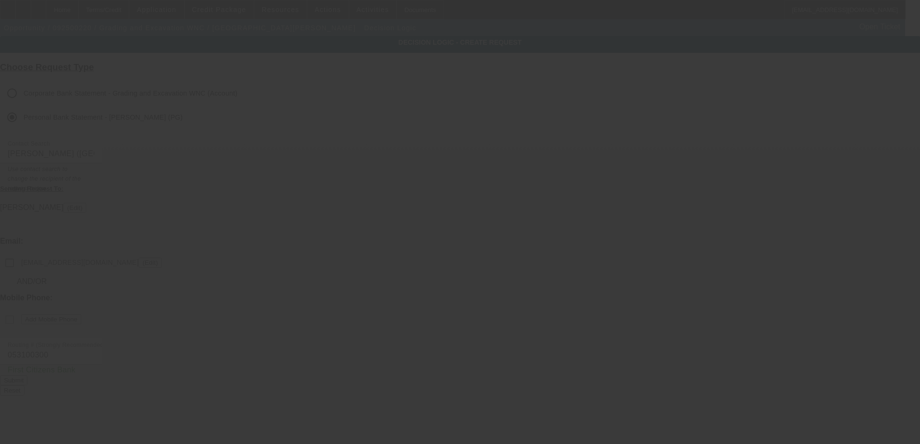
checkbox input "false"
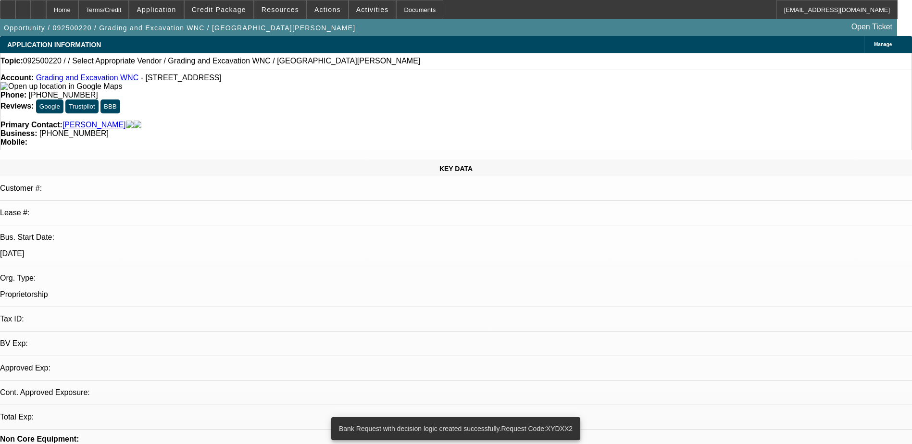
select select "0"
select select "2"
select select "0.1"
select select "4"
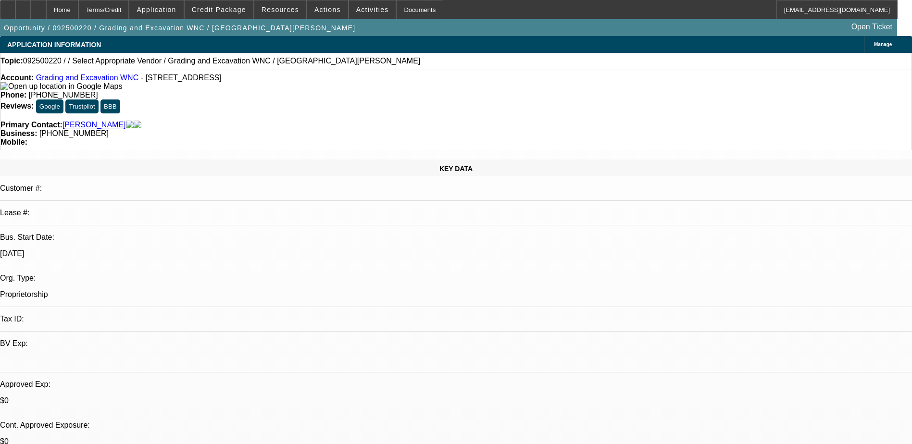
drag, startPoint x: 731, startPoint y: 181, endPoint x: 629, endPoint y: 183, distance: 102.0
copy p "[EMAIL_ADDRESS][DOMAIN_NAME]"
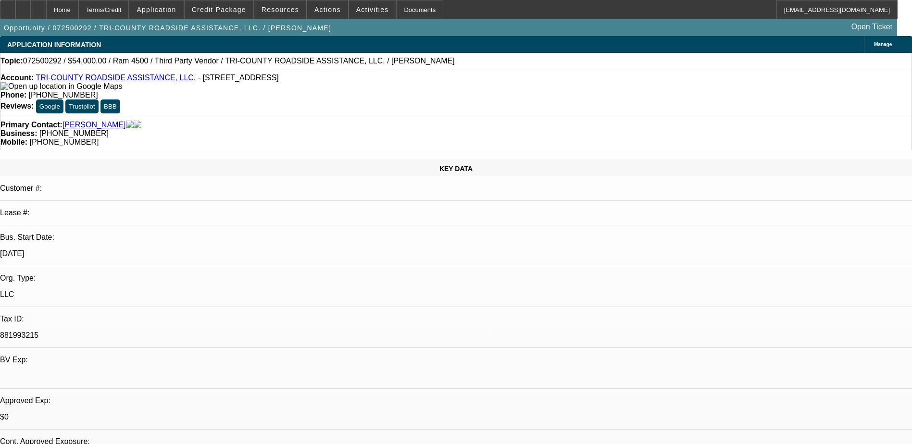
select select "0.2"
select select "0"
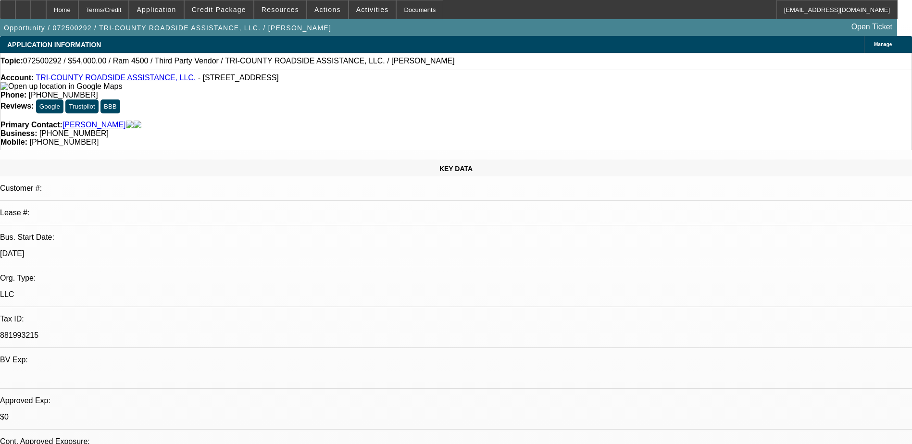
select select "0"
select select "1"
select select "2"
select select "6"
select select "1"
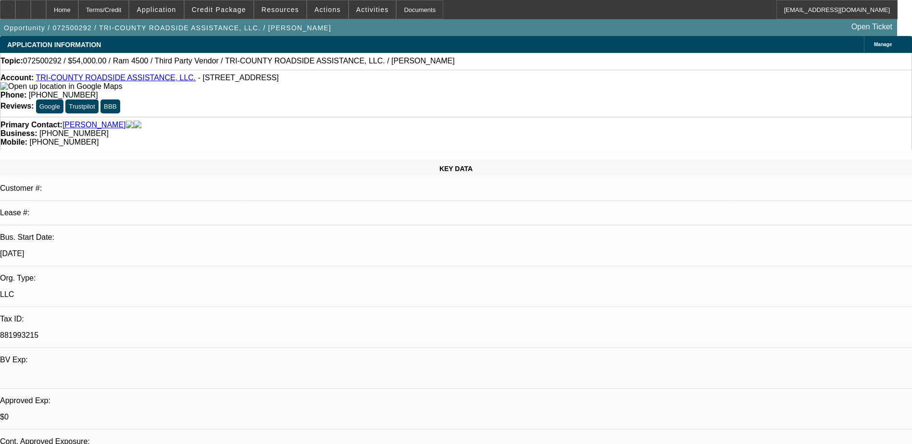
select select "2"
select select "6"
drag, startPoint x: 526, startPoint y: 104, endPoint x: 482, endPoint y: 107, distance: 43.9
click at [482, 138] on div "Mobile: [PHONE_NUMBER]" at bounding box center [455, 142] width 911 height 9
copy span "[PHONE_NUMBER]"
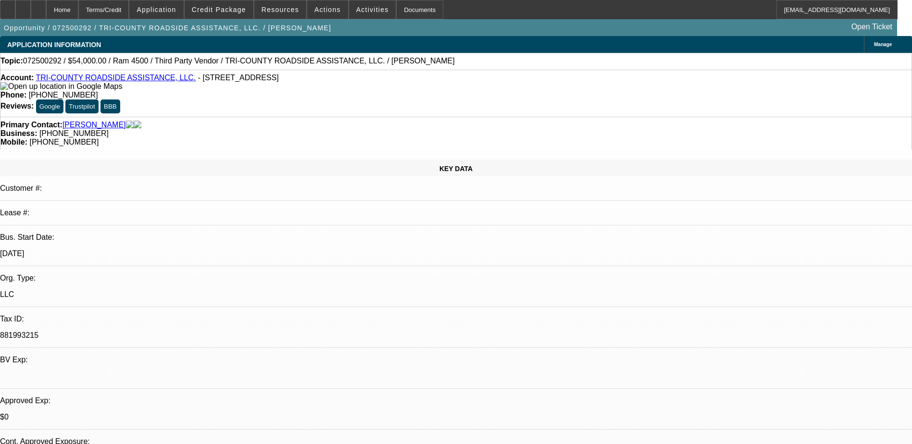
select select "0.2"
select select "0"
select select "2"
select select "0"
select select "6"
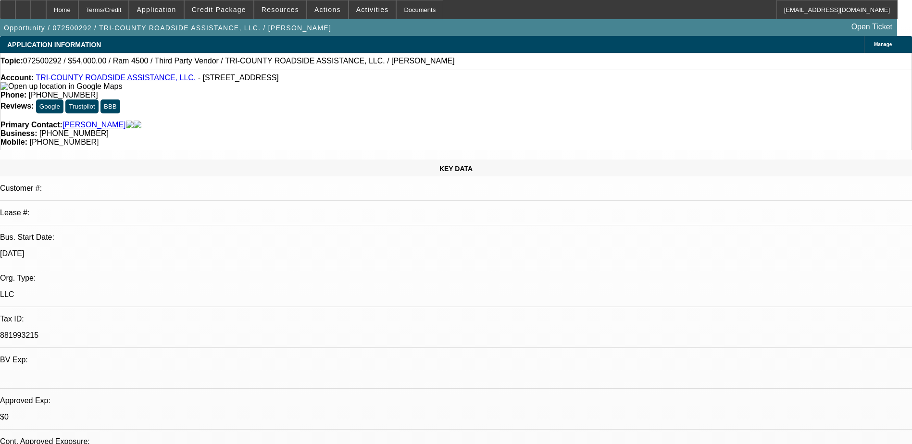
select select "0"
select select "2"
select select "0"
select select "6"
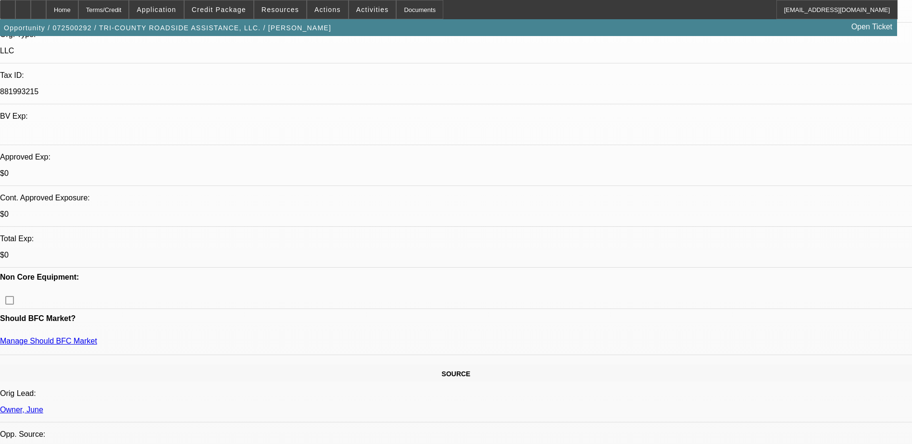
scroll to position [240, 0]
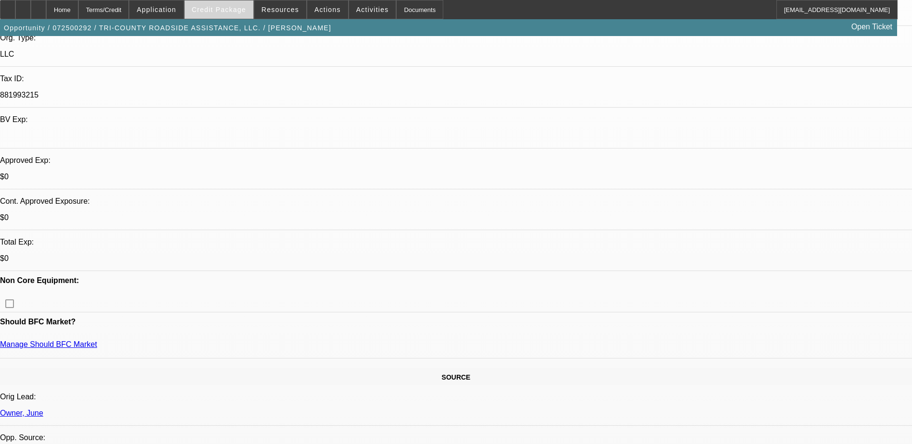
click at [238, 11] on span "Credit Package" at bounding box center [219, 10] width 54 height 8
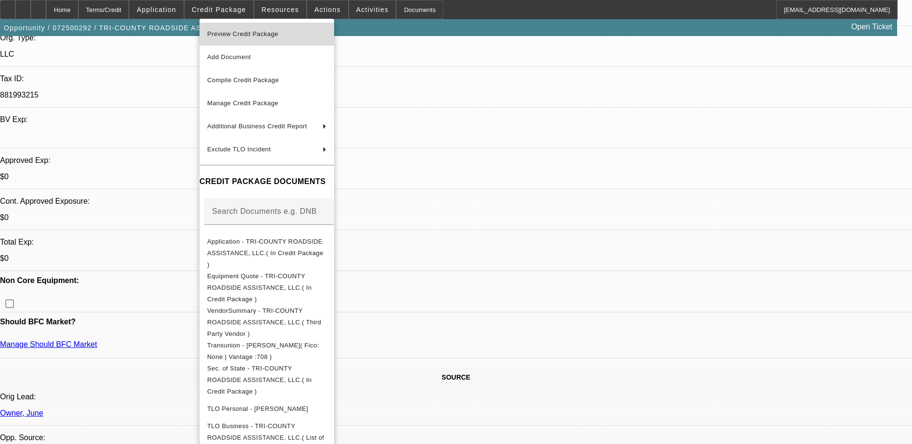
click at [271, 38] on span "Preview Credit Package" at bounding box center [266, 34] width 119 height 12
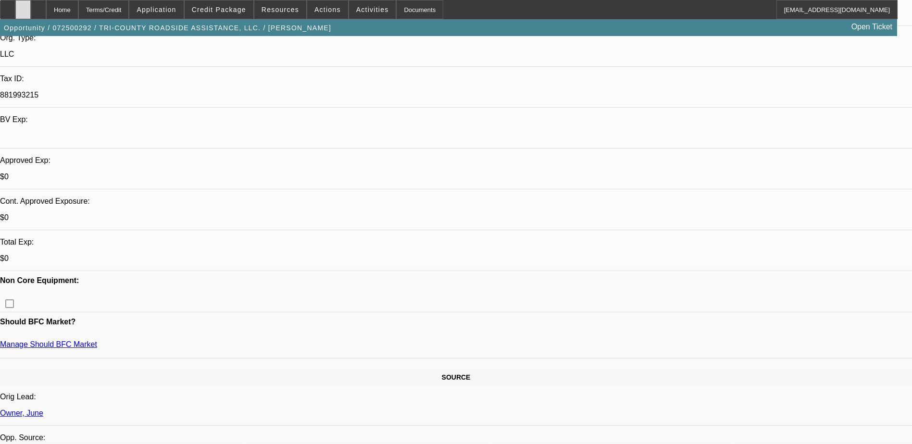
click at [23, 6] on icon at bounding box center [23, 6] width 0 height 0
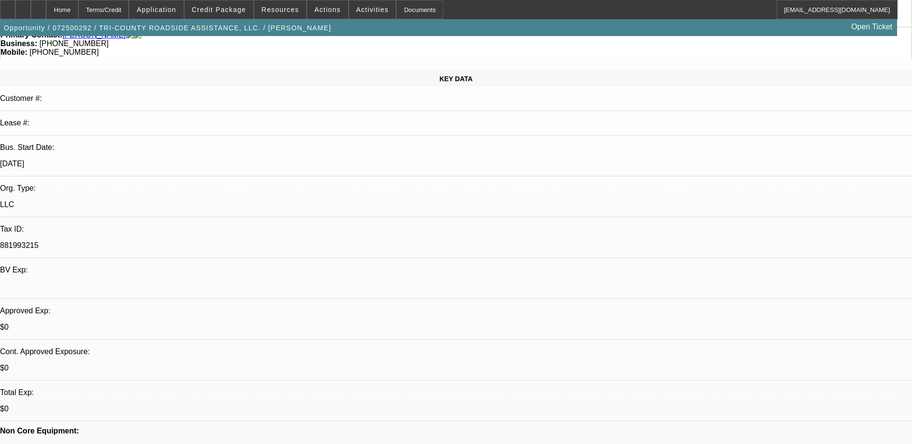
scroll to position [0, 0]
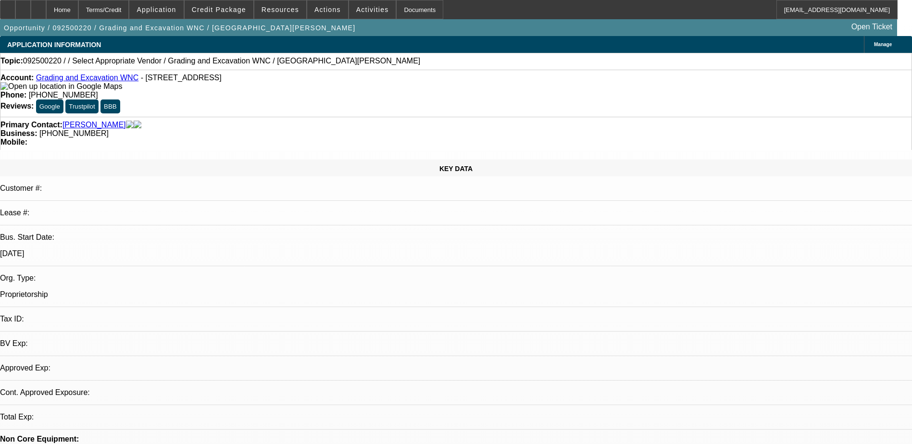
select select "0"
select select "2"
select select "0.1"
select select "1"
select select "2"
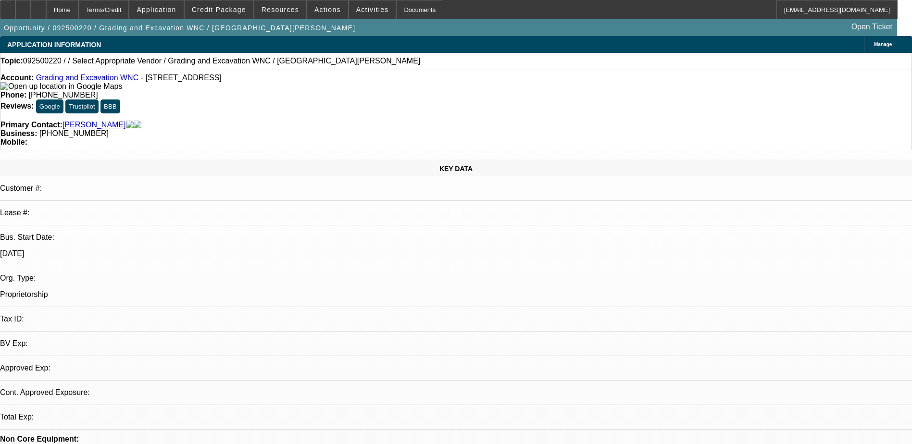
select select "4"
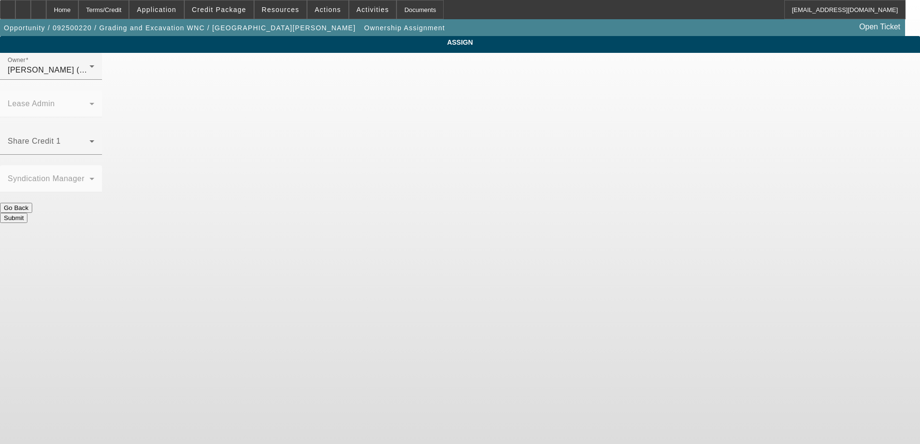
click at [89, 139] on span at bounding box center [49, 145] width 82 height 12
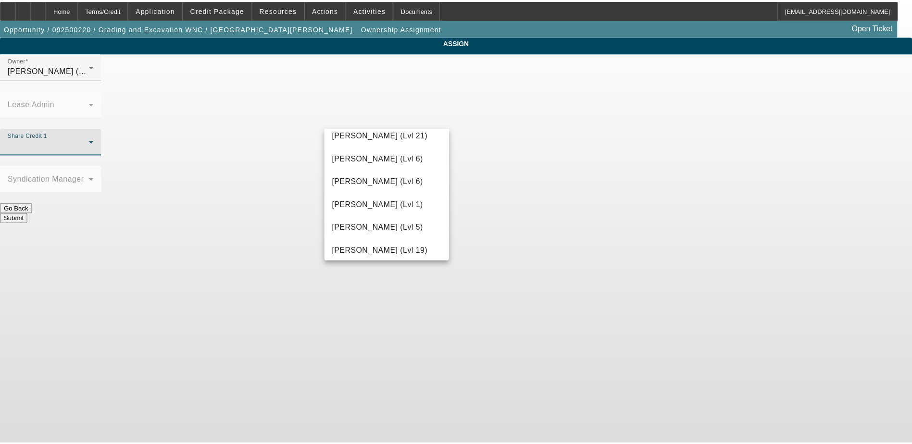
scroll to position [818, 0]
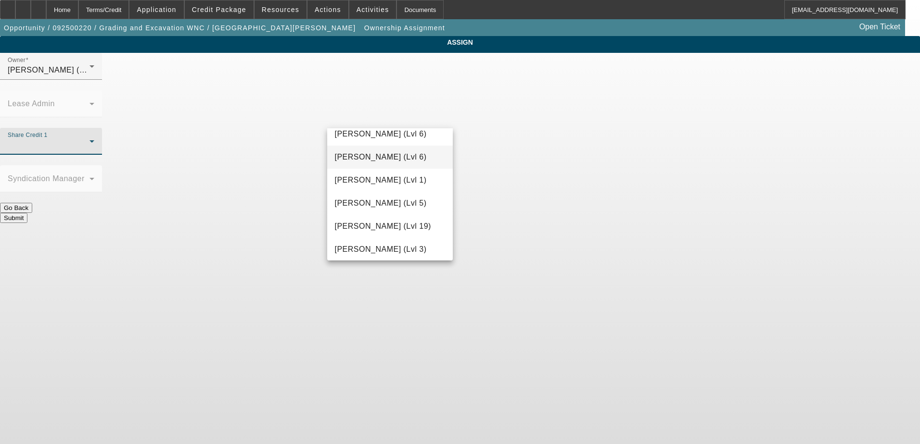
click at [368, 160] on span "[PERSON_NAME] (Lvl 6)" at bounding box center [381, 158] width 92 height 12
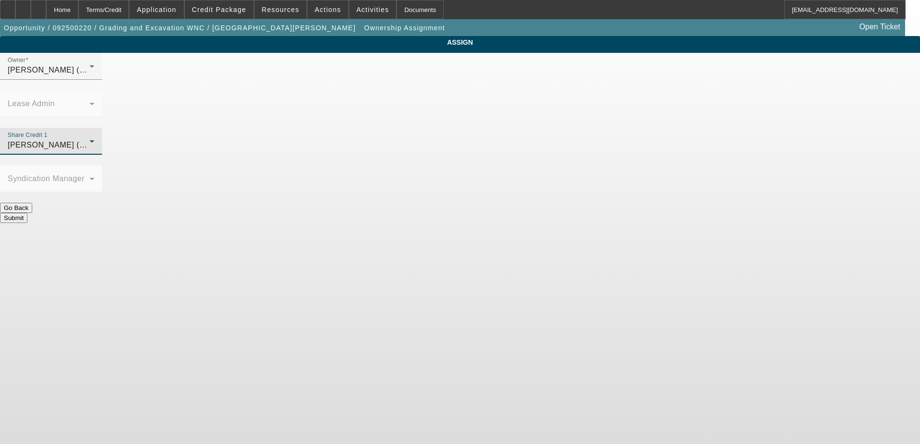
click at [27, 213] on button "Submit" at bounding box center [13, 218] width 27 height 10
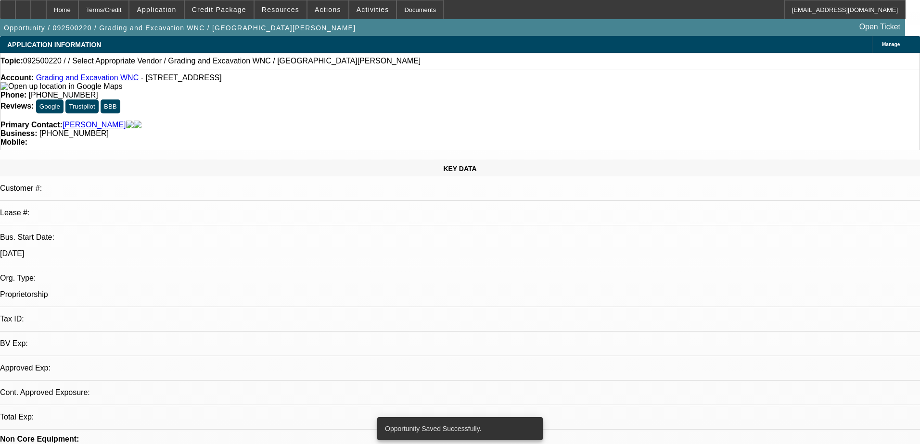
select select "0"
select select "2"
select select "0.1"
select select "4"
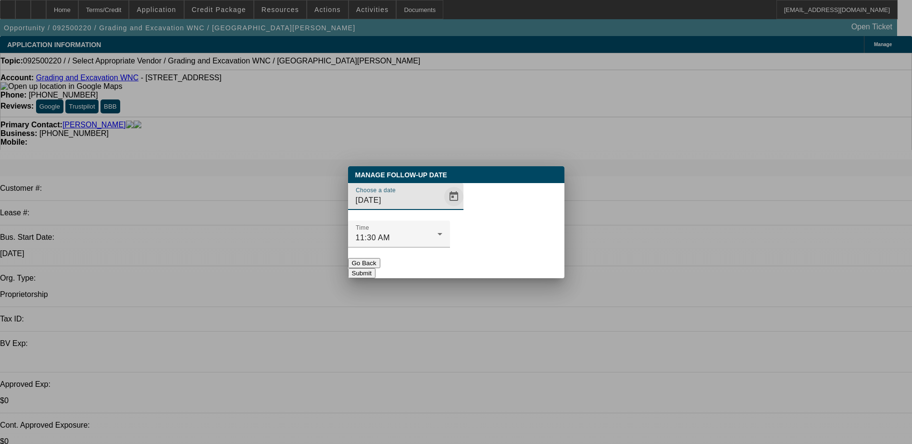
click at [442, 208] on span "Open calendar" at bounding box center [453, 196] width 23 height 23
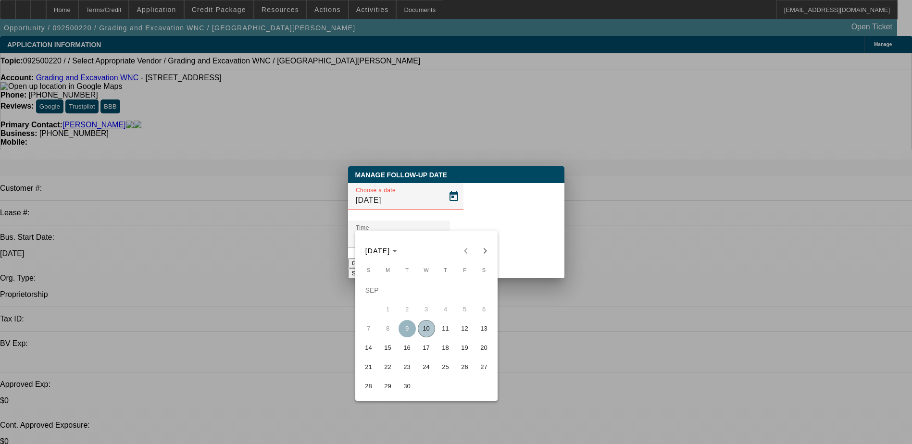
click at [425, 333] on span "10" at bounding box center [426, 328] width 17 height 17
type input "[DATE]"
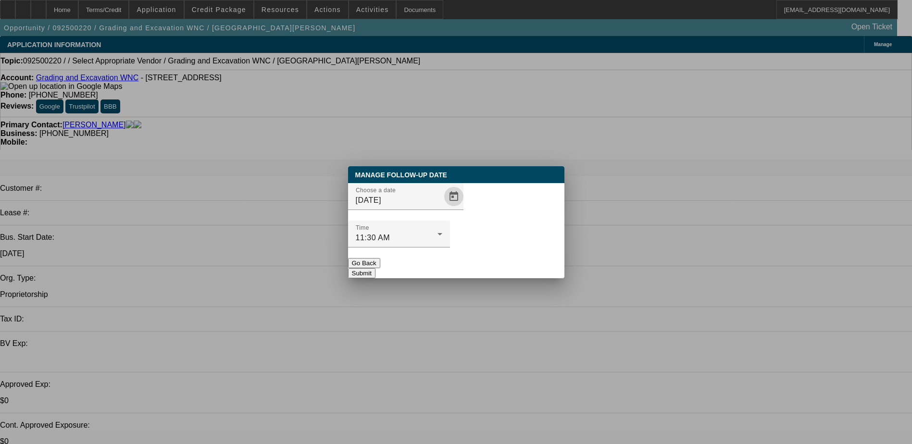
click at [376, 268] on button "Submit" at bounding box center [361, 273] width 27 height 10
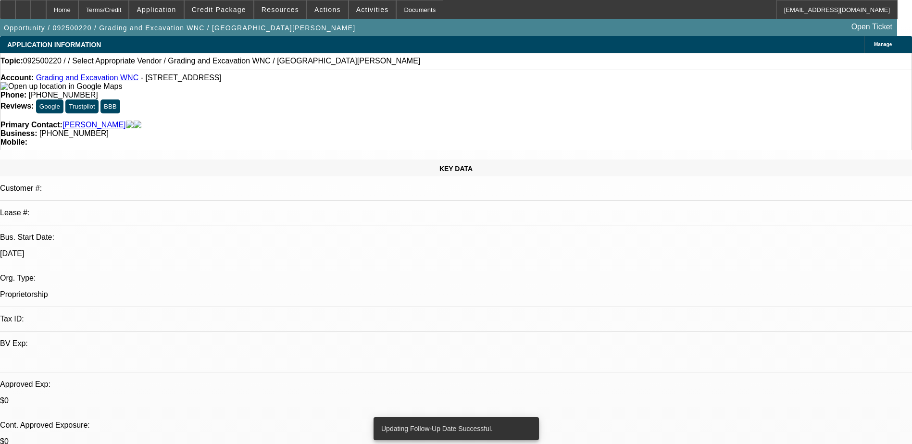
radio input "true"
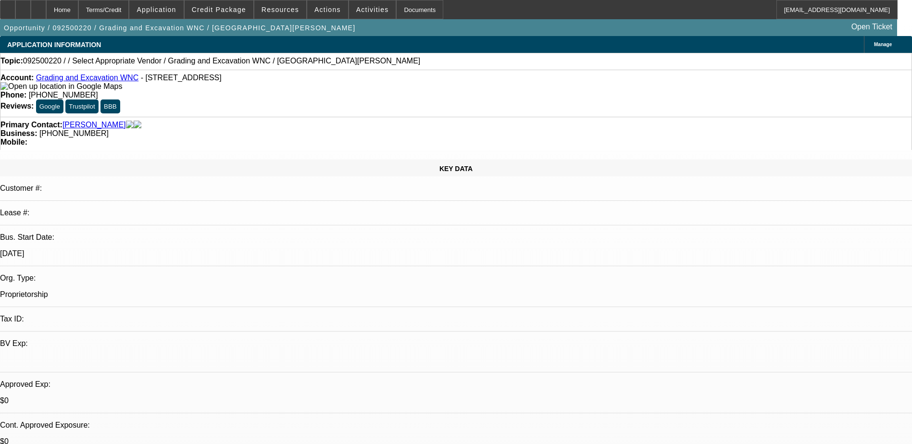
drag, startPoint x: 811, startPoint y: 202, endPoint x: 783, endPoint y: 198, distance: 28.2
type textarea "NEED: App from [PERSON_NAME](docusign sent), Banking history from [PERSON_NAME]…"
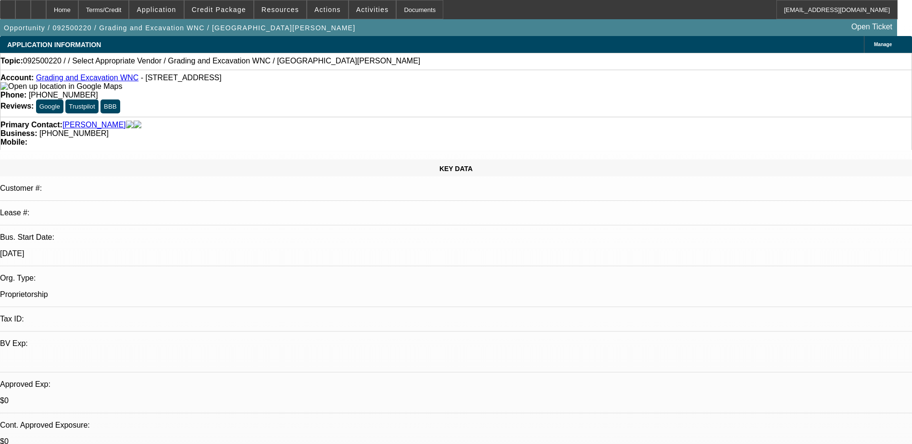
radio input "true"
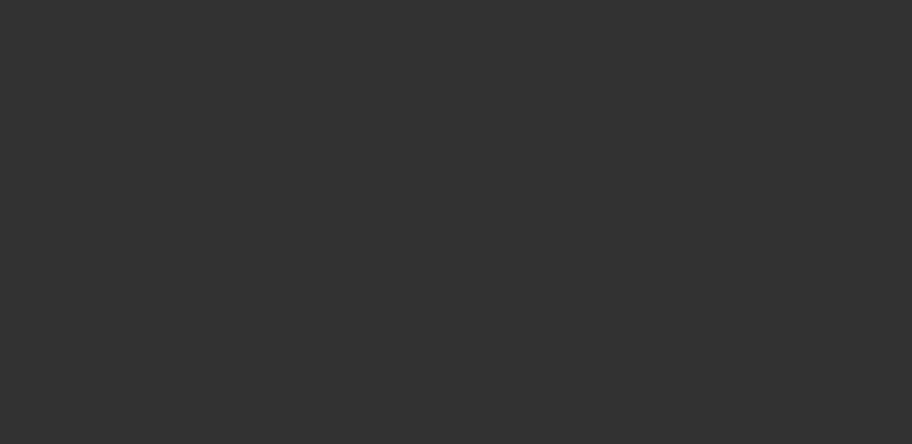
scroll to position [0, 0]
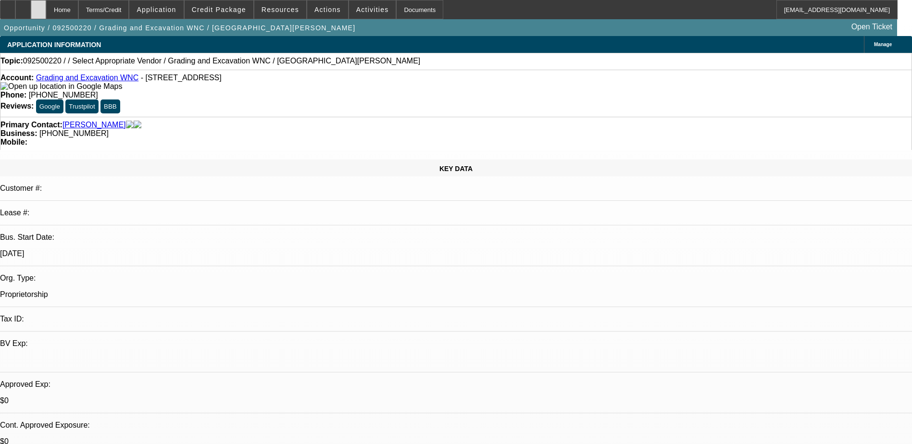
click at [46, 4] on div at bounding box center [38, 9] width 15 height 19
select select "0"
select select "2"
select select "0.1"
select select "1"
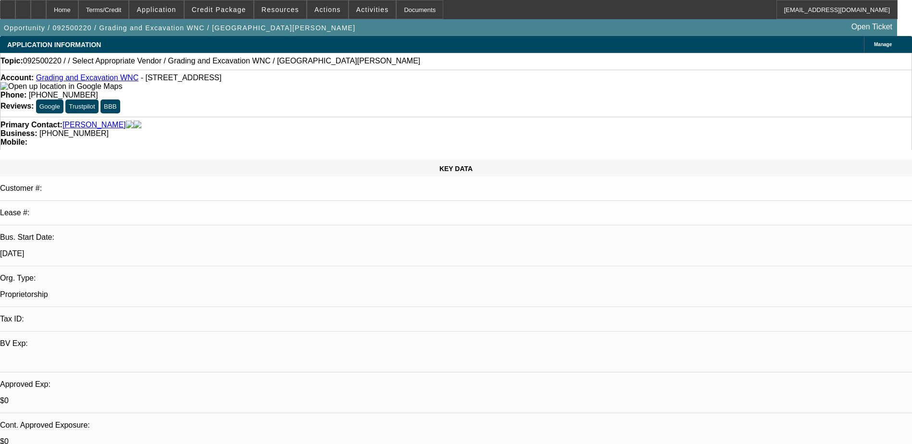
select select "2"
select select "4"
